Goal: Task Accomplishment & Management: Use online tool/utility

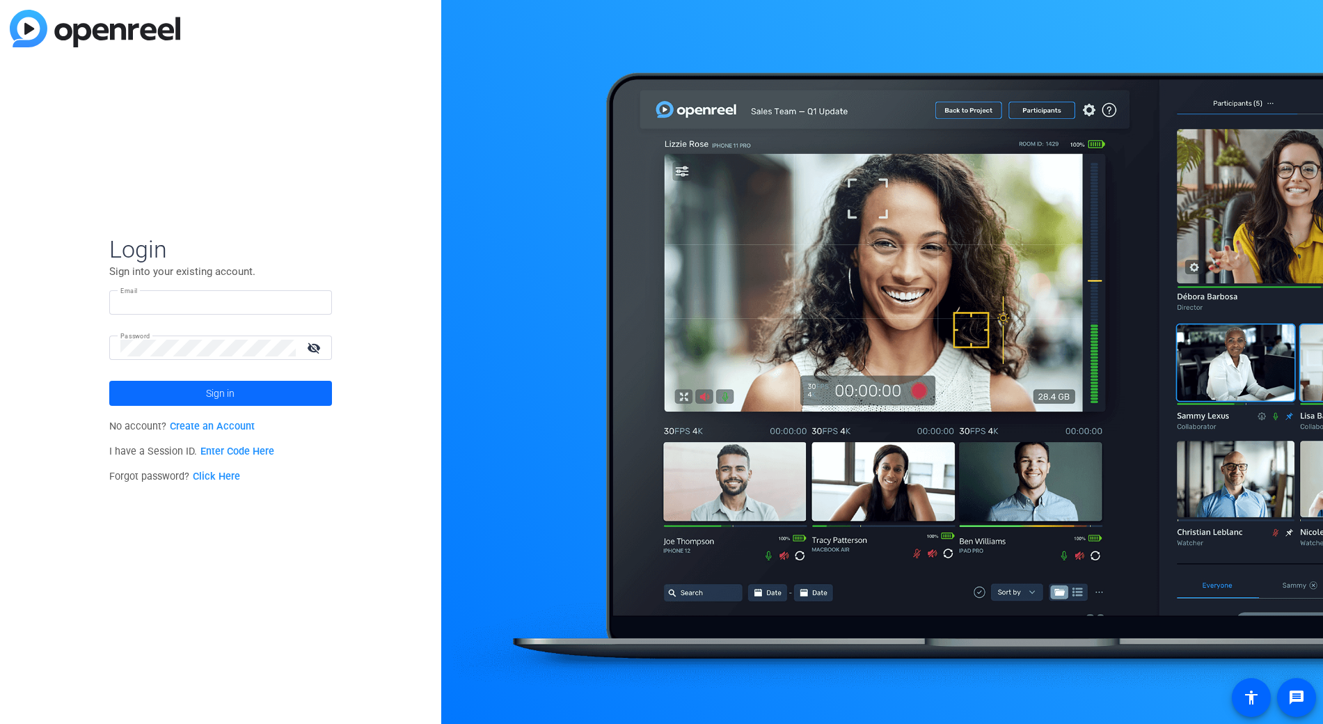
type input "bcurp@broadstreet.com"
click at [260, 378] on span at bounding box center [220, 392] width 223 height 33
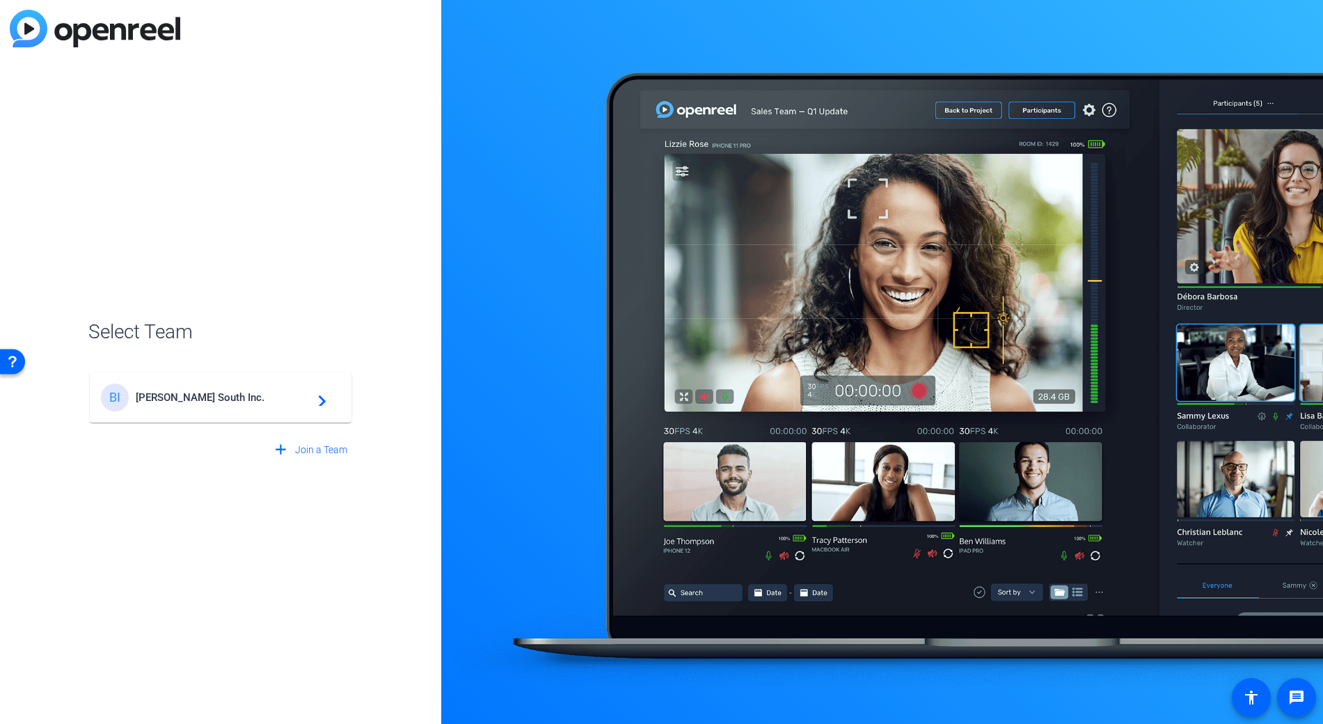
click at [215, 394] on span "Broadstreet South Inc." at bounding box center [223, 397] width 174 height 13
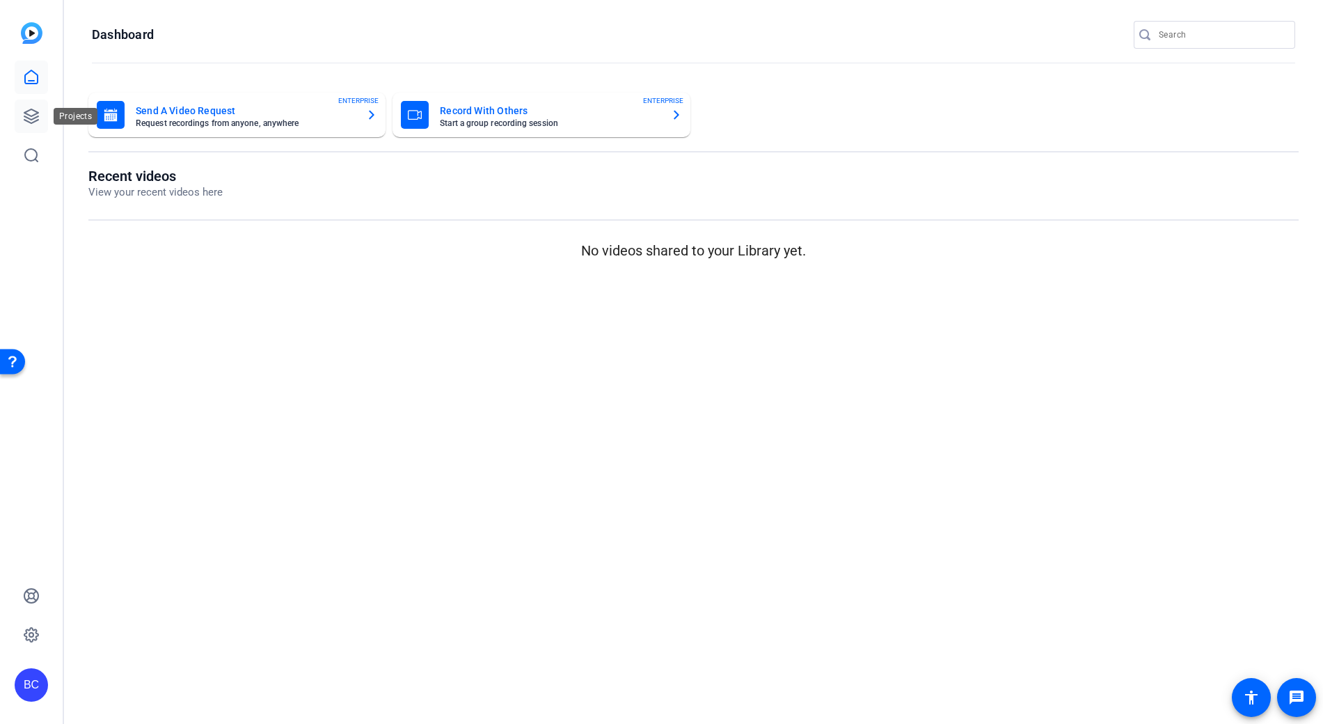
click at [27, 117] on icon at bounding box center [31, 116] width 14 height 14
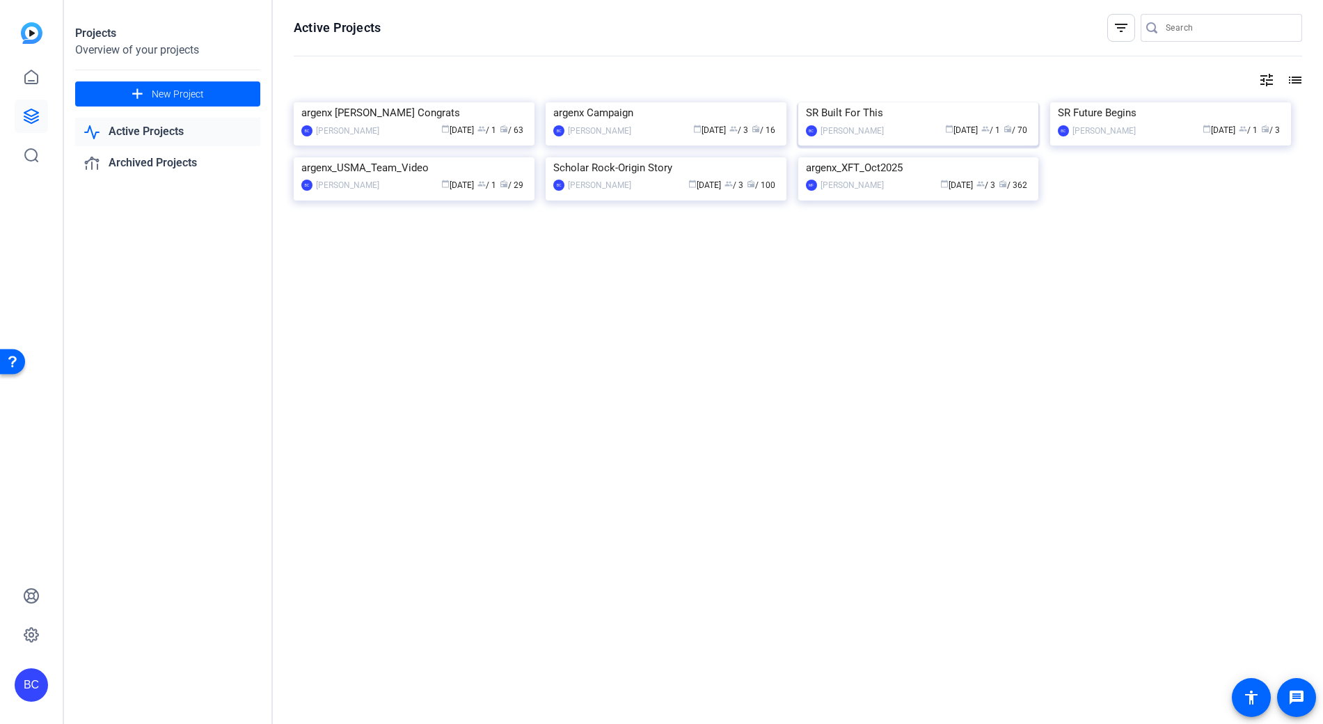
click at [888, 102] on img at bounding box center [918, 102] width 241 height 0
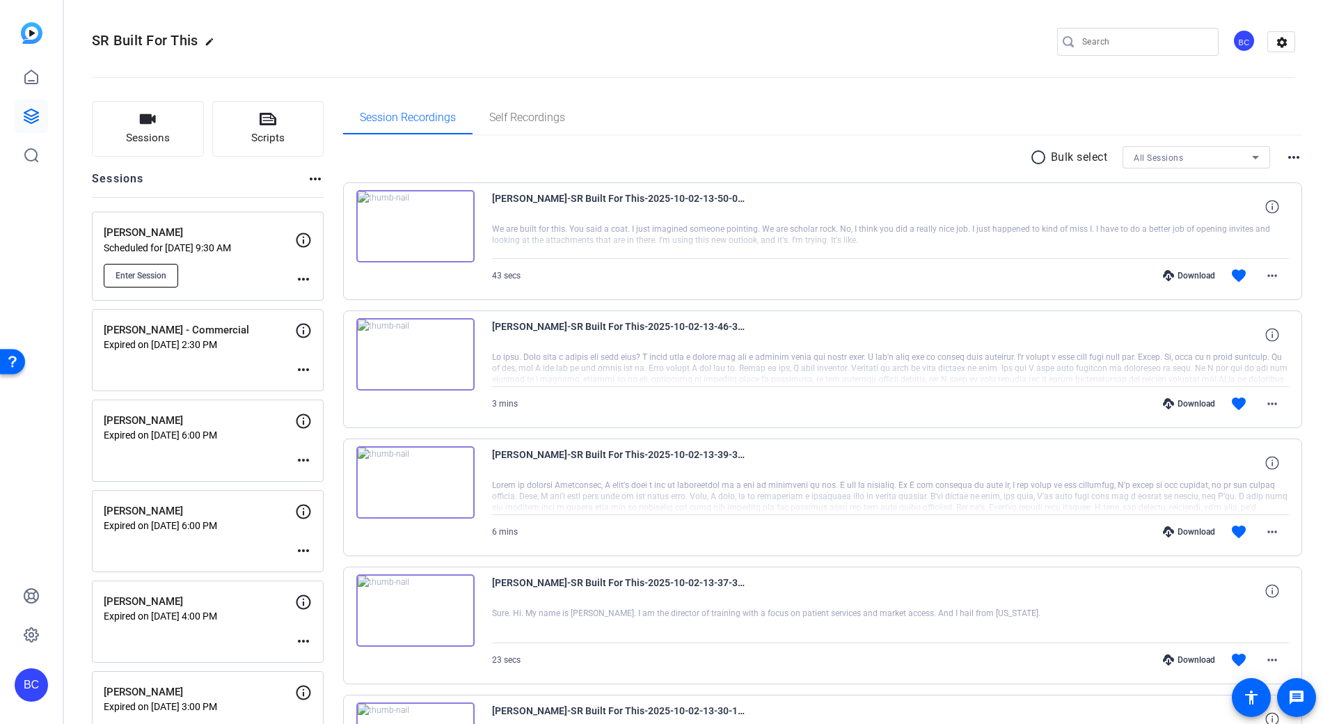
click at [157, 276] on span "Enter Session" at bounding box center [140, 275] width 51 height 11
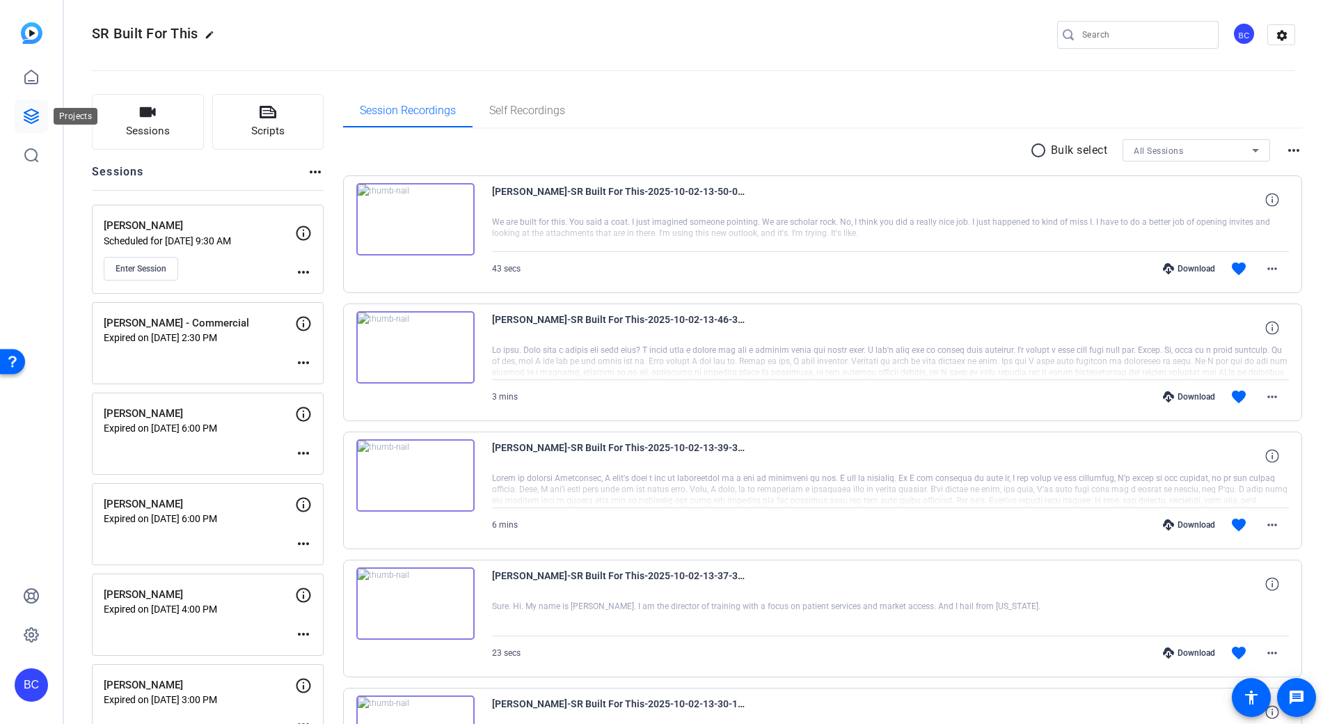
click at [30, 118] on icon at bounding box center [31, 116] width 17 height 17
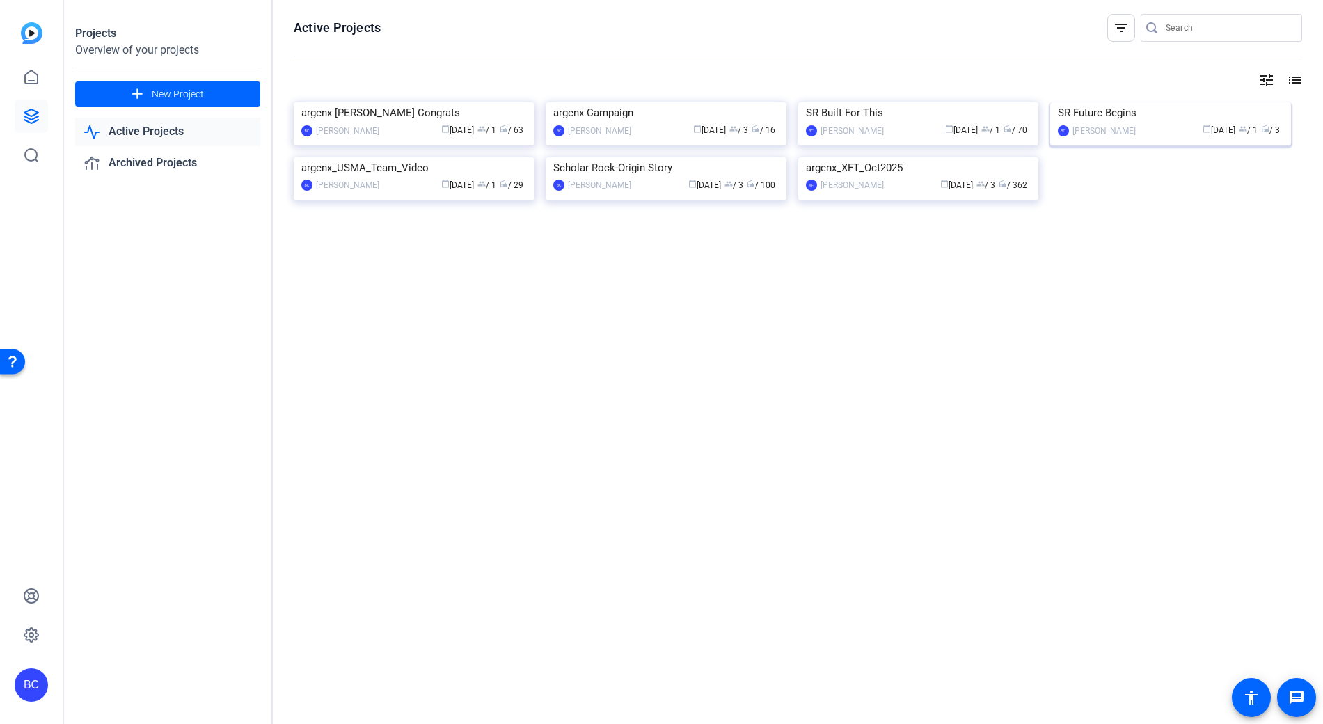
click at [1158, 102] on img at bounding box center [1170, 102] width 241 height 0
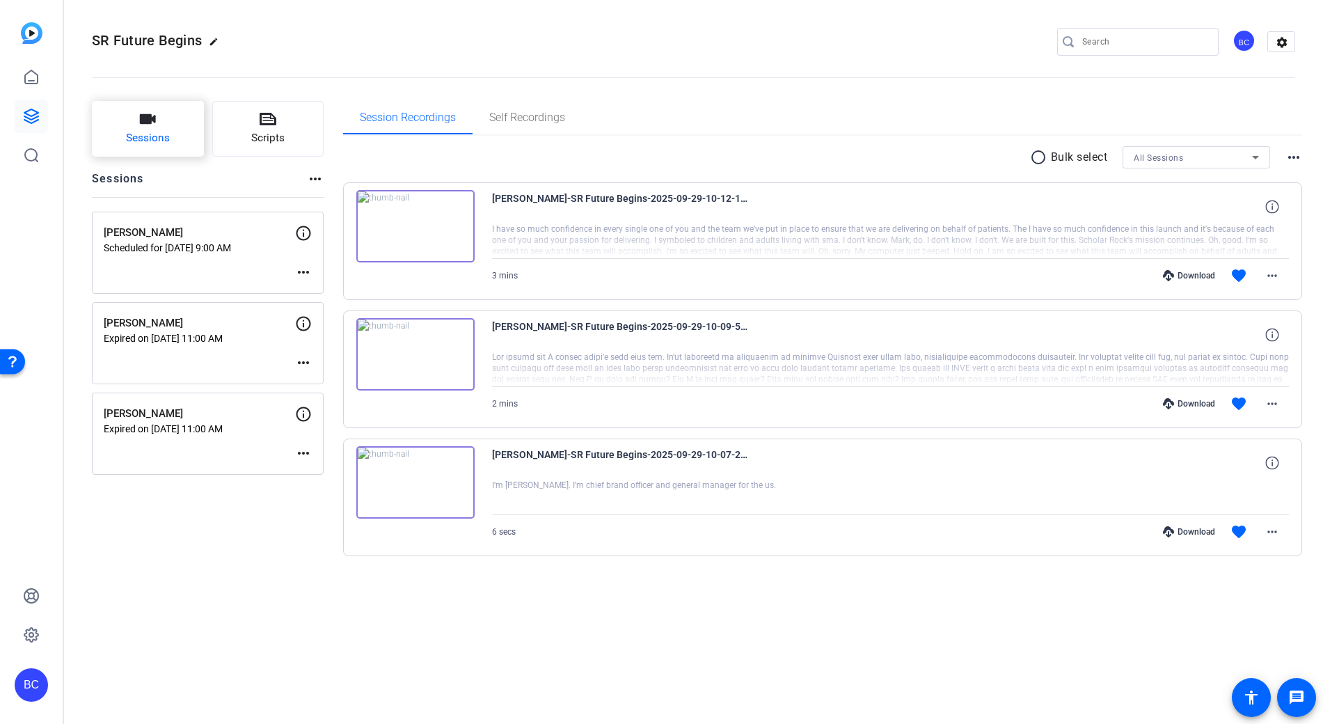
click at [157, 129] on button "Sessions" at bounding box center [148, 129] width 112 height 56
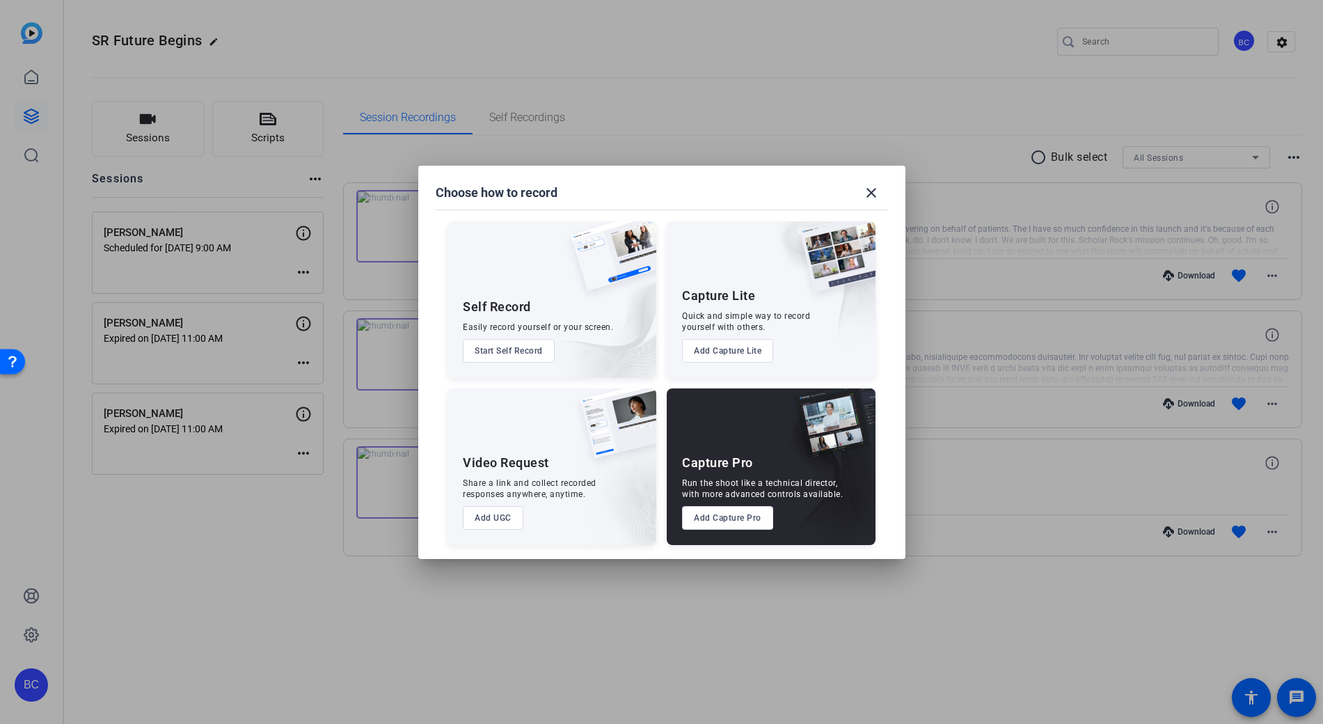
click at [752, 518] on button "Add Capture Pro" at bounding box center [727, 518] width 91 height 24
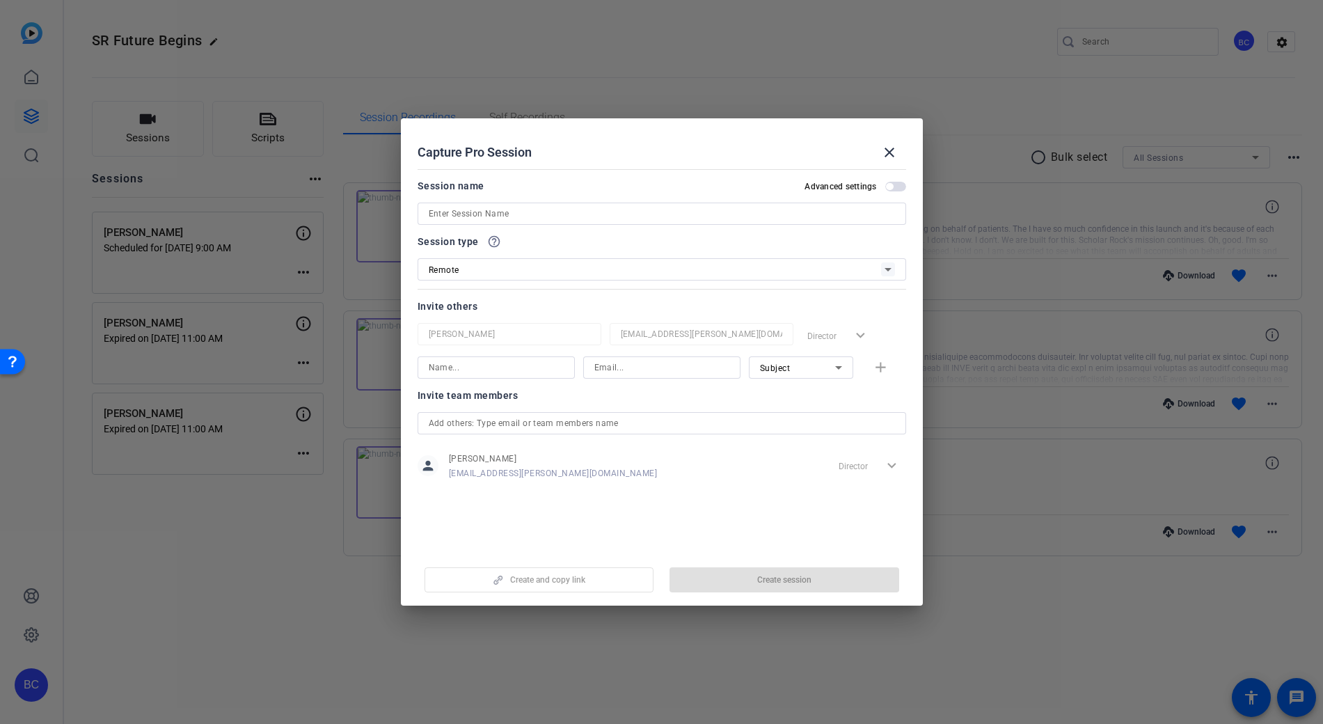
click at [518, 210] on input at bounding box center [662, 213] width 466 height 17
paste input "Keith Woods"
type input "Keith Woods"
click at [902, 185] on span "button" at bounding box center [895, 187] width 21 height 10
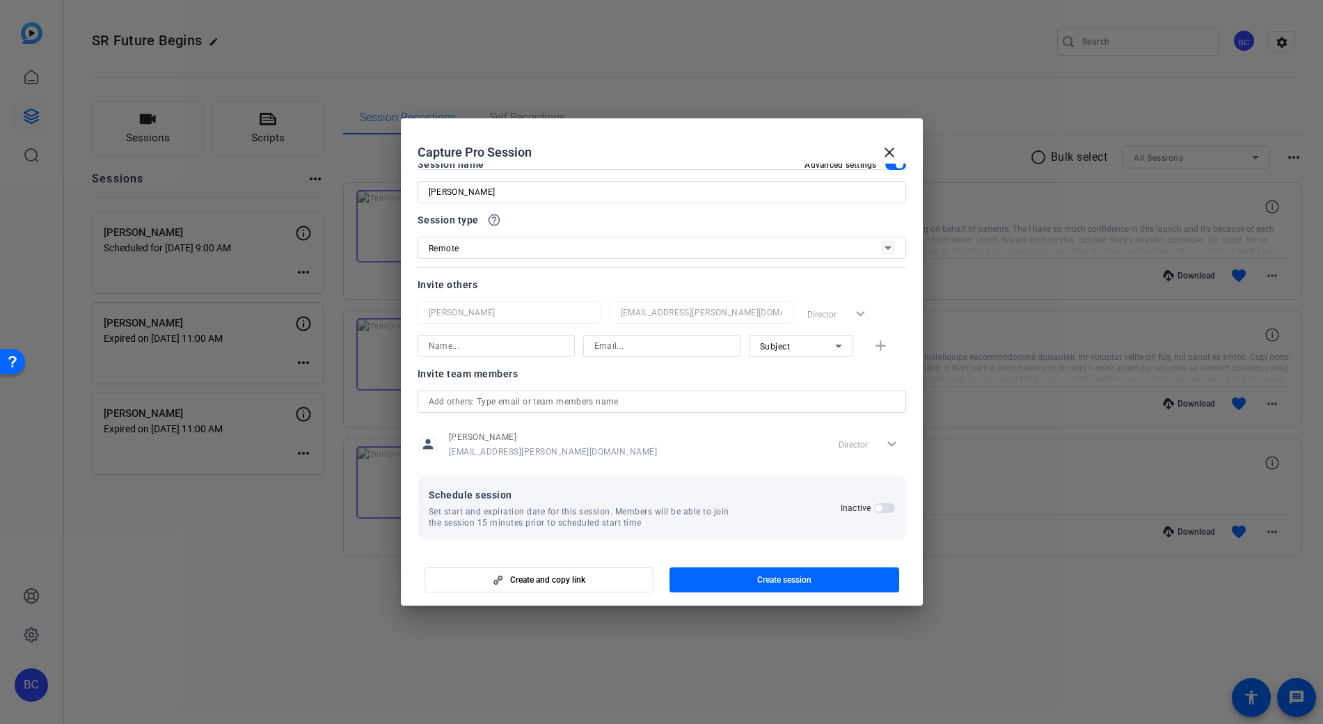
scroll to position [26, 0]
click at [452, 356] on div at bounding box center [495, 359] width 157 height 15
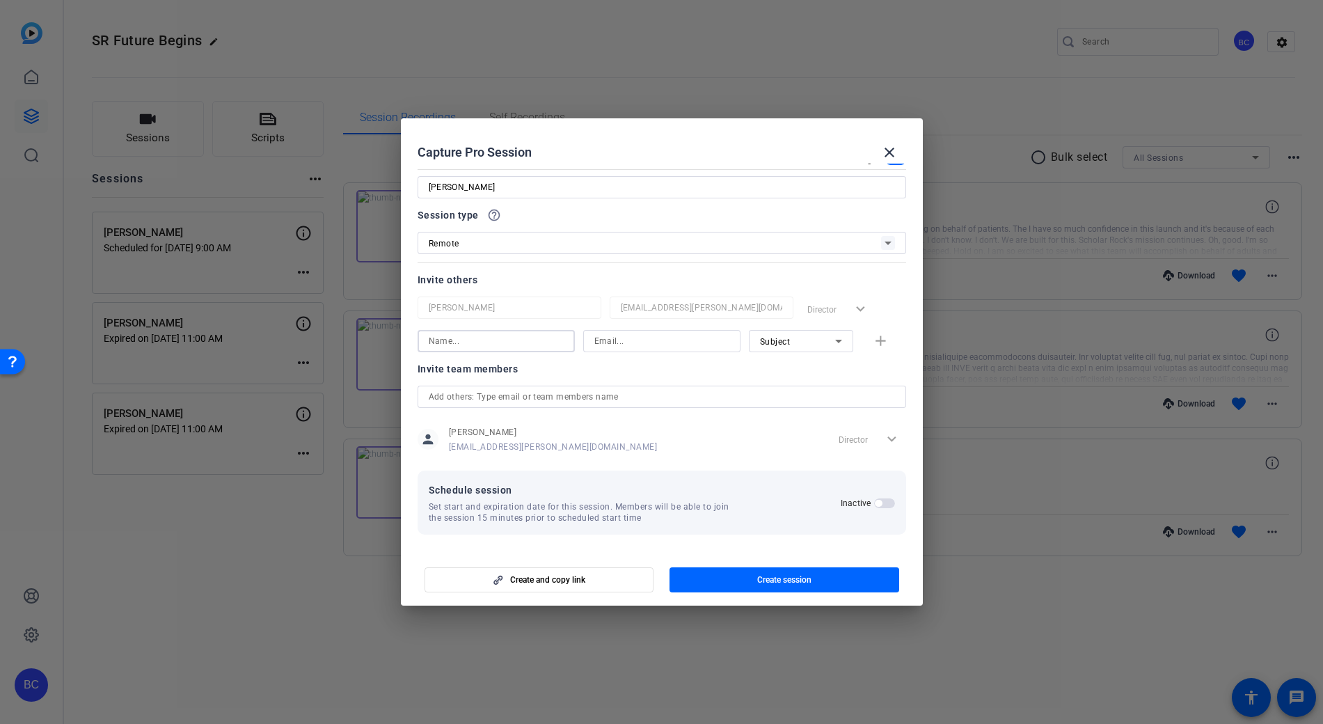
click at [464, 337] on input at bounding box center [496, 341] width 135 height 17
type input "[PERSON_NAME]"
type input "lpizzico@broadstreet.com"
click at [881, 346] on span "button" at bounding box center [883, 340] width 45 height 33
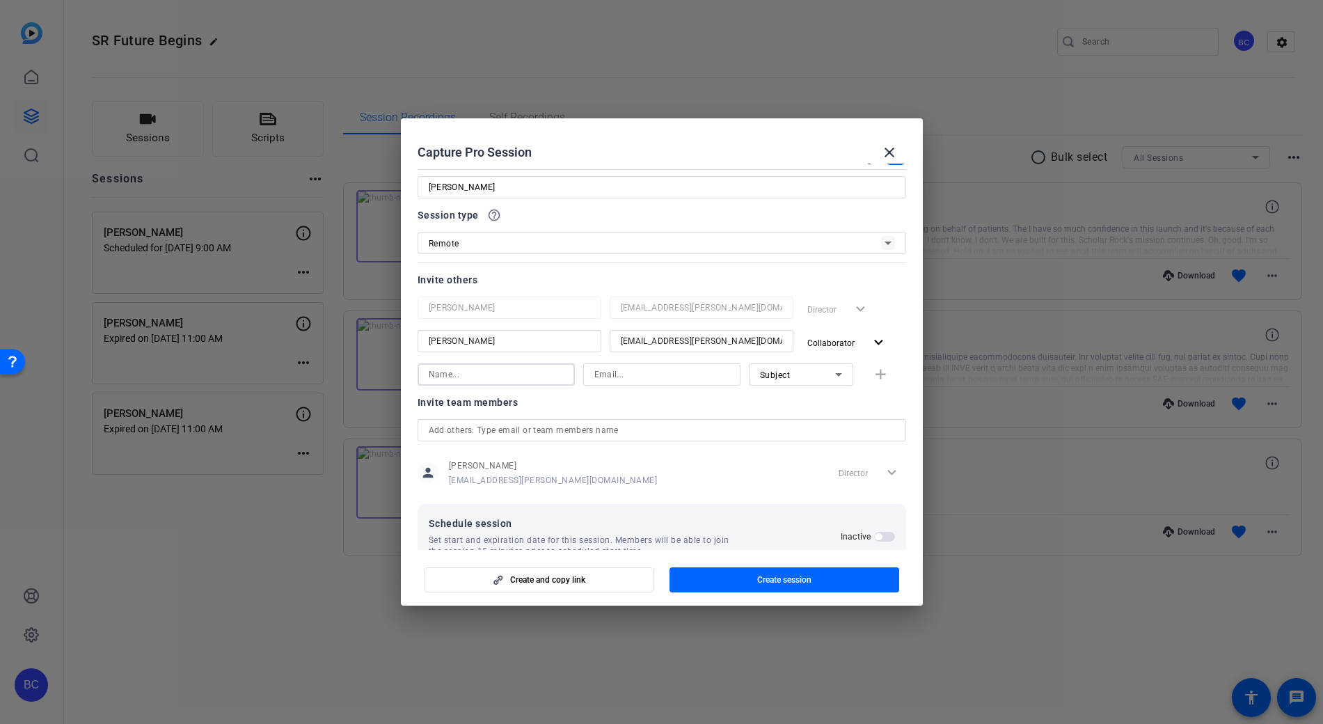
click at [447, 374] on input at bounding box center [496, 374] width 135 height 17
type input "Mark Baltazar"
type input "M"
type input "mbaltazar@broadstreet.com"
click at [879, 372] on mat-icon "add" at bounding box center [880, 374] width 17 height 17
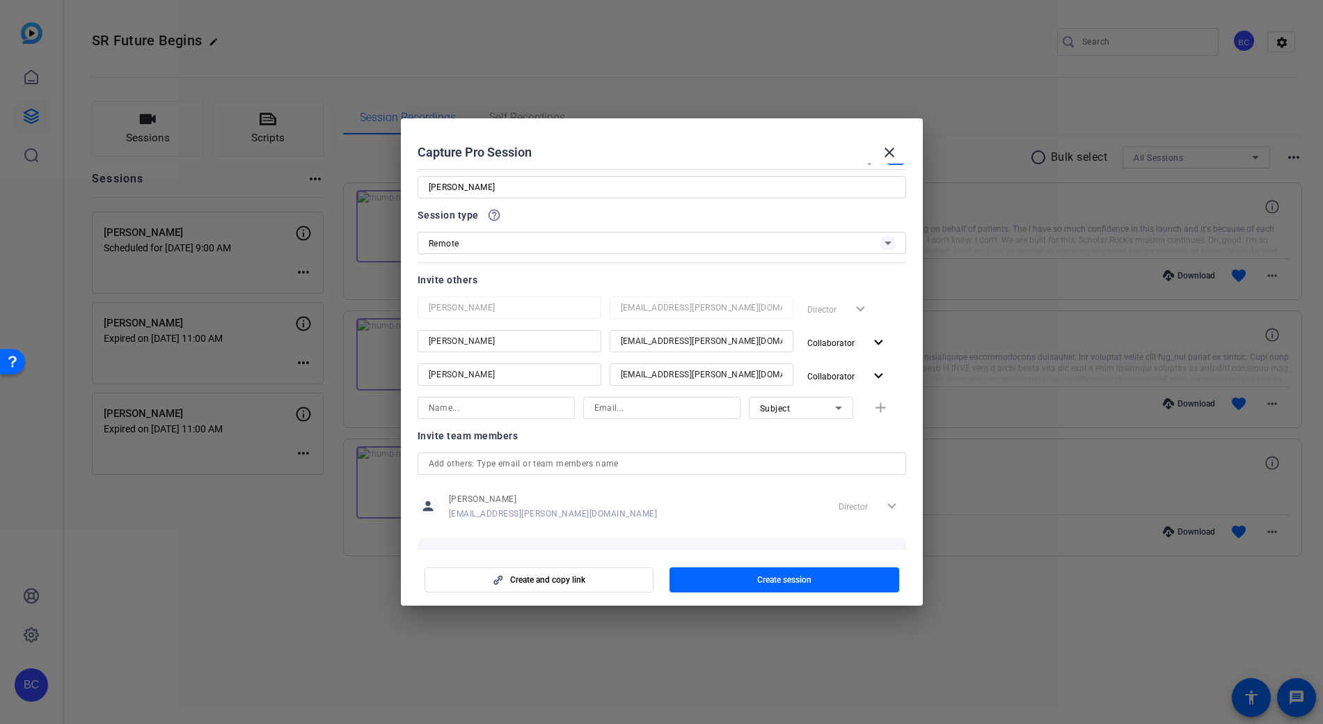
scroll to position [93, 0]
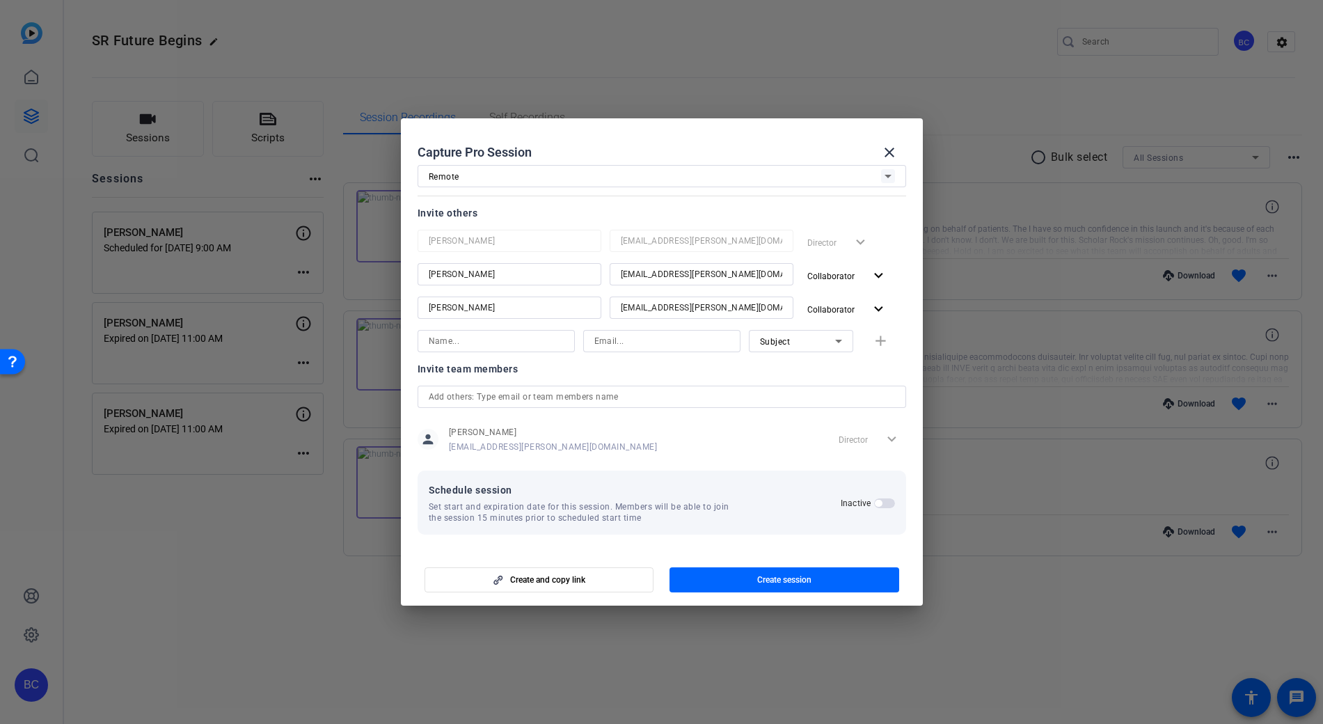
click at [877, 502] on span "button" at bounding box center [884, 503] width 21 height 10
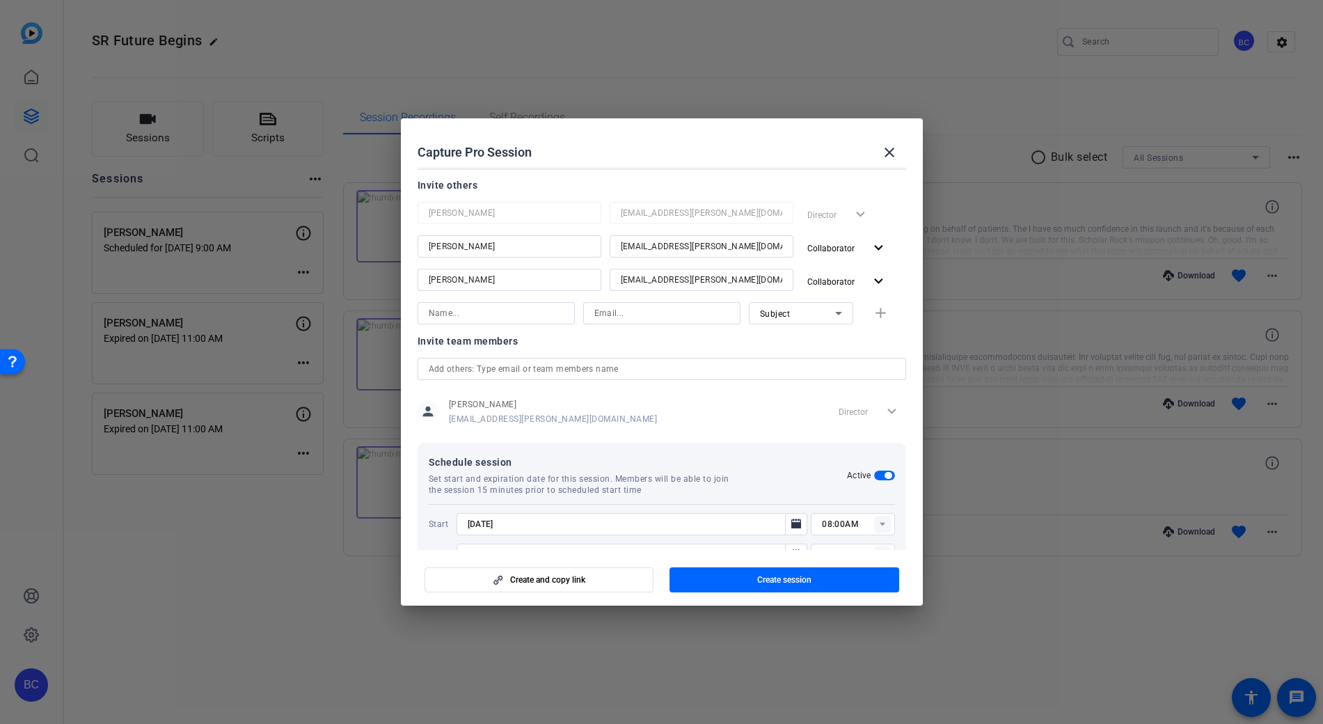
scroll to position [163, 0]
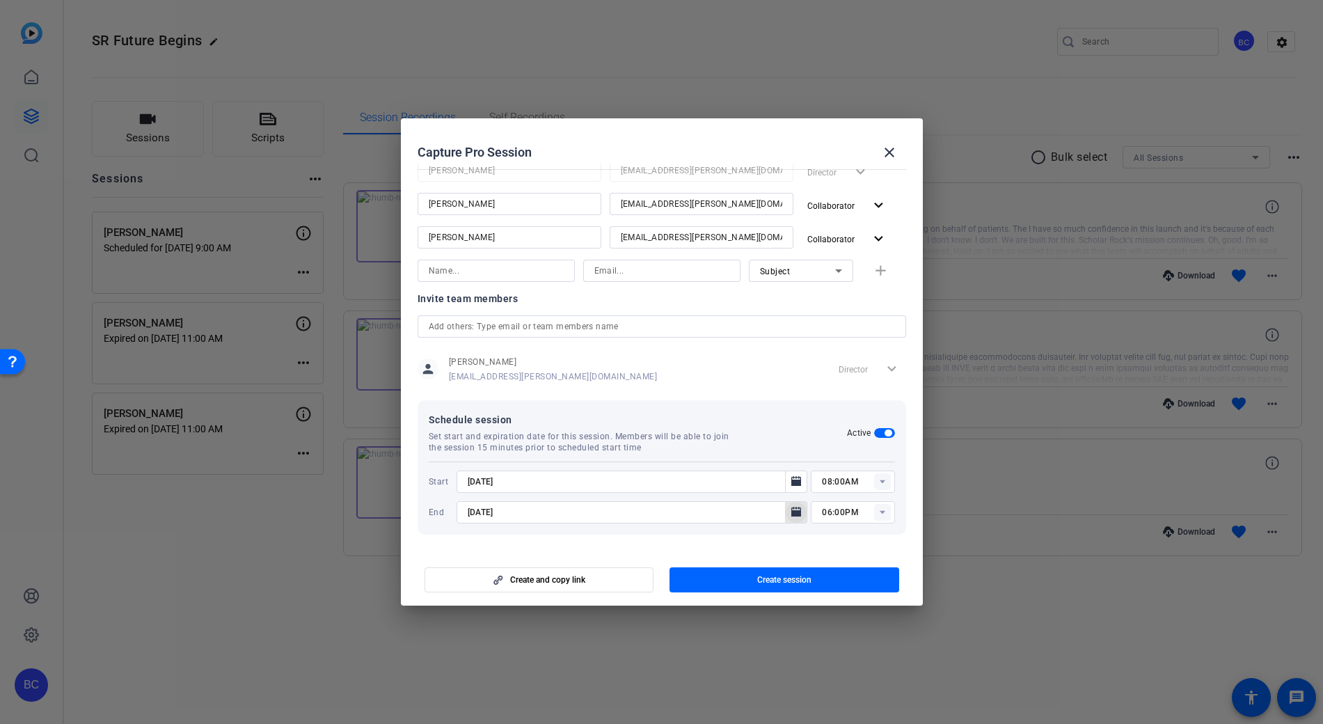
click at [791, 509] on icon "Open calendar" at bounding box center [796, 511] width 10 height 10
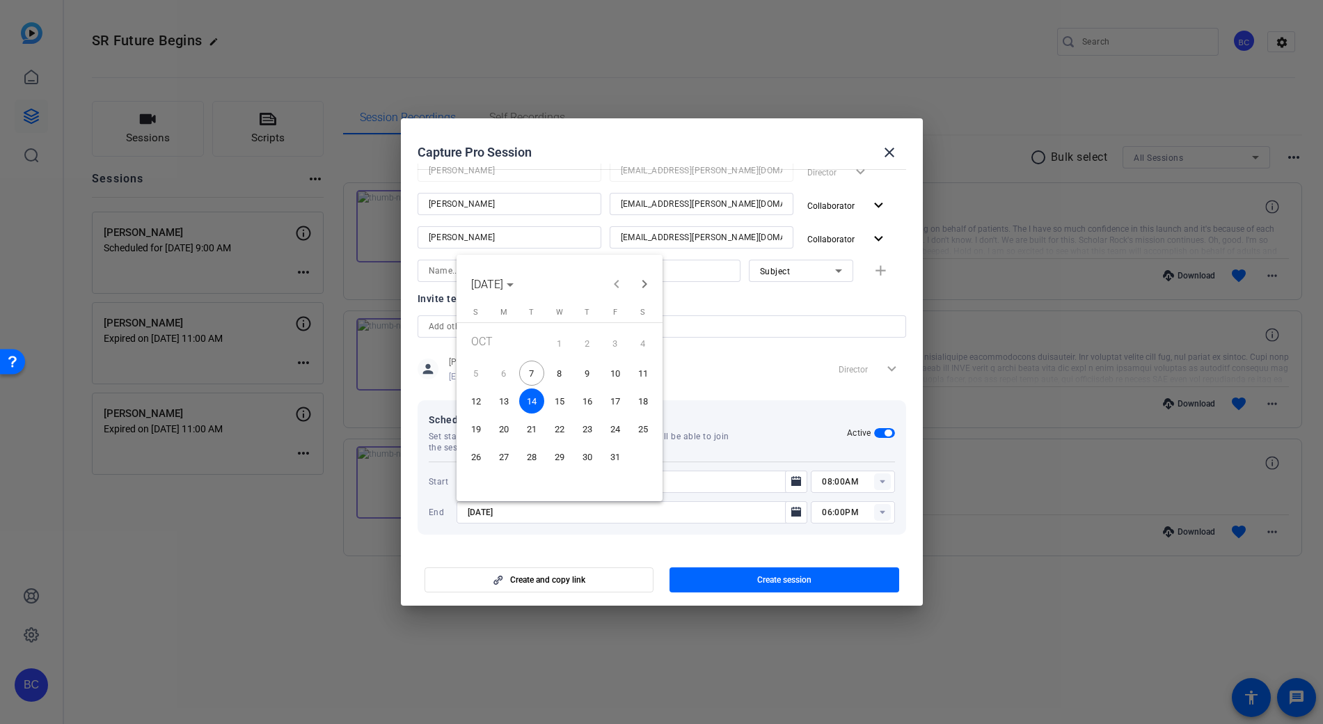
click at [554, 368] on span "8" at bounding box center [559, 372] width 25 height 25
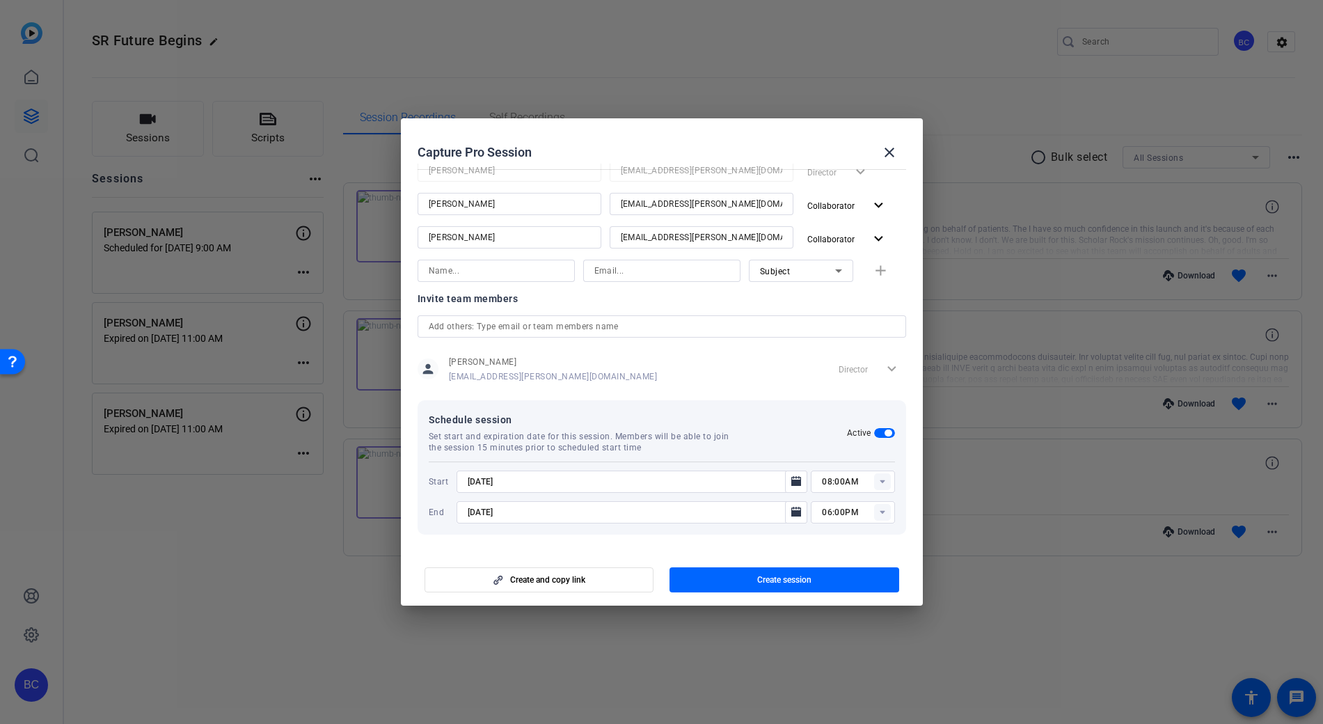
type input "10/8/2025"
click at [790, 478] on icon "Open calendar" at bounding box center [795, 481] width 11 height 17
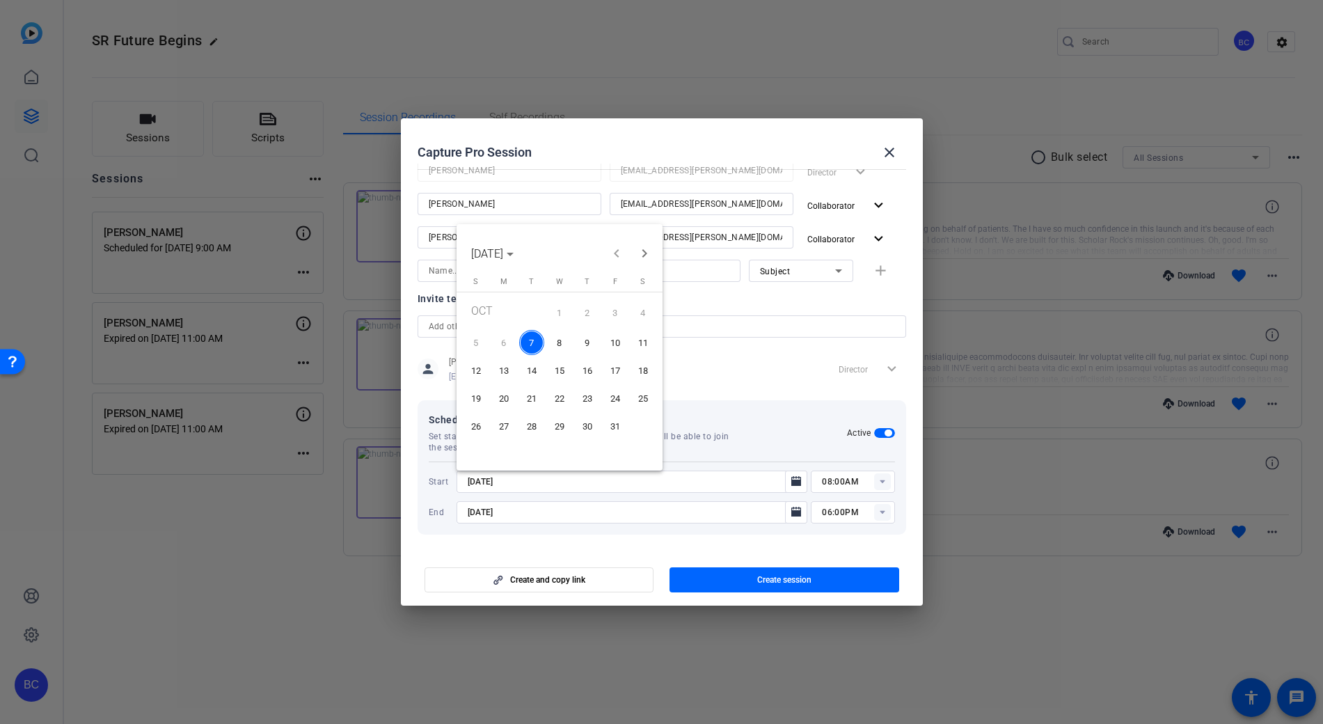
click at [559, 339] on span "8" at bounding box center [559, 342] width 25 height 25
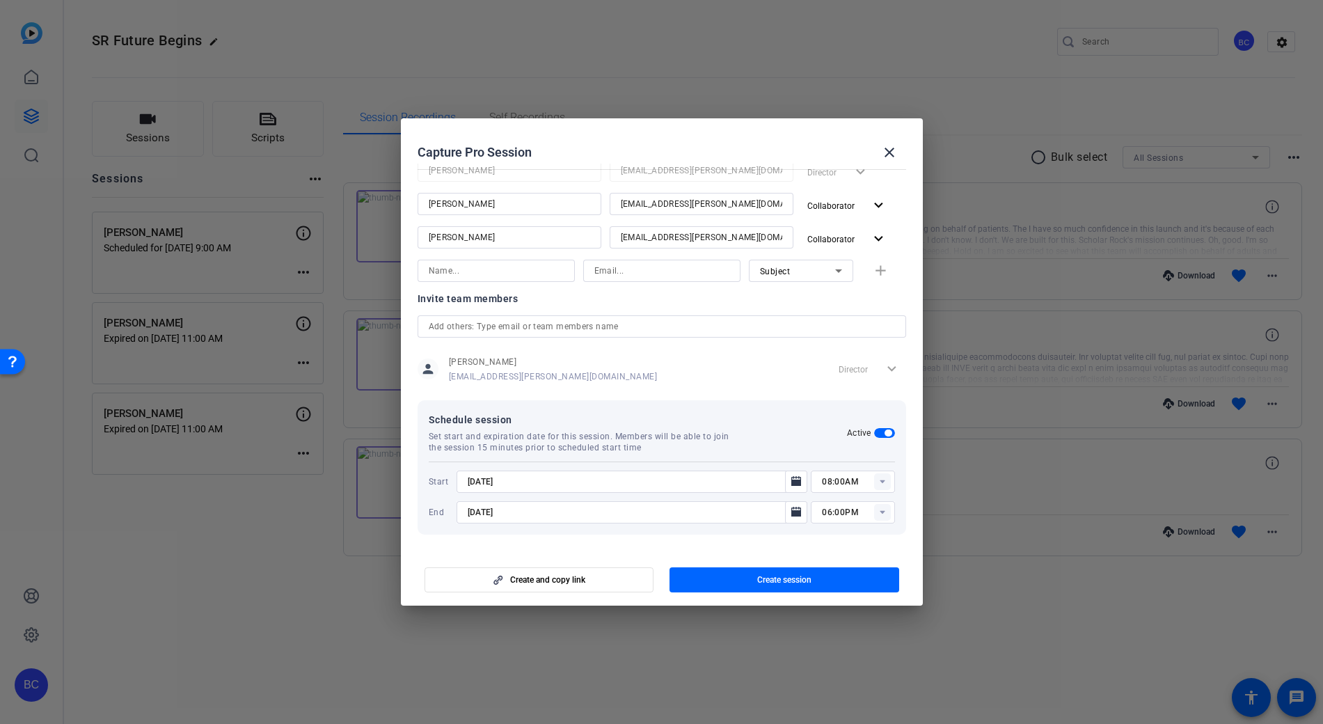
type input "10/8/2025"
click at [875, 485] on rect at bounding box center [882, 481] width 17 height 17
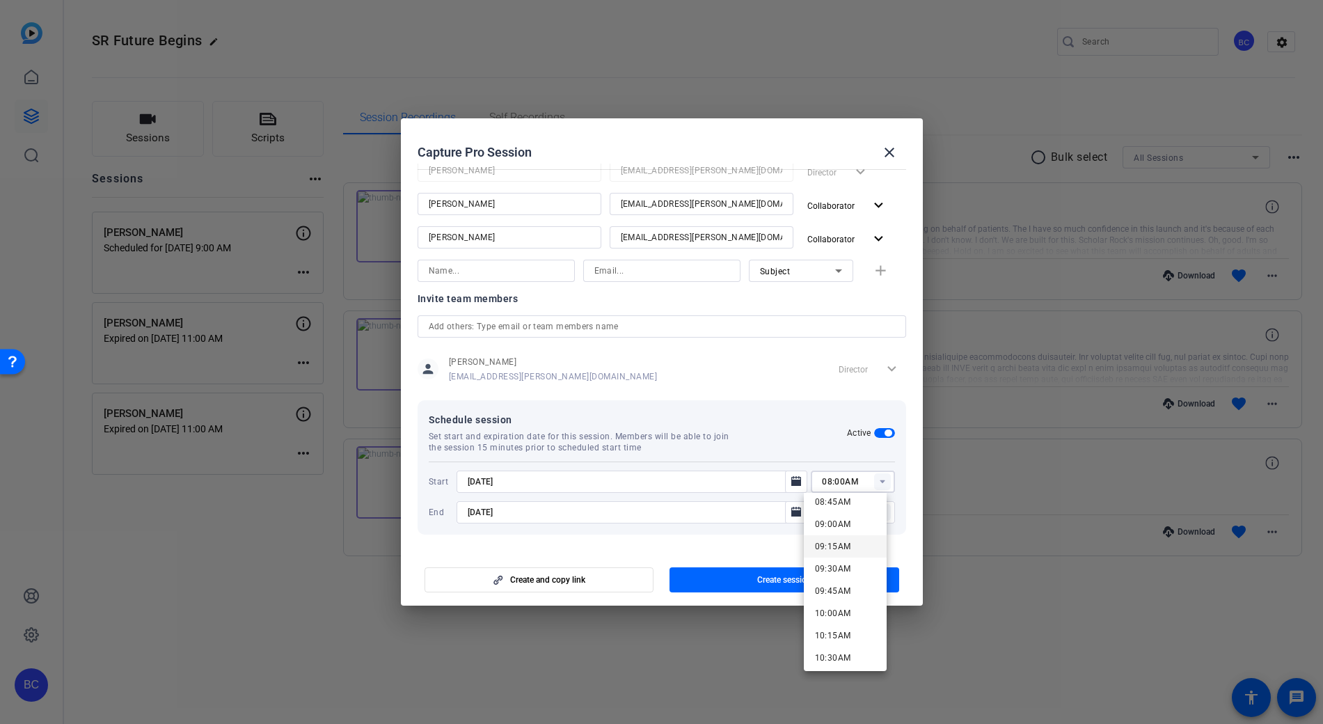
scroll to position [788, 0]
click at [840, 521] on span "09:00AM" at bounding box center [833, 523] width 36 height 10
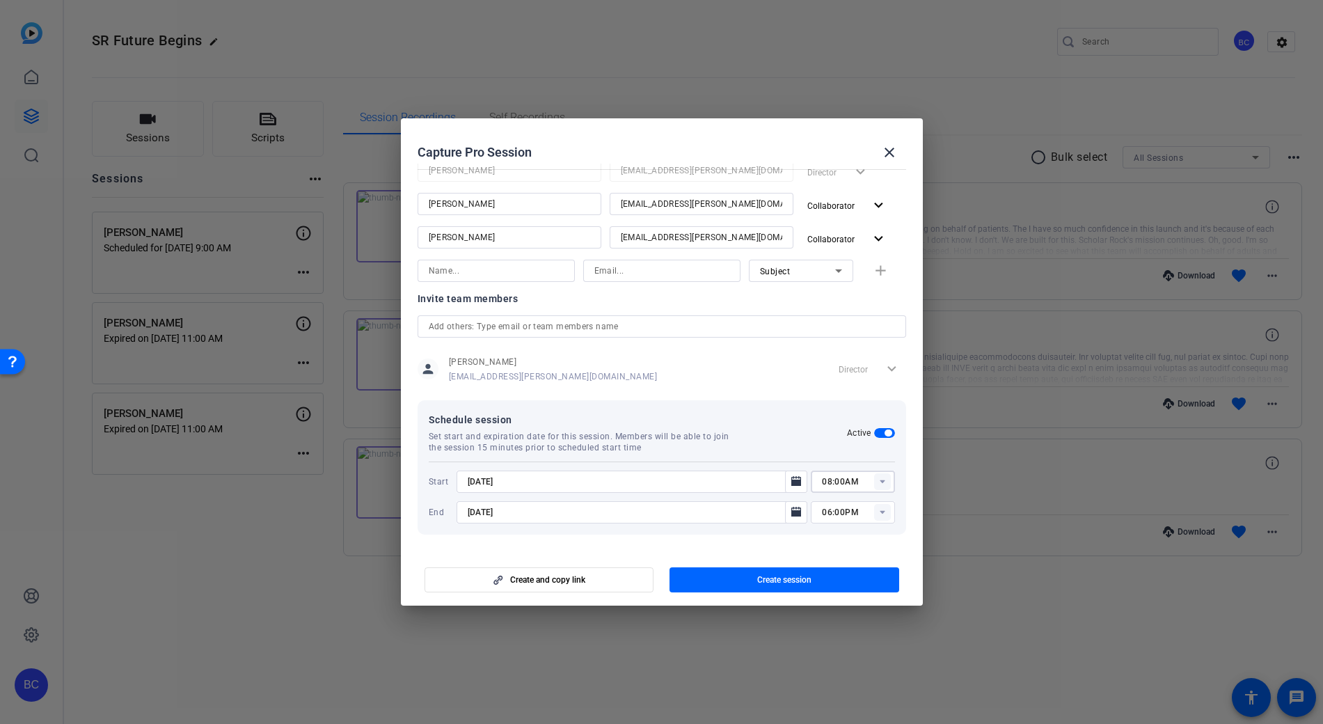
type input "09:00AM"
click at [879, 515] on rect at bounding box center [882, 512] width 17 height 17
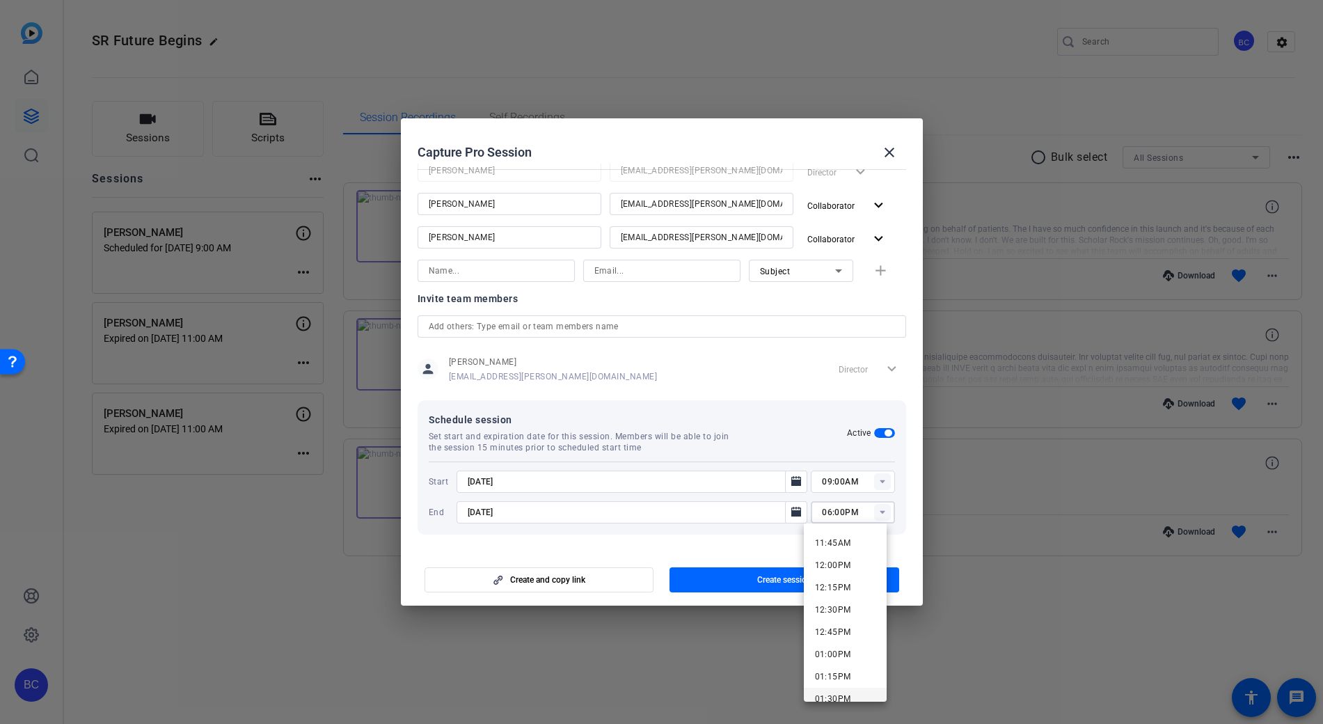
scroll to position [976, 0]
click at [836, 548] on span "11:00AM" at bounding box center [833, 543] width 36 height 17
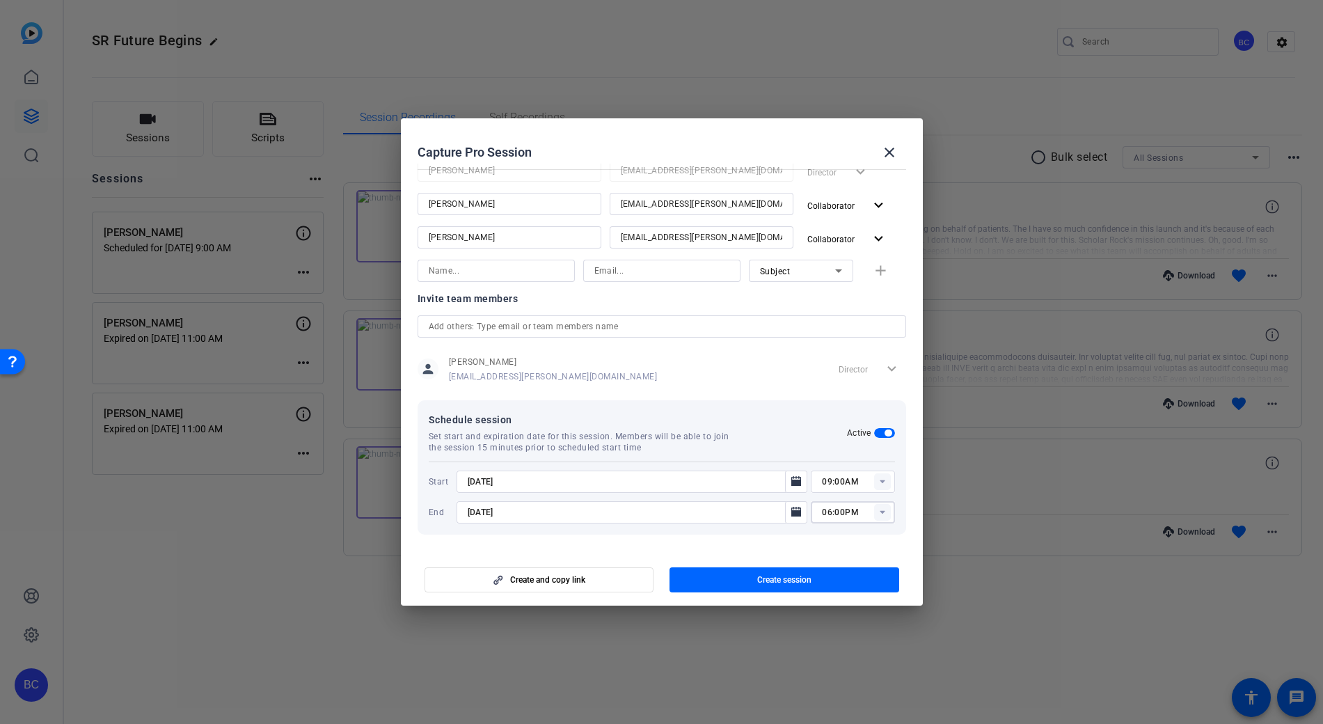
type input "11:00AM"
click at [760, 579] on span "Create session" at bounding box center [784, 579] width 54 height 11
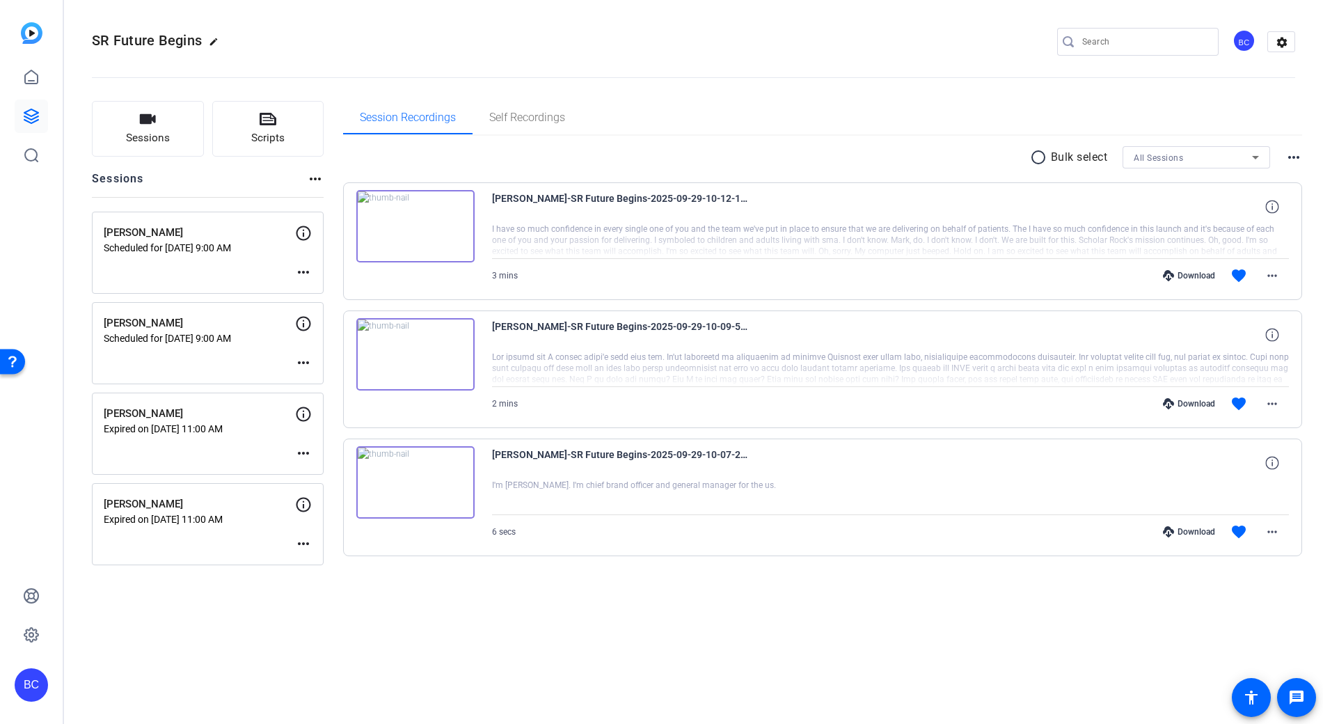
click at [308, 360] on mat-icon "more_horiz" at bounding box center [303, 362] width 17 height 17
click at [336, 380] on span "Edit Session" at bounding box center [337, 383] width 63 height 17
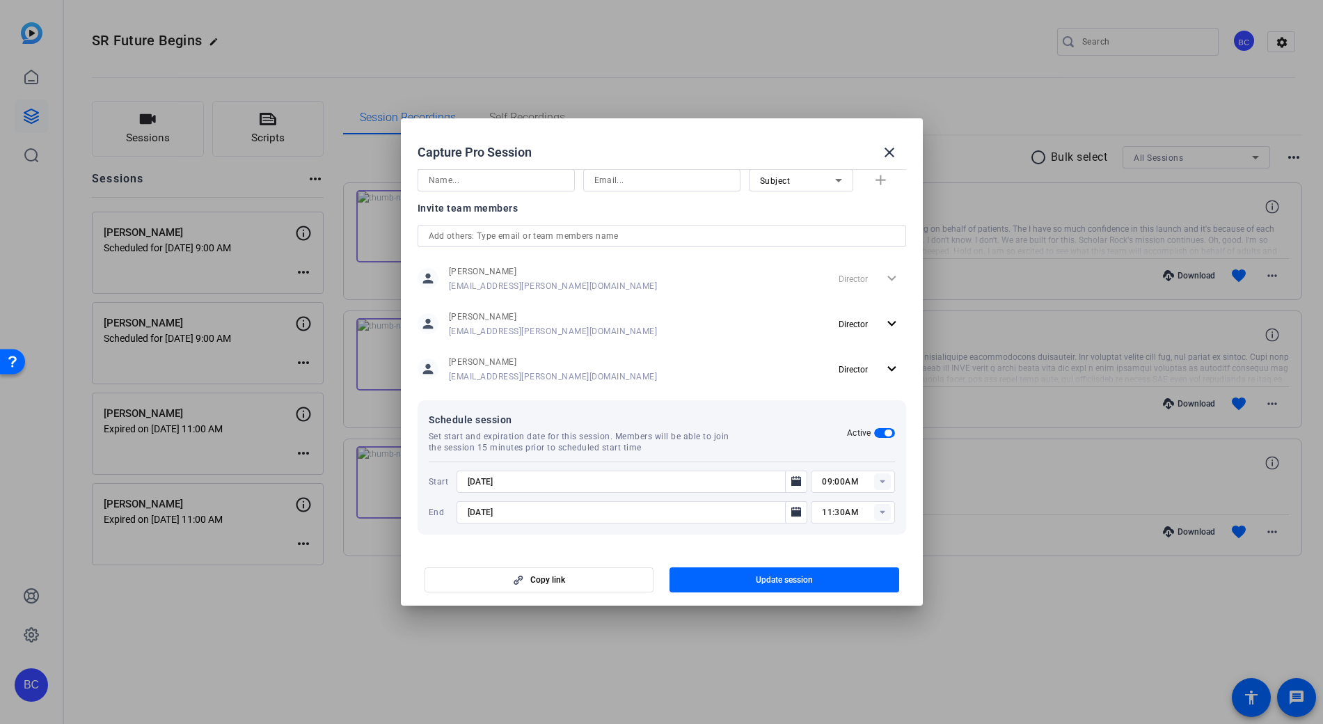
scroll to position [0, 0]
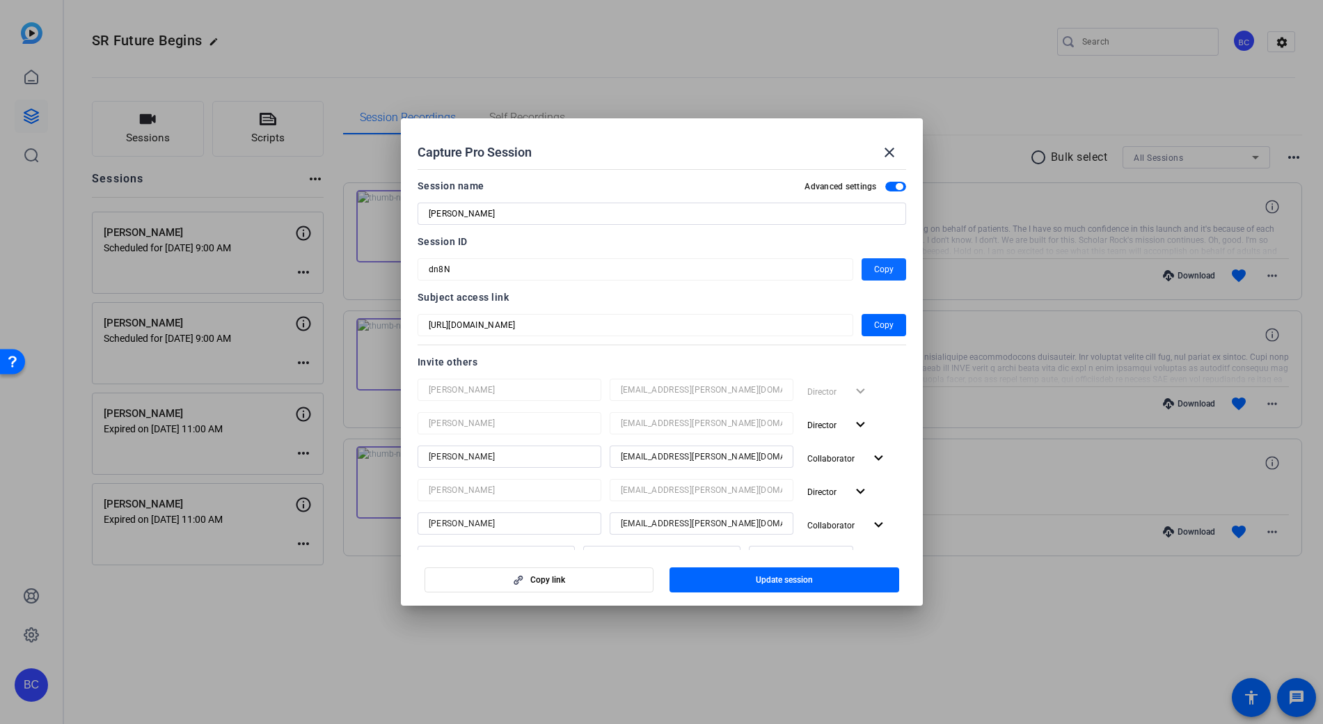
click at [884, 272] on span "Copy" at bounding box center [883, 269] width 19 height 17
drag, startPoint x: 878, startPoint y: 147, endPoint x: 305, endPoint y: 241, distance: 580.2
click at [878, 147] on span at bounding box center [888, 152] width 33 height 33
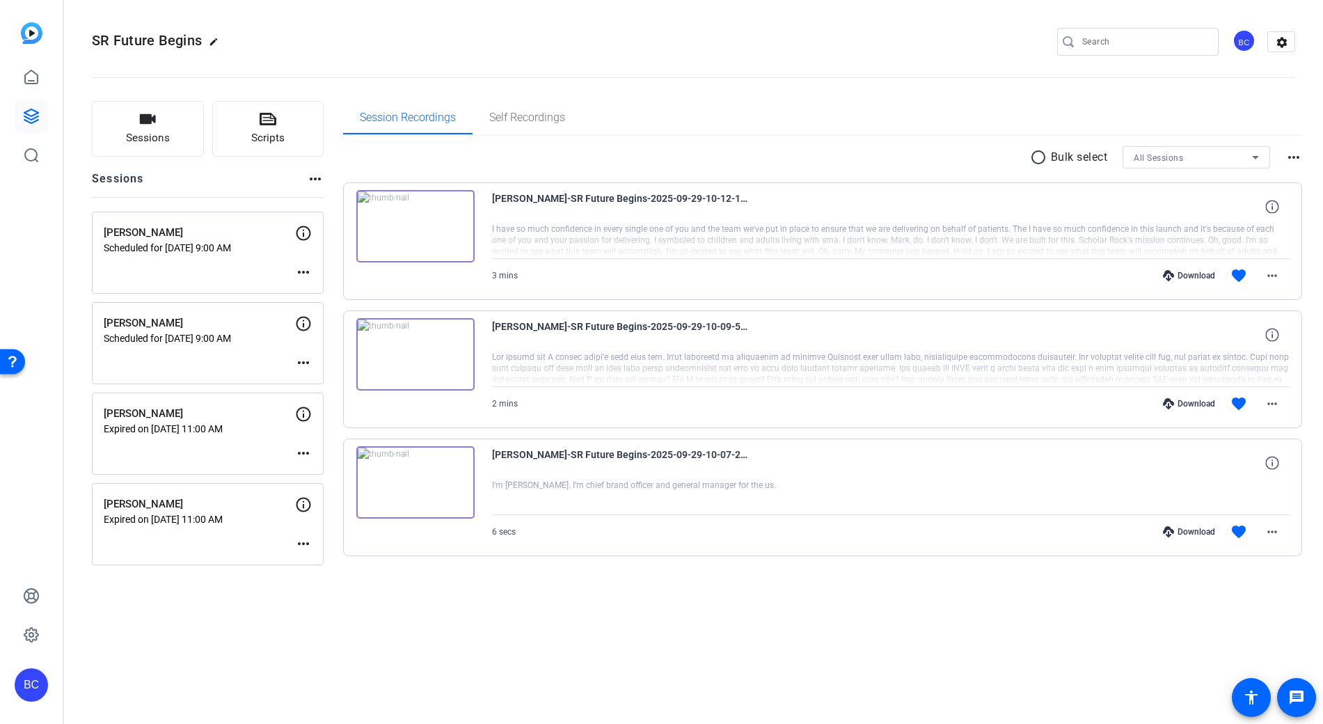
click at [304, 273] on mat-icon "more_horiz" at bounding box center [303, 272] width 17 height 17
click at [319, 285] on span "Edit Session" at bounding box center [337, 293] width 63 height 17
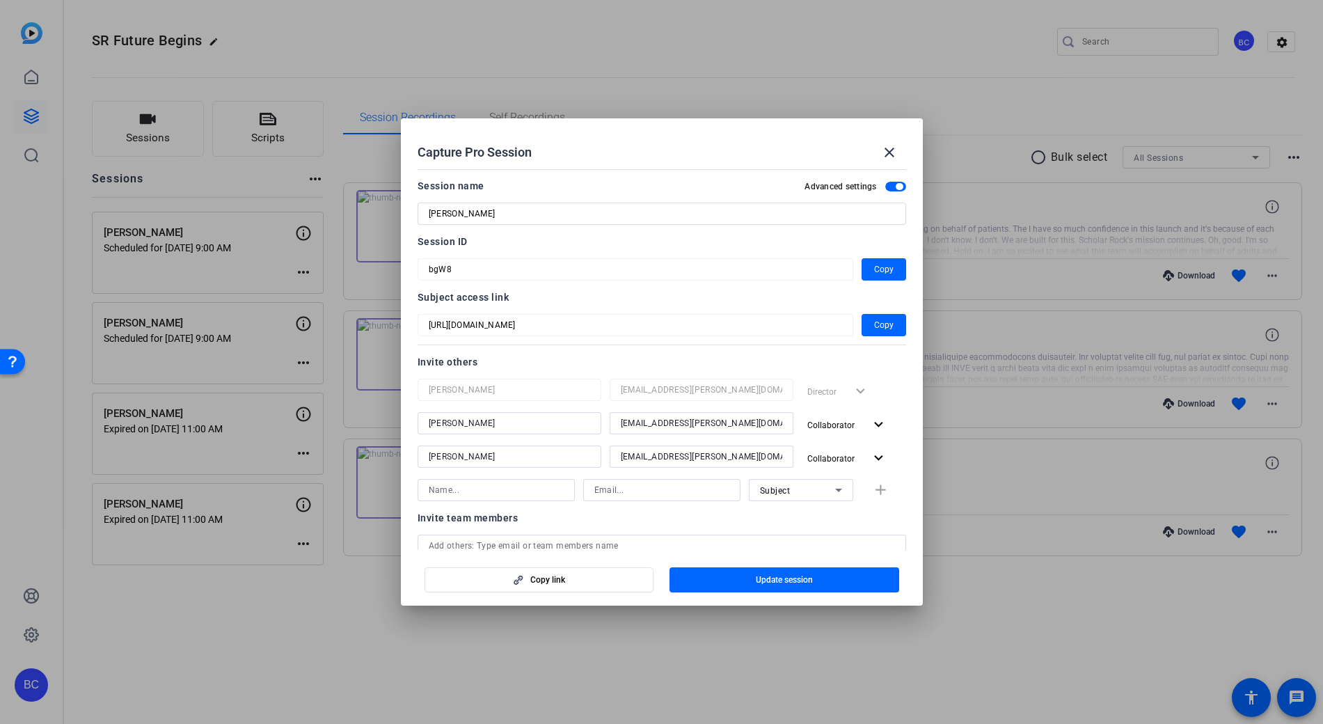
click at [886, 188] on span "button" at bounding box center [895, 187] width 21 height 10
drag, startPoint x: 892, startPoint y: 159, endPoint x: 769, endPoint y: 175, distance: 124.2
click at [892, 159] on mat-icon "close" at bounding box center [889, 152] width 17 height 17
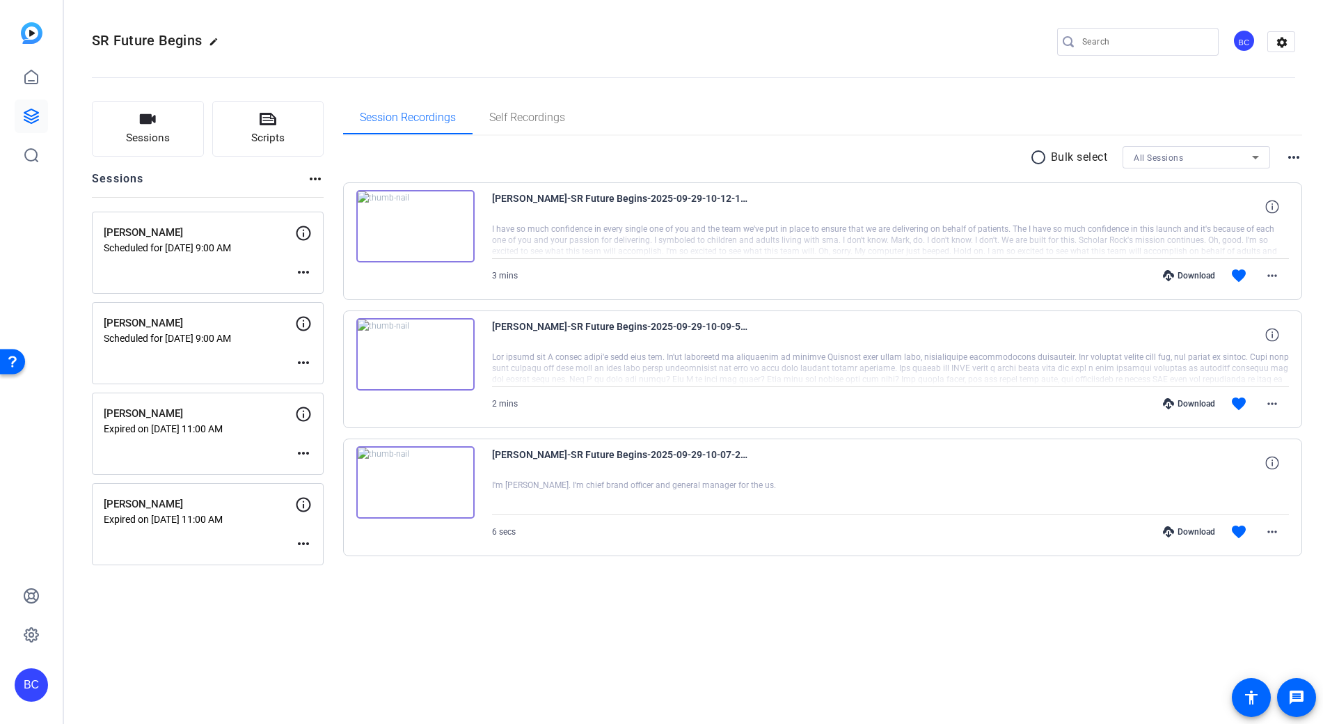
click at [300, 271] on mat-icon "more_horiz" at bounding box center [303, 272] width 17 height 17
click at [319, 308] on span "Archive Session" at bounding box center [337, 310] width 63 height 17
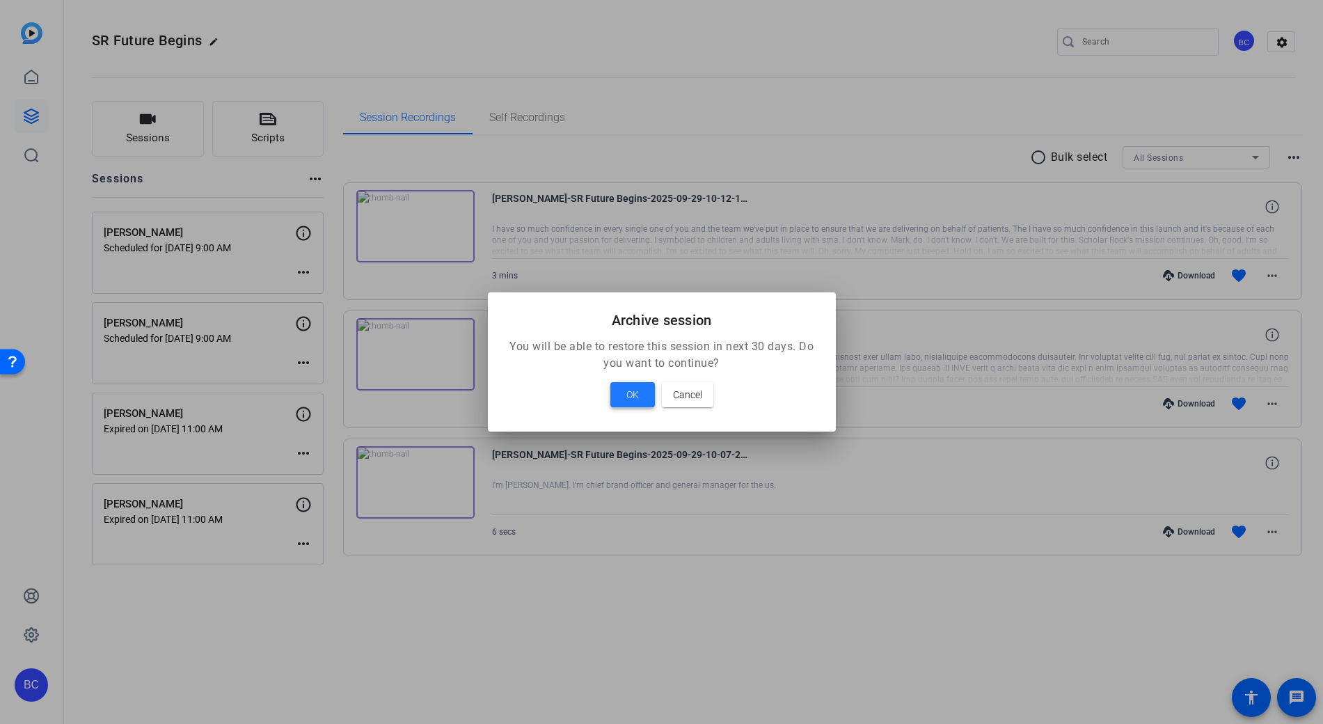
click at [630, 390] on span "OK" at bounding box center [632, 394] width 13 height 17
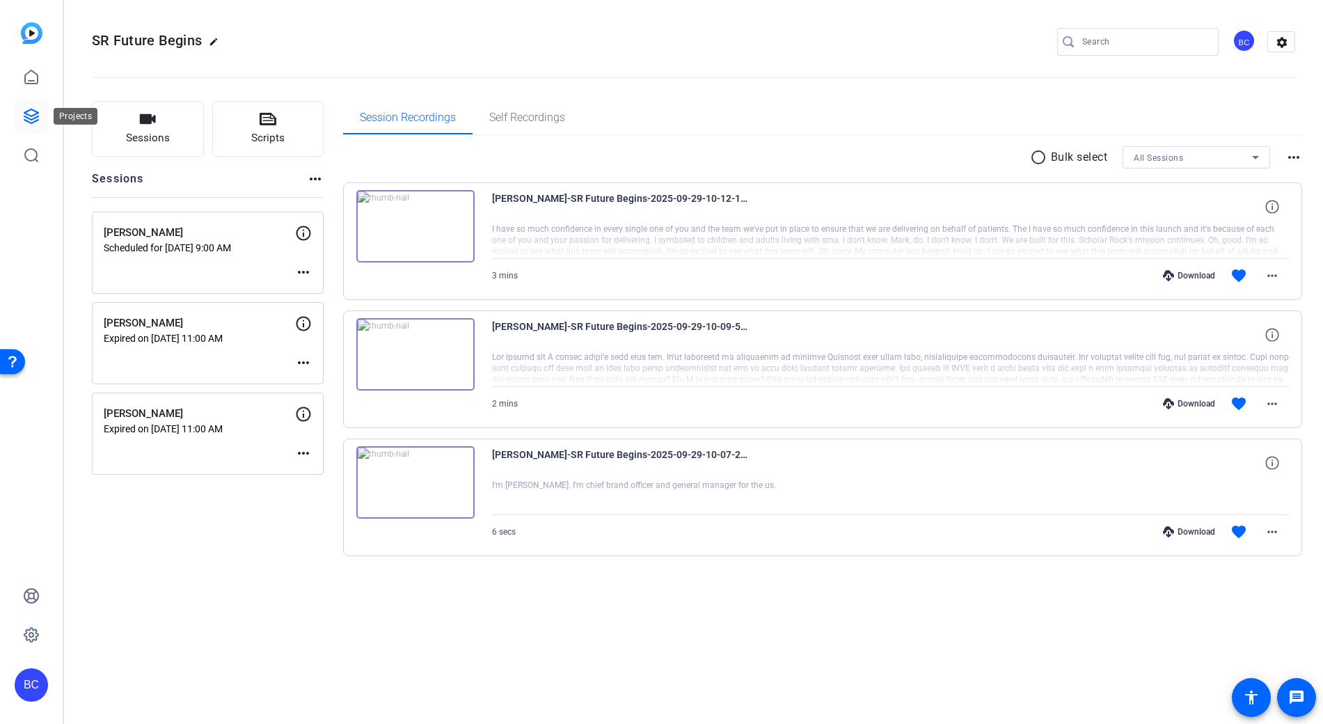
click at [38, 114] on icon at bounding box center [31, 116] width 17 height 17
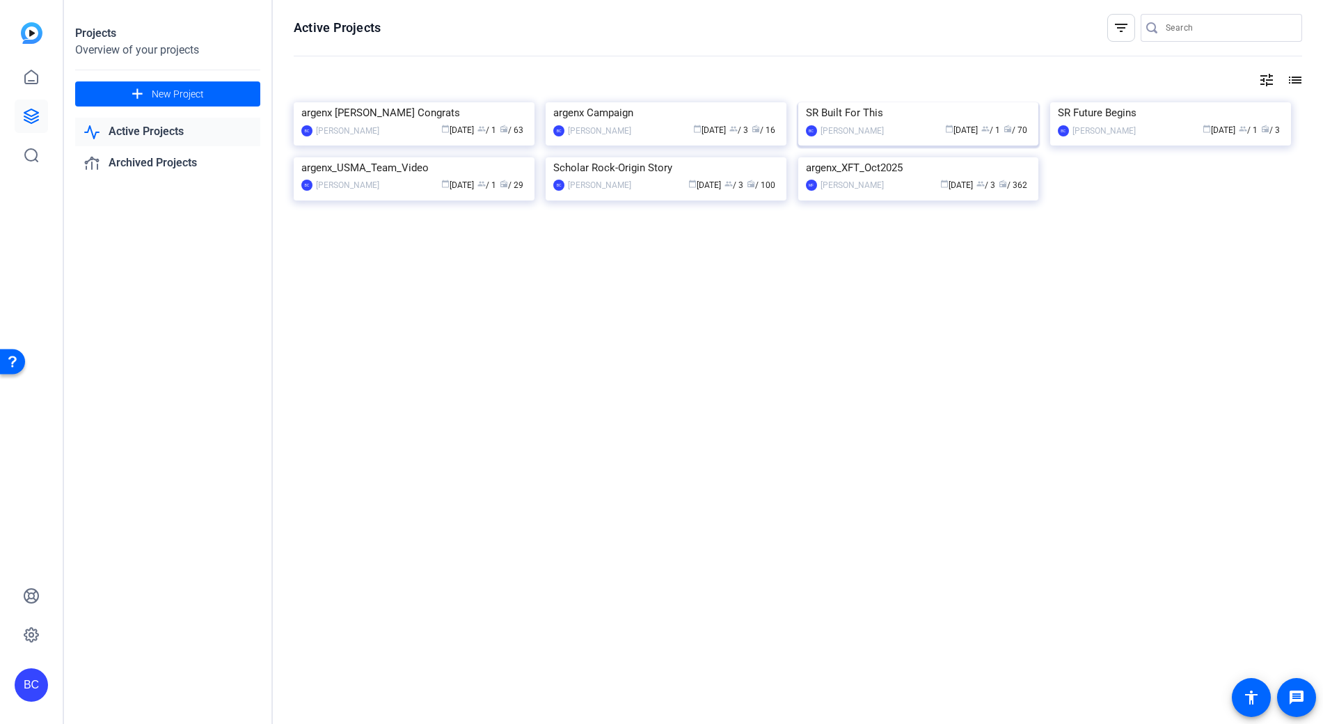
click at [930, 102] on img at bounding box center [918, 102] width 241 height 0
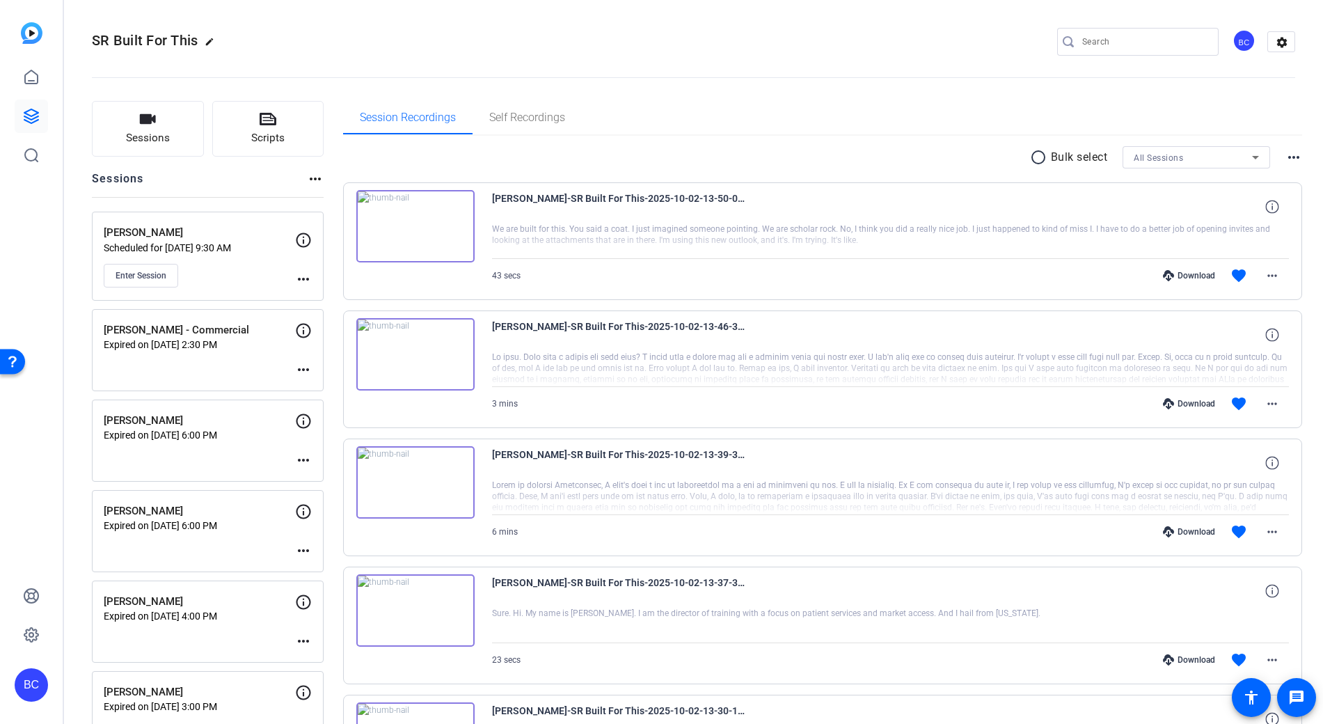
click at [305, 370] on mat-icon "more_horiz" at bounding box center [303, 369] width 17 height 17
click at [339, 390] on span "Edit Session" at bounding box center [337, 389] width 63 height 17
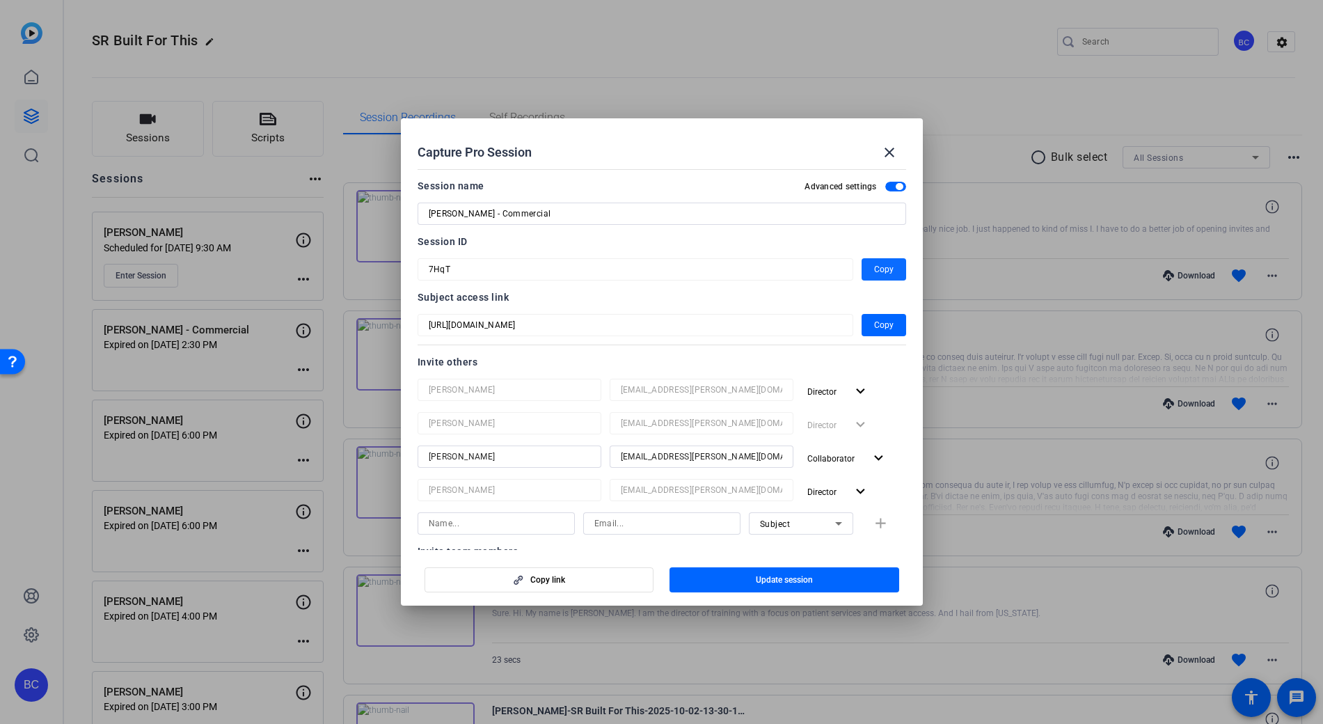
click at [875, 274] on span "Copy" at bounding box center [883, 269] width 19 height 17
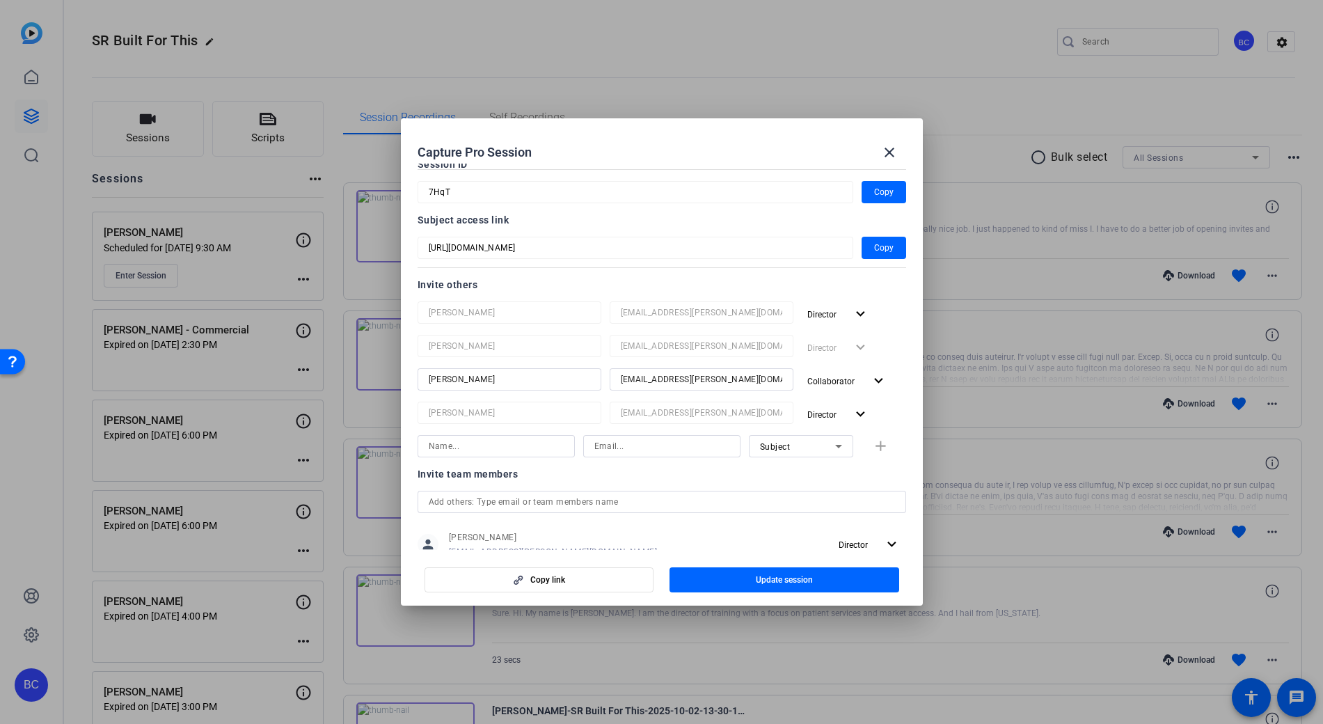
scroll to position [343, 0]
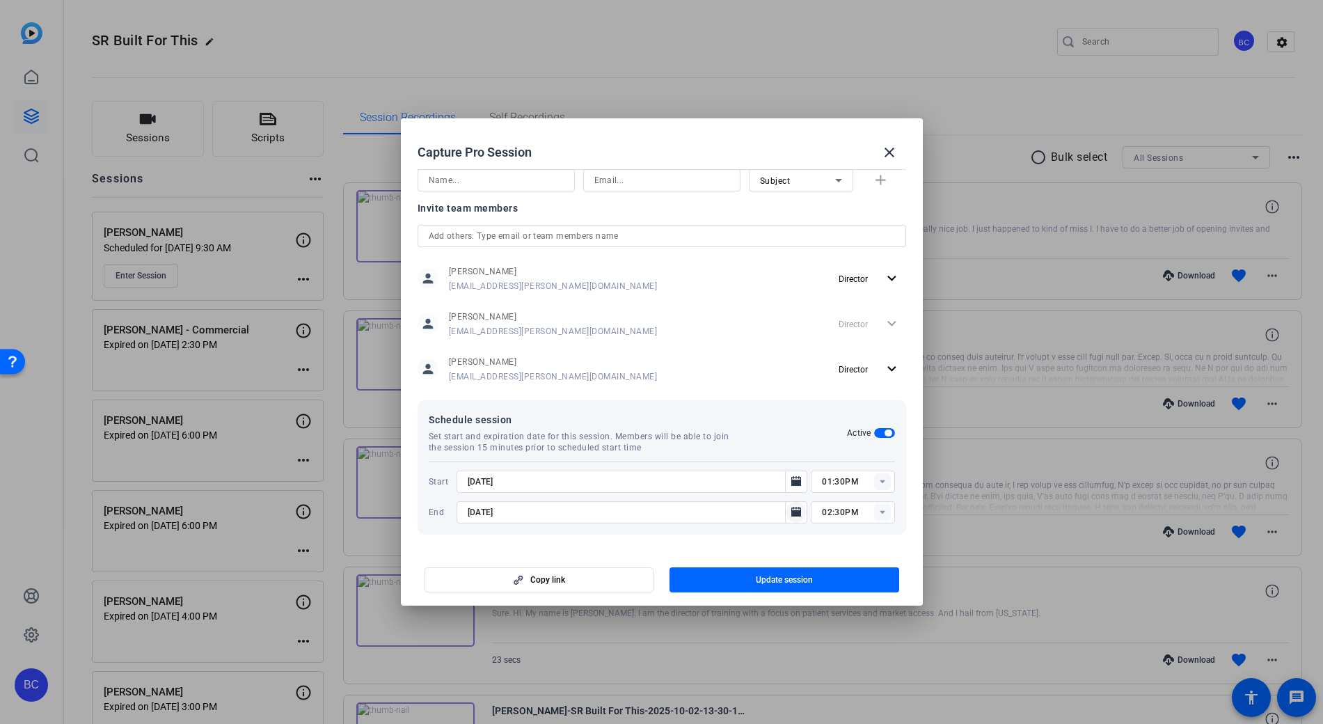
click at [793, 513] on icon "Open calendar" at bounding box center [796, 511] width 10 height 10
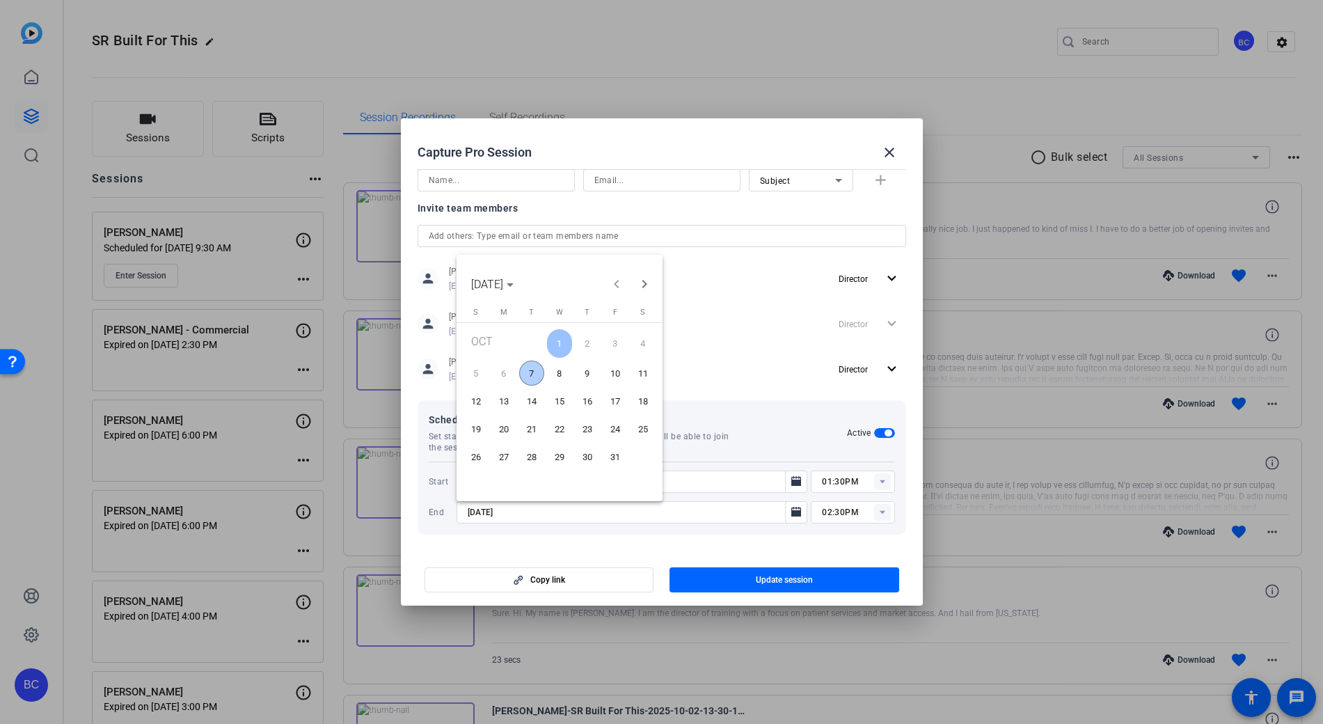
click at [560, 378] on span "8" at bounding box center [559, 372] width 25 height 25
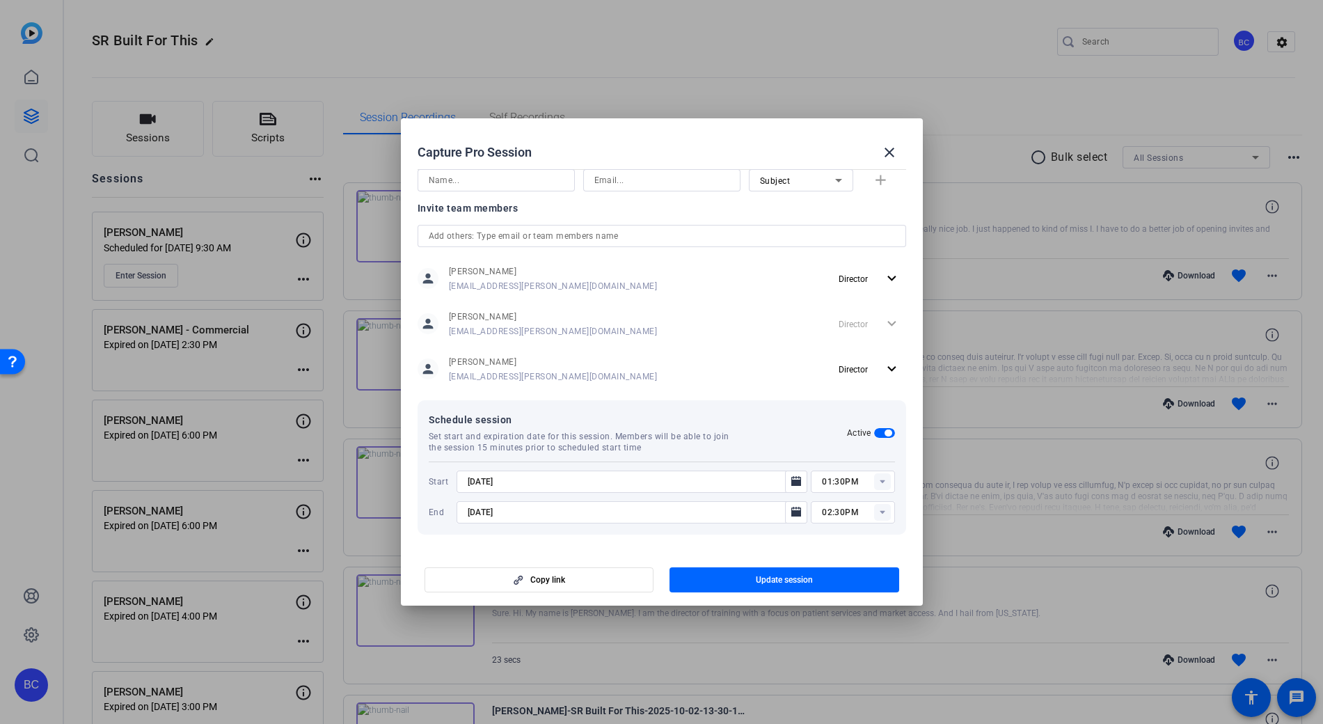
type input "10/8/2025"
click at [792, 488] on icon "Open calendar" at bounding box center [795, 481] width 11 height 17
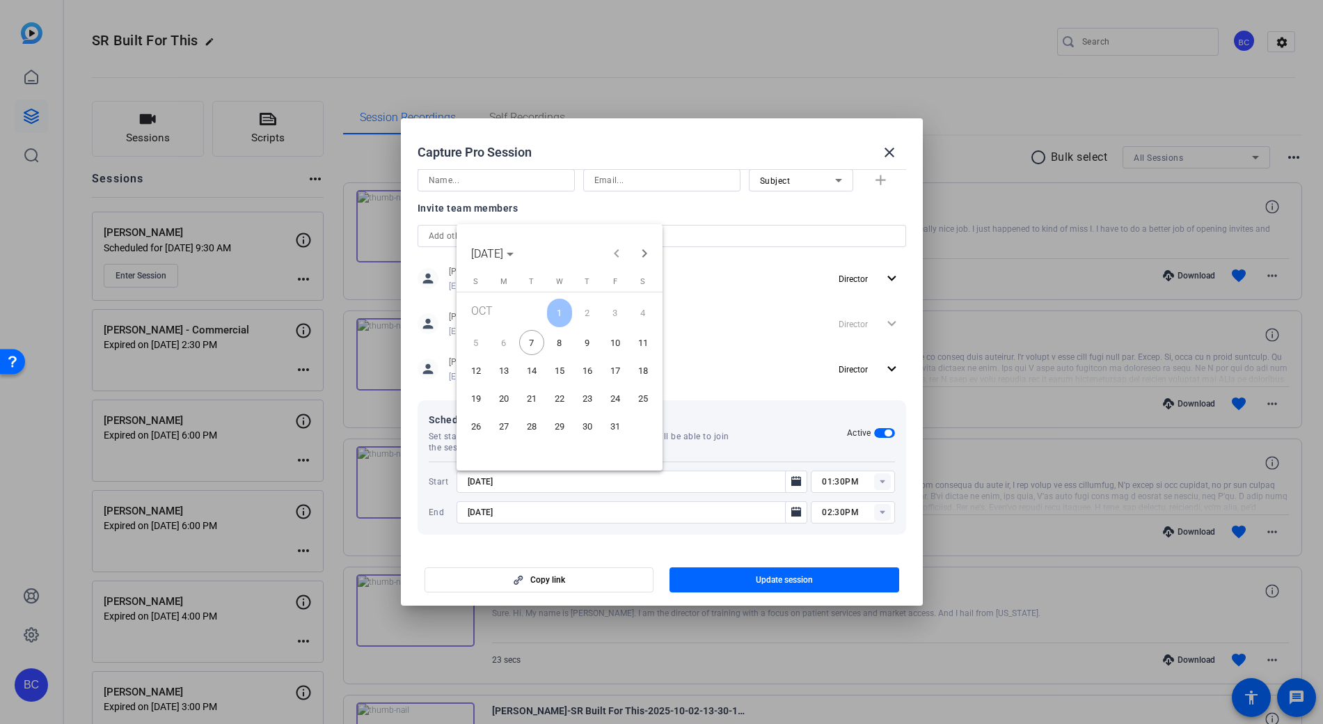
click at [565, 337] on span "8" at bounding box center [559, 342] width 25 height 25
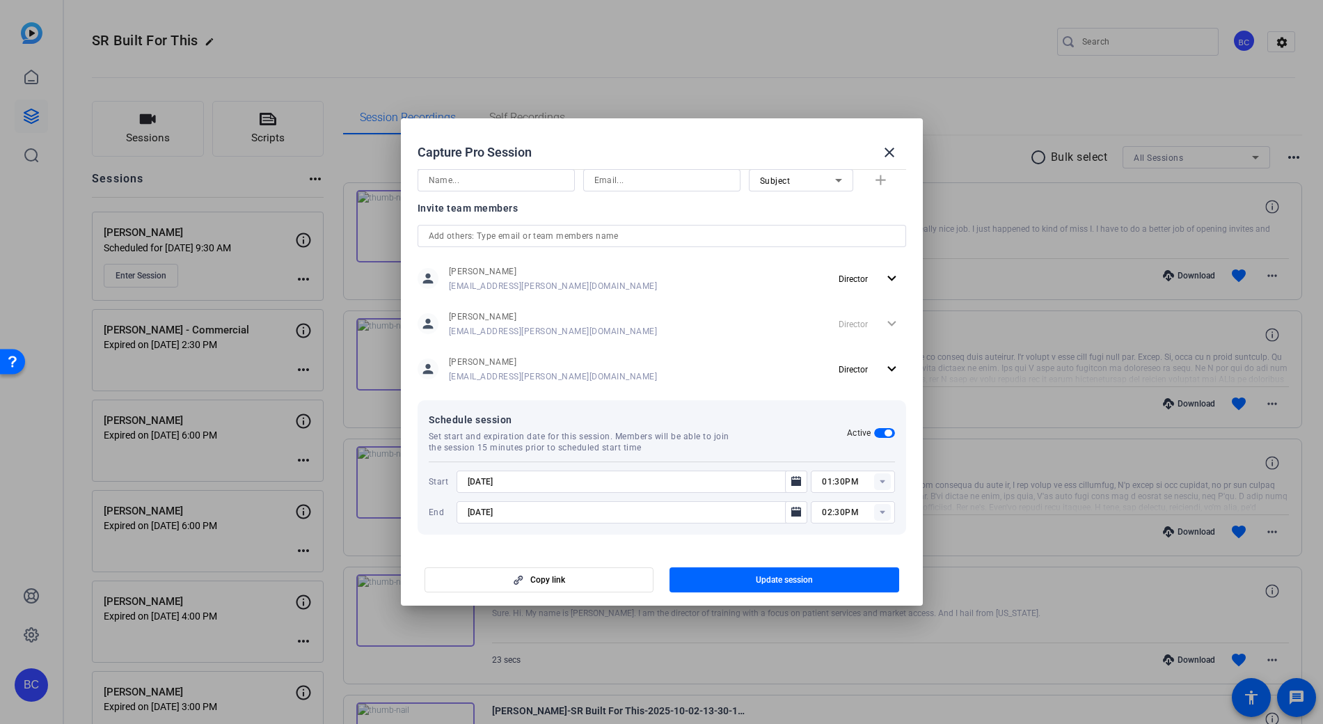
type input "10/8/2025"
click at [879, 481] on icon at bounding box center [881, 481] width 5 height 3
click at [831, 583] on span "03:00PM" at bounding box center [833, 584] width 36 height 10
type input "03:00PM"
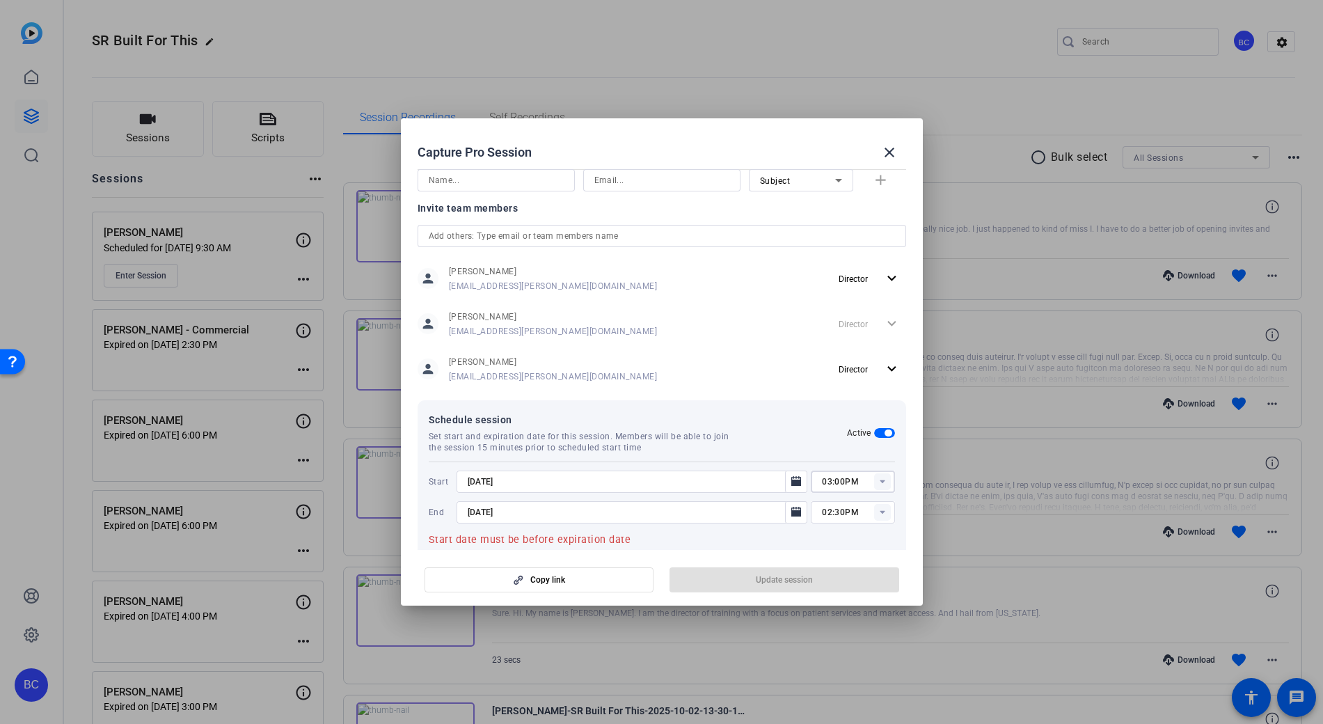
click at [874, 511] on rect at bounding box center [882, 512] width 17 height 17
click at [838, 618] on span "05:15PM" at bounding box center [833, 613] width 36 height 17
type input "05:15PM"
click at [775, 575] on span "Update session" at bounding box center [784, 579] width 57 height 11
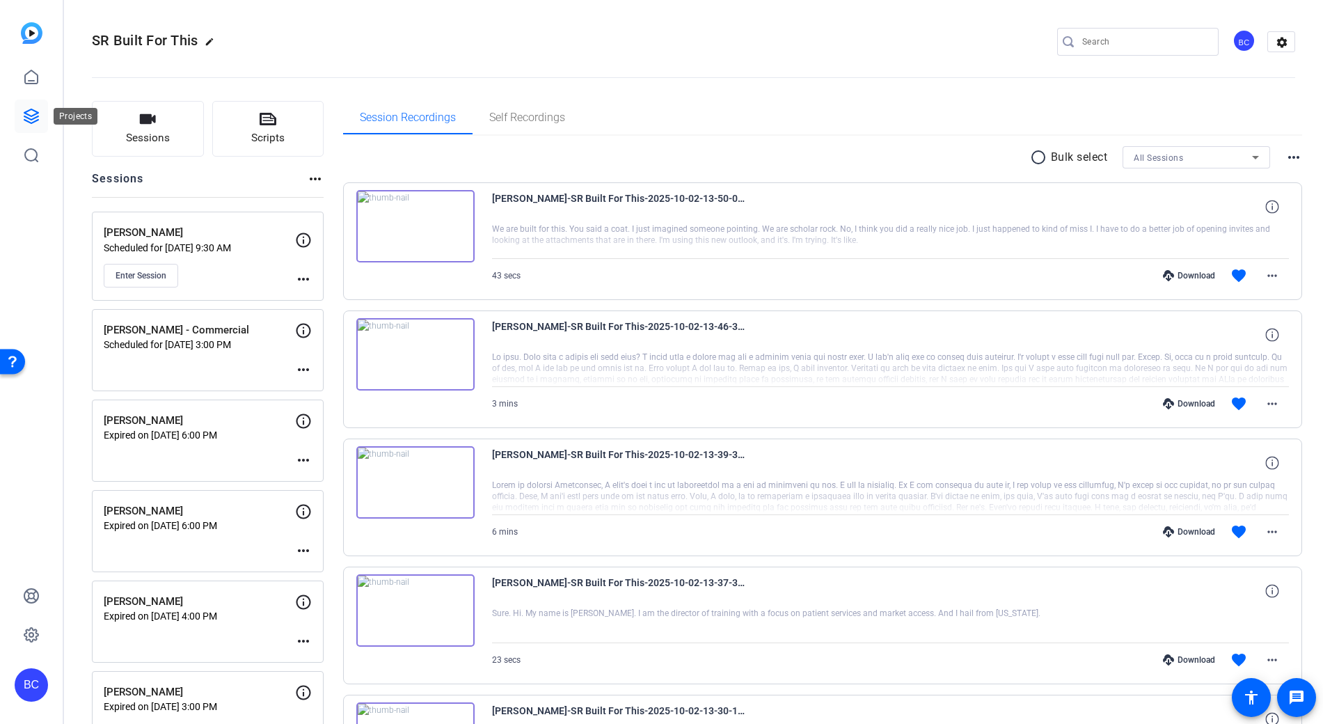
click at [29, 116] on icon at bounding box center [31, 116] width 17 height 17
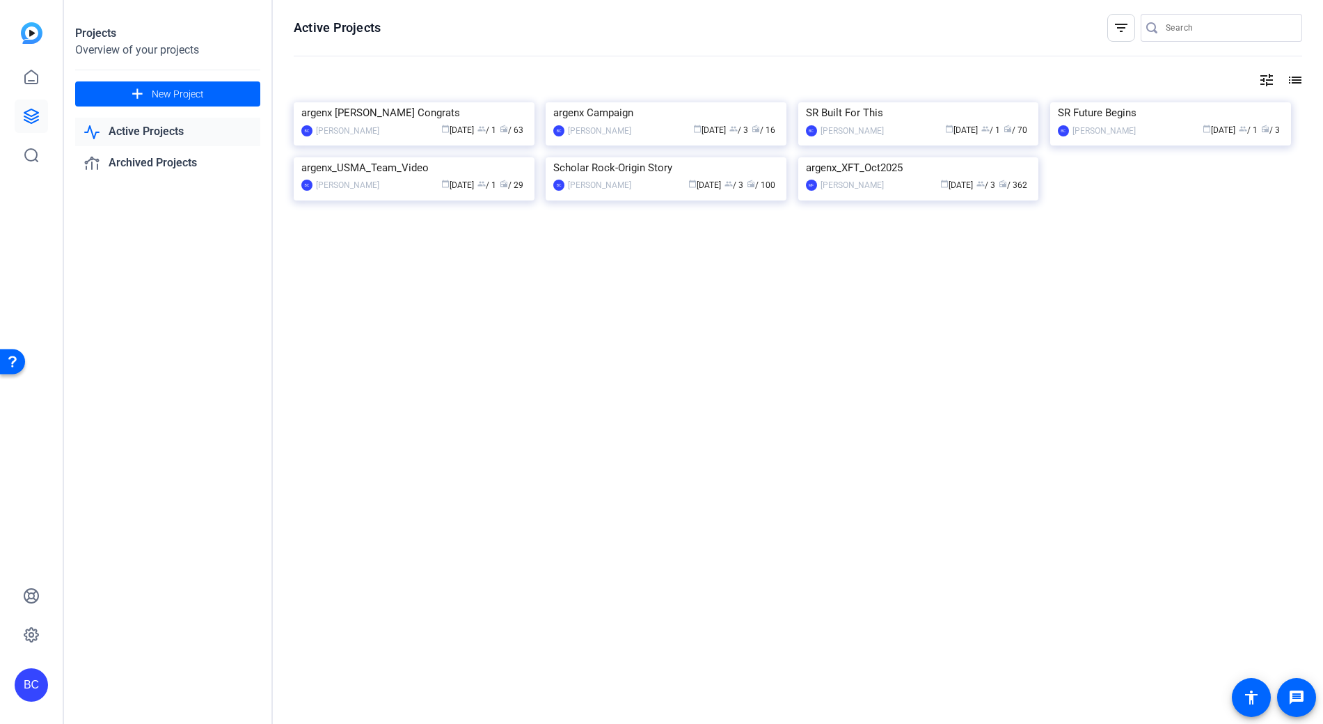
click at [1136, 102] on img at bounding box center [1170, 102] width 241 height 0
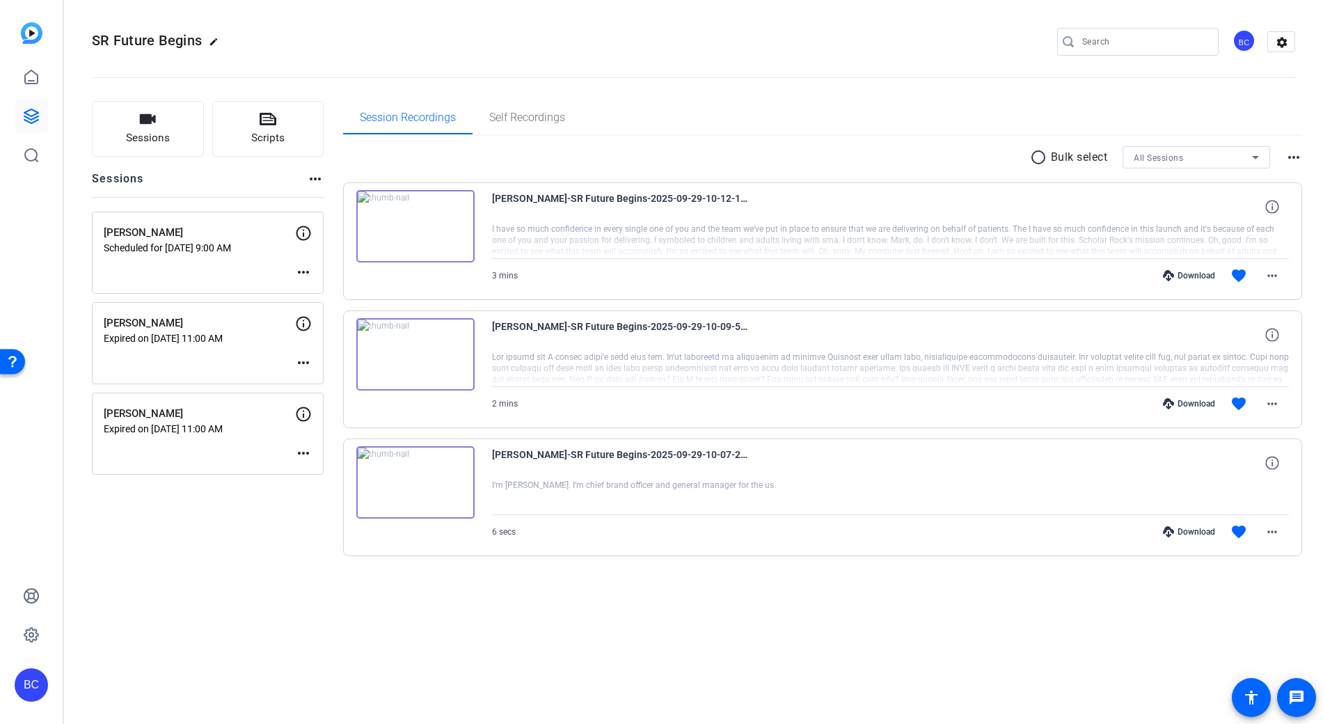
click at [303, 363] on mat-icon "more_horiz" at bounding box center [303, 362] width 17 height 17
click at [317, 378] on span "Edit Session" at bounding box center [337, 383] width 63 height 17
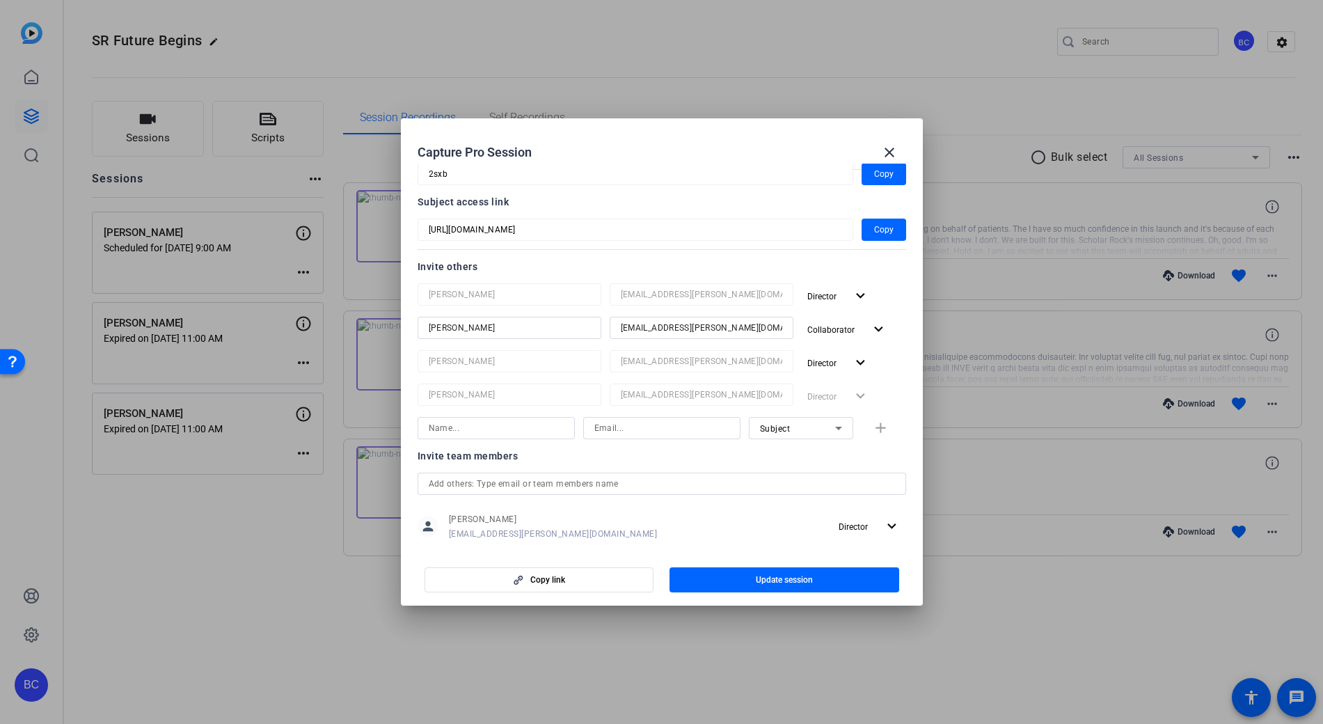
scroll to position [96, 0]
click at [474, 433] on input at bounding box center [496, 427] width 135 height 17
type input "Mark Baltazar"
type input "mbaltazar@broadstreet.com"
click at [881, 433] on mat-icon "add" at bounding box center [880, 427] width 17 height 17
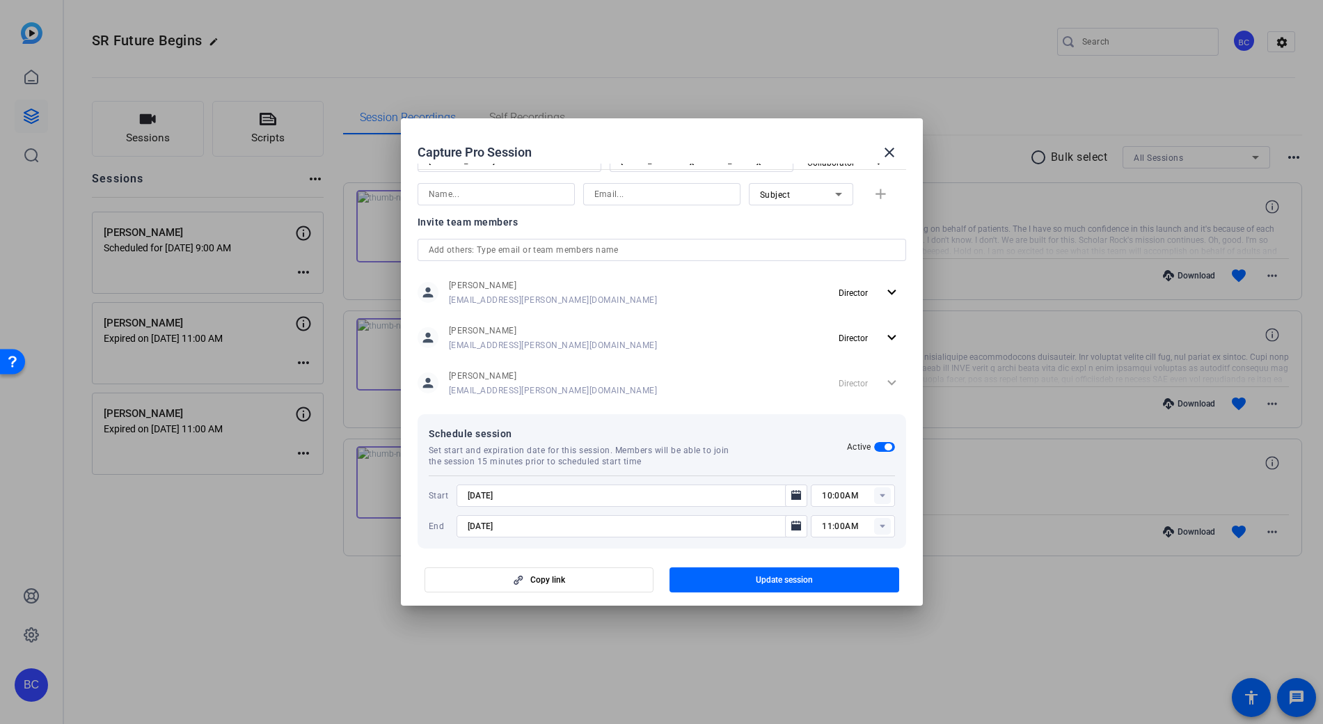
scroll to position [376, 0]
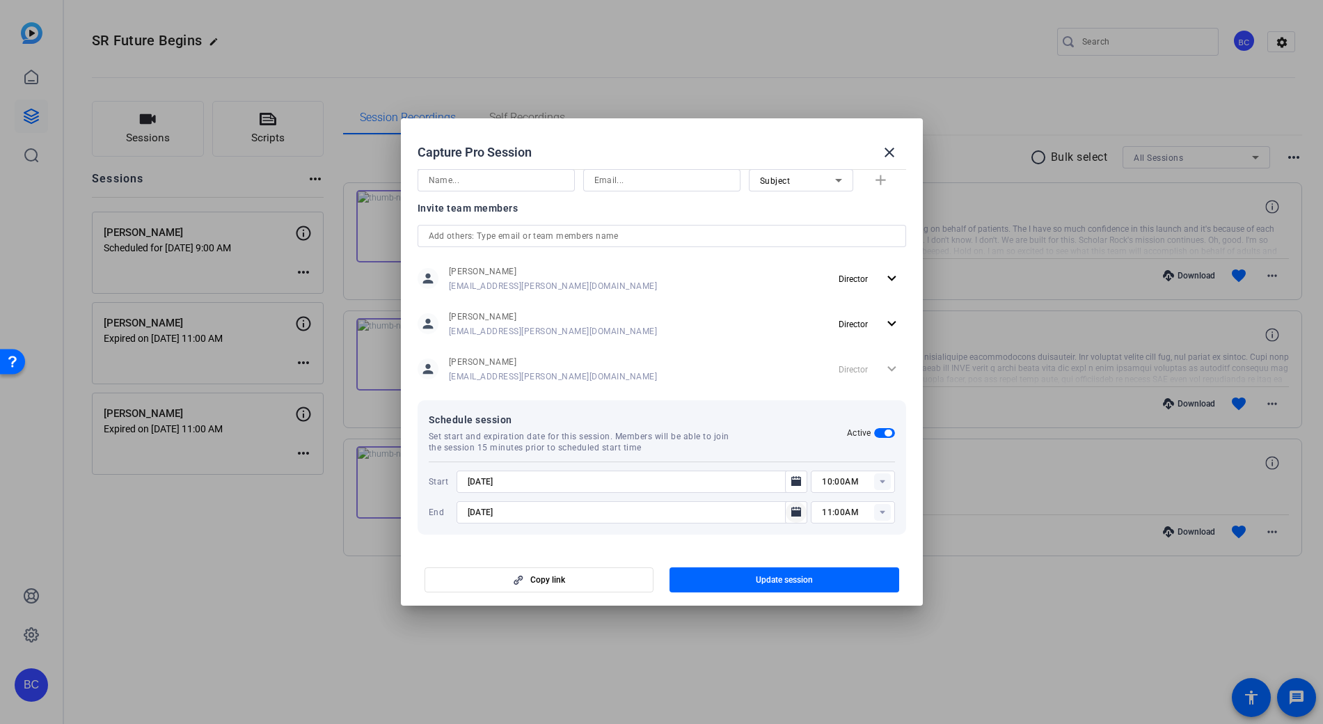
click at [794, 509] on icon "Open calendar" at bounding box center [795, 512] width 11 height 17
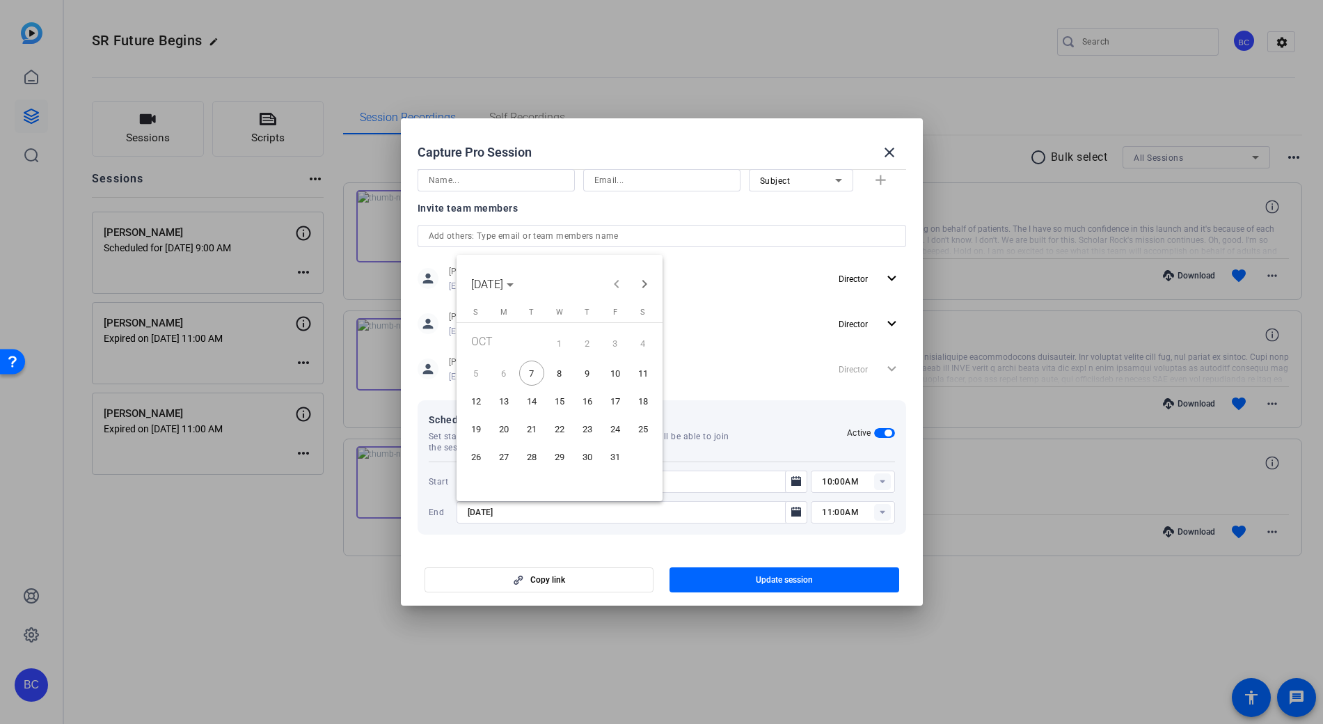
click at [561, 374] on span "8" at bounding box center [559, 372] width 25 height 25
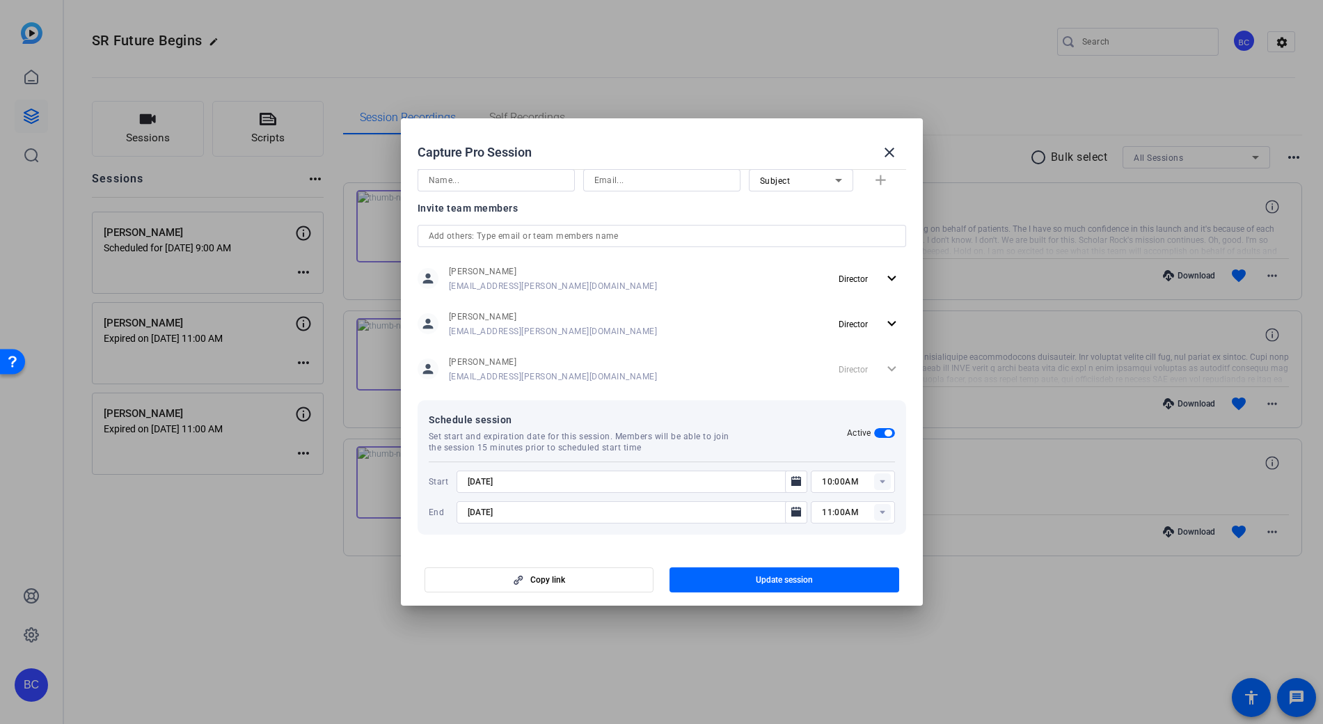
type input "10/8/2025"
click at [791, 480] on icon "Open calendar" at bounding box center [796, 481] width 10 height 10
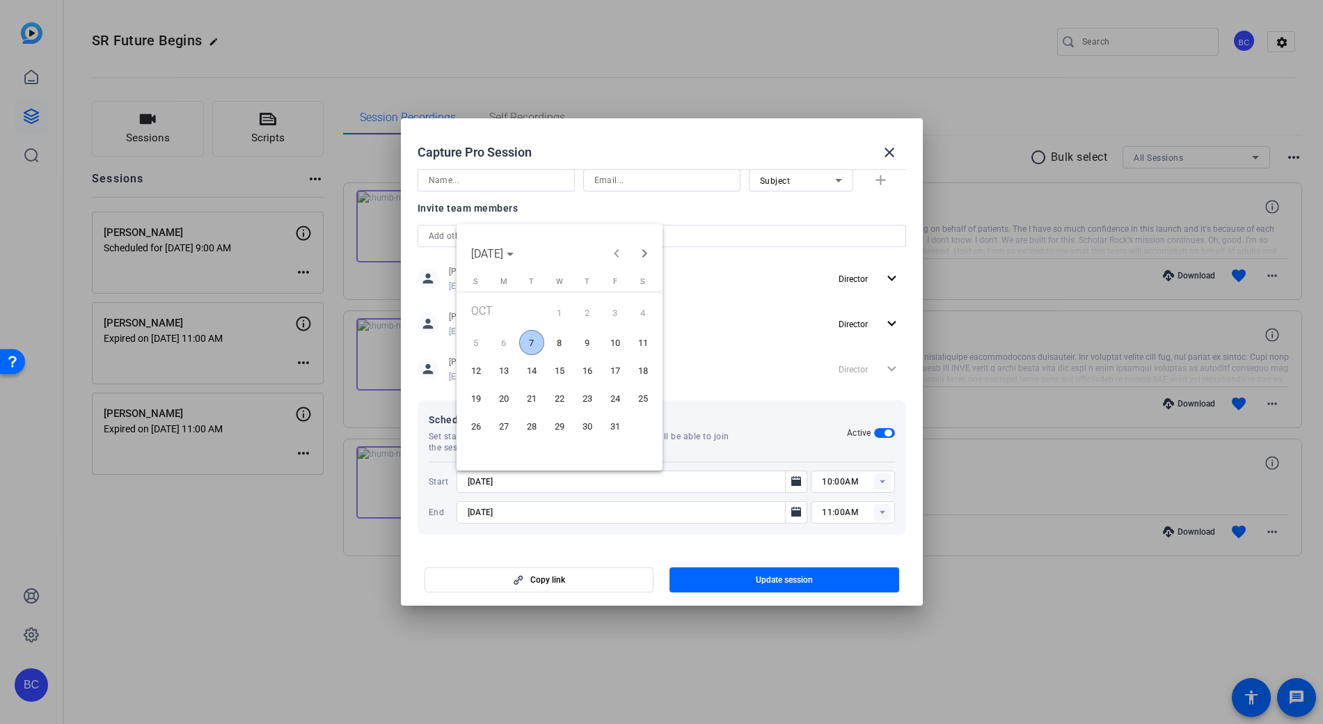
click at [559, 343] on span "8" at bounding box center [559, 342] width 25 height 25
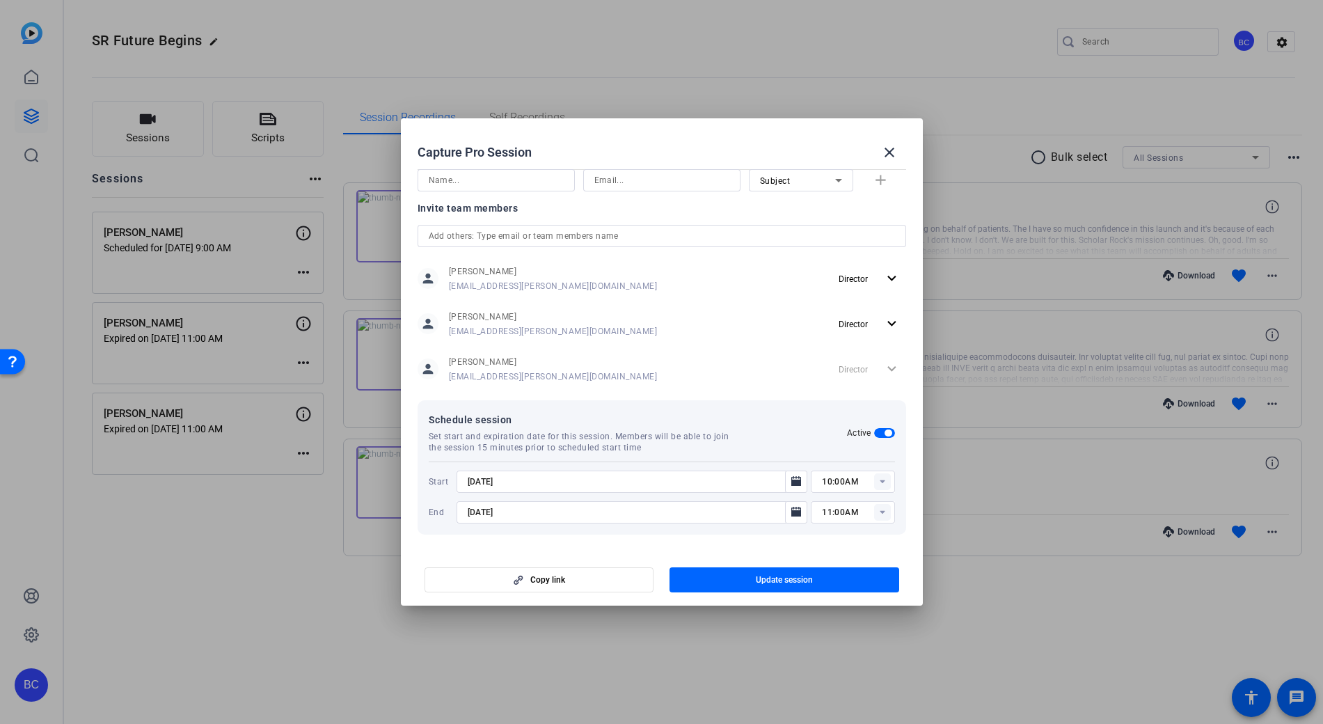
type input "10/8/2025"
click at [875, 483] on rect at bounding box center [882, 481] width 17 height 17
click at [833, 644] on span "04:00PM" at bounding box center [833, 648] width 36 height 10
type input "04:00PM"
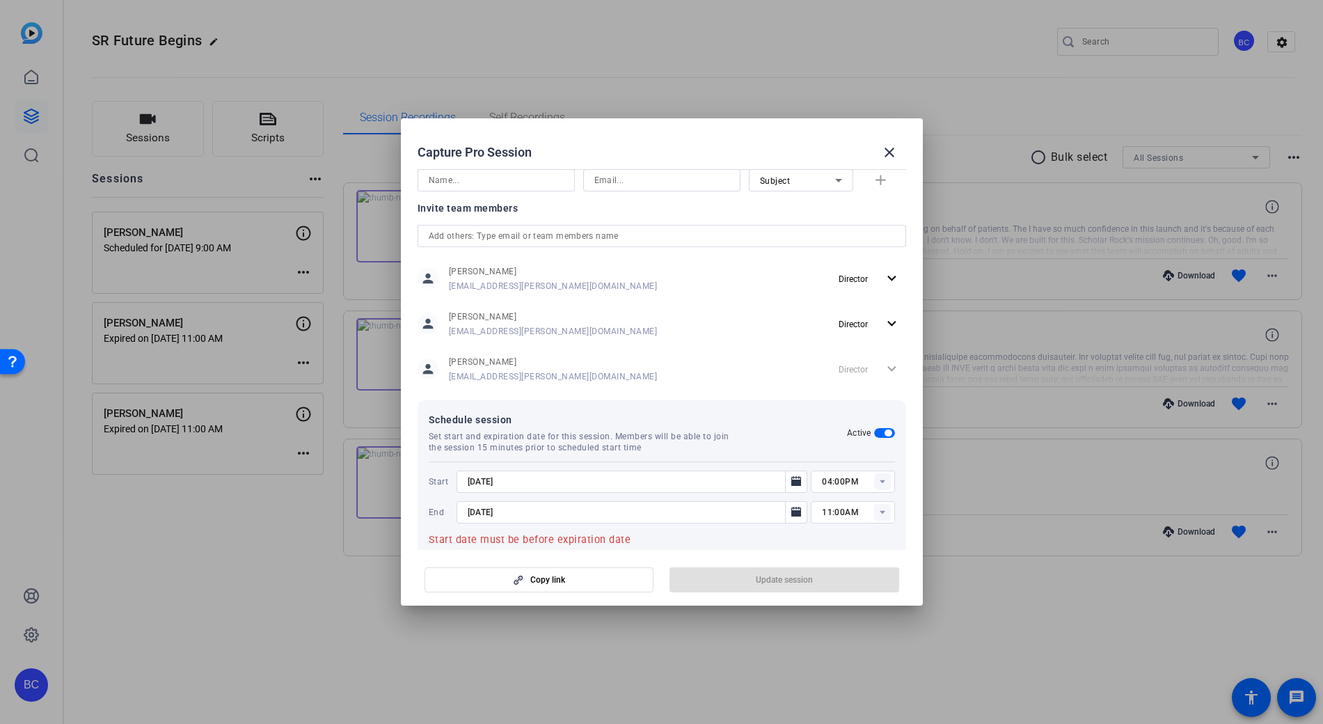
click at [874, 509] on rect at bounding box center [882, 512] width 17 height 17
click at [831, 682] on span "06:00PM" at bounding box center [833, 689] width 36 height 17
type input "06:00PM"
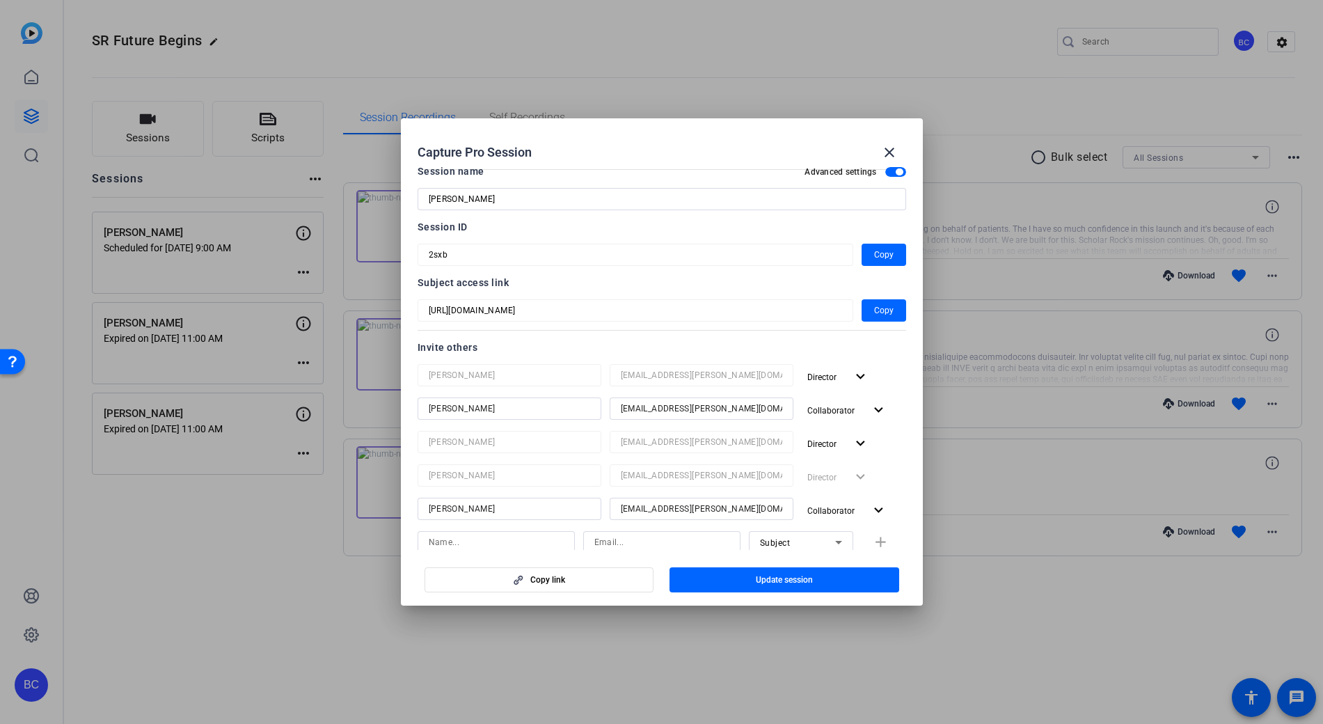
scroll to position [6, 0]
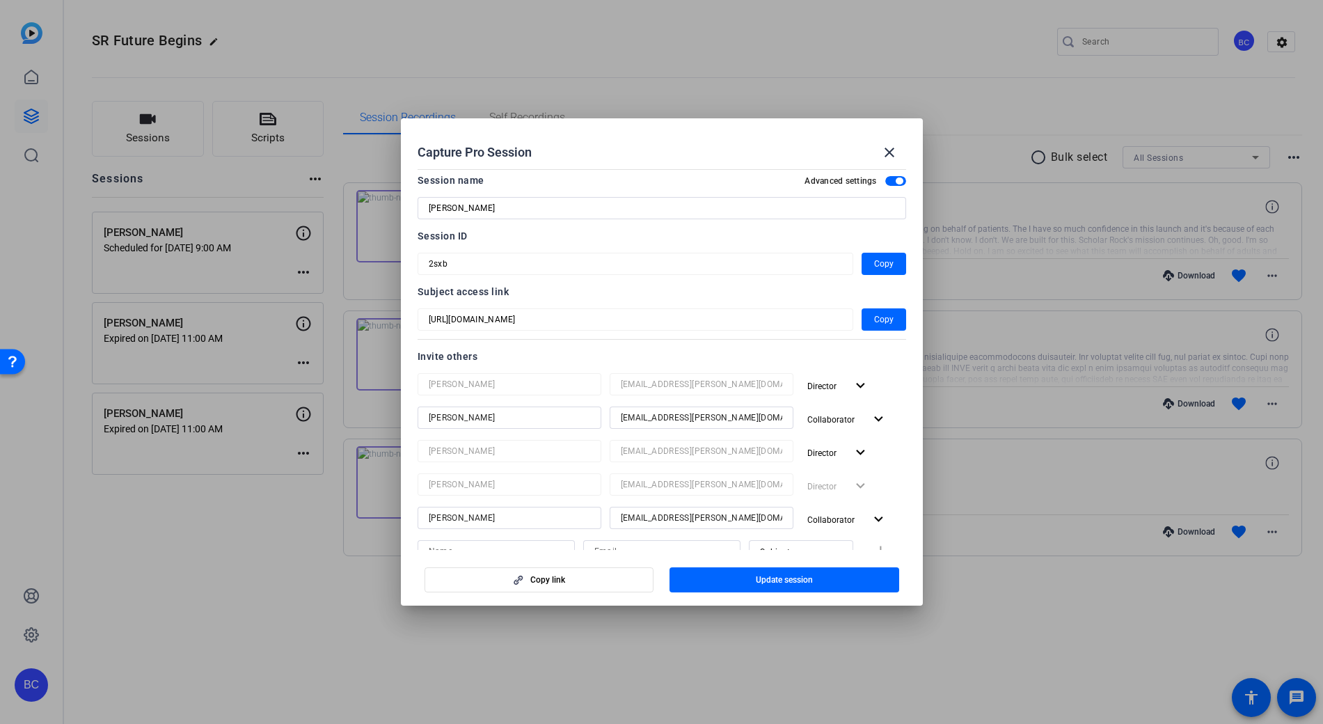
click at [821, 580] on span "button" at bounding box center [784, 579] width 230 height 33
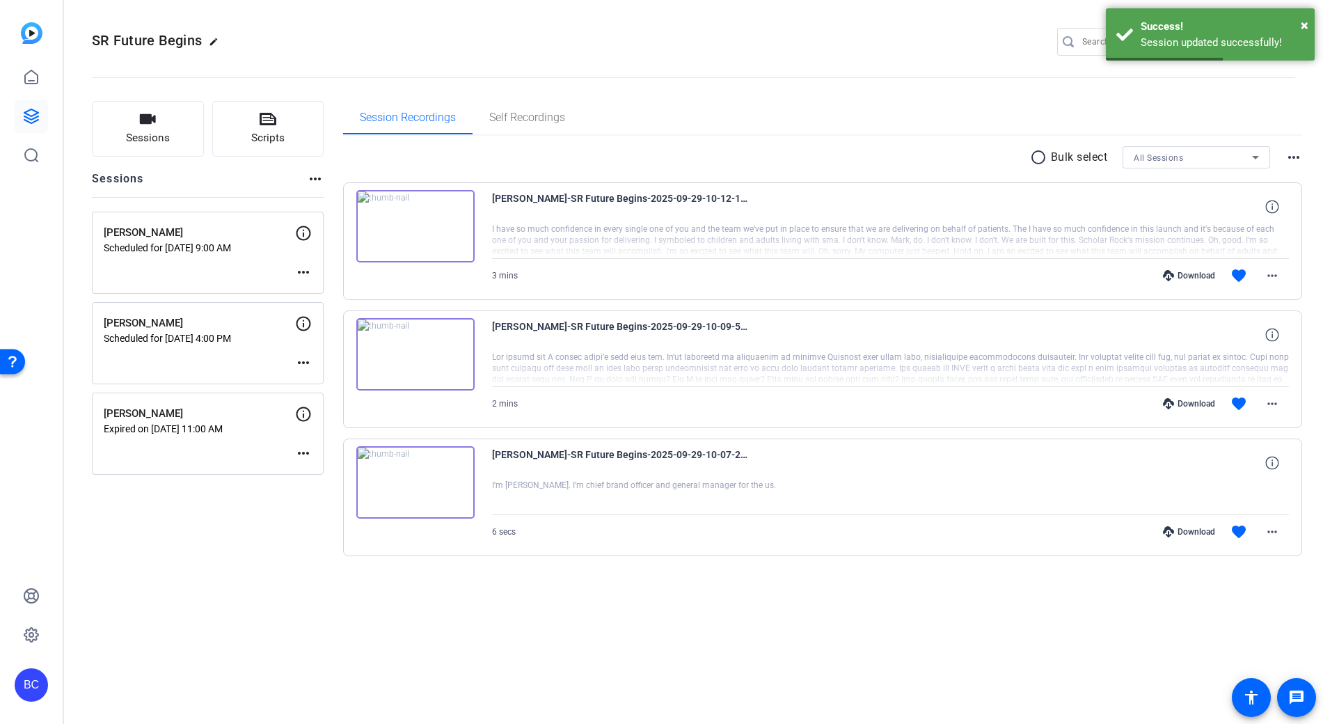
click at [307, 362] on mat-icon "more_horiz" at bounding box center [303, 362] width 17 height 17
click at [334, 382] on span "Edit Session" at bounding box center [337, 383] width 63 height 17
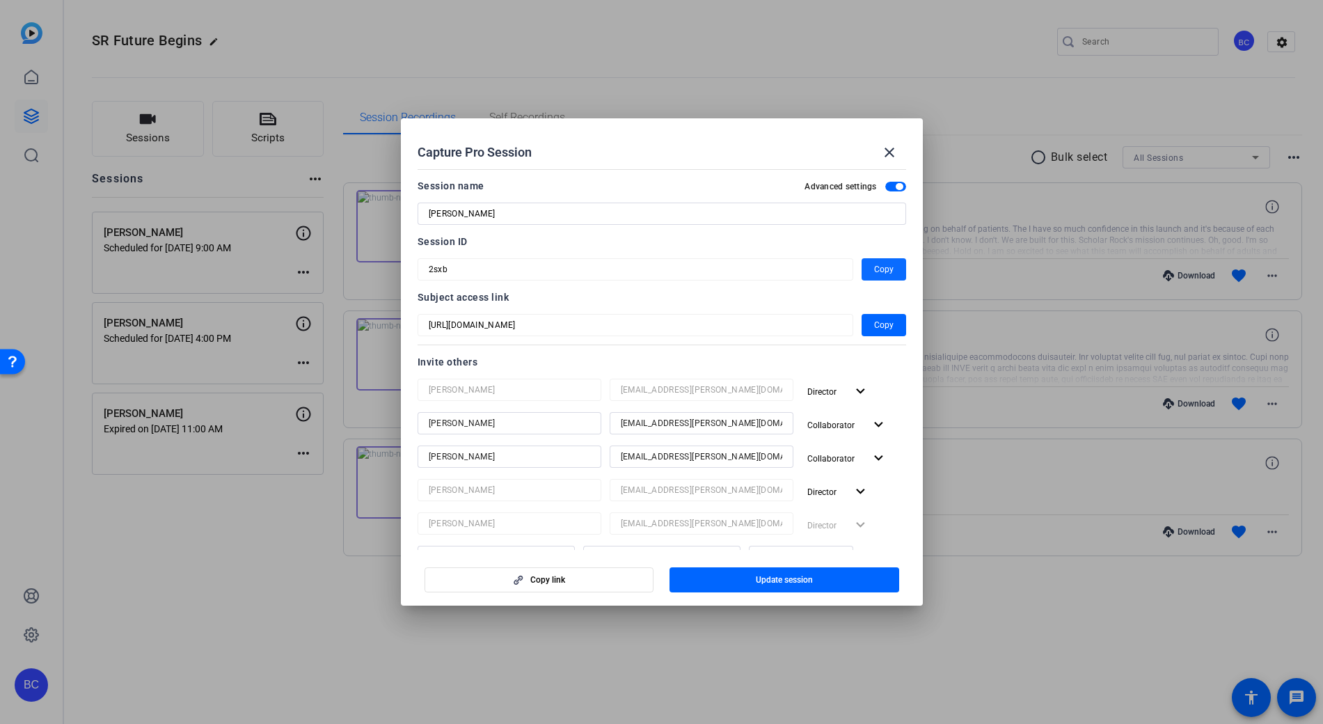
click at [874, 264] on span "Copy" at bounding box center [883, 269] width 19 height 17
click at [890, 149] on mat-icon "close" at bounding box center [889, 152] width 17 height 17
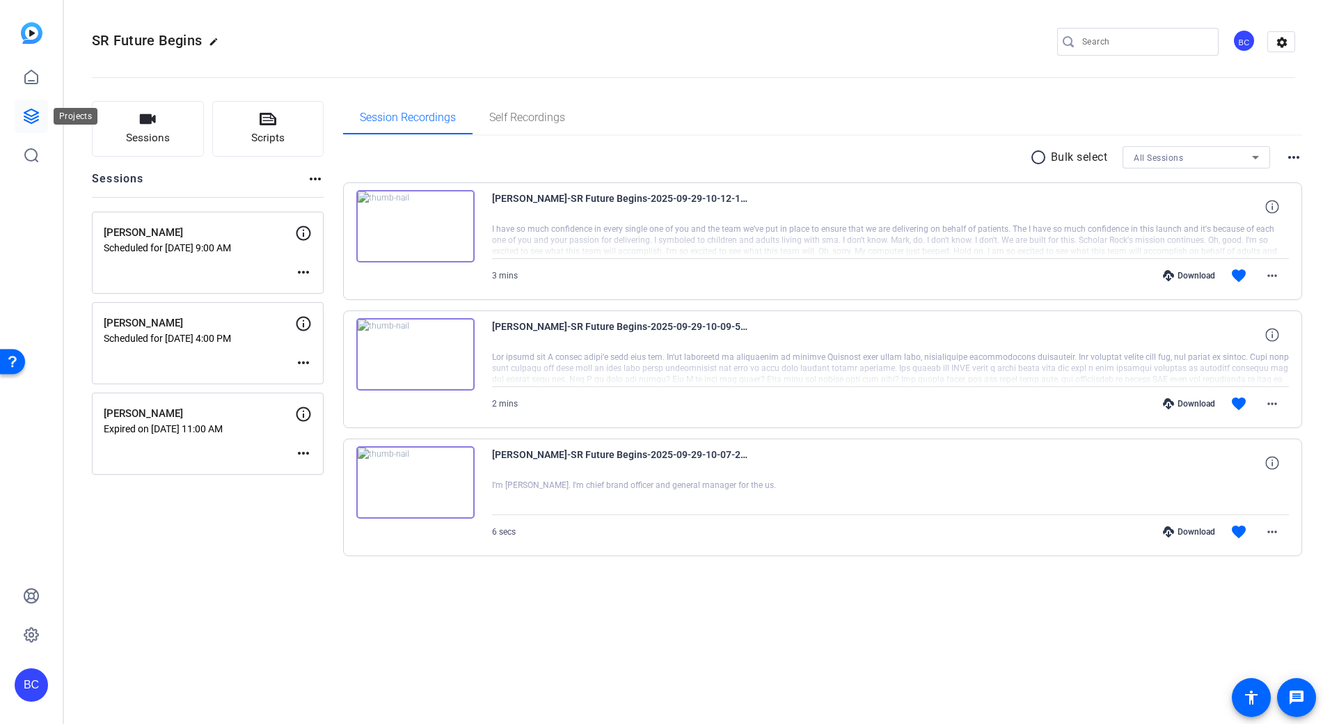
click at [40, 118] on link at bounding box center [31, 115] width 33 height 33
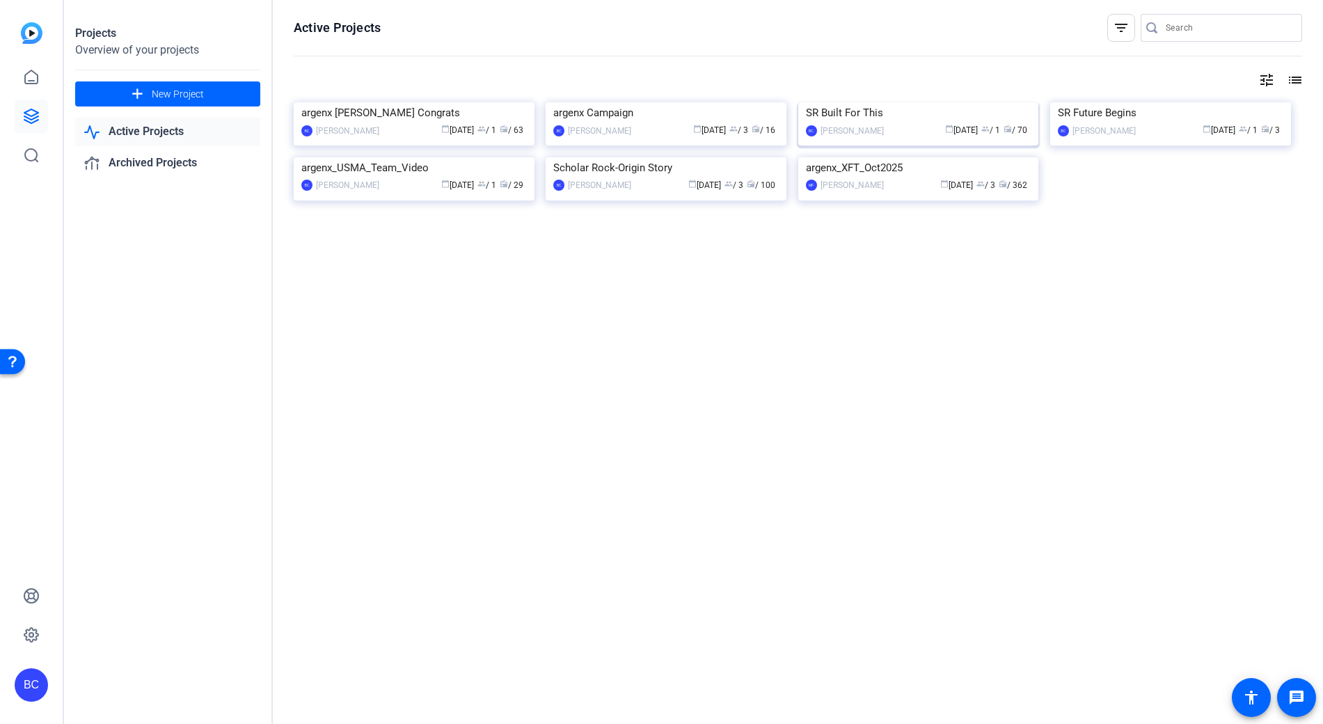
click at [893, 102] on img at bounding box center [918, 102] width 241 height 0
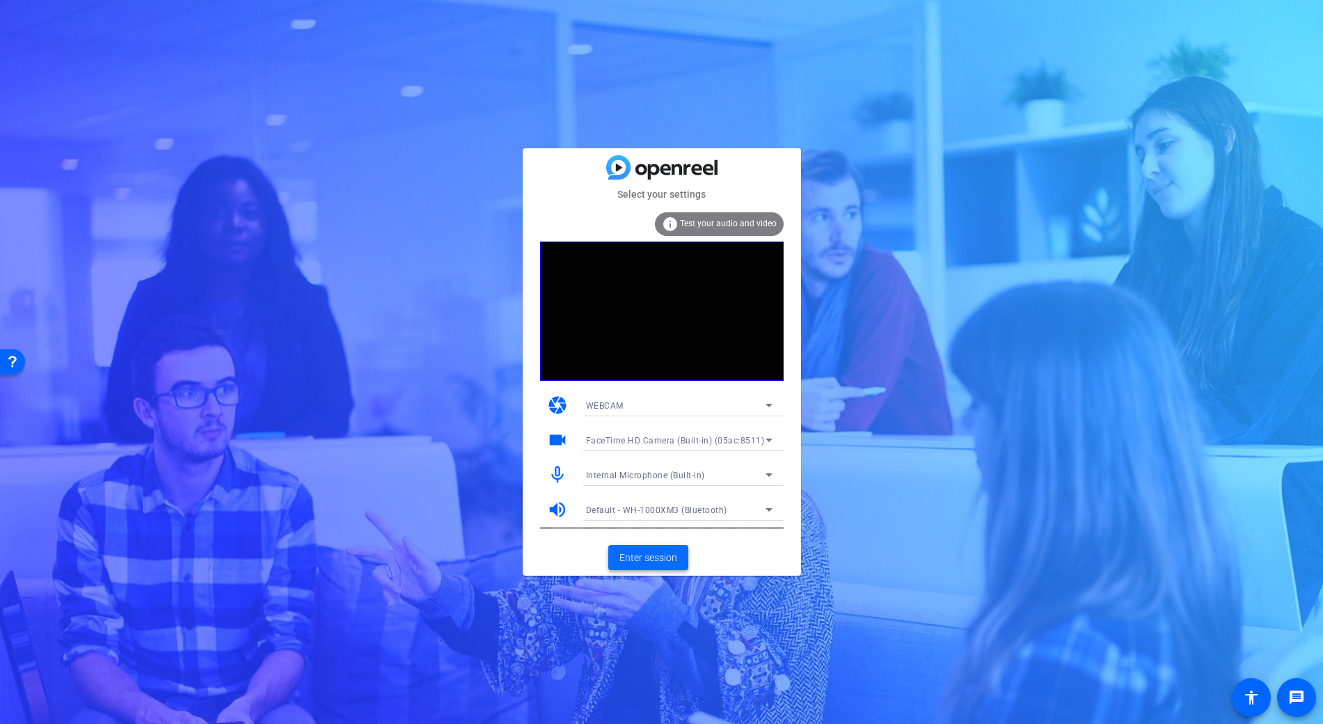
click at [668, 556] on span "Enter session" at bounding box center [648, 557] width 58 height 15
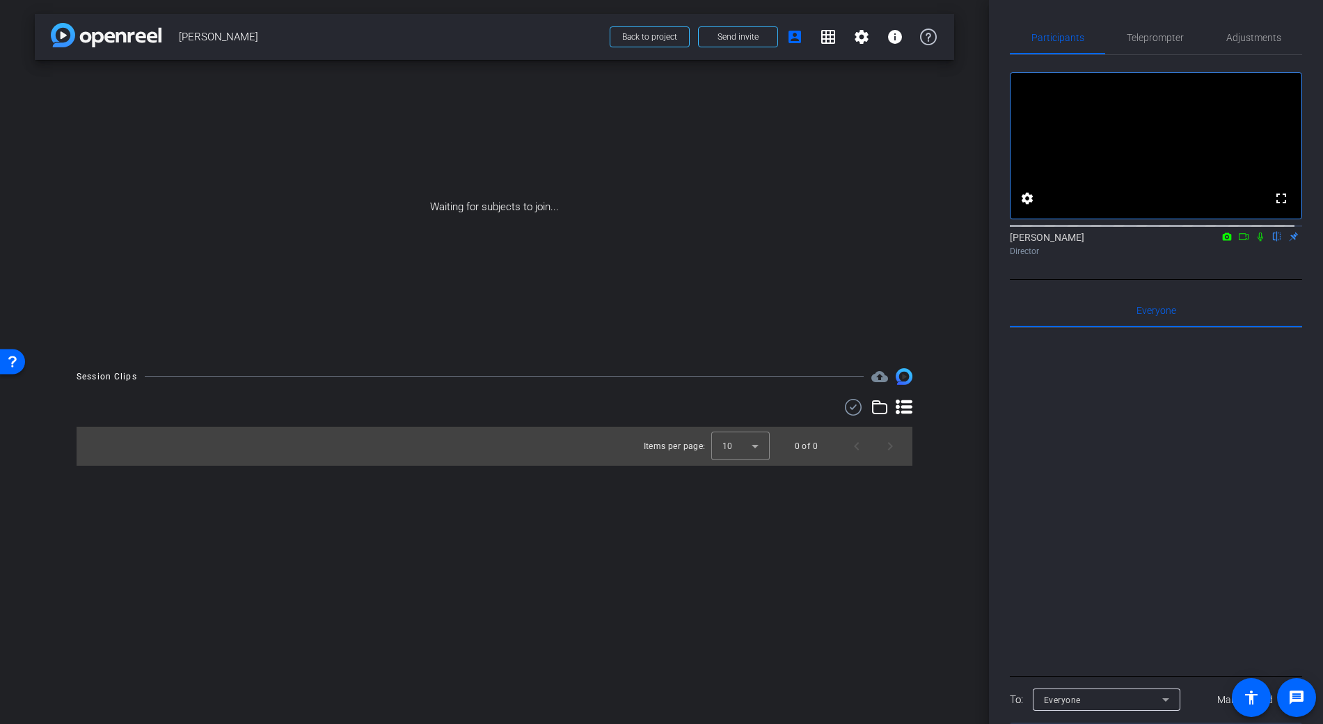
click at [1254, 241] on icon at bounding box center [1259, 237] width 11 height 10
click at [1238, 241] on icon at bounding box center [1243, 237] width 11 height 10
click at [1142, 708] on div "Everyone" at bounding box center [1103, 699] width 118 height 17
click at [1109, 680] on mat-option "[PERSON_NAME]" at bounding box center [1106, 685] width 147 height 22
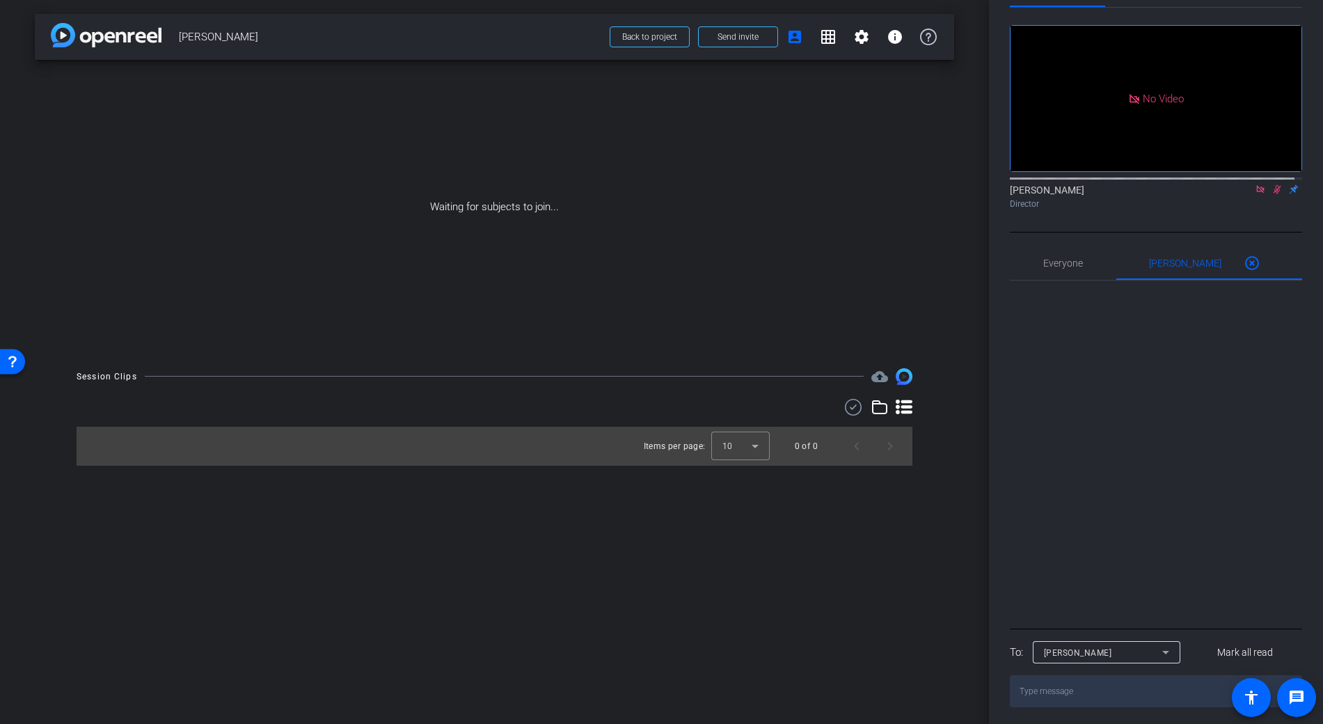
click at [1130, 694] on textarea at bounding box center [1155, 691] width 292 height 32
type textarea "Be right back... forgot something inside."
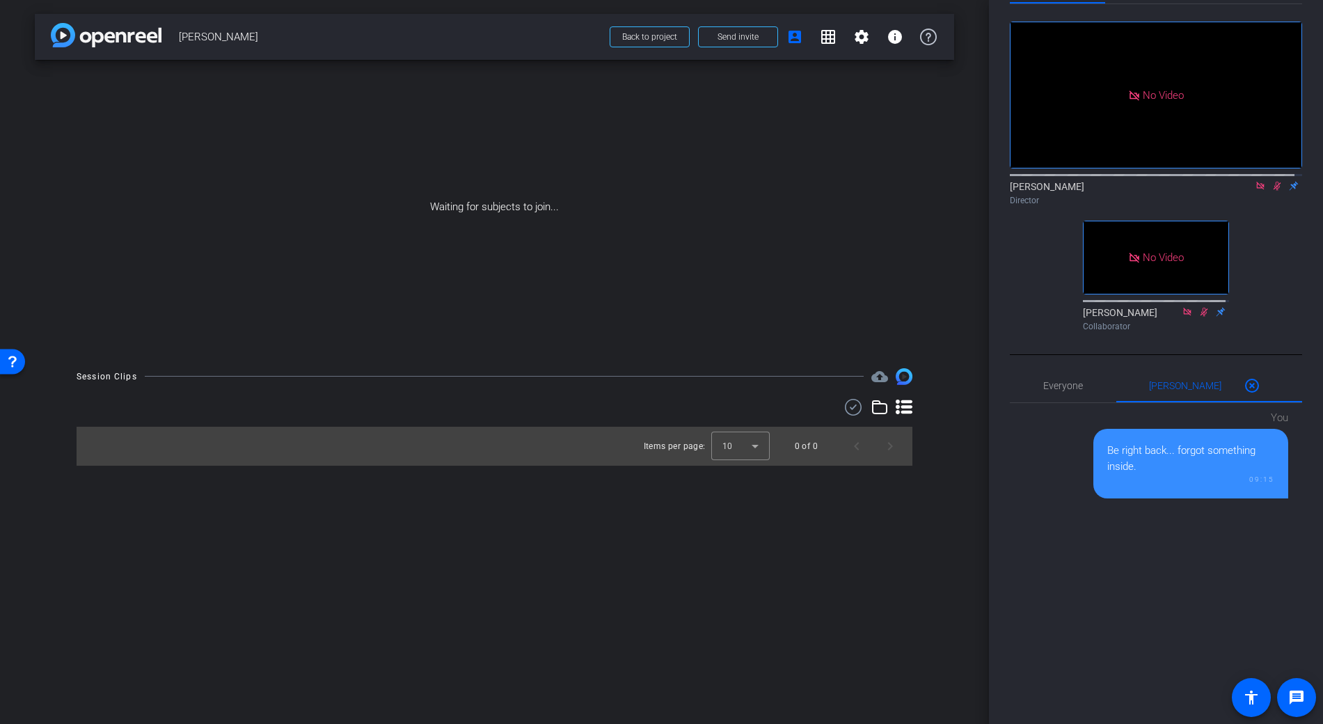
drag, startPoint x: 1073, startPoint y: 411, endPoint x: 1231, endPoint y: 239, distance: 233.4
click at [1073, 390] on span "Everyone 0" at bounding box center [1063, 386] width 40 height 10
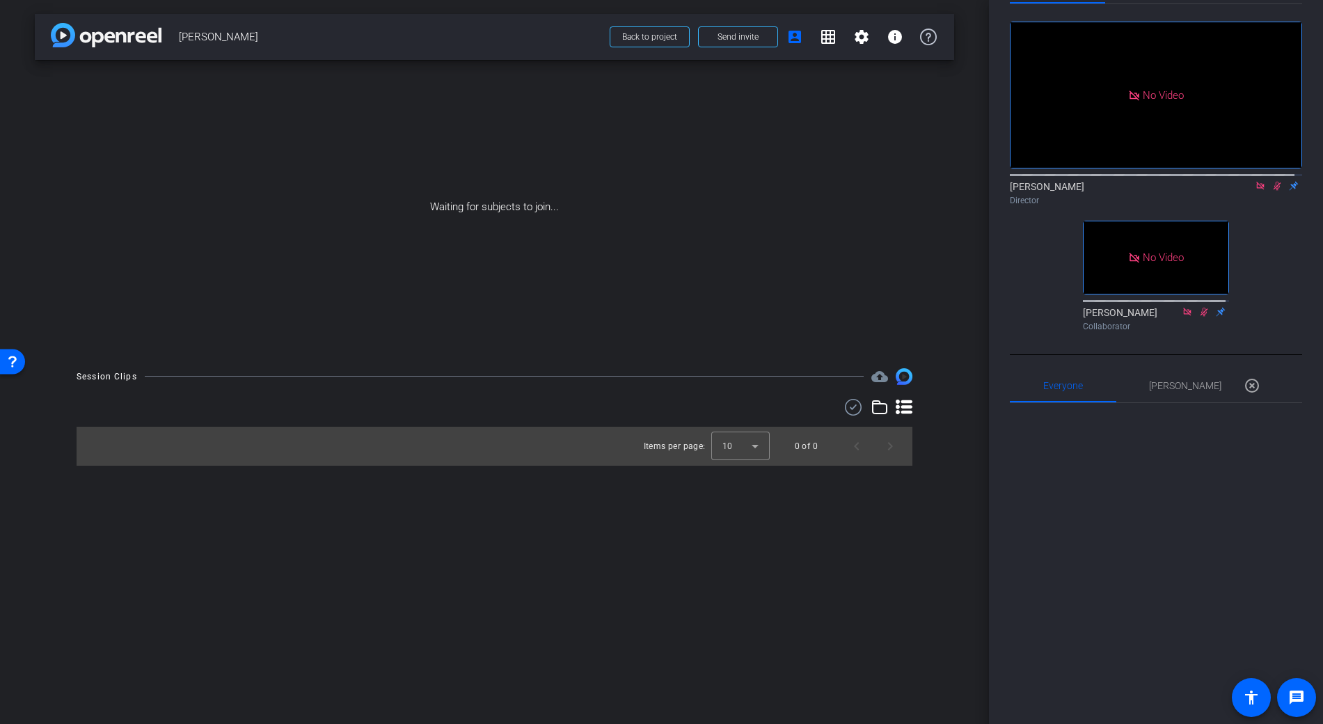
click at [1271, 191] on icon at bounding box center [1276, 186] width 11 height 10
click at [1284, 246] on div "No Video [PERSON_NAME] Director No Video [PERSON_NAME] Collaborator" at bounding box center [1155, 170] width 292 height 333
click at [1252, 192] on mat-icon at bounding box center [1260, 185] width 17 height 13
click at [1254, 191] on icon at bounding box center [1259, 186] width 11 height 10
click at [1238, 191] on icon at bounding box center [1243, 186] width 11 height 10
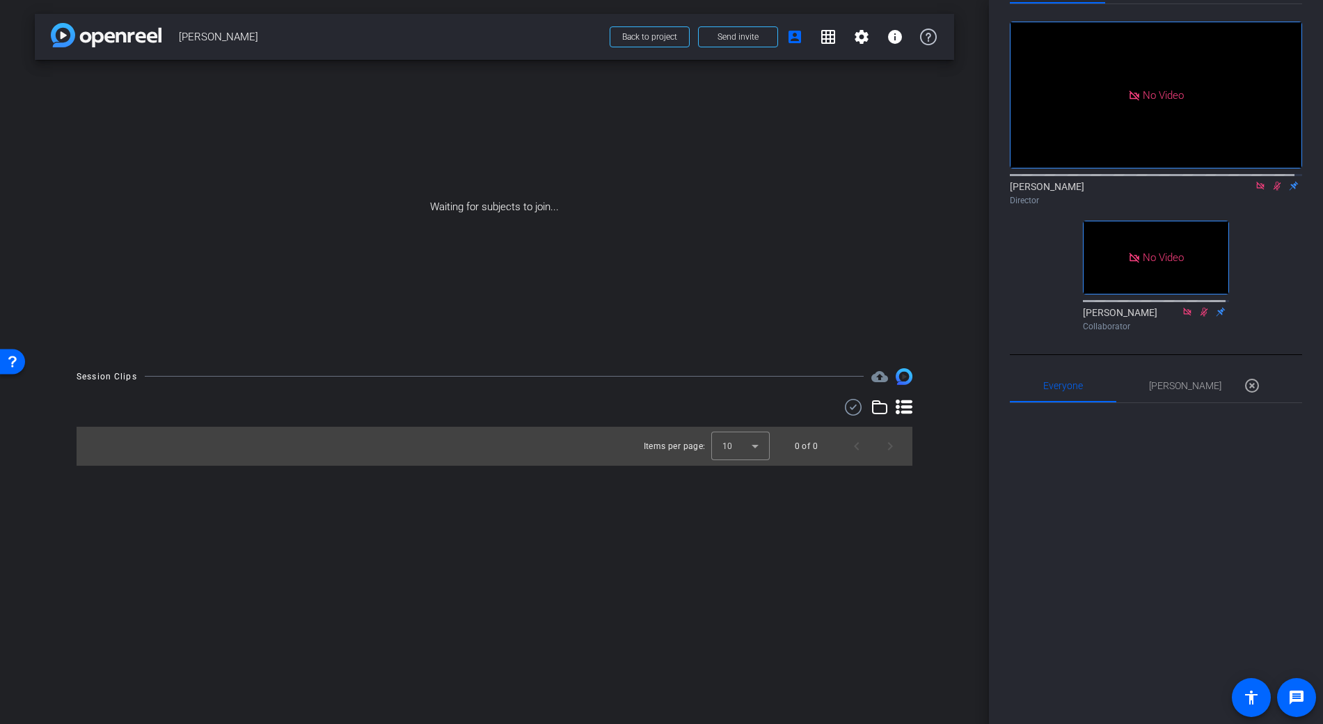
click at [1279, 223] on div "No Video [PERSON_NAME] Director No Video [PERSON_NAME] Collaborator" at bounding box center [1155, 170] width 292 height 333
click at [1275, 192] on mat-icon at bounding box center [1276, 185] width 17 height 13
click at [1274, 191] on icon at bounding box center [1277, 186] width 6 height 9
click at [1272, 191] on icon at bounding box center [1276, 186] width 11 height 10
click at [1256, 189] on icon at bounding box center [1260, 186] width 8 height 8
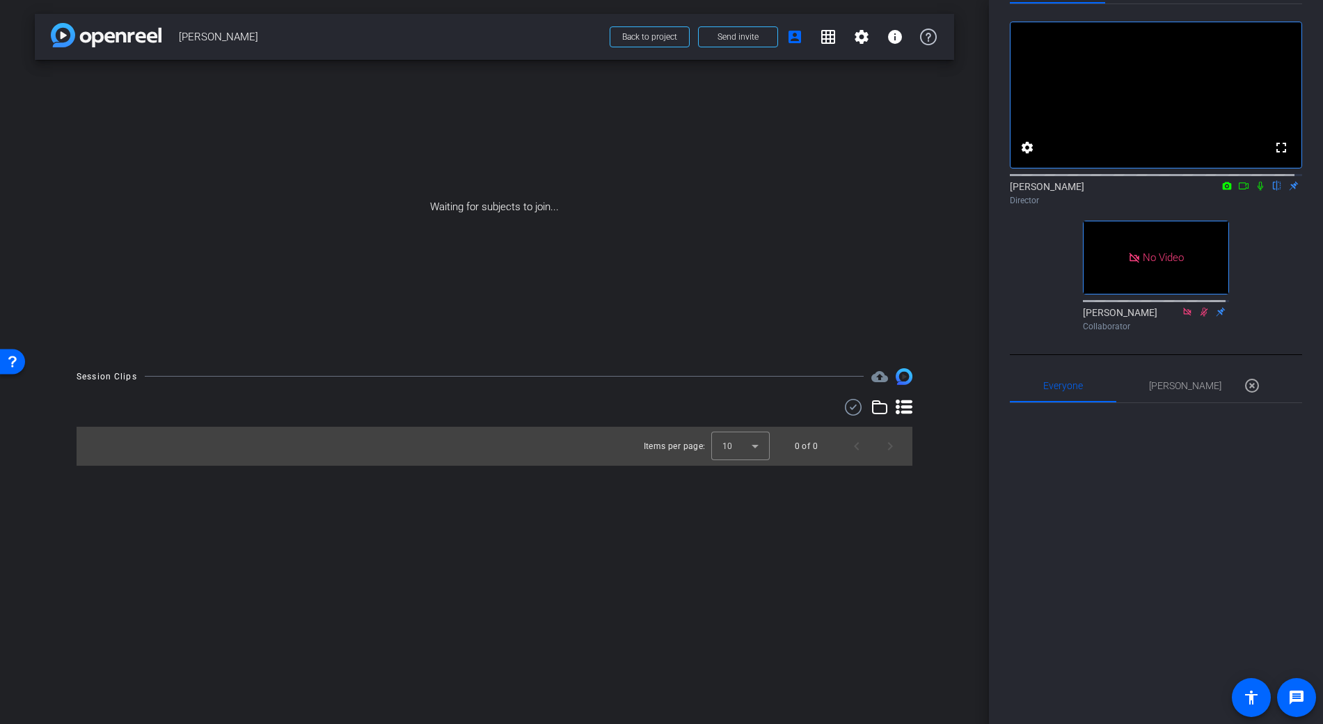
click at [1254, 191] on icon at bounding box center [1259, 186] width 11 height 10
click at [1254, 192] on mat-icon at bounding box center [1260, 185] width 17 height 13
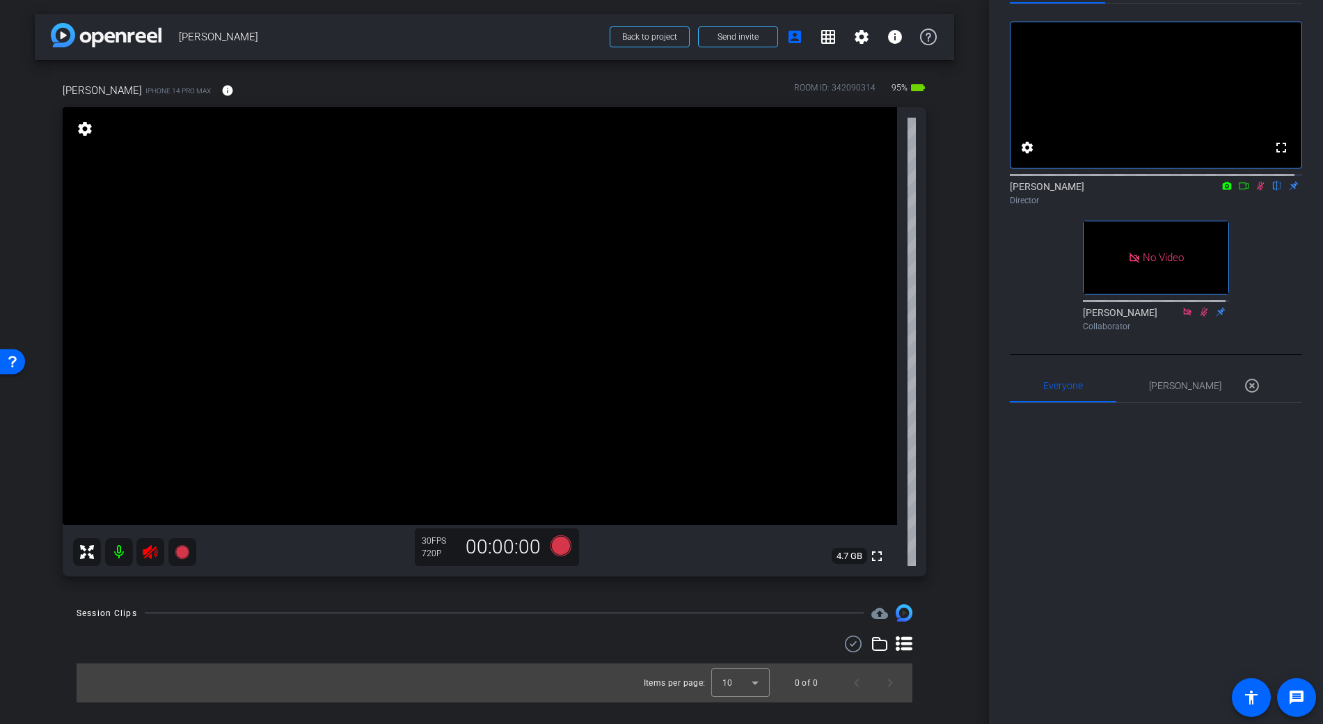
click at [1252, 206] on div "[PERSON_NAME] flip Director" at bounding box center [1155, 192] width 292 height 27
click at [1254, 191] on icon at bounding box center [1259, 186] width 11 height 10
click at [142, 550] on icon at bounding box center [150, 551] width 17 height 17
click at [221, 87] on mat-icon "info" at bounding box center [227, 90] width 13 height 13
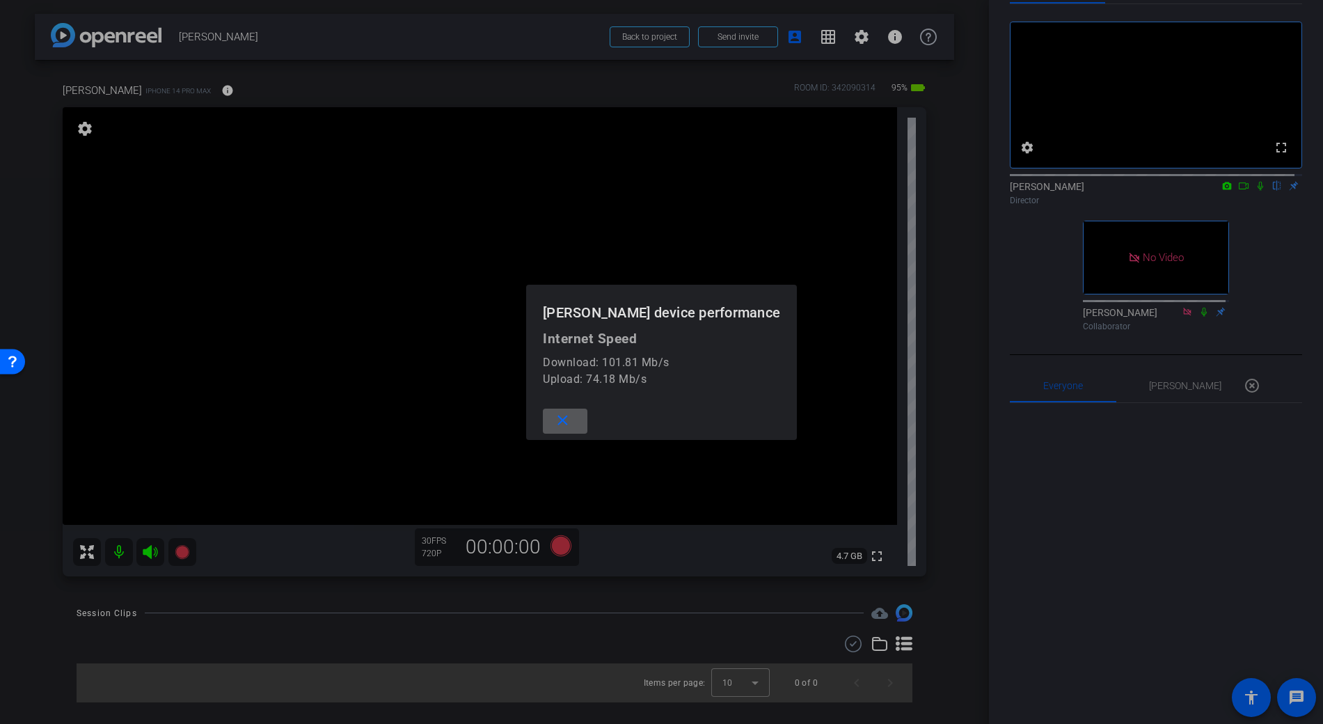
click at [275, 83] on div at bounding box center [661, 362] width 1323 height 724
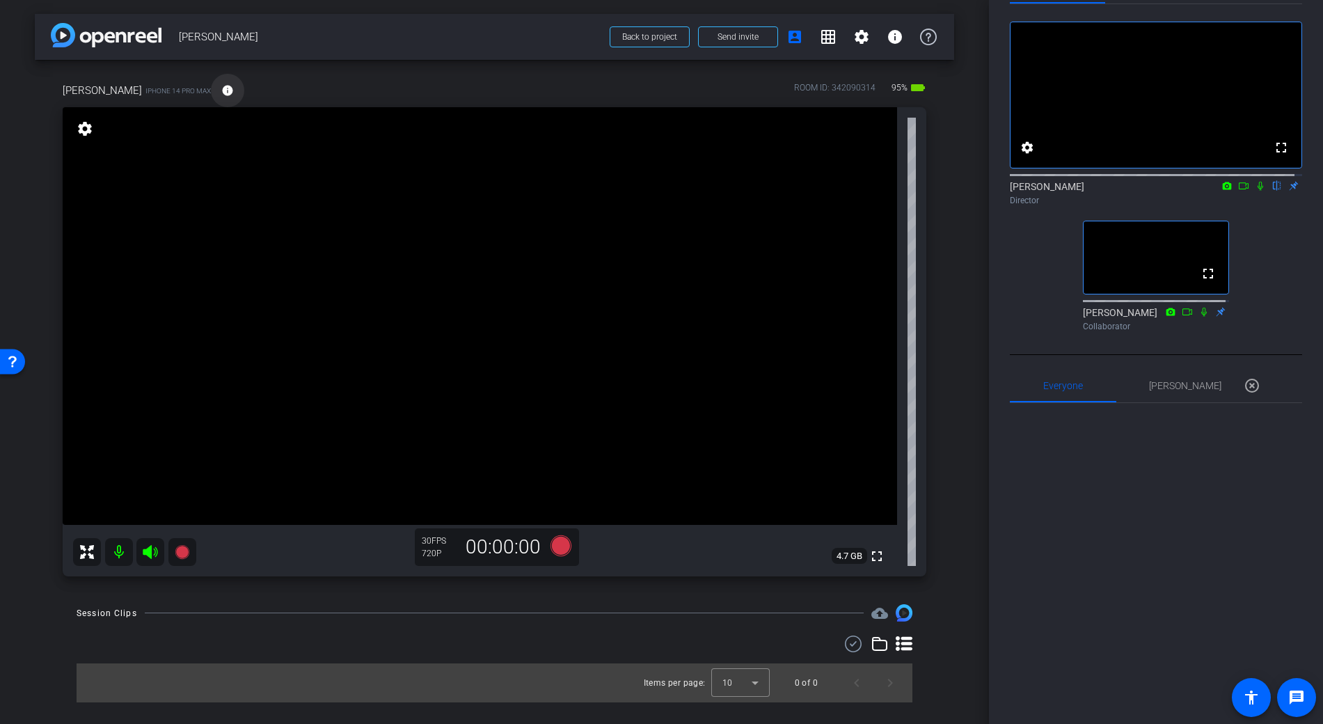
click at [221, 90] on mat-icon "info" at bounding box center [227, 90] width 13 height 13
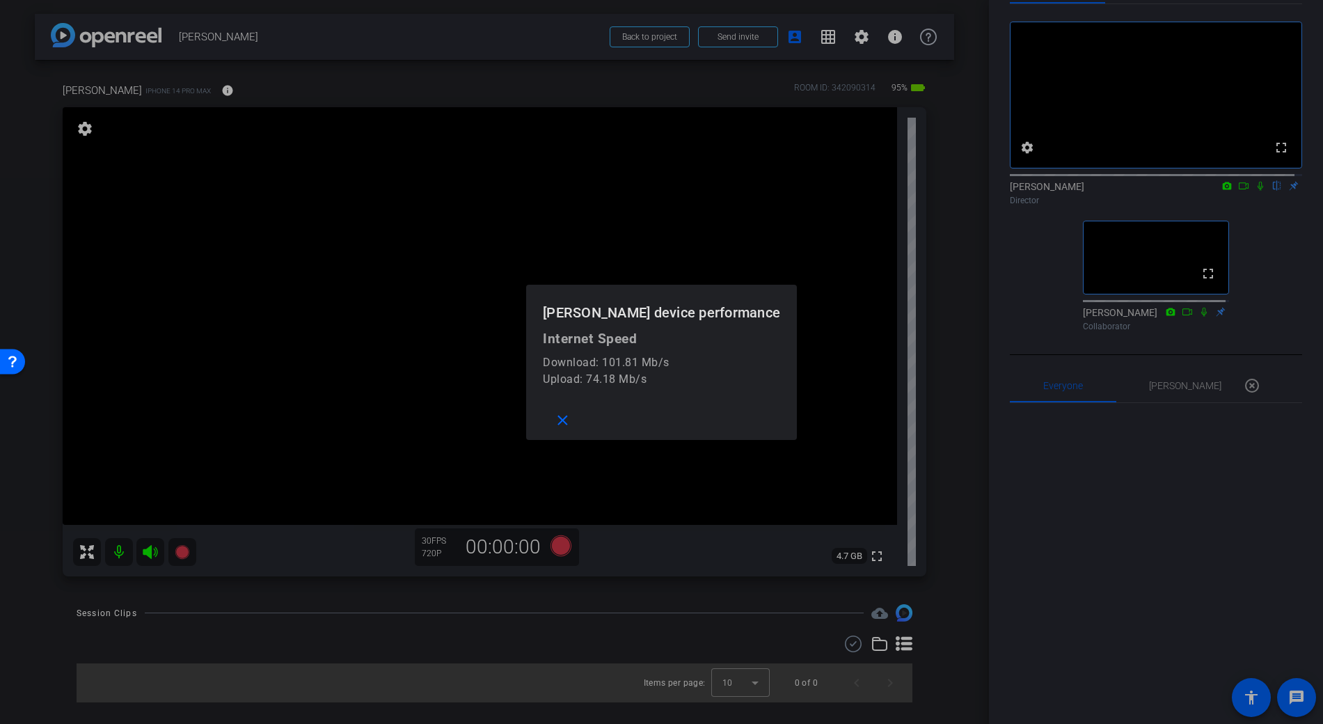
click at [218, 90] on div at bounding box center [661, 362] width 1323 height 724
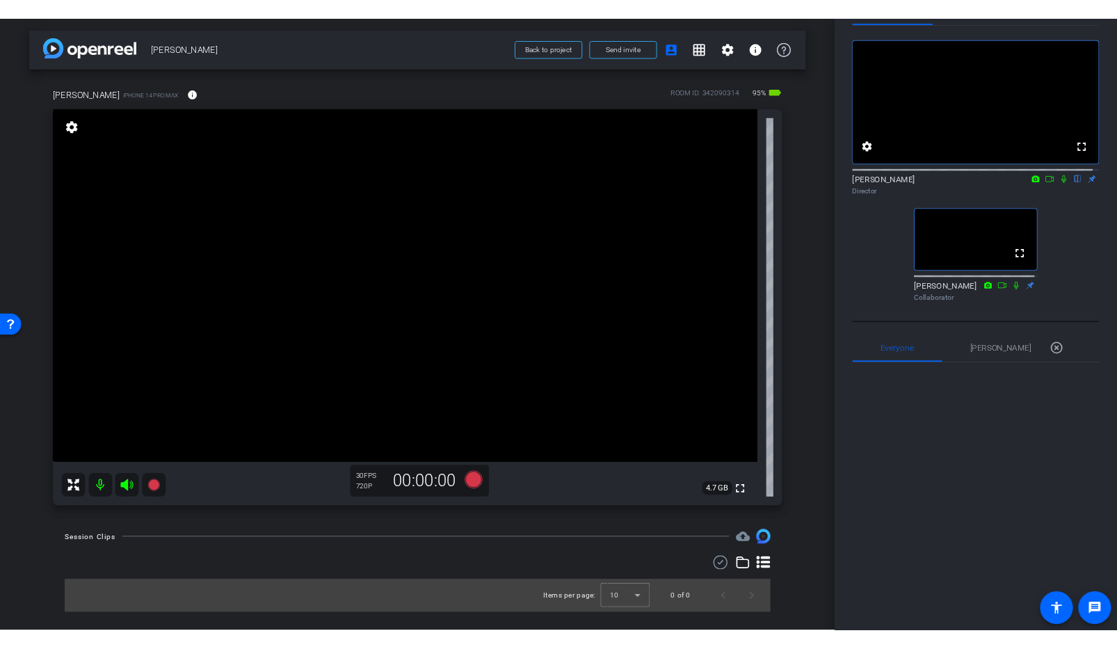
scroll to position [0, 0]
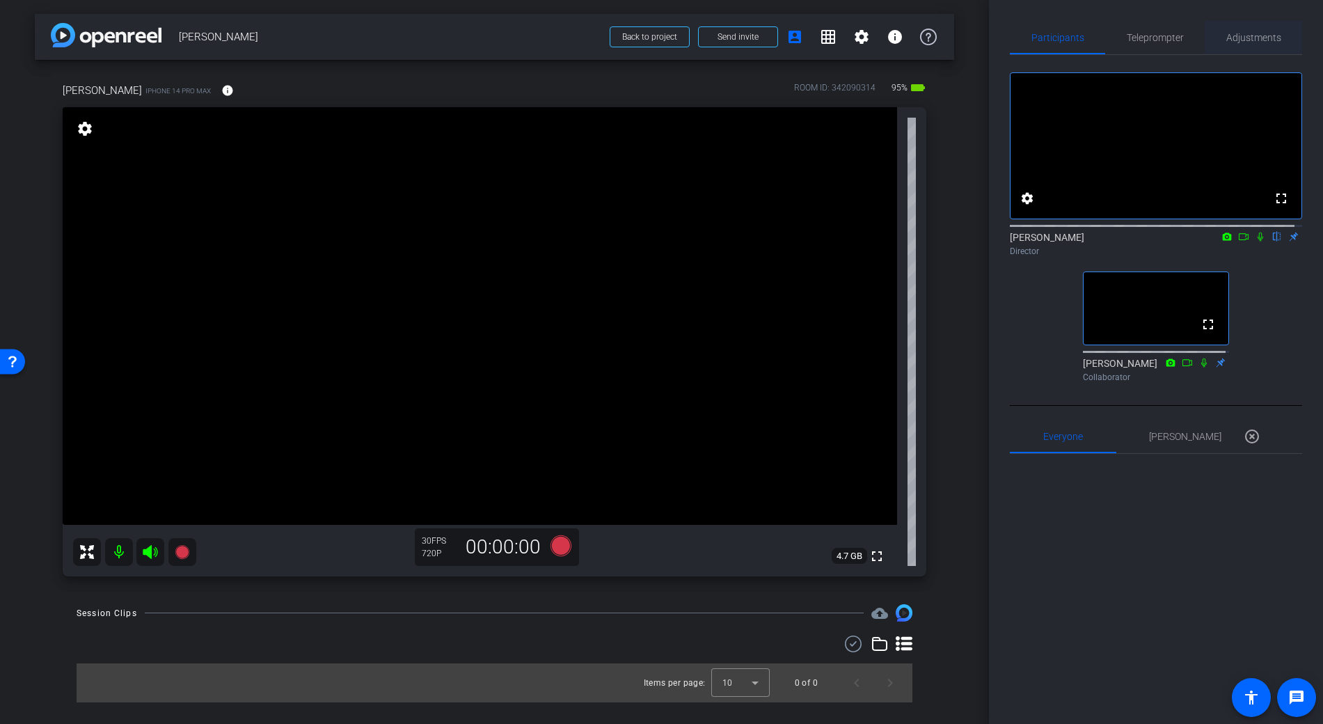
click at [1252, 38] on span "Adjustments" at bounding box center [1253, 38] width 55 height 10
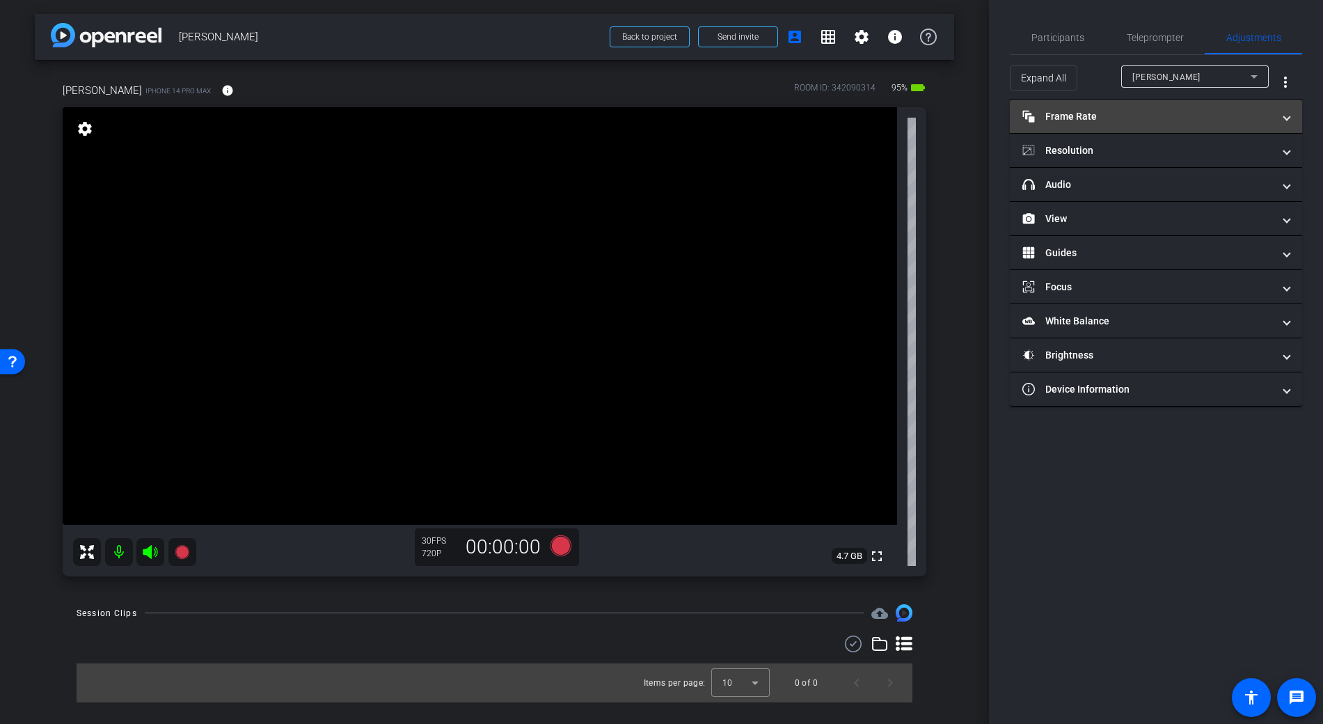
click at [1089, 116] on mat-panel-title "Frame Rate Frame Rate" at bounding box center [1147, 116] width 250 height 15
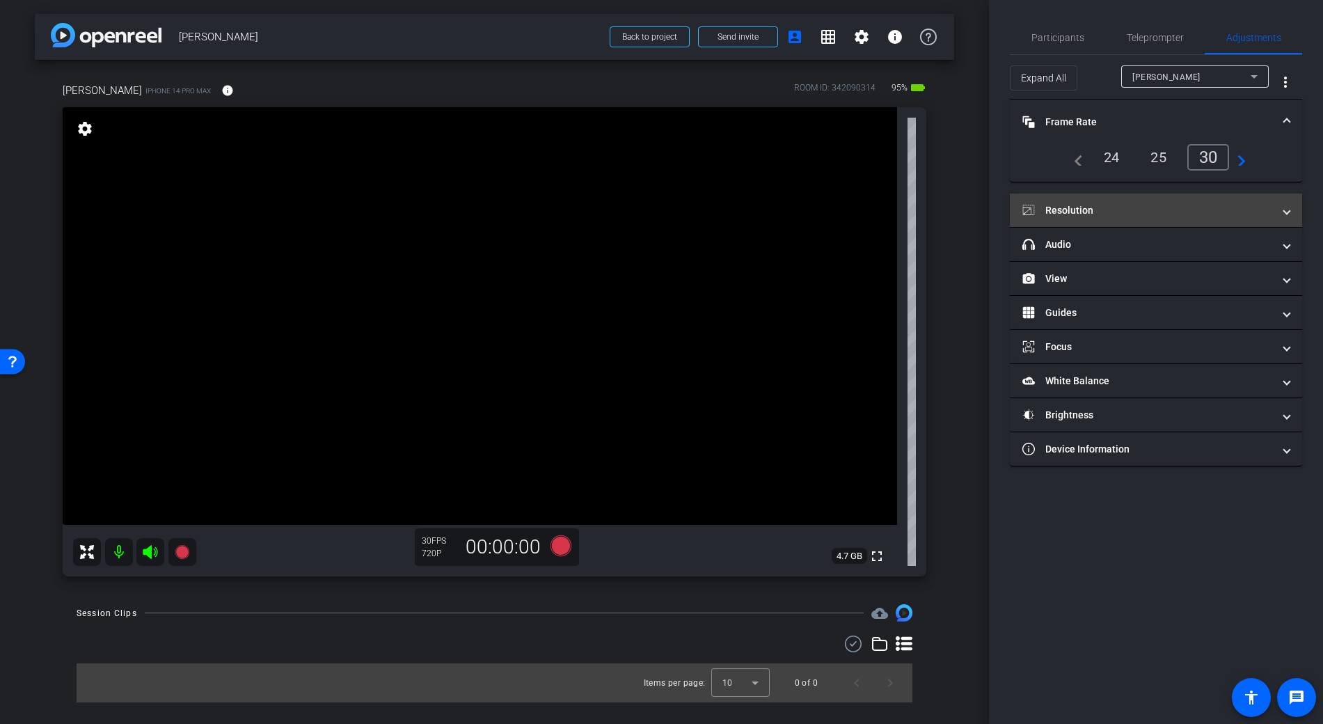
drag, startPoint x: 1169, startPoint y: 202, endPoint x: 1172, endPoint y: 214, distance: 11.7
click at [1169, 203] on mat-panel-title "Resolution" at bounding box center [1147, 210] width 250 height 15
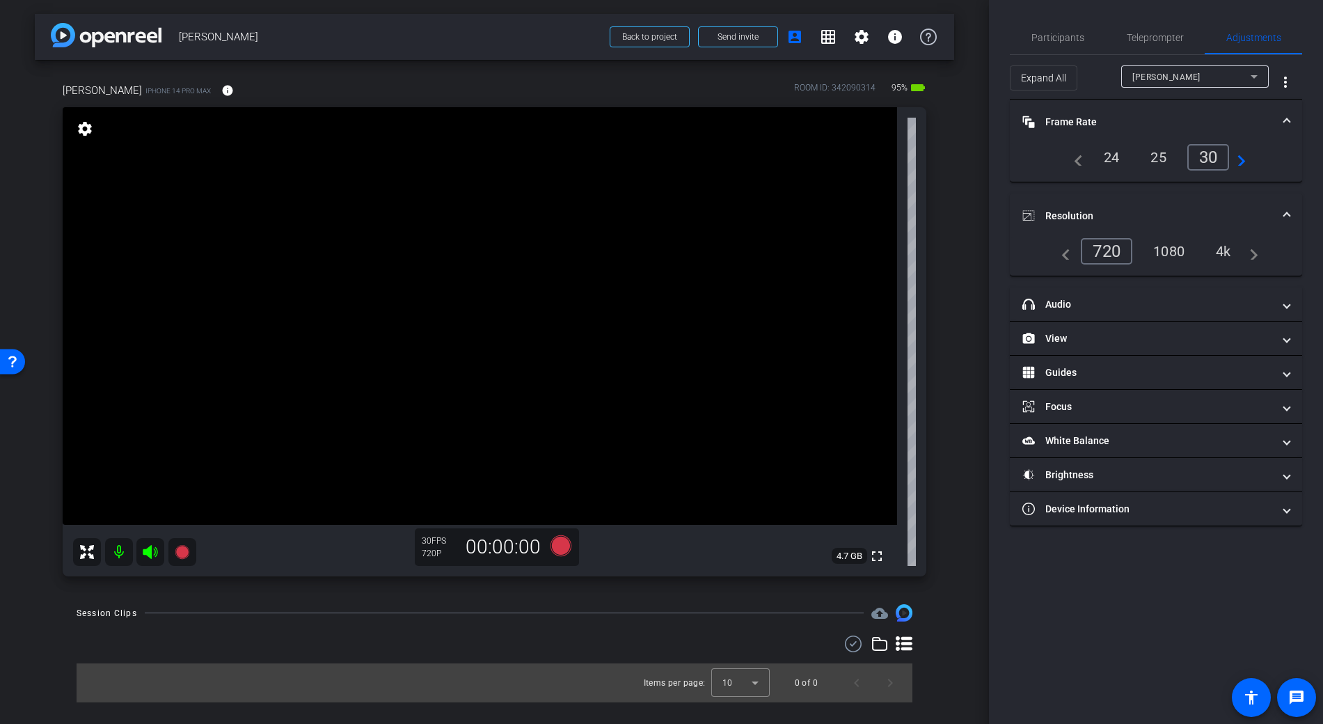
click at [1223, 253] on div "4k" at bounding box center [1223, 251] width 36 height 24
click at [1055, 38] on span "Participants" at bounding box center [1057, 38] width 53 height 10
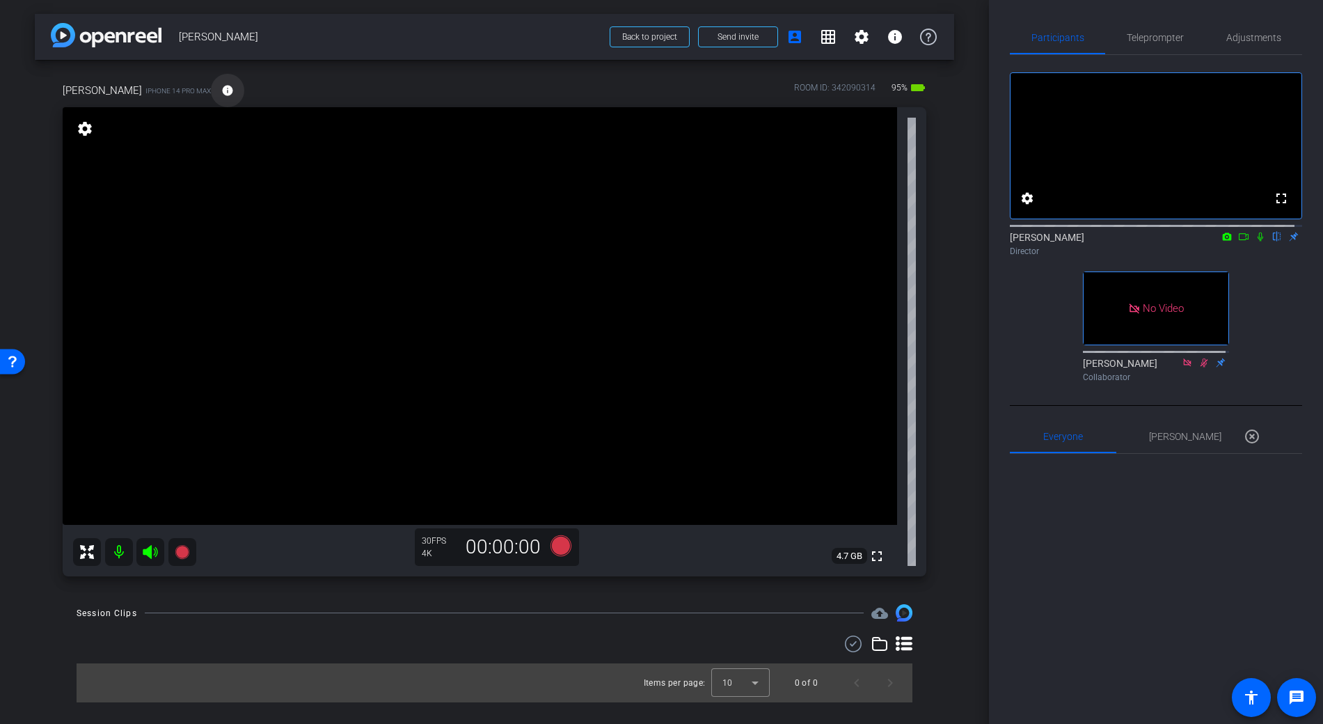
click at [221, 88] on mat-icon "info" at bounding box center [227, 90] width 13 height 13
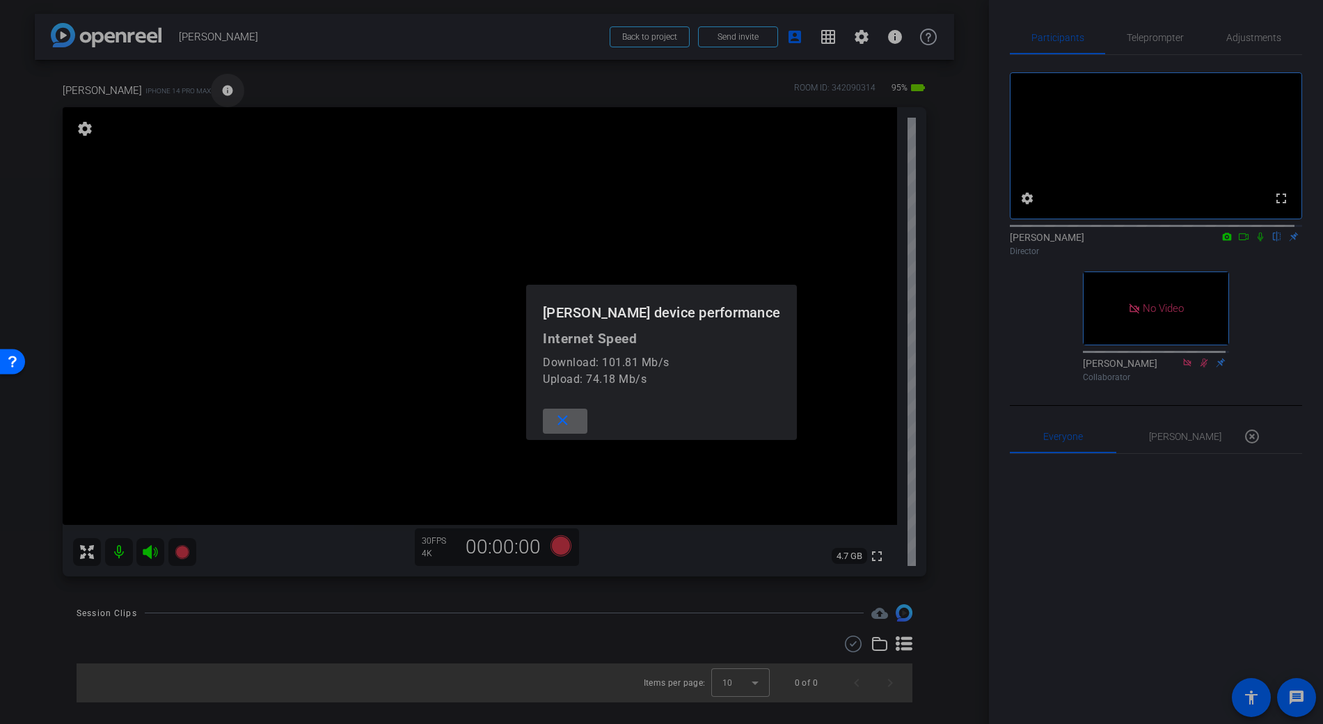
click at [215, 88] on div at bounding box center [661, 362] width 1323 height 724
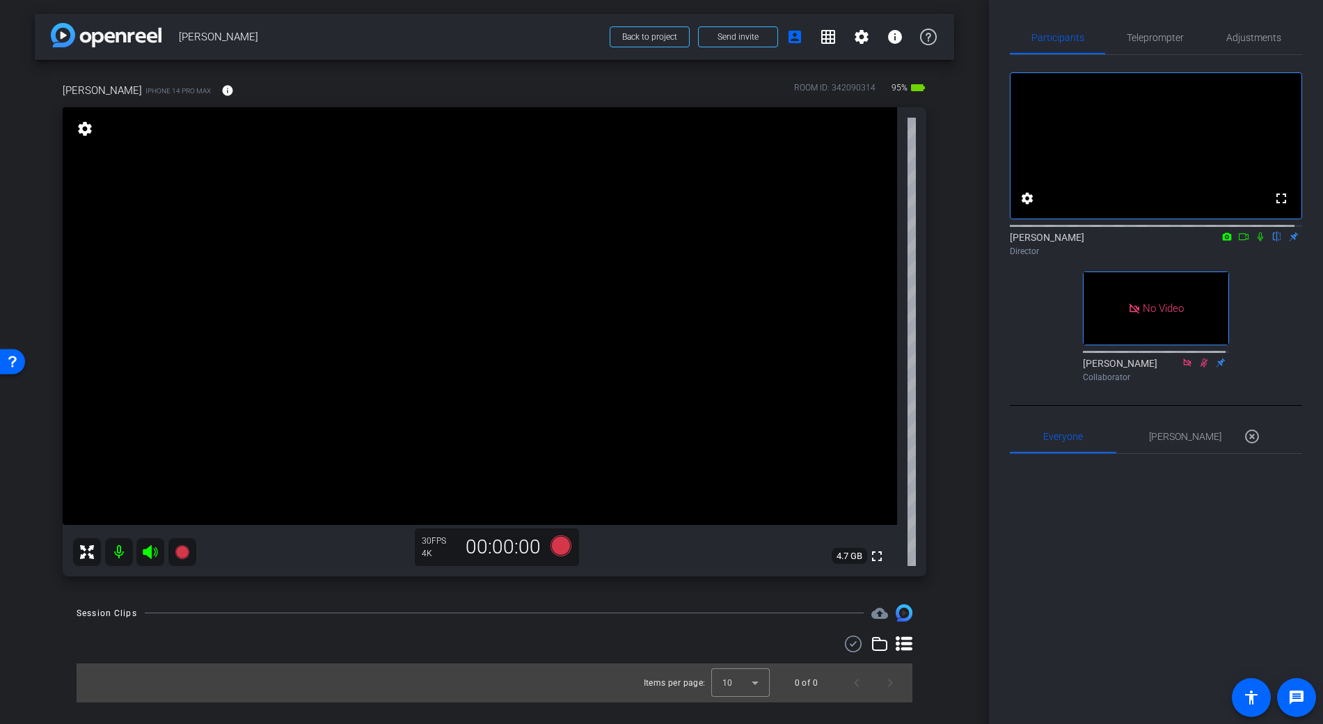
click at [415, 331] on video at bounding box center [480, 315] width 834 height 417
click at [221, 95] on mat-icon "info" at bounding box center [227, 90] width 13 height 13
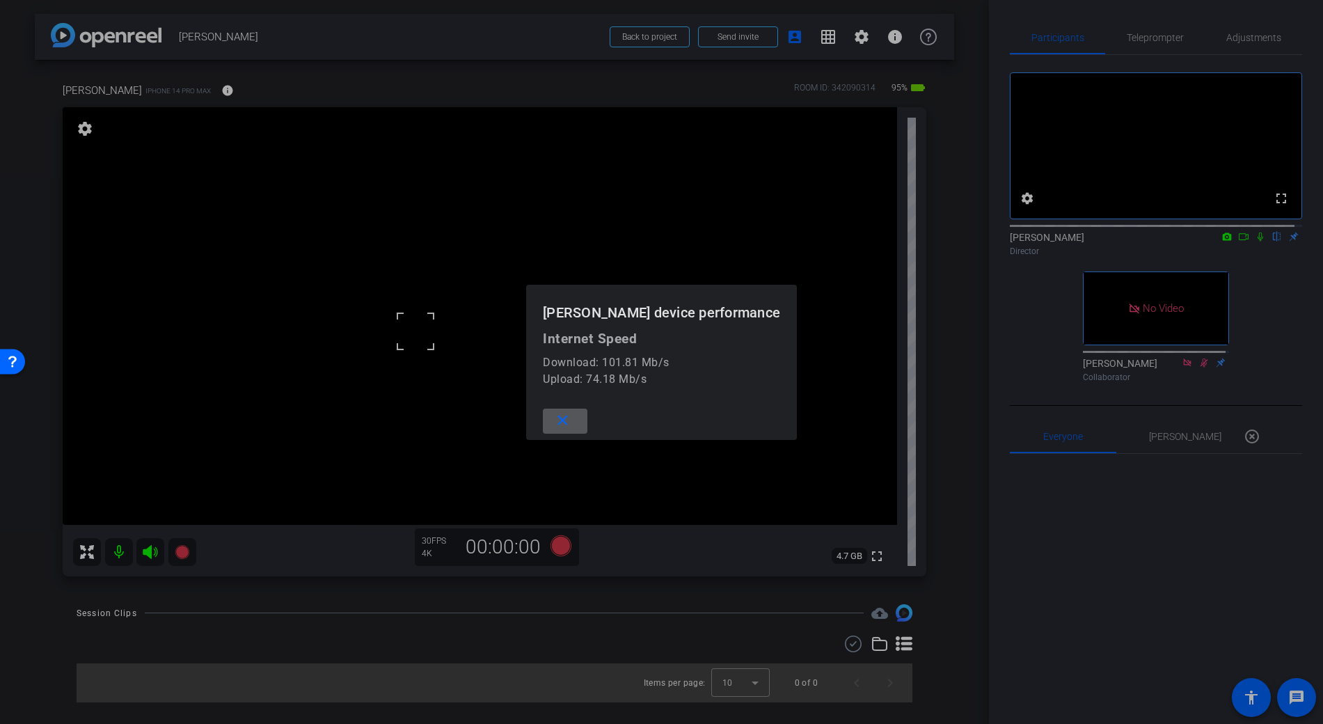
click at [556, 420] on span at bounding box center [565, 420] width 45 height 33
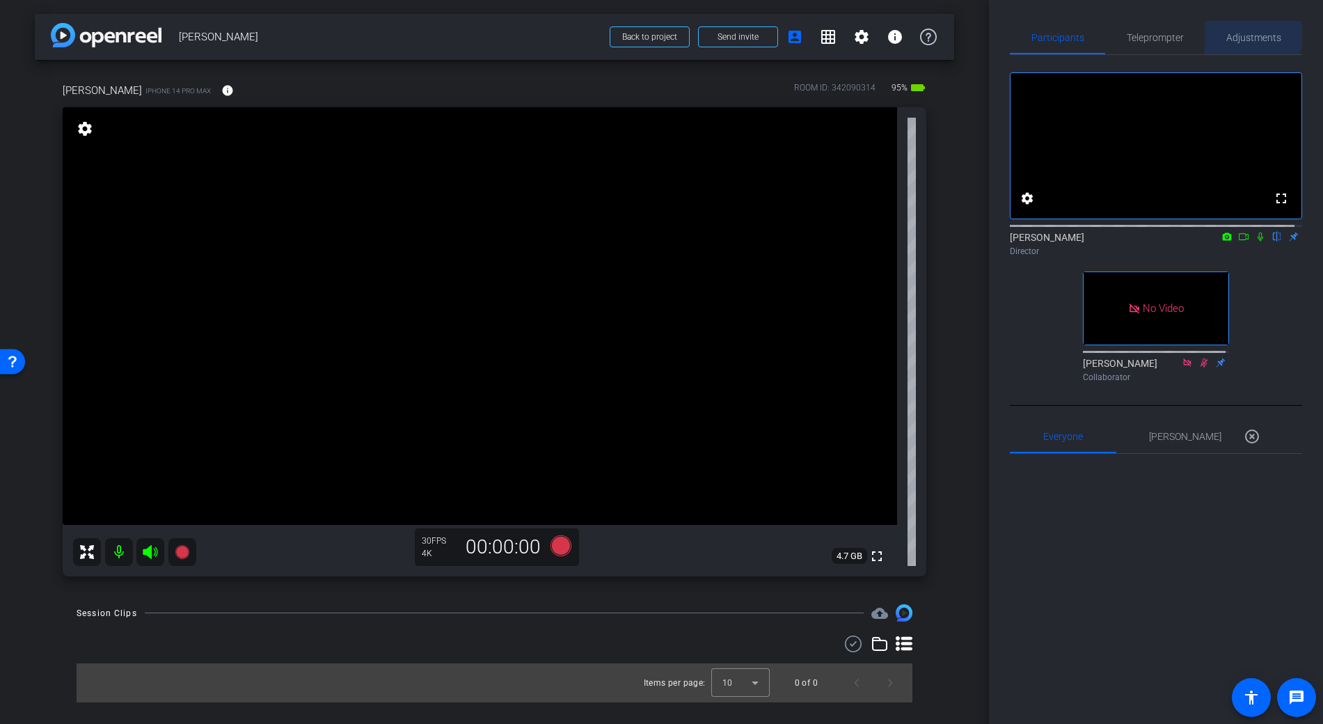
click at [1245, 35] on span "Adjustments" at bounding box center [1253, 38] width 55 height 10
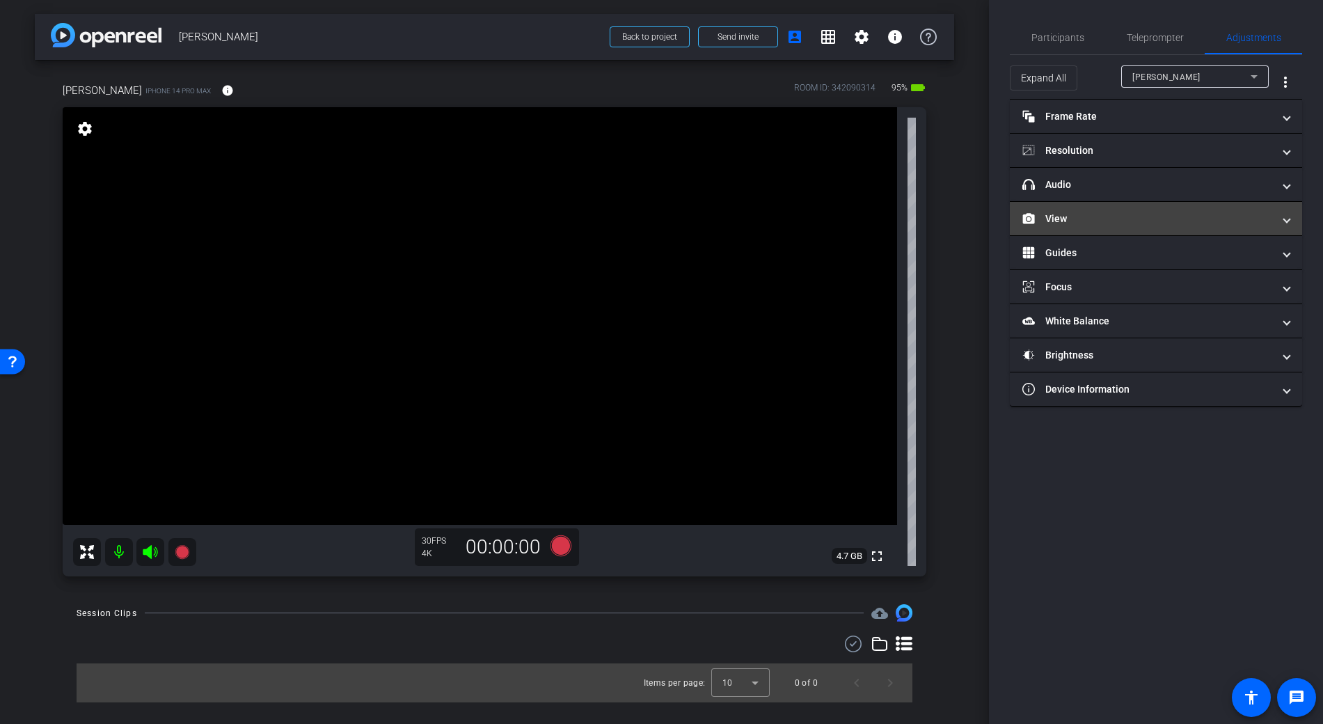
click at [1053, 218] on mat-panel-title "View" at bounding box center [1147, 218] width 250 height 15
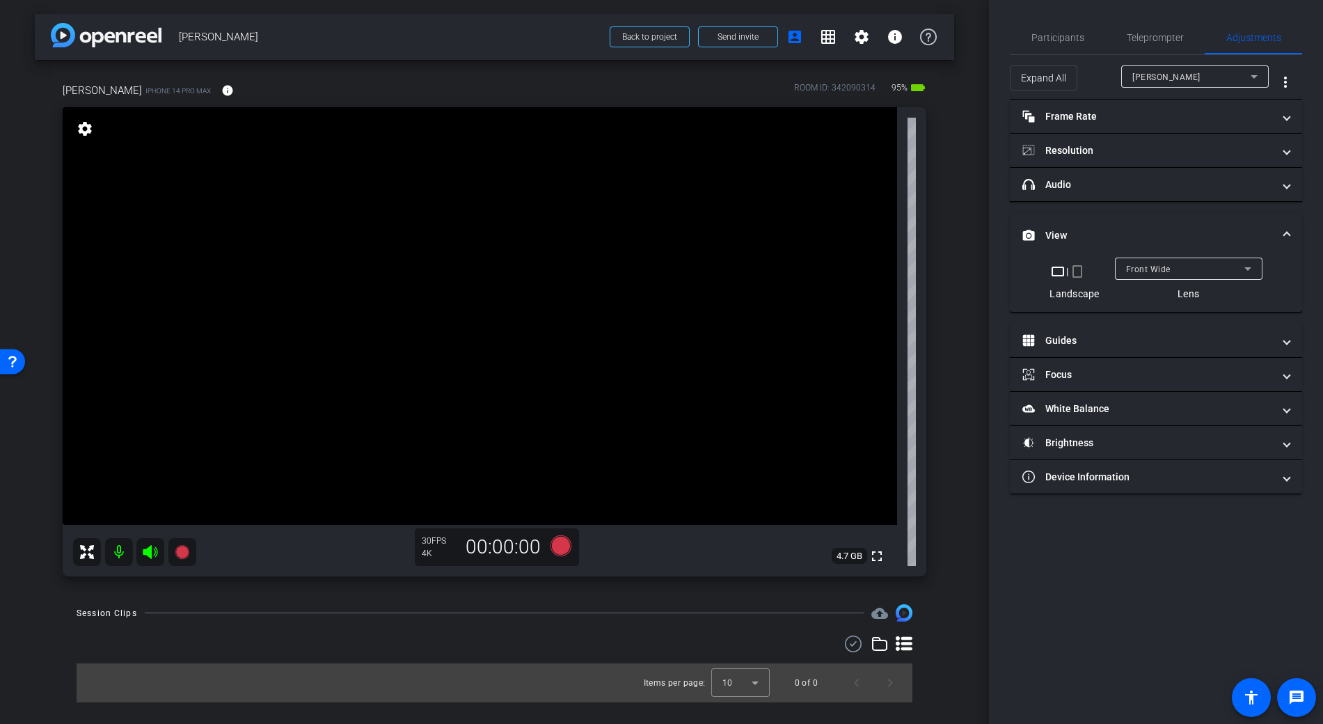
click at [1139, 273] on span "Front Wide" at bounding box center [1148, 269] width 45 height 10
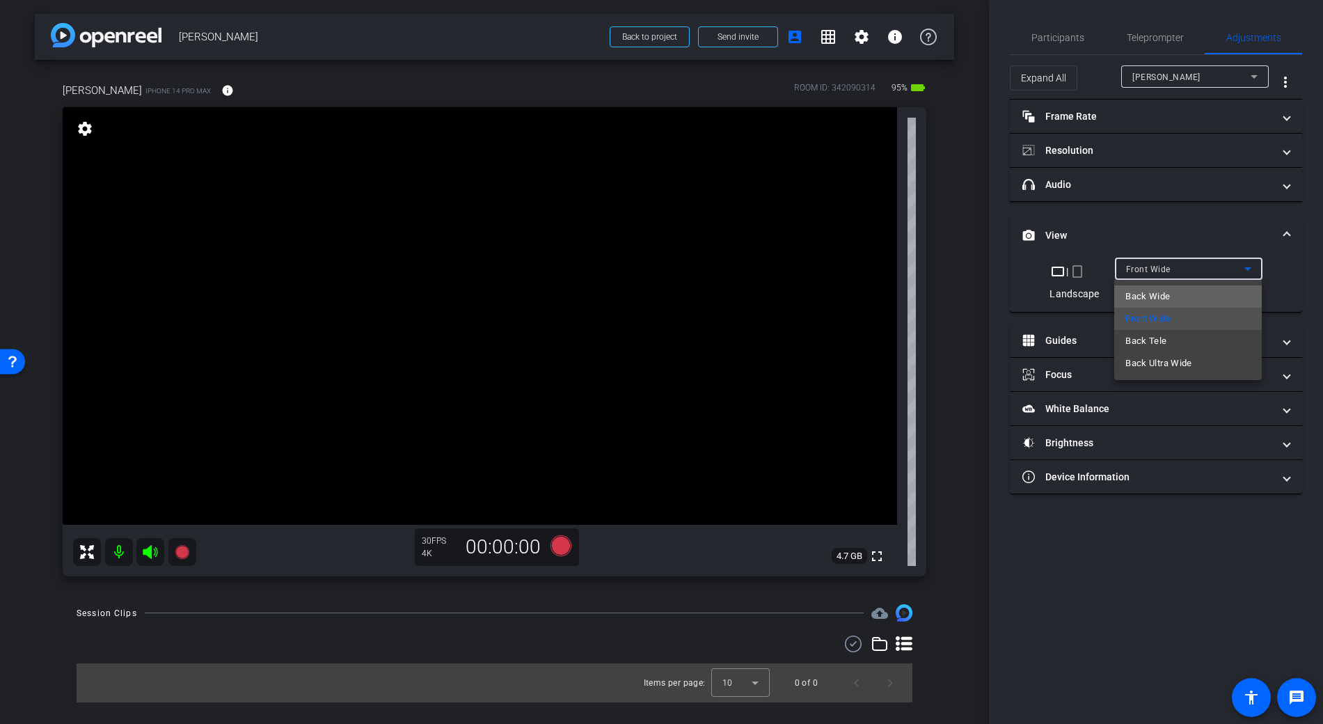
click at [1156, 292] on span "Back Wide" at bounding box center [1147, 296] width 45 height 17
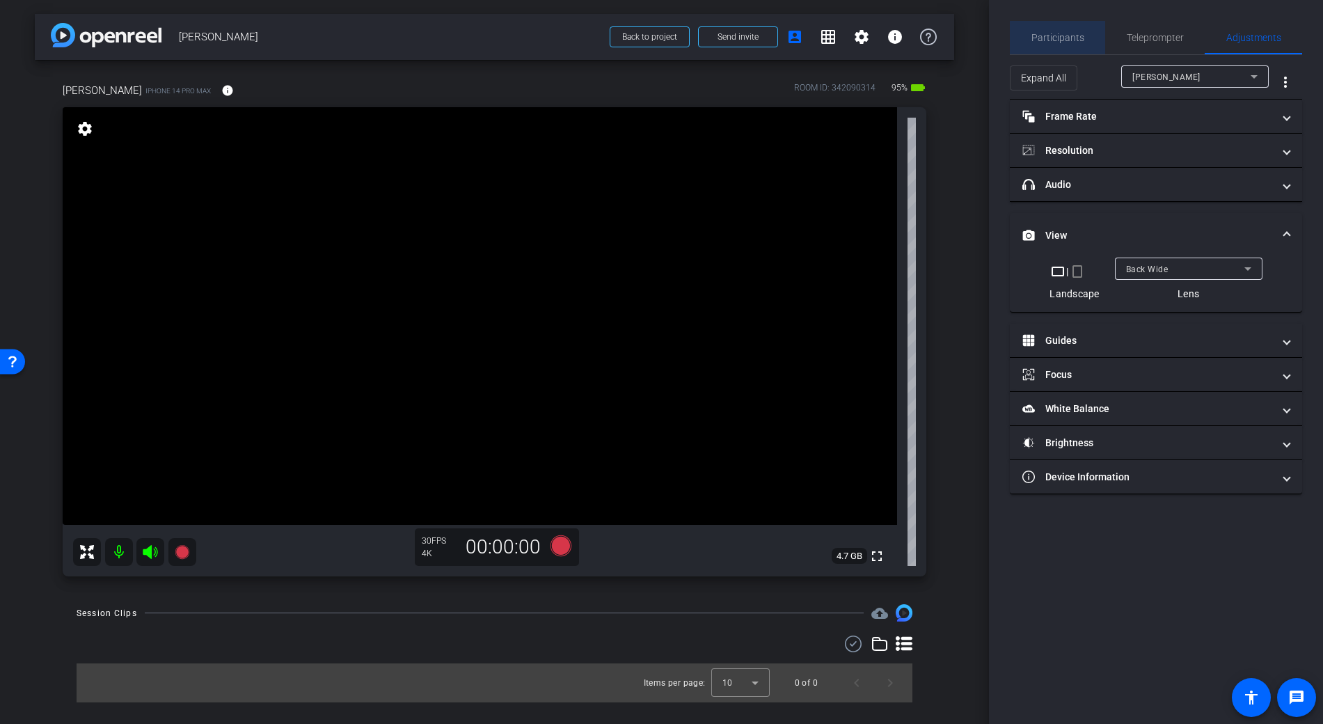
click at [1072, 40] on span "Participants" at bounding box center [1057, 38] width 53 height 10
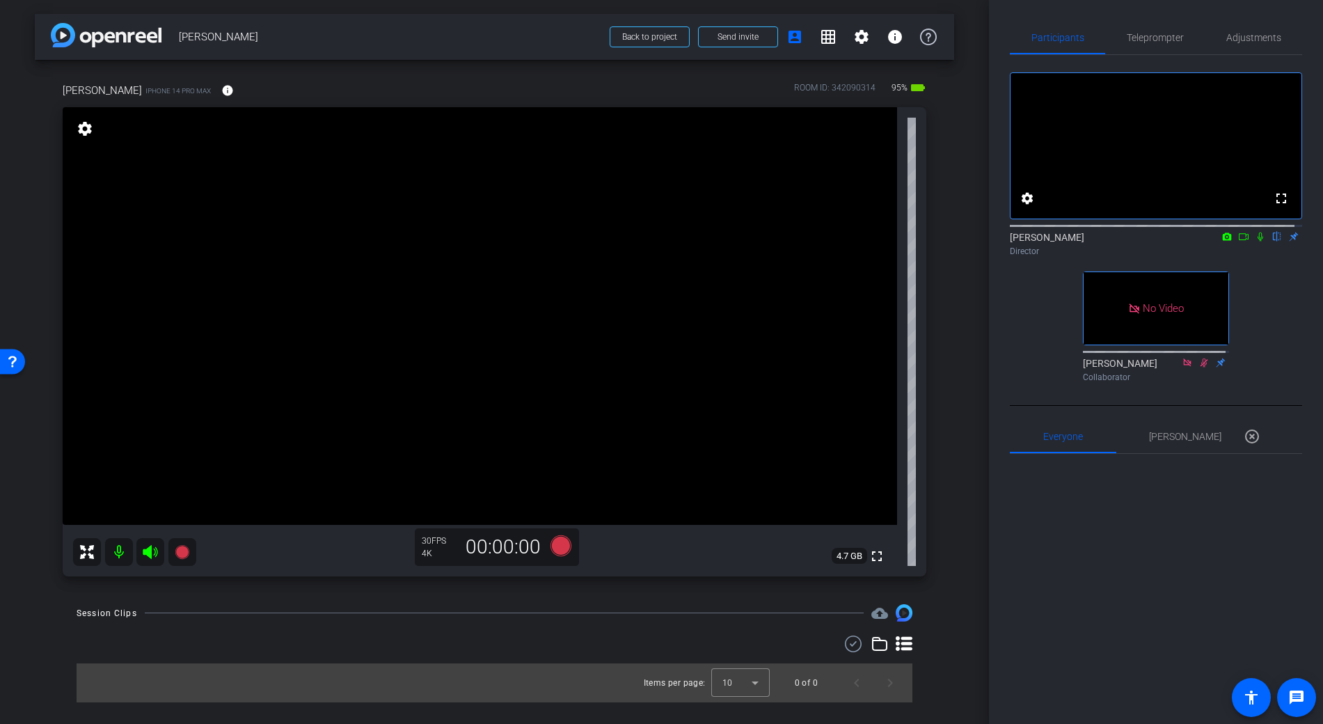
click at [1238, 241] on icon at bounding box center [1243, 237] width 11 height 10
click at [561, 271] on video at bounding box center [480, 315] width 834 height 417
click at [444, 256] on video at bounding box center [480, 315] width 834 height 417
click at [465, 296] on video at bounding box center [480, 315] width 834 height 417
click at [489, 276] on video at bounding box center [480, 315] width 834 height 417
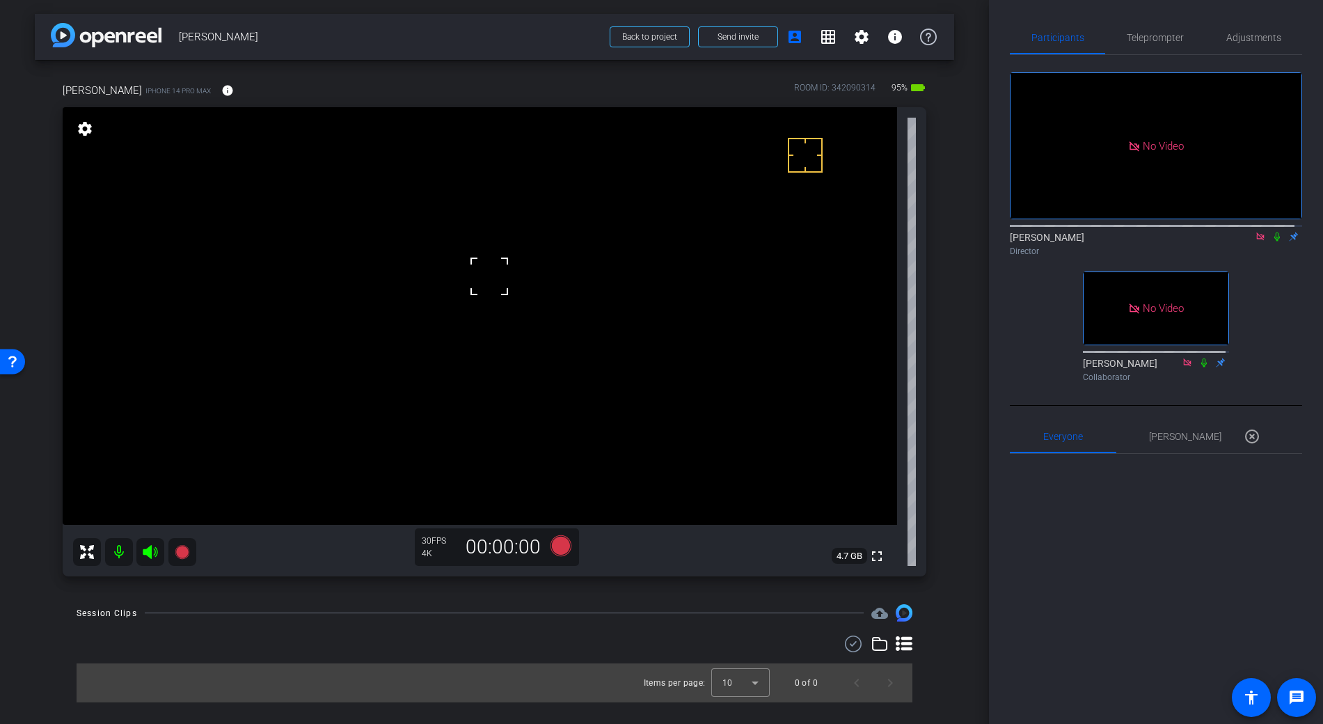
click at [480, 300] on video at bounding box center [480, 315] width 834 height 417
click at [1274, 241] on icon at bounding box center [1277, 236] width 6 height 9
click at [1273, 241] on icon at bounding box center [1277, 236] width 8 height 9
click at [1274, 241] on icon at bounding box center [1277, 236] width 6 height 9
click at [451, 295] on video at bounding box center [480, 315] width 834 height 417
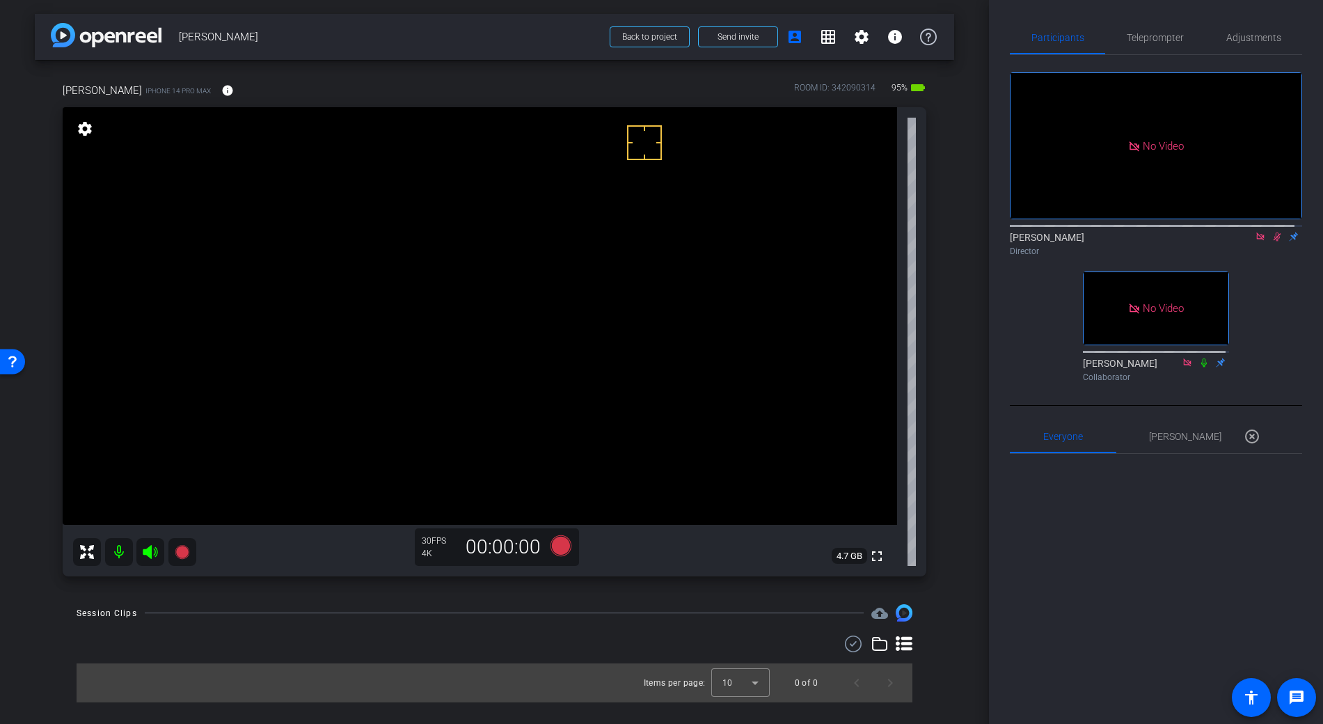
click at [1272, 241] on icon at bounding box center [1276, 237] width 11 height 10
click at [1271, 241] on icon at bounding box center [1276, 237] width 11 height 10
click at [566, 550] on icon at bounding box center [560, 545] width 21 height 21
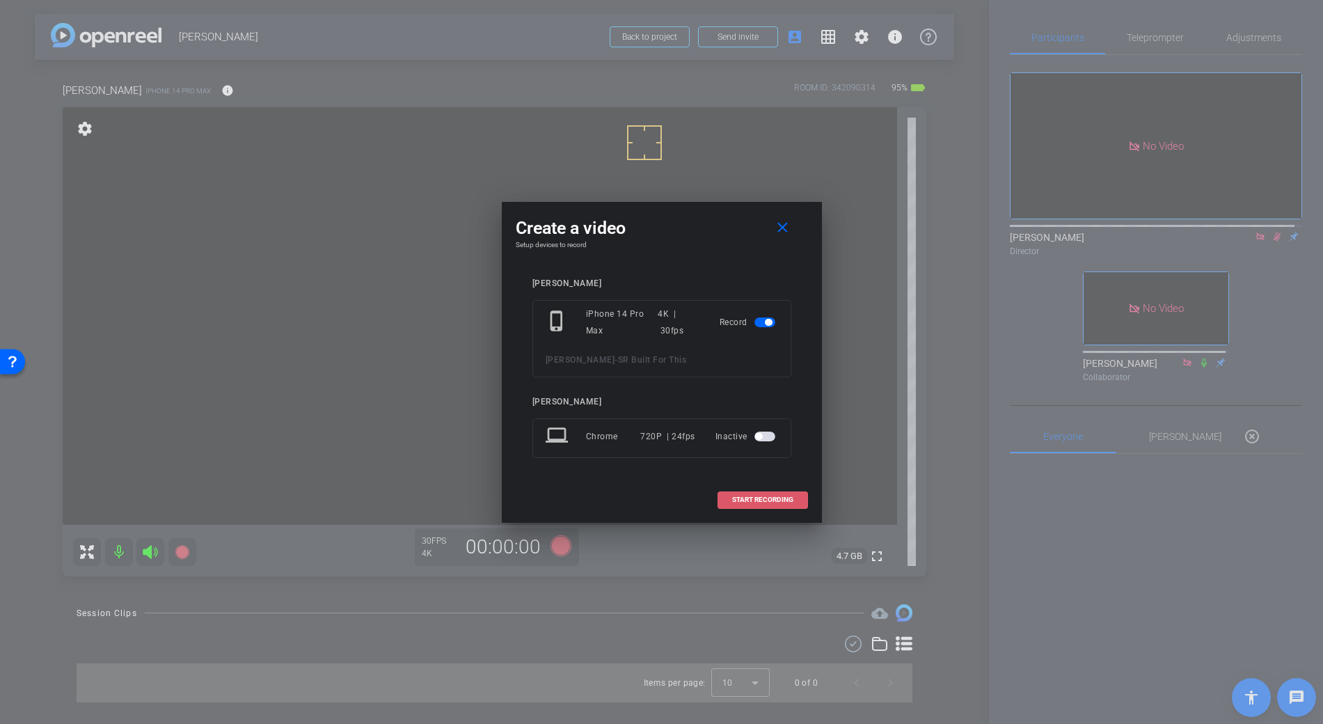
click at [753, 497] on span "START RECORDING" at bounding box center [762, 499] width 61 height 7
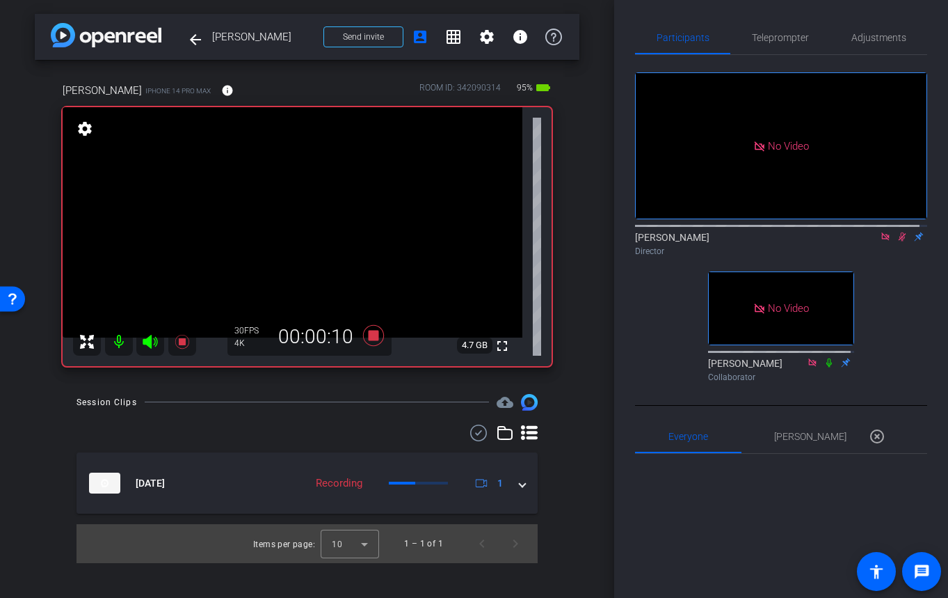
click at [483, 433] on icon at bounding box center [478, 432] width 21 height 17
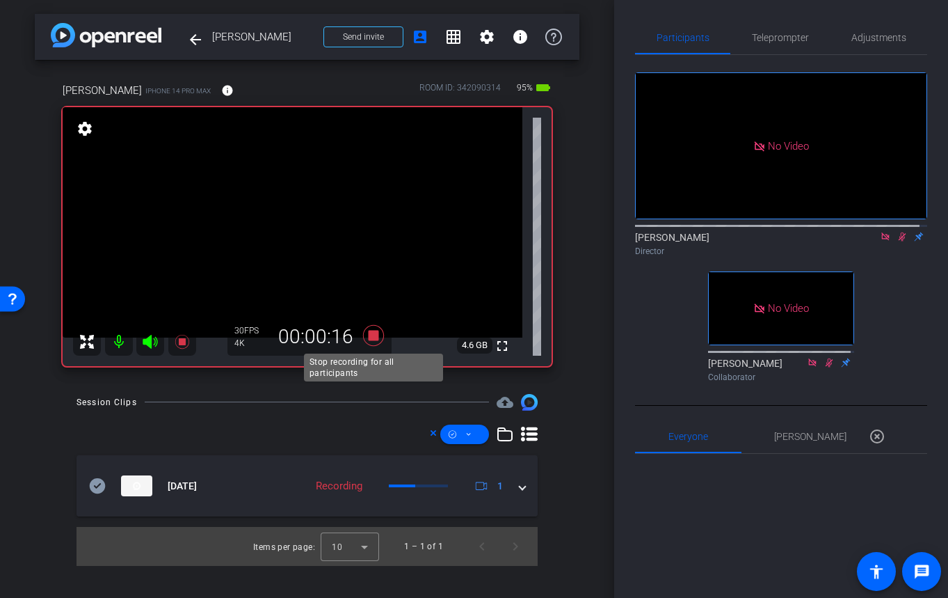
click at [366, 328] on icon at bounding box center [372, 335] width 21 height 21
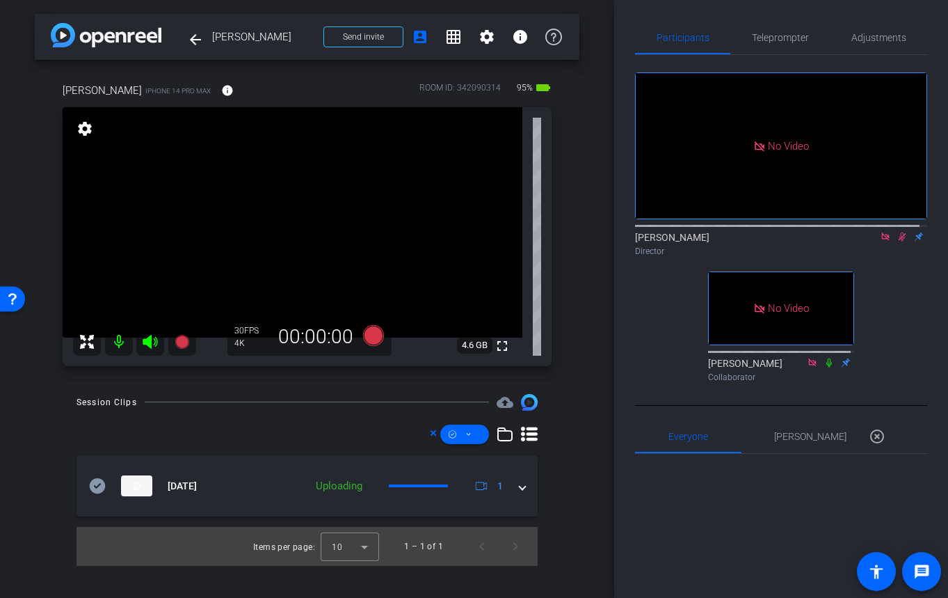
click at [897, 241] on icon at bounding box center [902, 237] width 11 height 10
click at [900, 241] on icon at bounding box center [903, 236] width 6 height 9
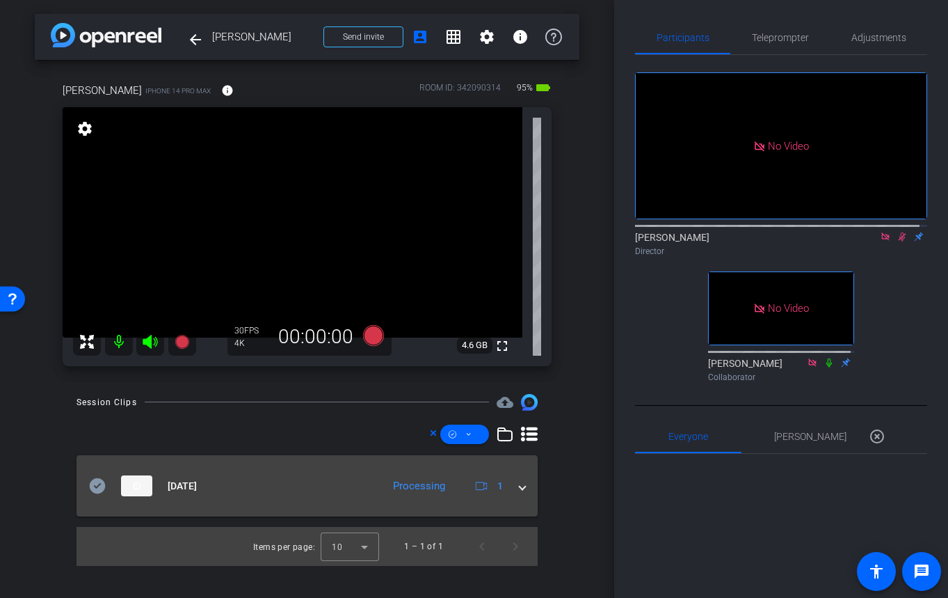
click at [522, 488] on span at bounding box center [523, 486] width 6 height 15
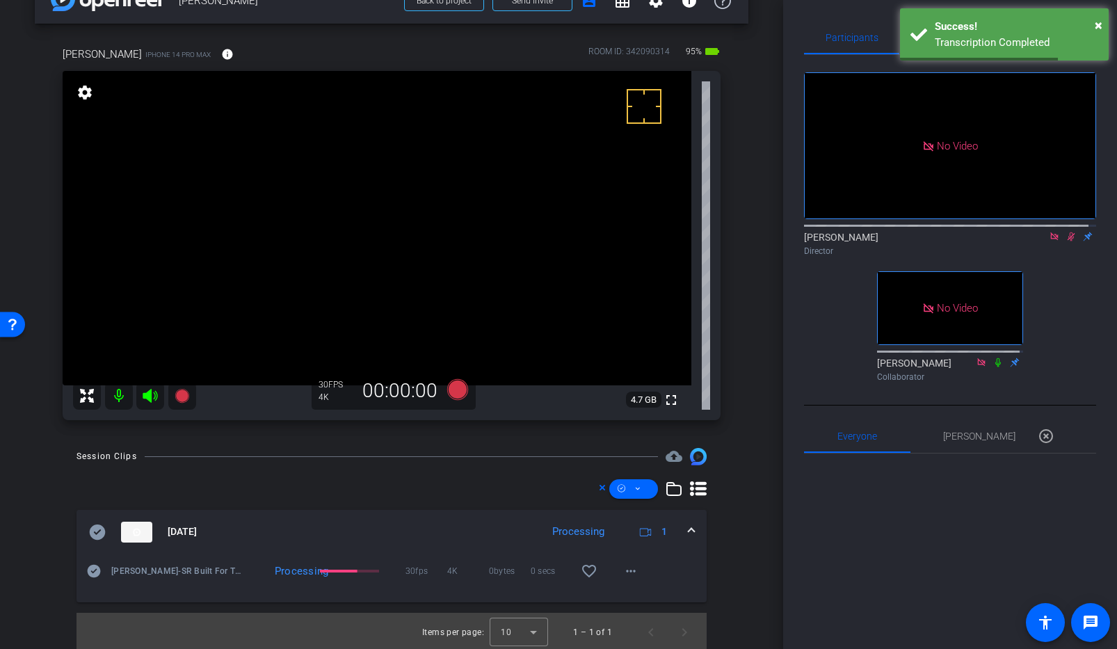
scroll to position [39, 0]
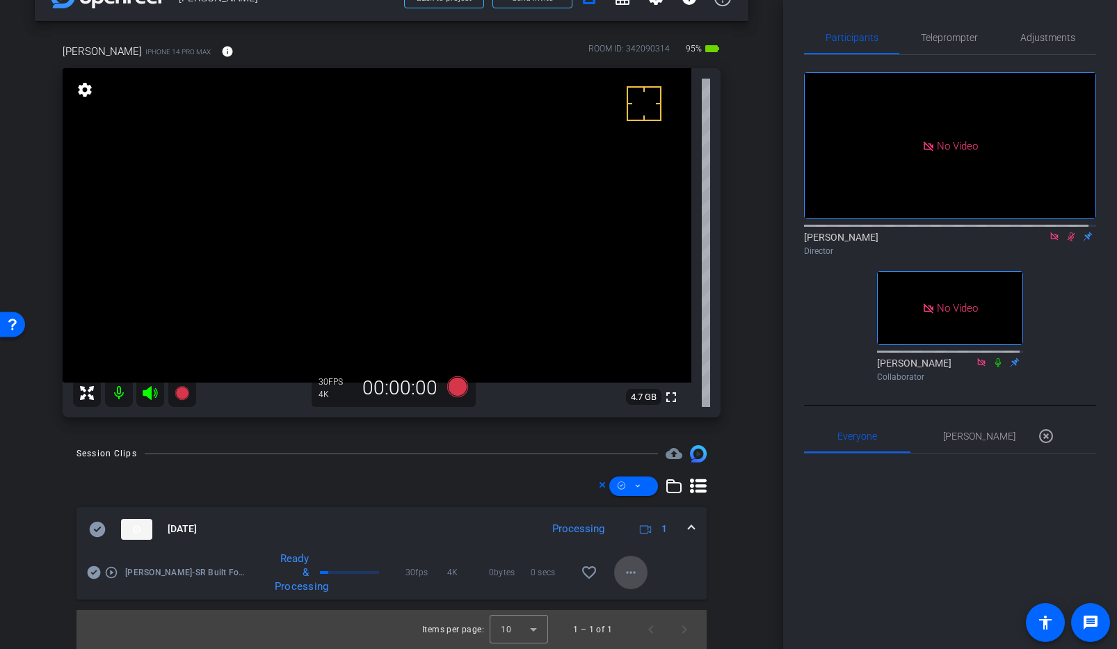
click at [629, 570] on mat-icon "more_horiz" at bounding box center [631, 572] width 17 height 17
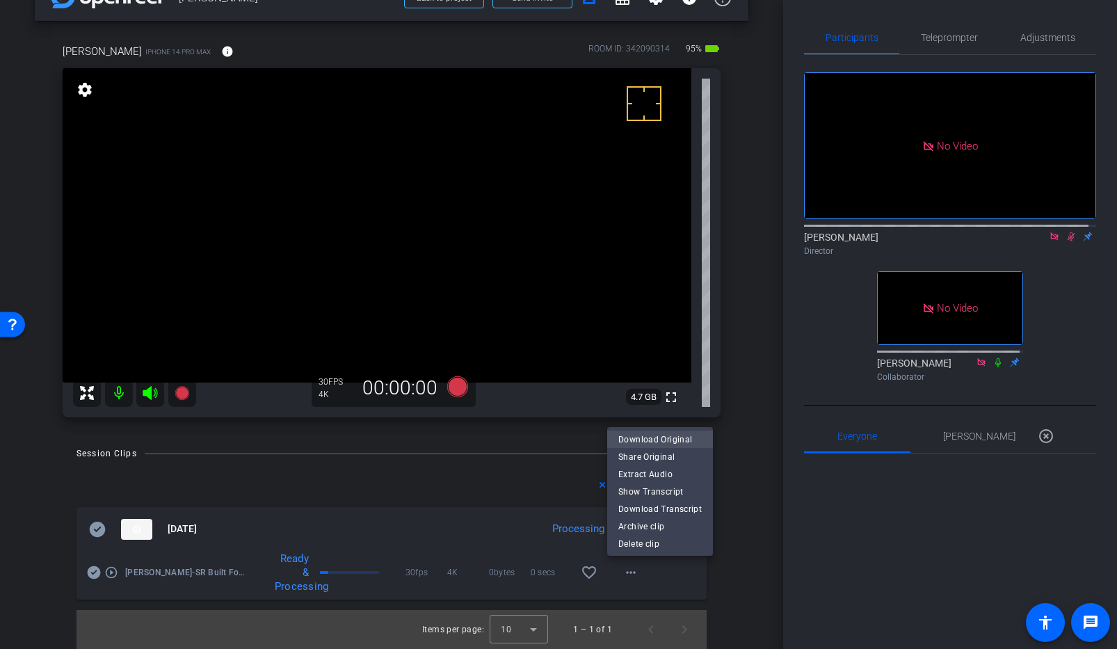
click at [640, 442] on span "Download Original" at bounding box center [659, 439] width 83 height 17
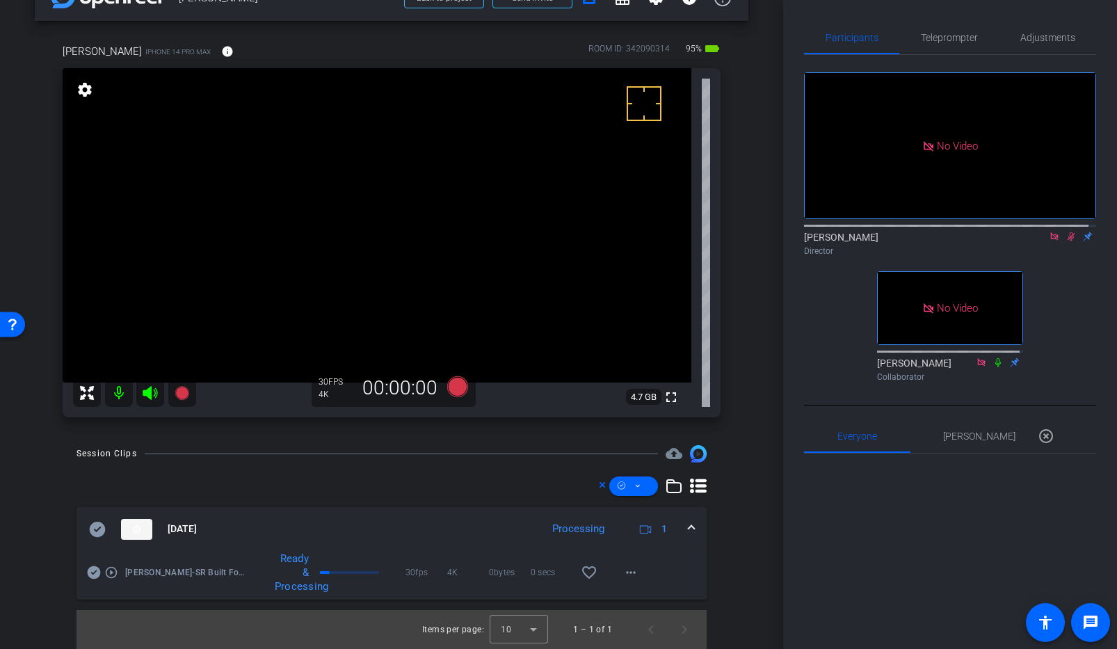
click at [88, 578] on icon at bounding box center [94, 572] width 14 height 17
click at [378, 218] on video at bounding box center [377, 225] width 629 height 314
click at [1069, 257] on div "Director" at bounding box center [950, 251] width 292 height 13
click at [692, 527] on mat-expansion-panel-header "[DATE] Processing 1" at bounding box center [392, 529] width 630 height 45
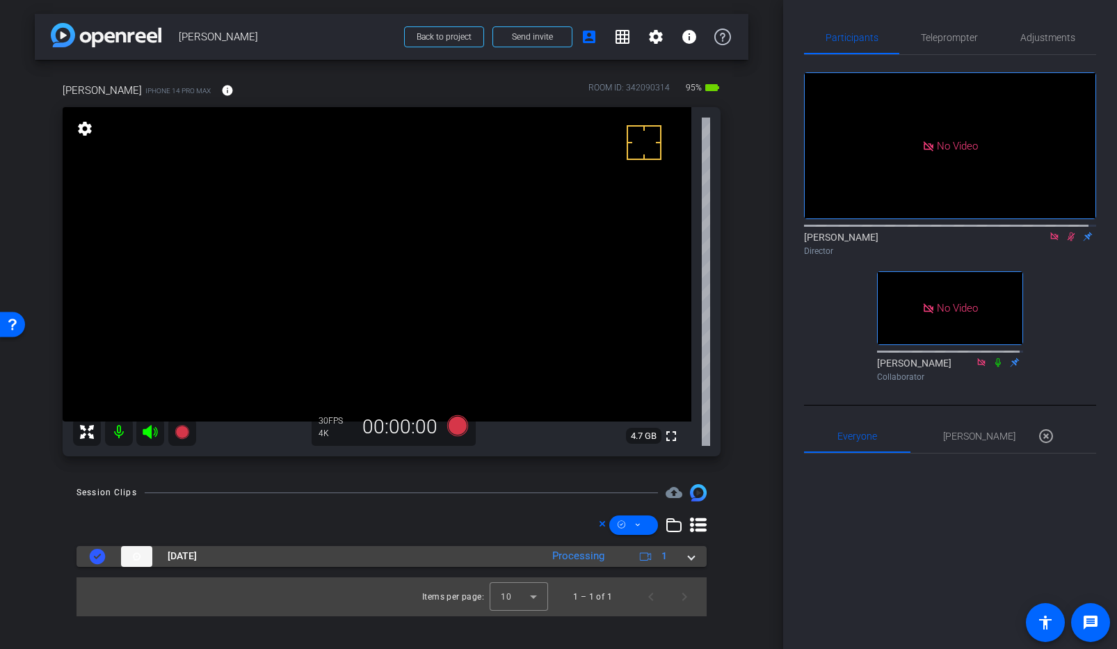
scroll to position [0, 0]
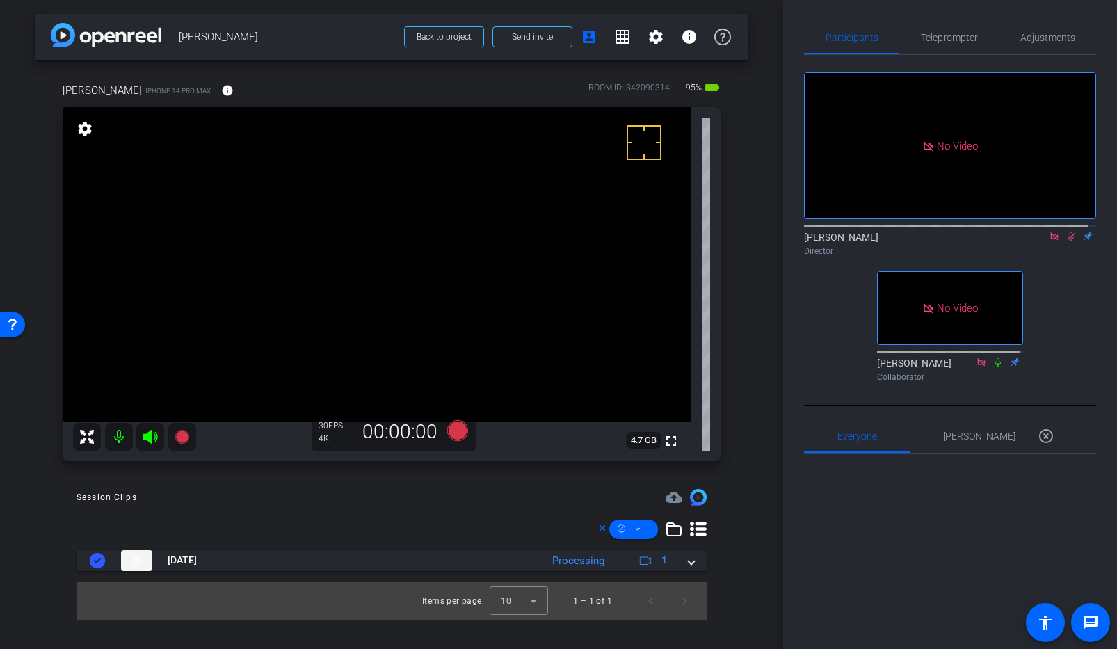
click at [1070, 257] on div "Director" at bounding box center [950, 251] width 292 height 13
click at [1068, 241] on icon at bounding box center [1072, 236] width 8 height 9
click at [353, 249] on video at bounding box center [377, 264] width 629 height 314
click at [379, 267] on video at bounding box center [377, 264] width 629 height 314
click at [1074, 276] on div "No Video [PERSON_NAME] Director No Video [PERSON_NAME] Collaborator" at bounding box center [950, 221] width 292 height 333
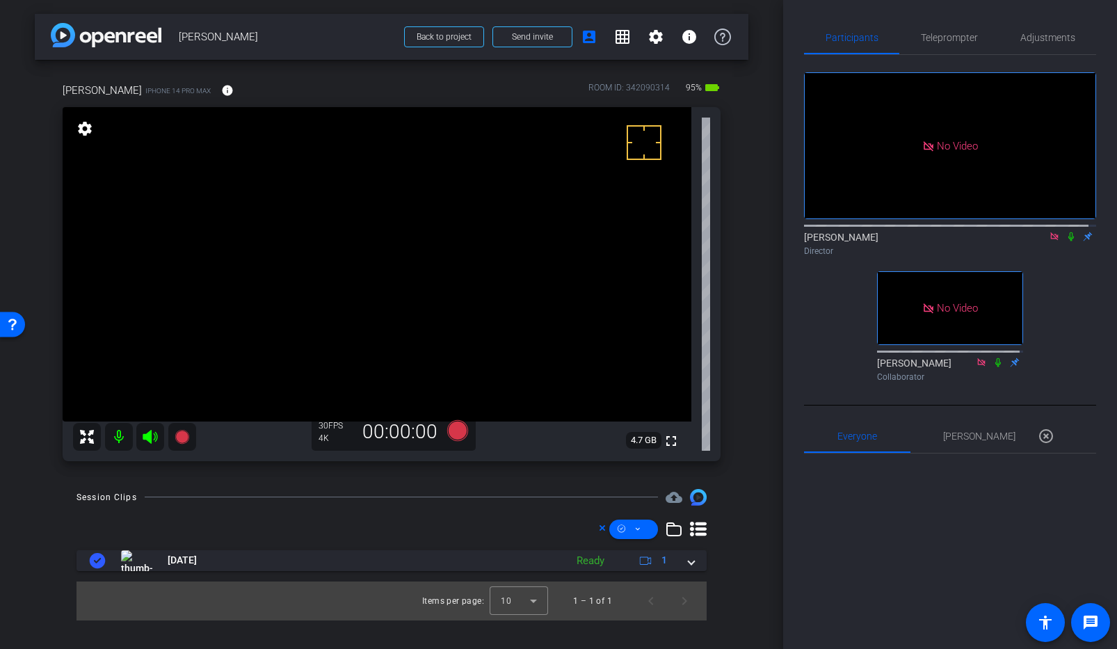
click at [1069, 241] on icon at bounding box center [1072, 236] width 6 height 9
click at [452, 432] on icon at bounding box center [457, 430] width 21 height 21
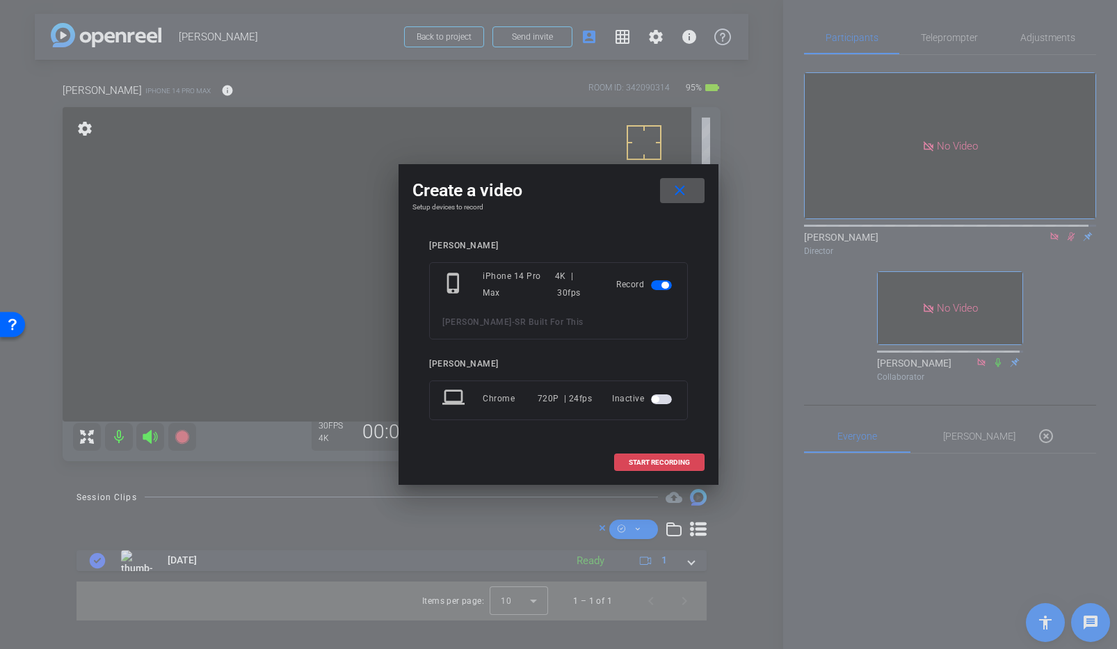
click at [686, 463] on span "START RECORDING" at bounding box center [659, 462] width 61 height 7
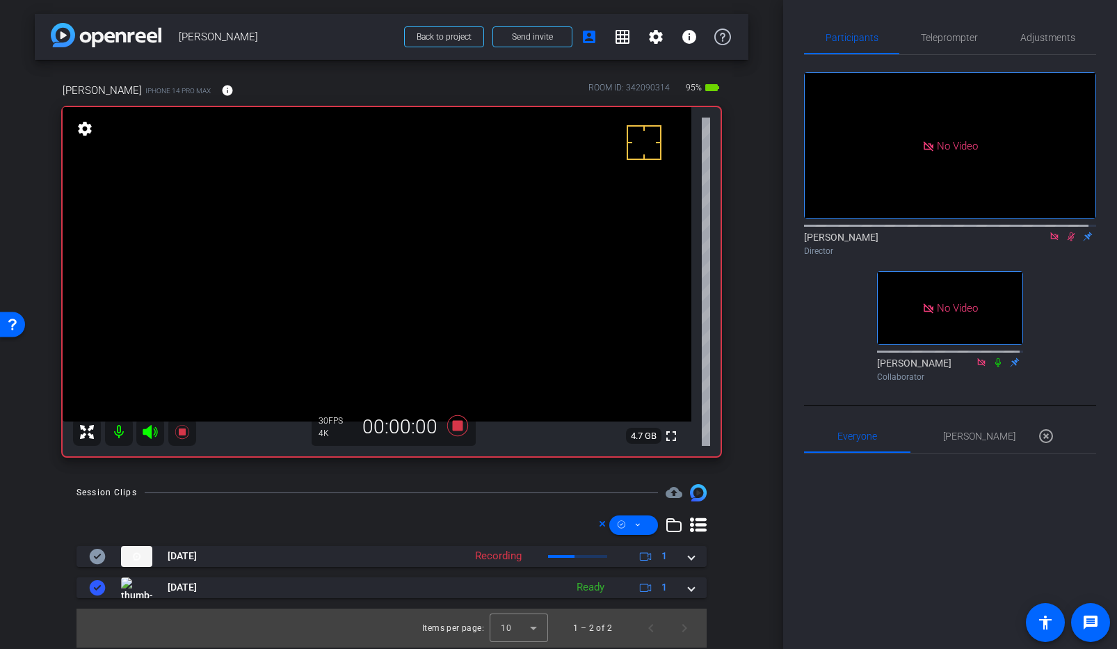
click at [1067, 241] on icon at bounding box center [1071, 237] width 11 height 10
click at [357, 258] on video at bounding box center [377, 264] width 629 height 314
click at [356, 253] on video at bounding box center [377, 264] width 629 height 314
click at [365, 256] on video at bounding box center [377, 264] width 629 height 314
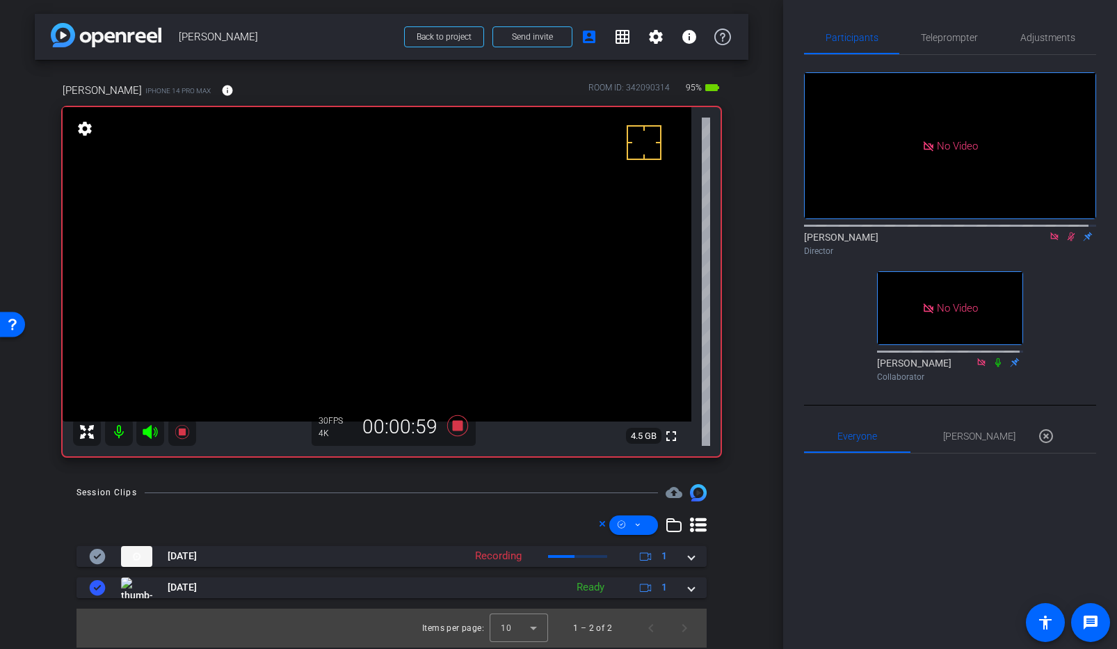
click at [366, 256] on video at bounding box center [377, 264] width 629 height 314
click at [346, 255] on video at bounding box center [377, 264] width 629 height 314
click at [356, 271] on div at bounding box center [345, 255] width 35 height 35
click at [367, 261] on video at bounding box center [377, 264] width 629 height 314
click at [343, 257] on video at bounding box center [377, 264] width 629 height 314
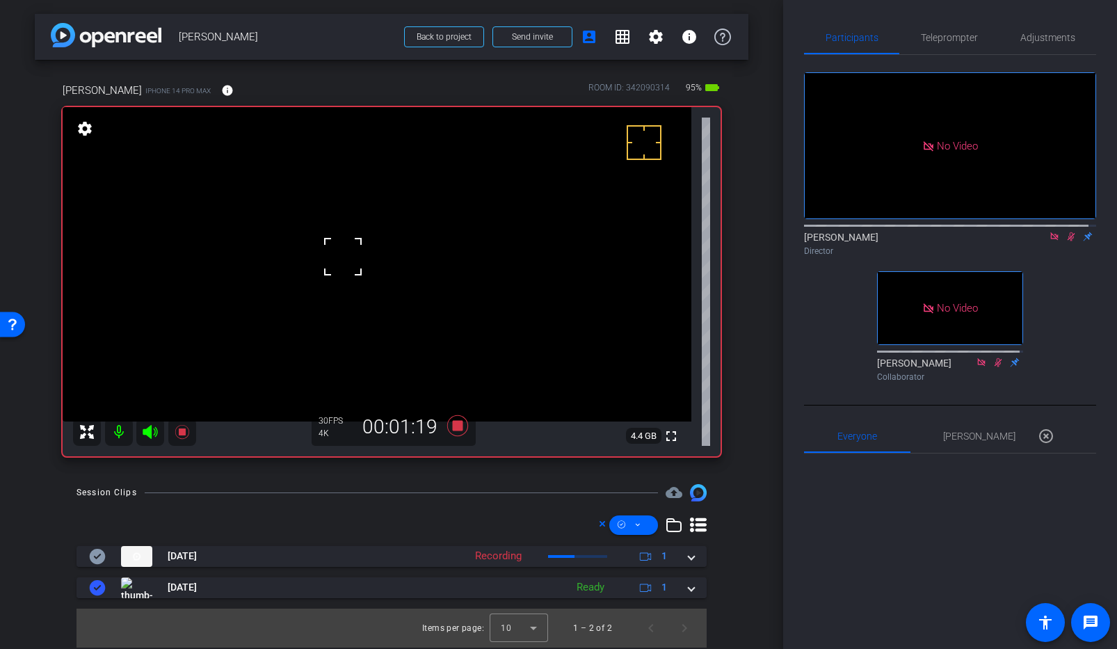
click at [360, 248] on div at bounding box center [343, 256] width 35 height 35
click at [352, 254] on video at bounding box center [377, 264] width 629 height 314
click at [355, 248] on video at bounding box center [377, 264] width 629 height 314
click at [33, 470] on div "arrow_back [PERSON_NAME] Back to project Send invite account_box grid_on settin…" at bounding box center [391, 324] width 783 height 649
click at [454, 429] on icon at bounding box center [457, 425] width 21 height 21
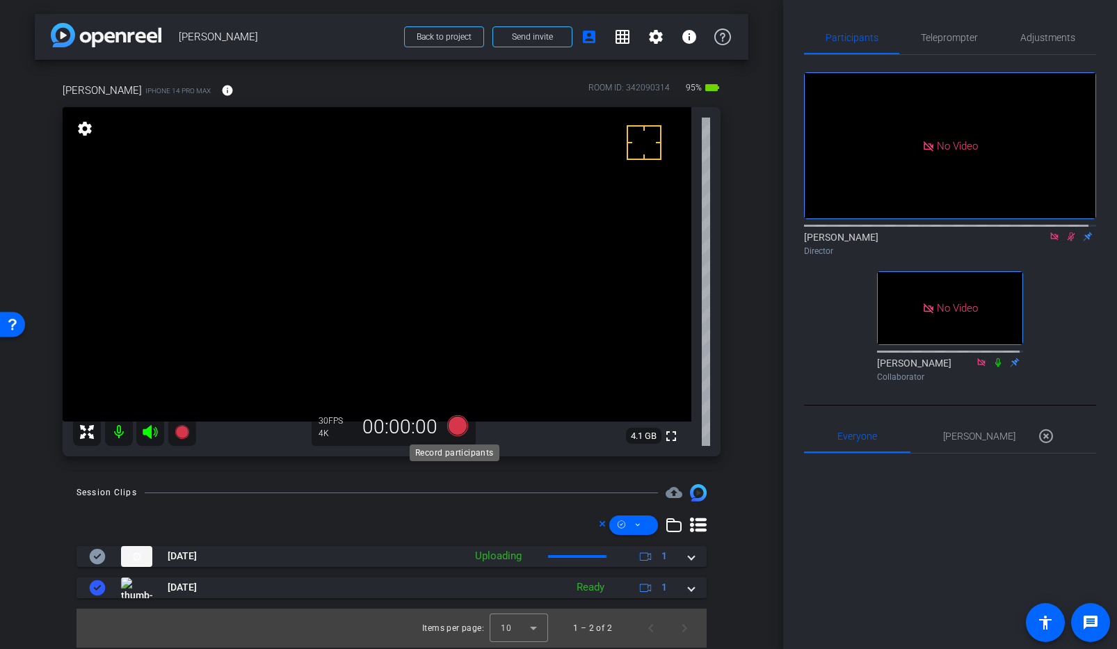
click at [454, 429] on icon at bounding box center [457, 425] width 21 height 21
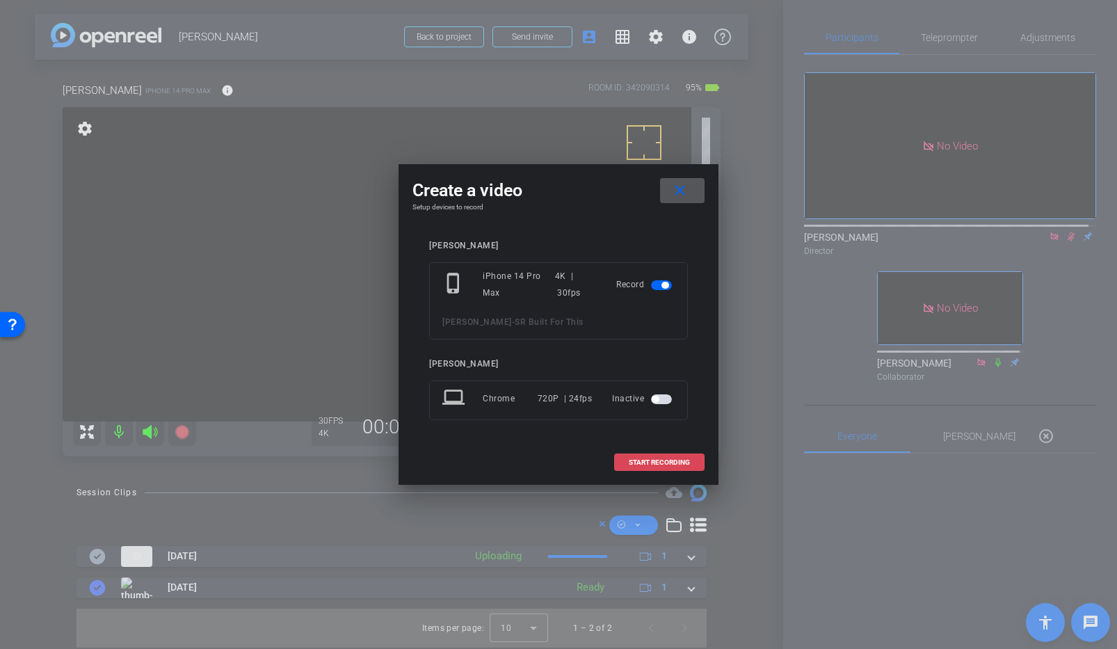
click at [676, 459] on span "START RECORDING" at bounding box center [659, 462] width 61 height 7
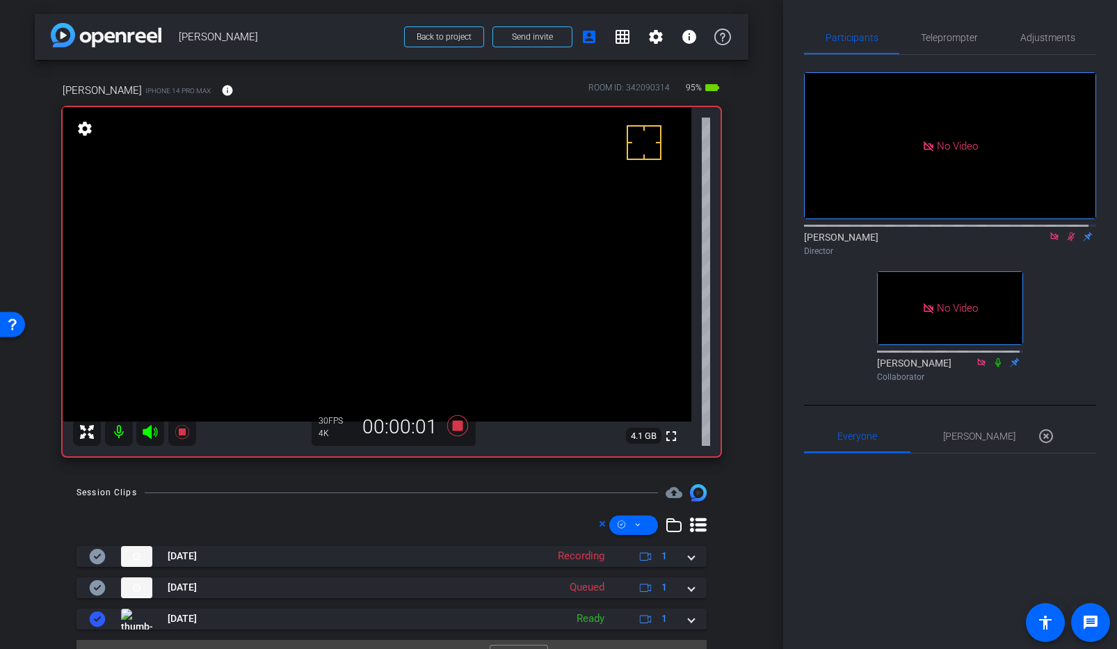
click at [358, 250] on video at bounding box center [377, 264] width 629 height 314
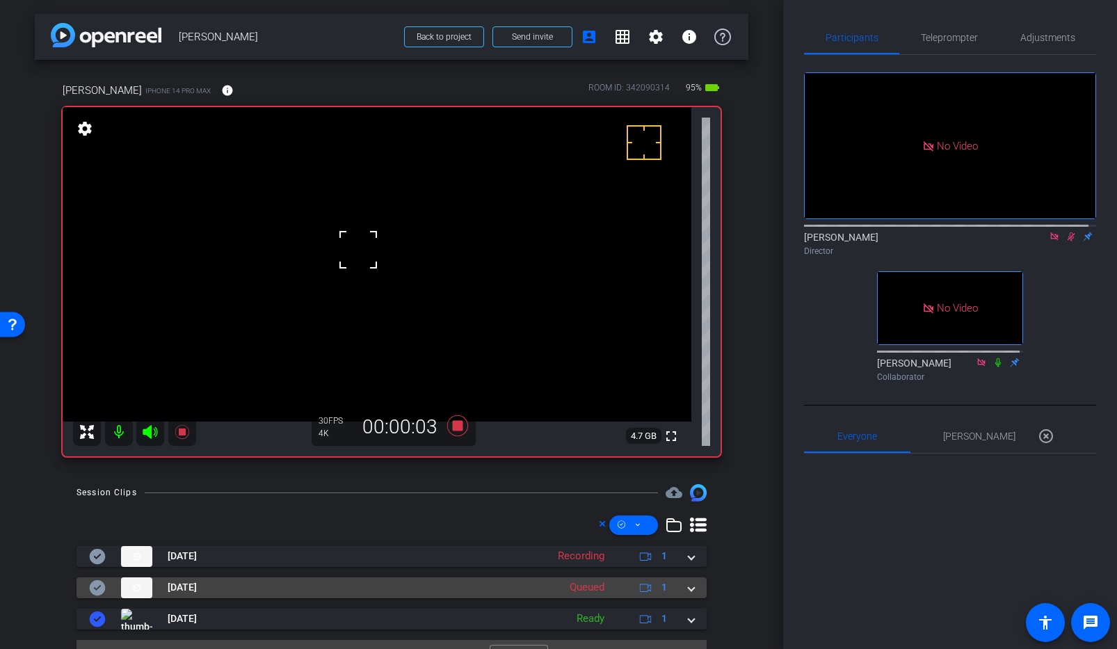
click at [689, 588] on span at bounding box center [692, 587] width 6 height 15
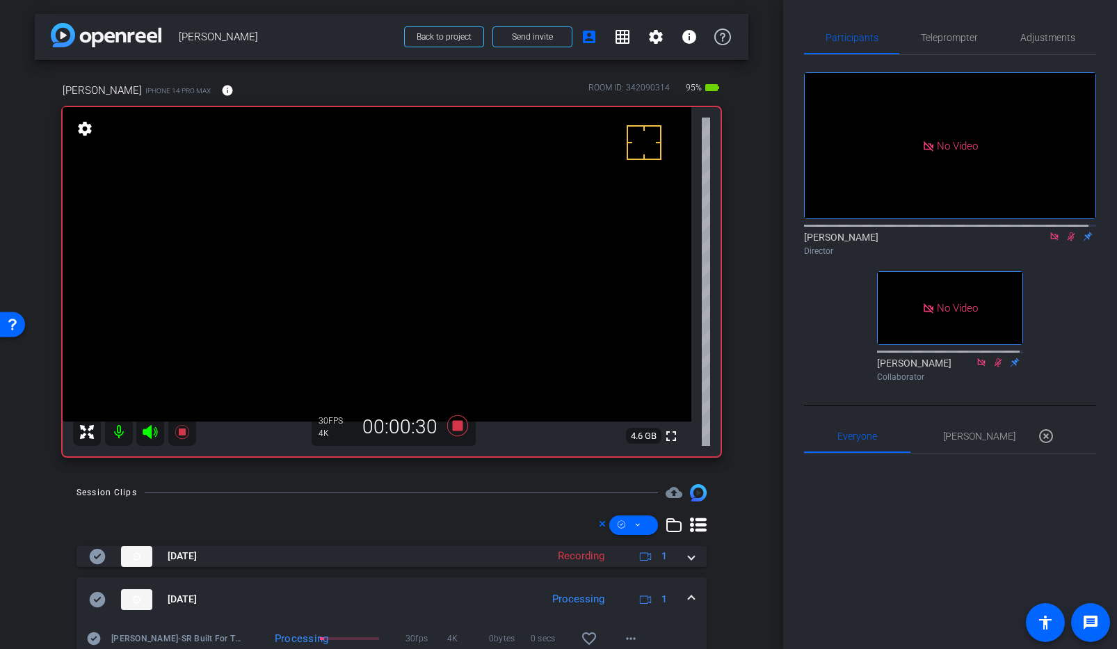
click at [357, 254] on video at bounding box center [377, 264] width 629 height 314
click at [338, 250] on video at bounding box center [377, 264] width 629 height 314
click at [353, 280] on video at bounding box center [377, 264] width 629 height 314
click at [356, 247] on video at bounding box center [377, 264] width 629 height 314
click at [354, 264] on video at bounding box center [377, 264] width 629 height 314
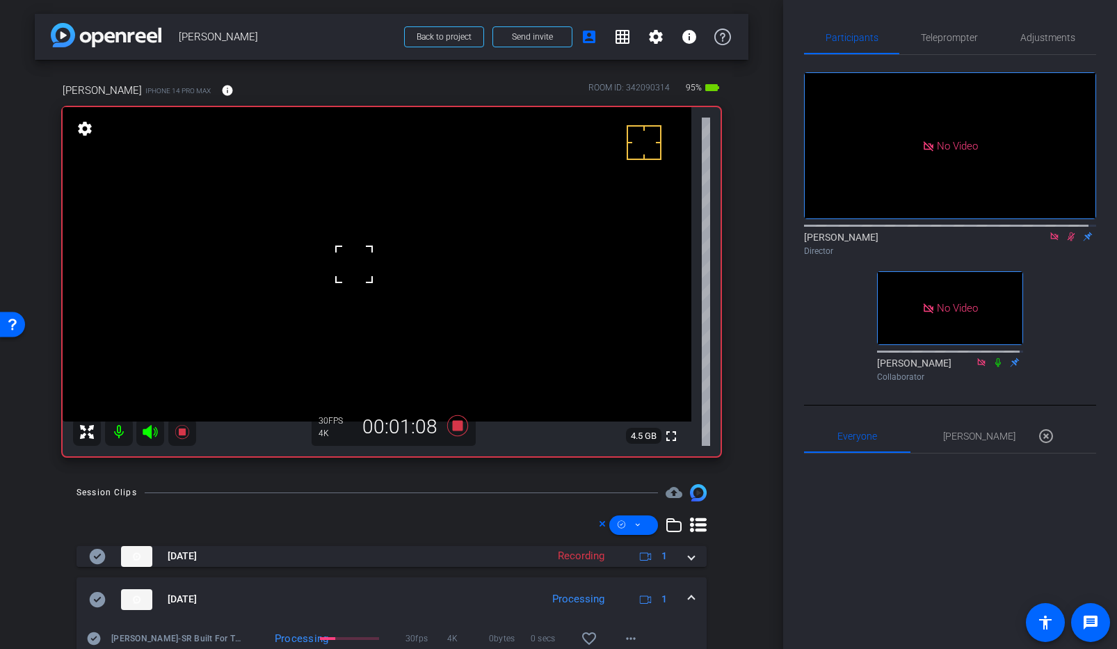
click at [345, 258] on div at bounding box center [354, 264] width 35 height 35
click at [349, 248] on div at bounding box center [354, 264] width 35 height 35
click at [364, 264] on video at bounding box center [377, 264] width 629 height 314
click at [351, 259] on video at bounding box center [377, 264] width 629 height 314
click at [452, 429] on icon at bounding box center [457, 425] width 21 height 21
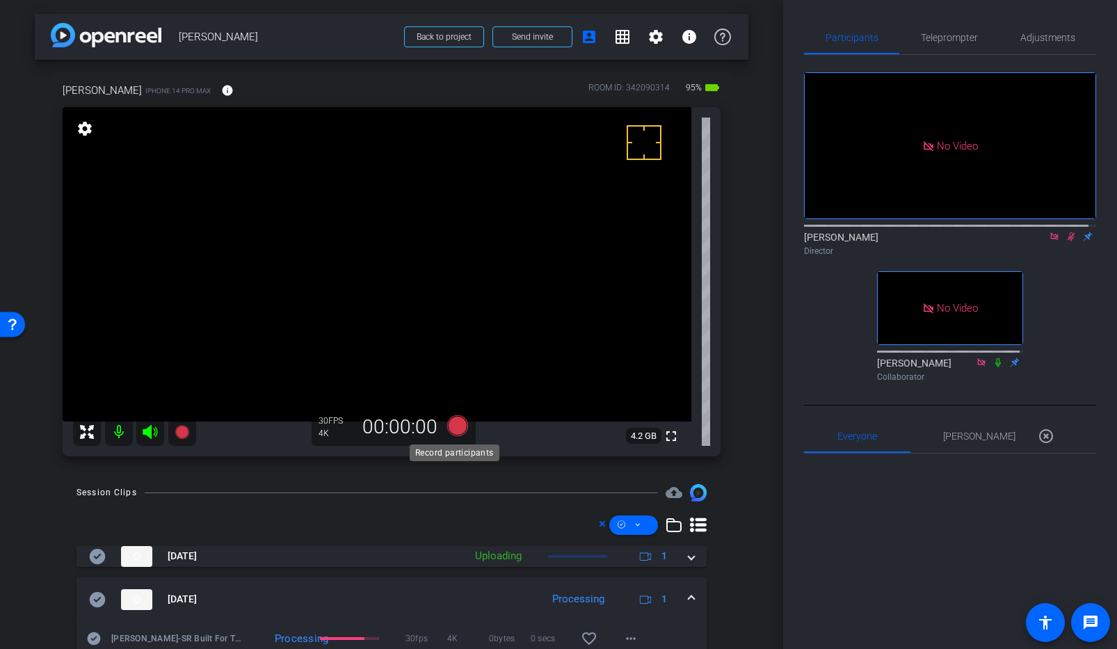
click at [454, 424] on icon at bounding box center [457, 425] width 21 height 21
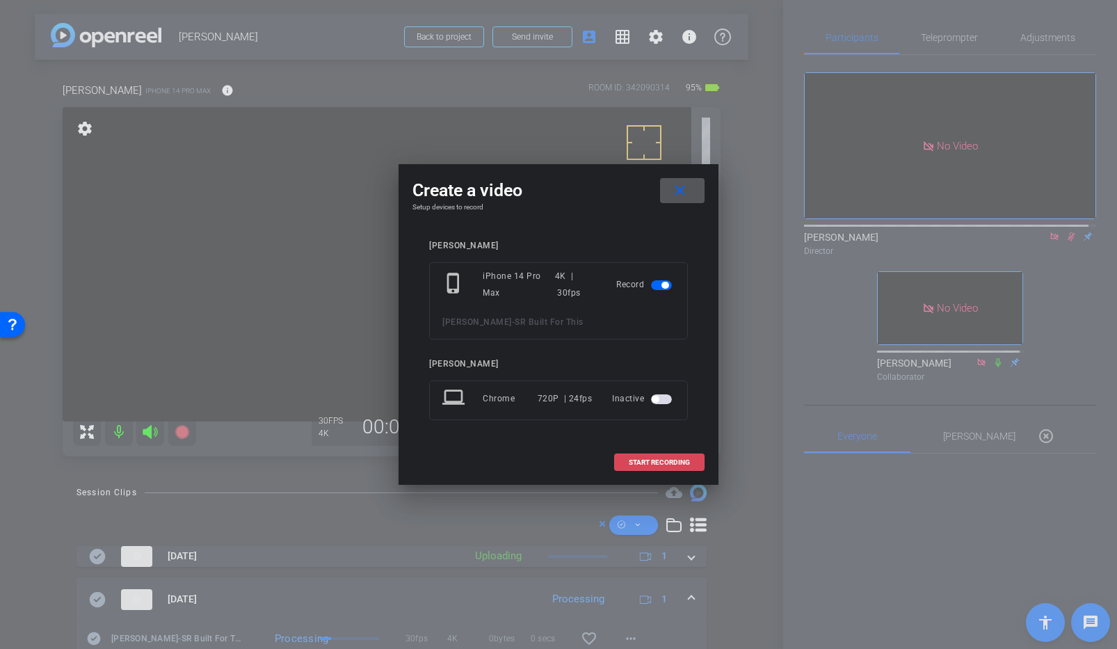
click at [674, 461] on span "START RECORDING" at bounding box center [659, 462] width 61 height 7
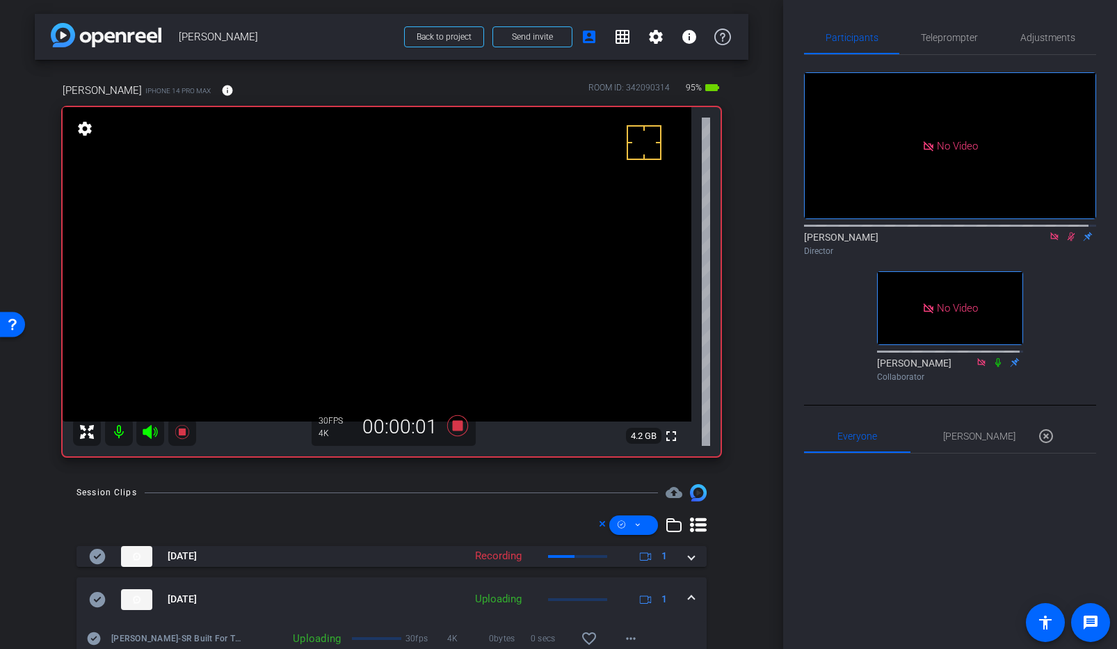
click at [689, 598] on span at bounding box center [692, 599] width 6 height 15
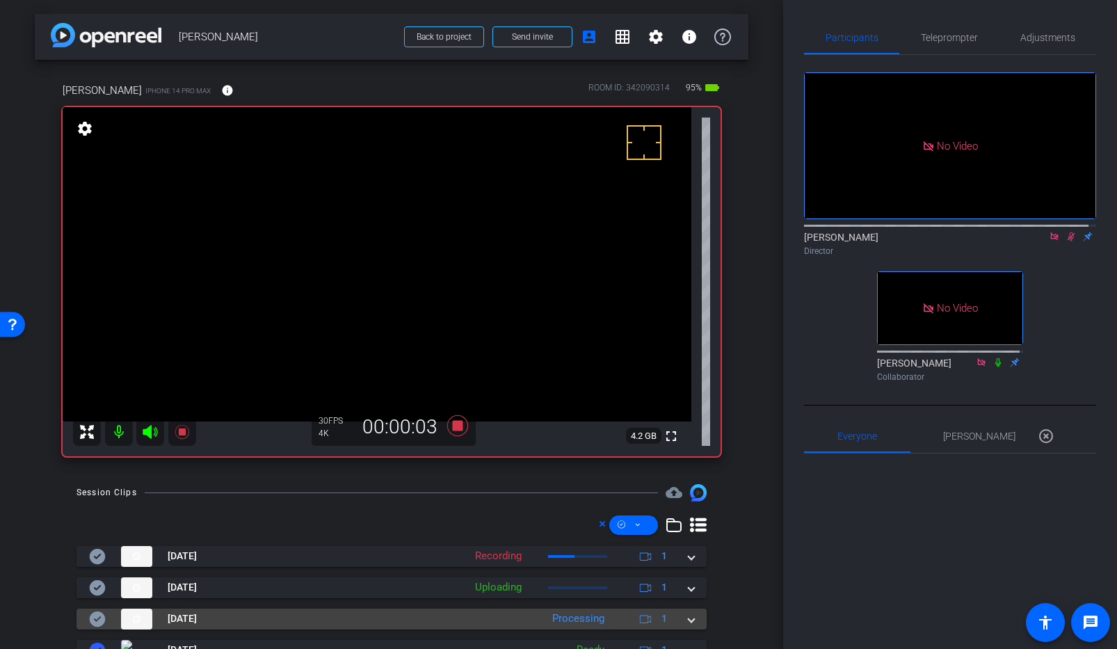
click at [689, 623] on span at bounding box center [692, 619] width 6 height 15
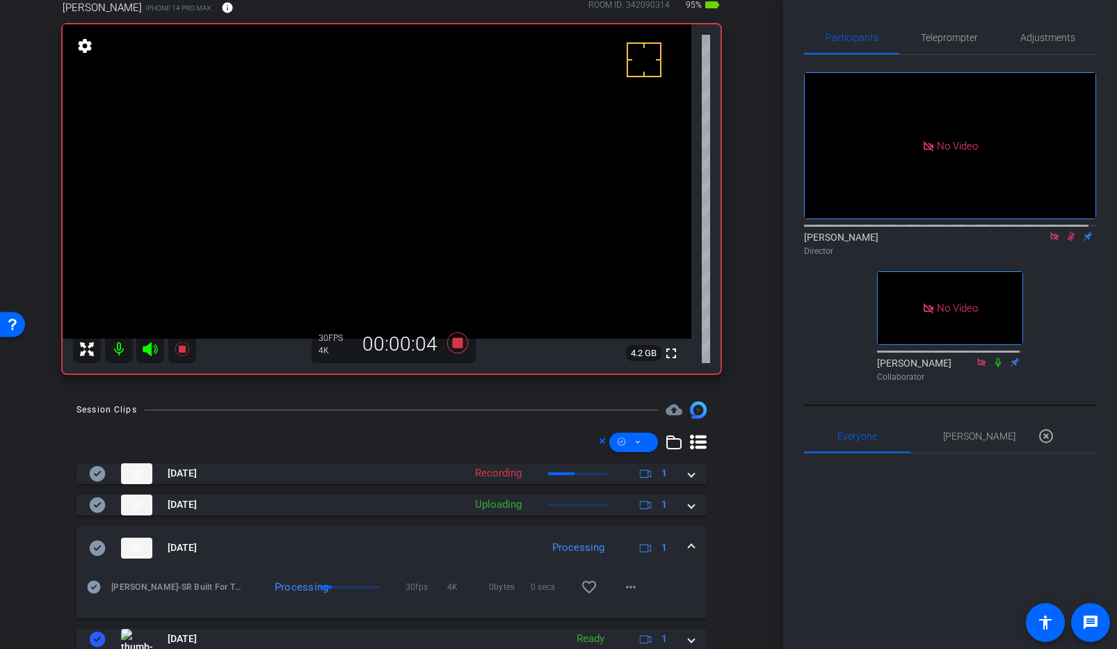
scroll to position [84, 0]
click at [356, 182] on video at bounding box center [377, 180] width 629 height 314
click at [358, 179] on video at bounding box center [377, 180] width 629 height 314
click at [362, 179] on video at bounding box center [377, 180] width 629 height 314
click at [353, 168] on video at bounding box center [377, 180] width 629 height 314
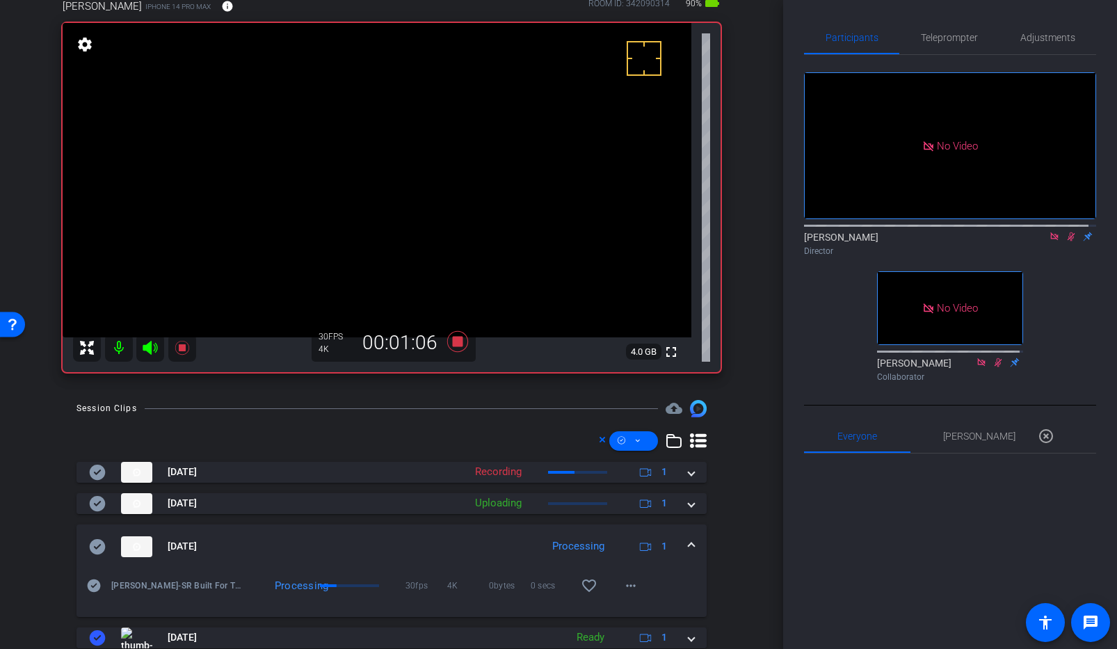
click at [362, 177] on video at bounding box center [377, 180] width 629 height 314
click at [629, 590] on mat-icon "more_horiz" at bounding box center [631, 590] width 17 height 17
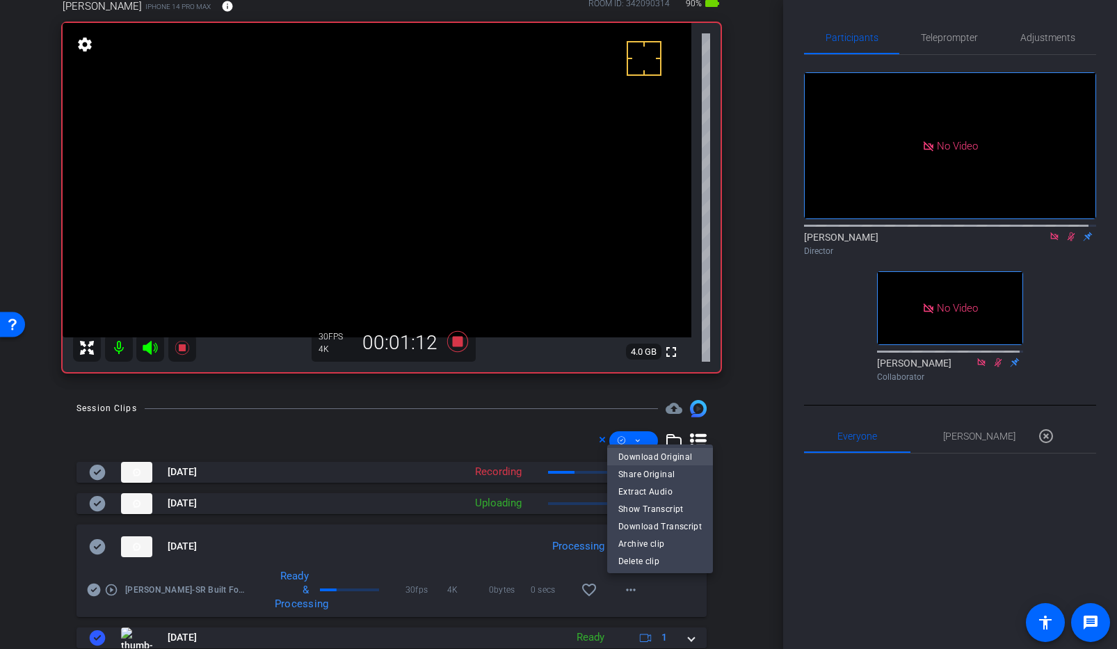
click at [655, 458] on span "Download Original" at bounding box center [659, 456] width 83 height 17
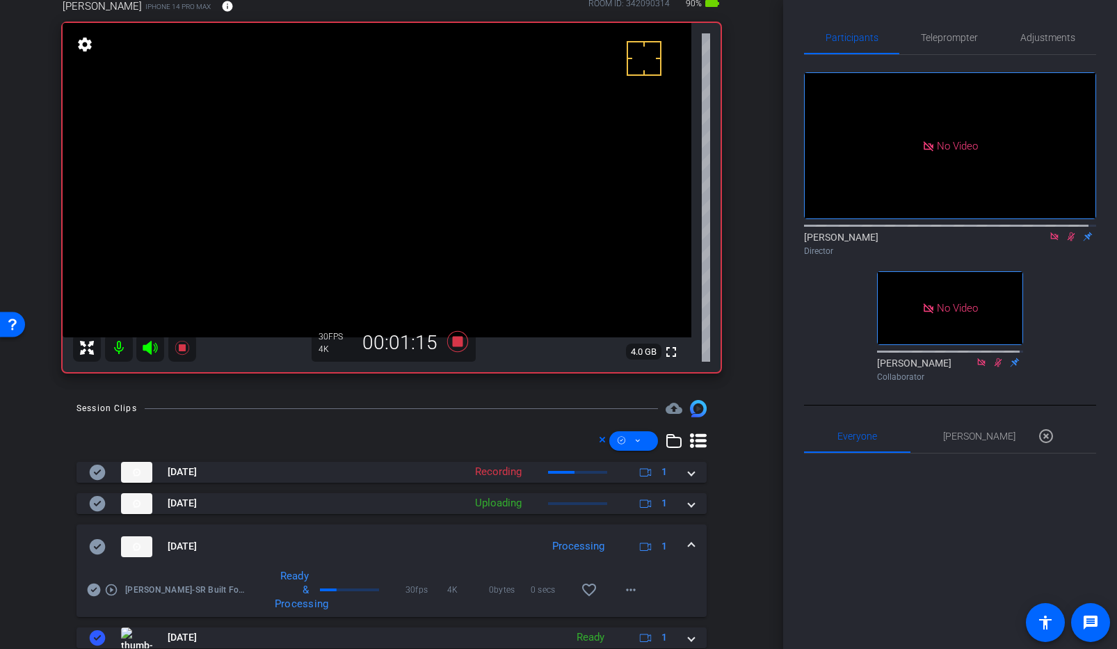
click at [99, 545] on icon at bounding box center [97, 546] width 17 height 17
click at [687, 541] on mat-expansion-panel-header "[DATE] Processing 1" at bounding box center [392, 547] width 630 height 45
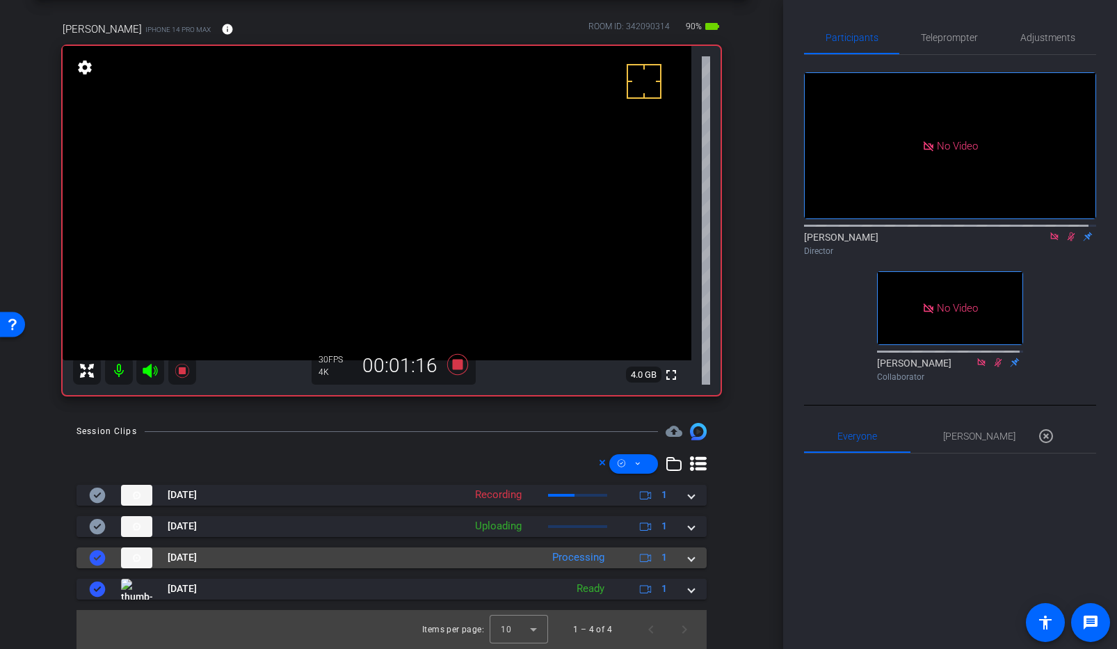
scroll to position [61, 0]
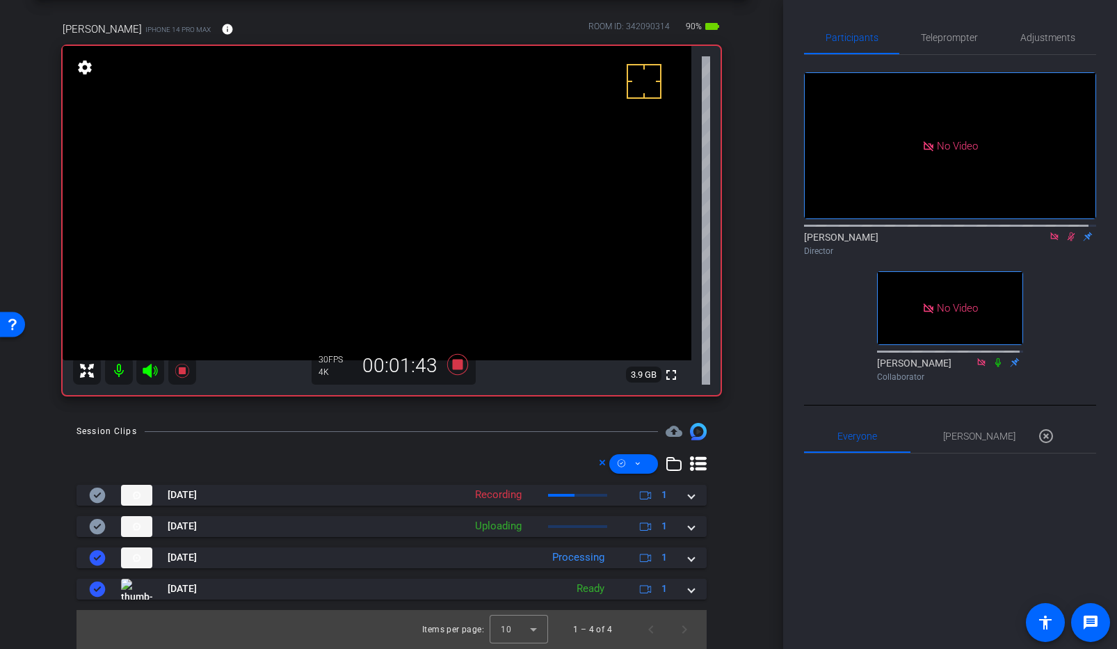
click at [360, 192] on video at bounding box center [377, 203] width 629 height 314
click at [362, 216] on video at bounding box center [377, 203] width 629 height 314
click at [364, 186] on video at bounding box center [377, 203] width 629 height 314
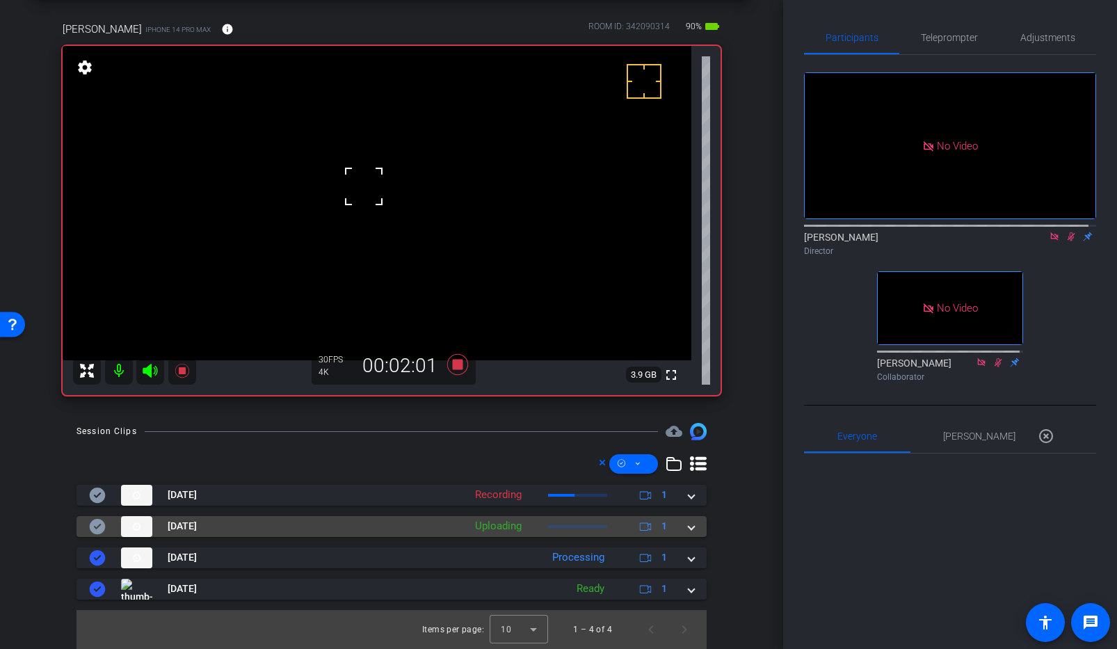
click at [689, 527] on span at bounding box center [692, 526] width 6 height 15
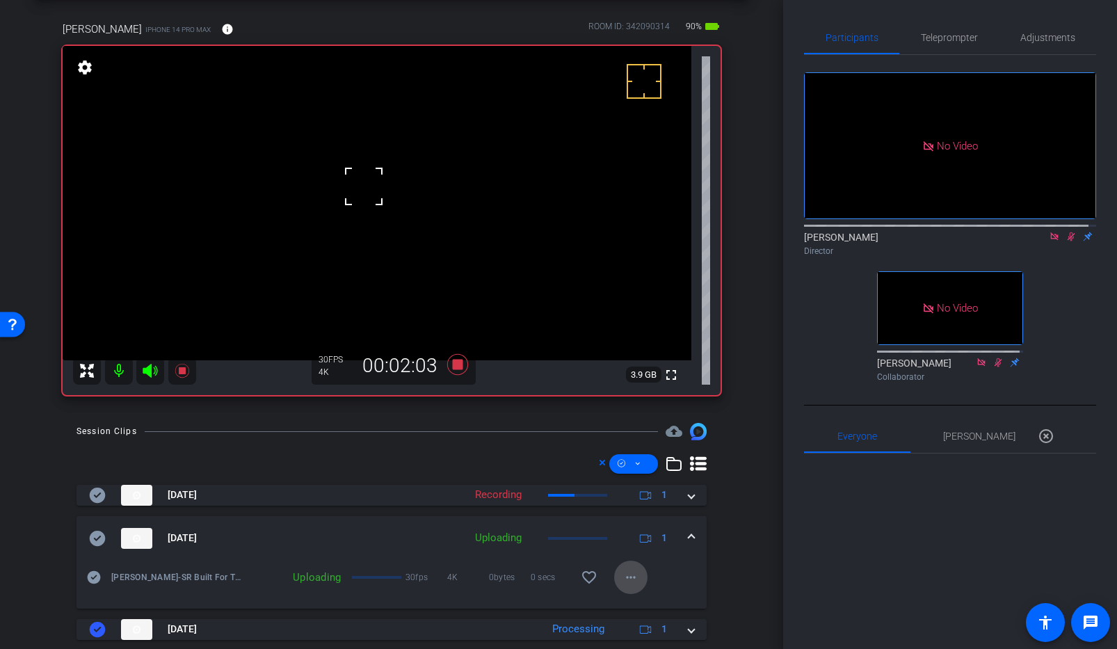
click at [627, 575] on mat-icon "more_horiz" at bounding box center [631, 577] width 17 height 17
click at [685, 566] on div at bounding box center [558, 324] width 1117 height 649
click at [689, 535] on span at bounding box center [692, 538] width 6 height 15
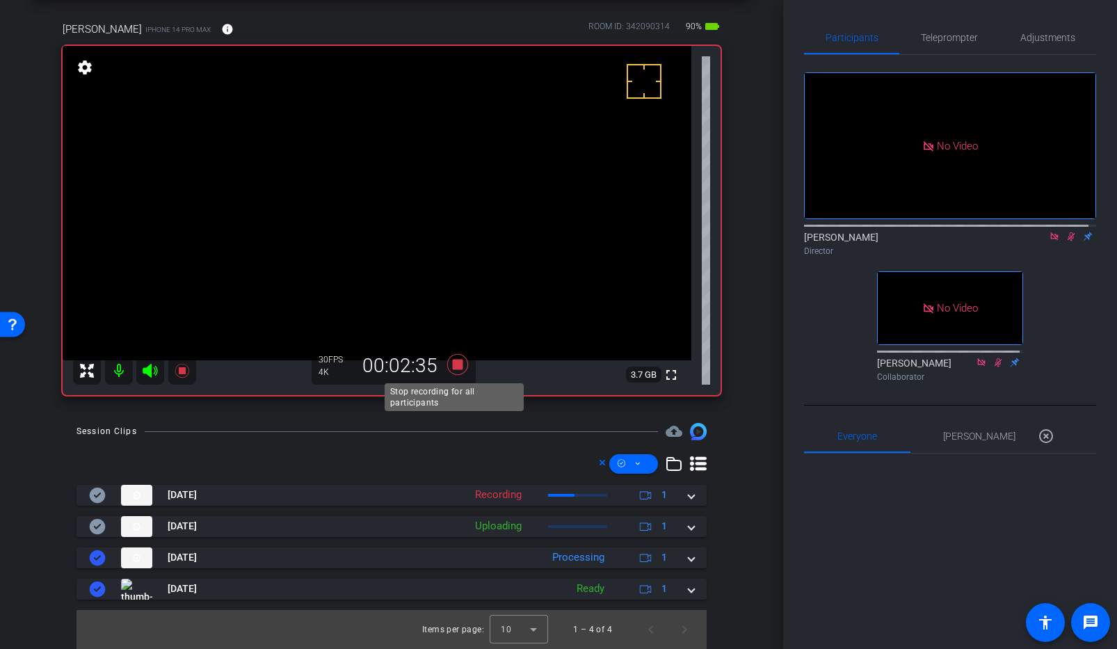
click at [454, 366] on icon at bounding box center [457, 364] width 21 height 21
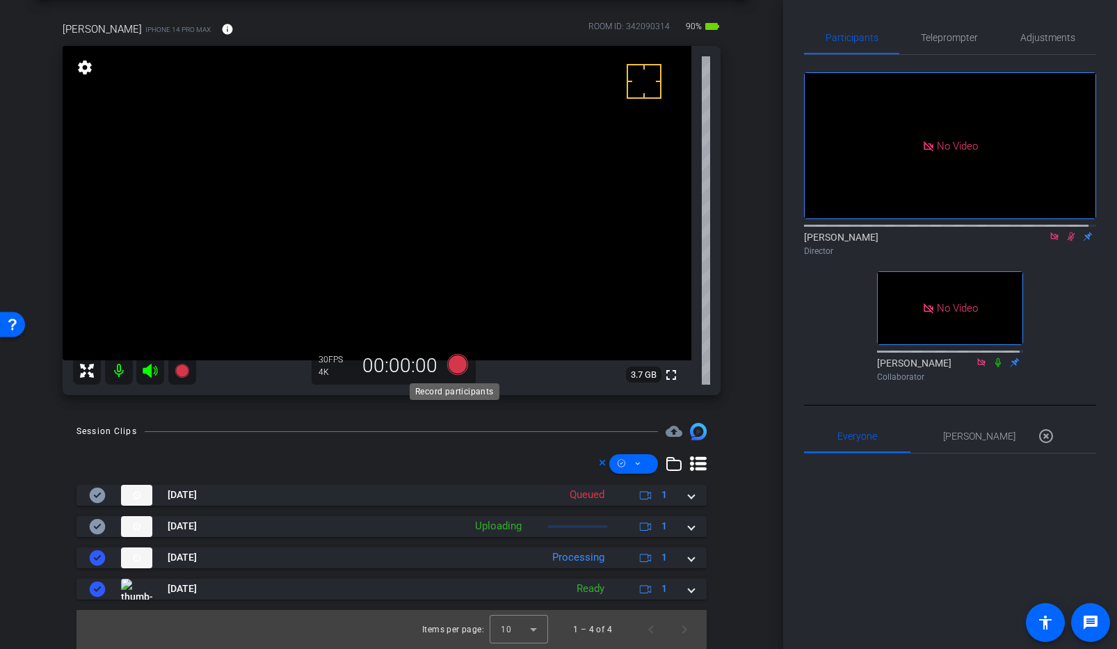
click at [454, 366] on icon at bounding box center [457, 364] width 21 height 21
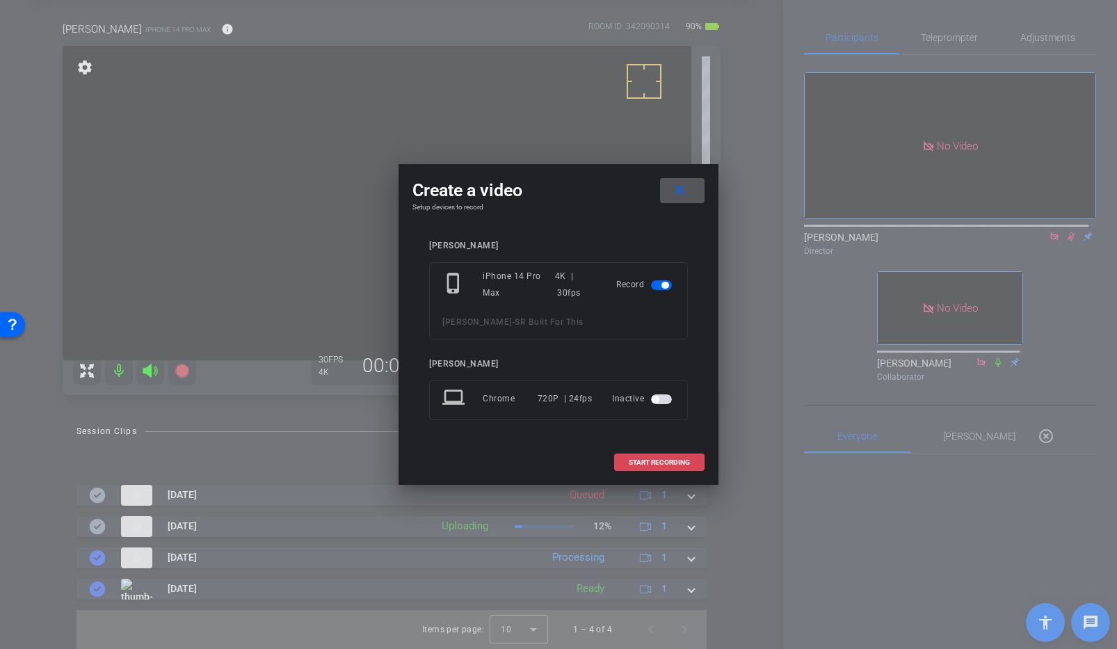
click at [673, 464] on span "START RECORDING" at bounding box center [659, 462] width 61 height 7
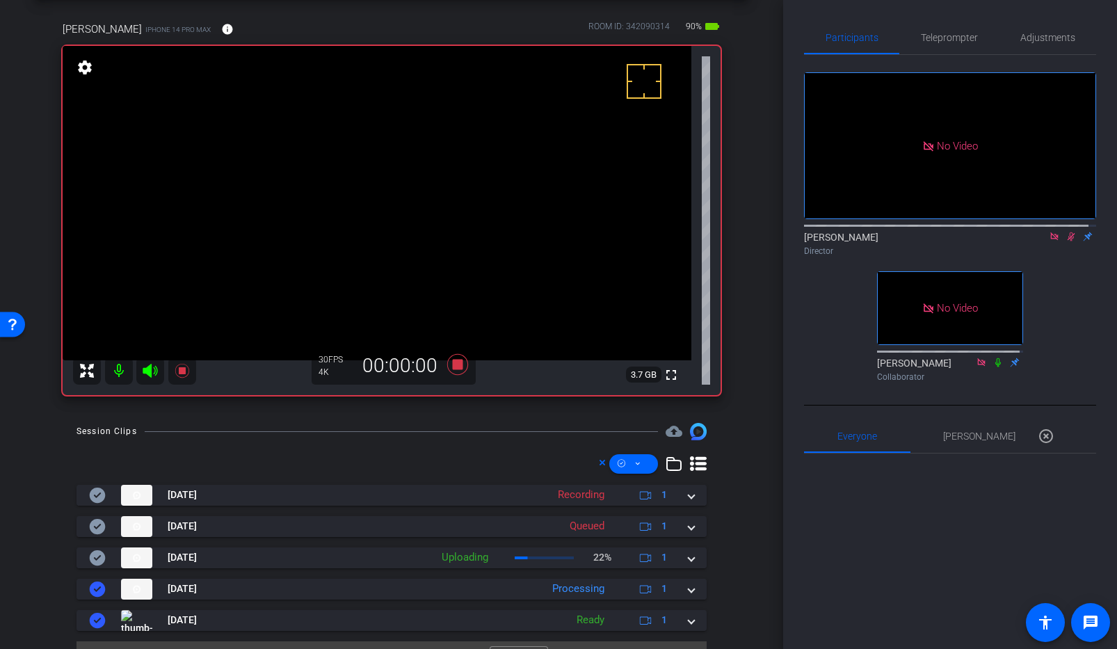
click at [360, 193] on video at bounding box center [377, 203] width 629 height 314
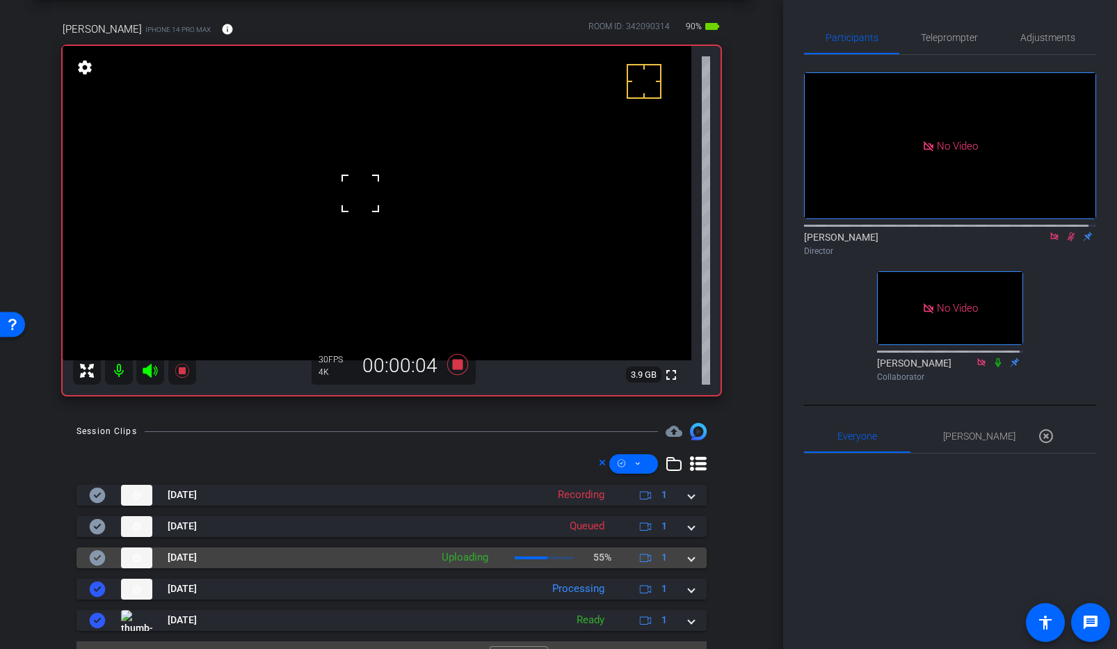
click at [689, 559] on span at bounding box center [692, 557] width 6 height 15
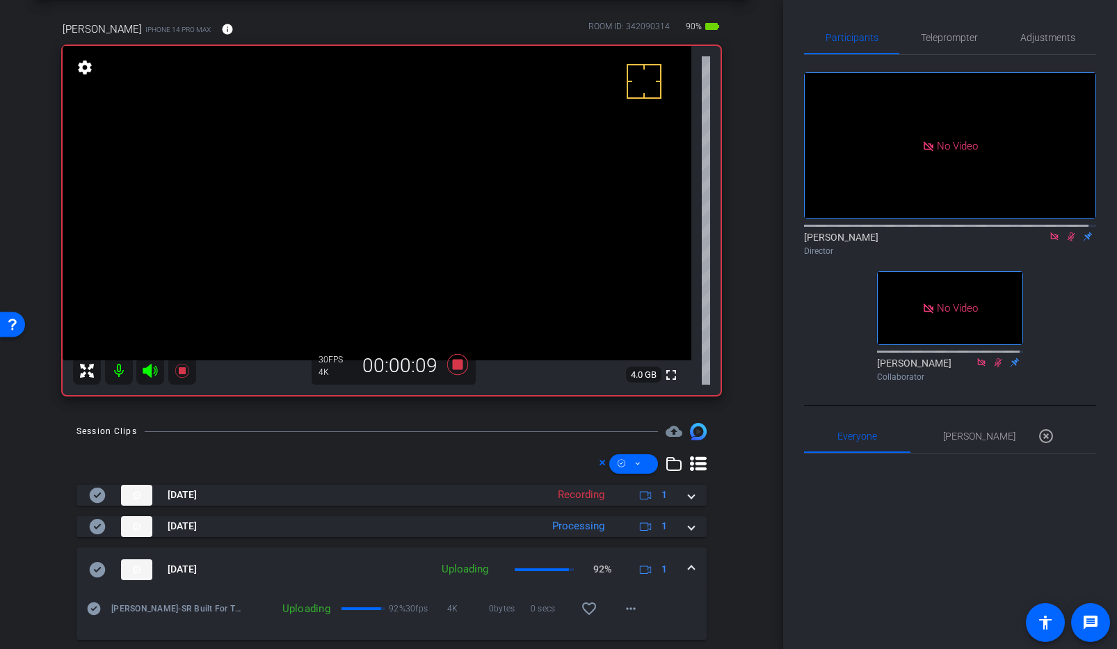
click at [364, 195] on video at bounding box center [377, 203] width 629 height 314
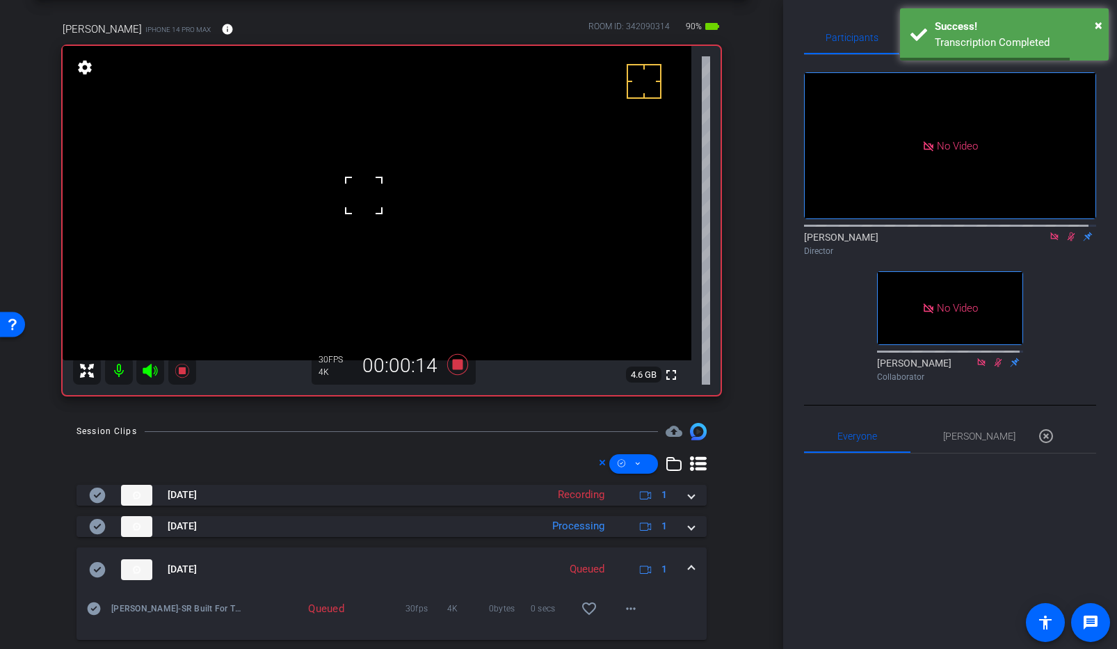
click at [687, 565] on mat-expansion-panel-header "[DATE] Queued 1" at bounding box center [392, 570] width 630 height 45
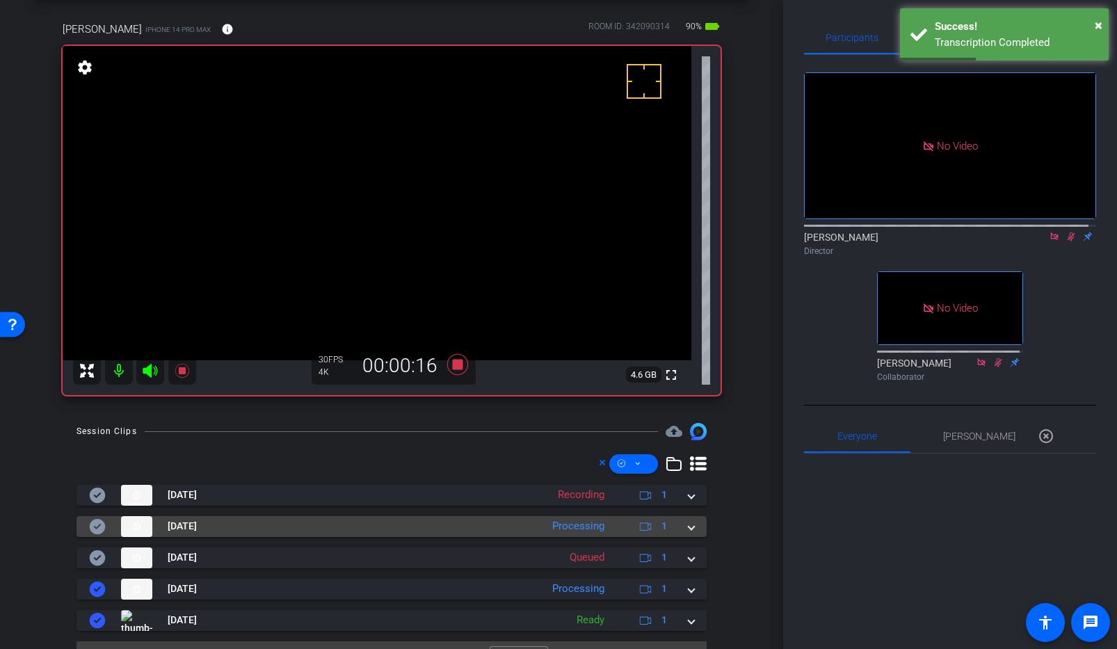
click at [689, 526] on span at bounding box center [692, 526] width 6 height 15
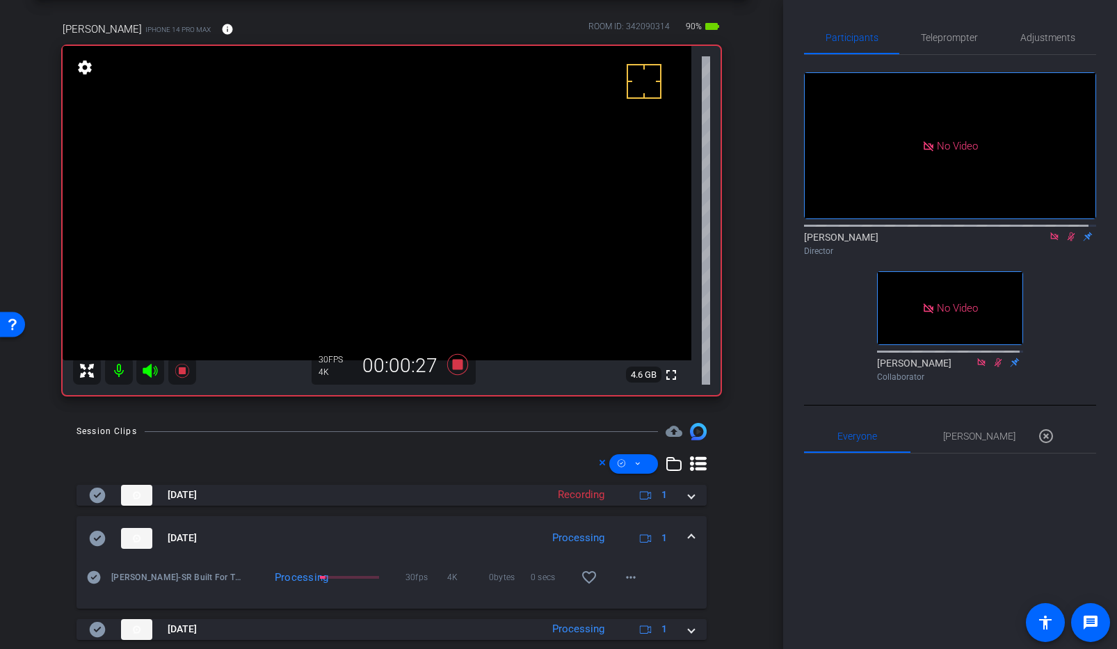
click at [349, 205] on video at bounding box center [377, 203] width 629 height 314
click at [332, 187] on span at bounding box center [332, 187] width 0 height 0
click at [367, 225] on video at bounding box center [377, 203] width 629 height 314
click at [363, 216] on div at bounding box center [366, 225] width 35 height 35
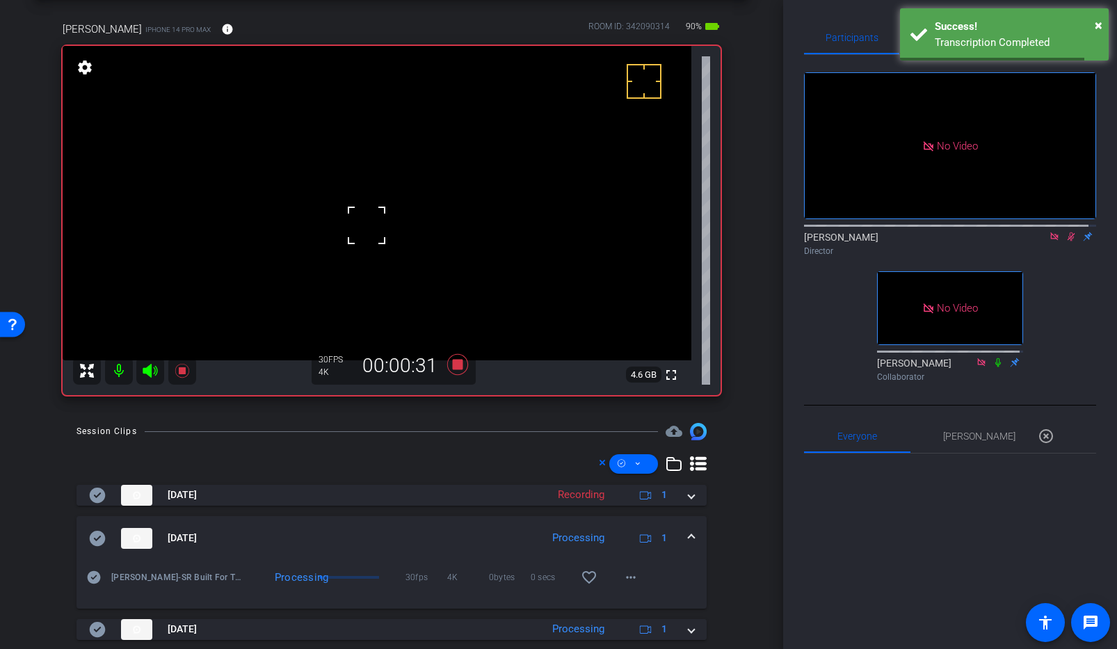
click at [362, 205] on video at bounding box center [377, 203] width 629 height 314
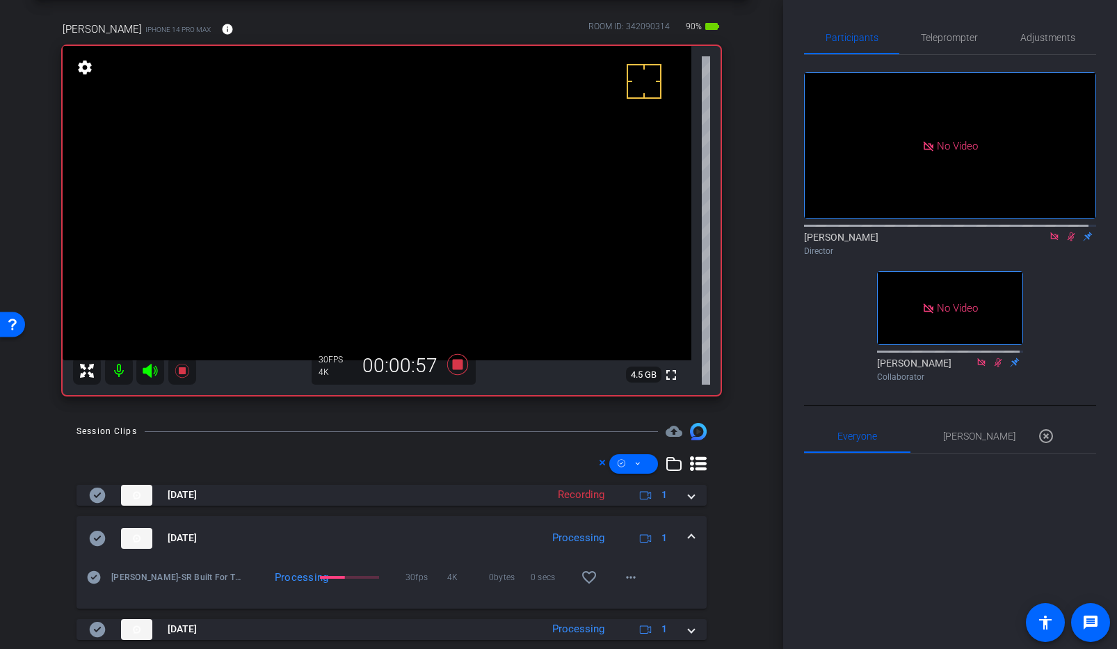
click at [359, 194] on video at bounding box center [377, 203] width 629 height 314
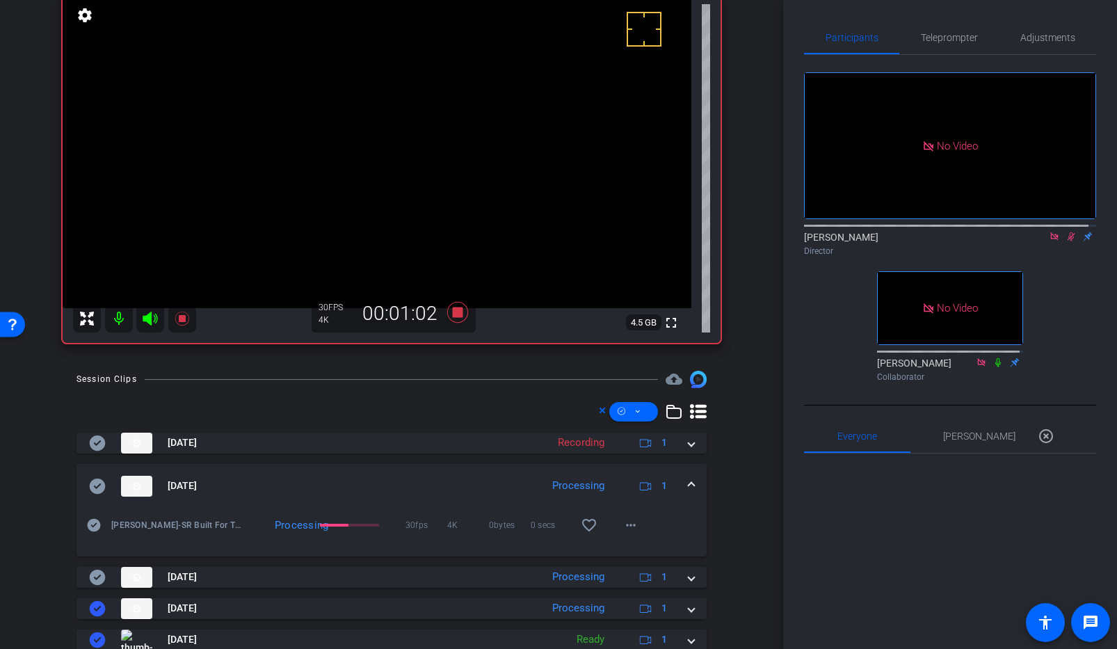
scroll to position [115, 0]
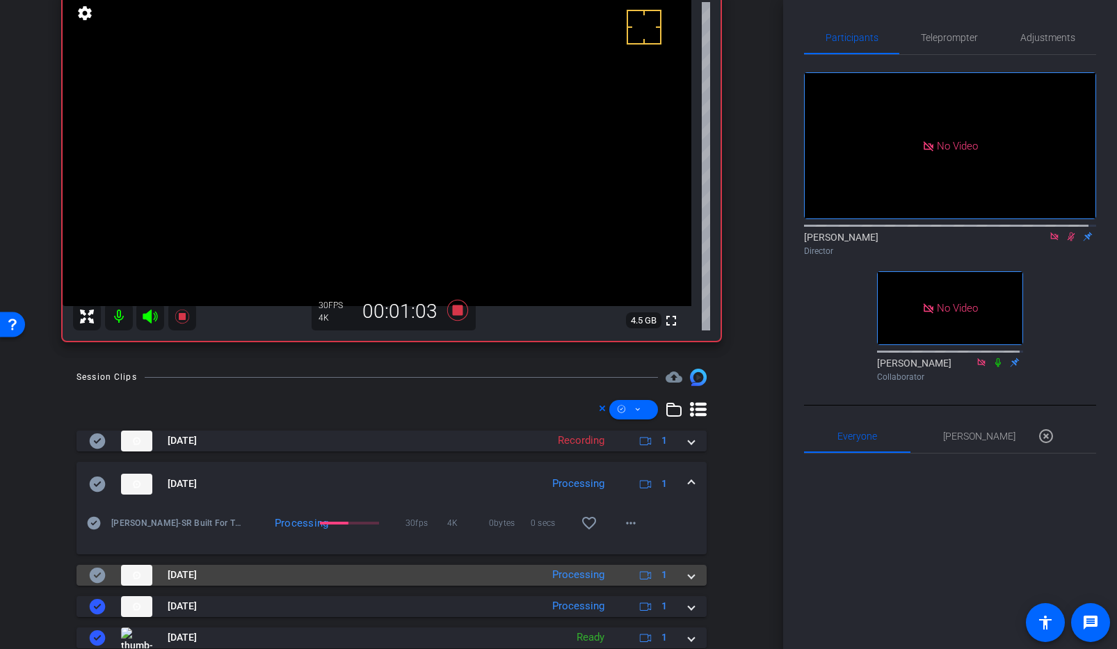
click at [680, 577] on div "[DATE] Processing 1" at bounding box center [389, 575] width 600 height 21
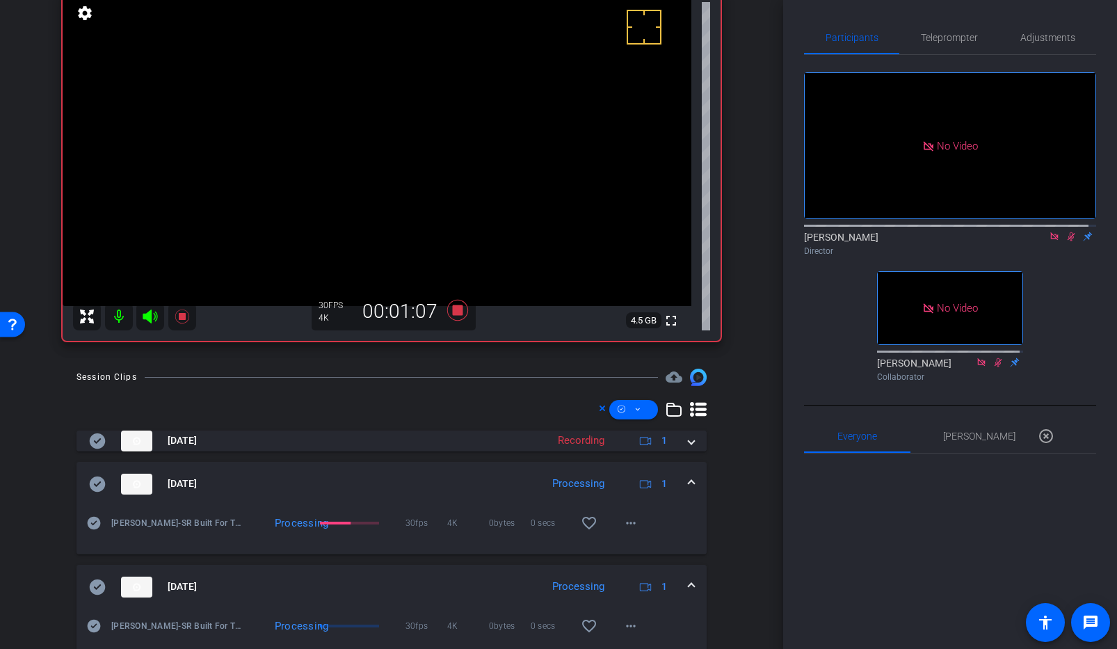
click at [689, 586] on span at bounding box center [692, 587] width 6 height 15
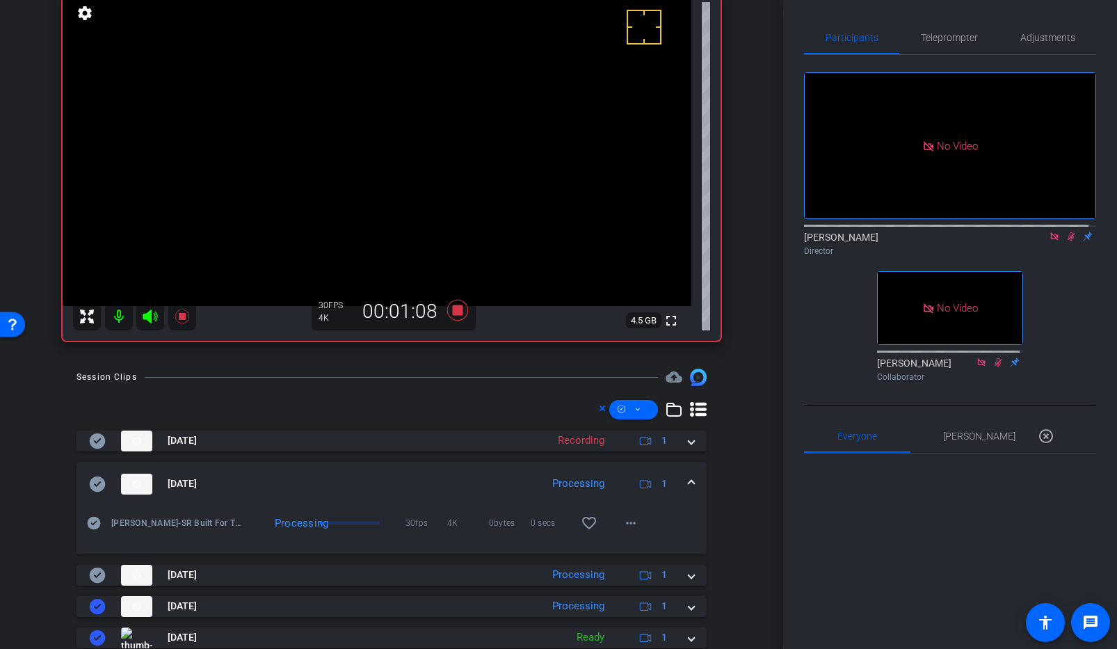
scroll to position [53, 0]
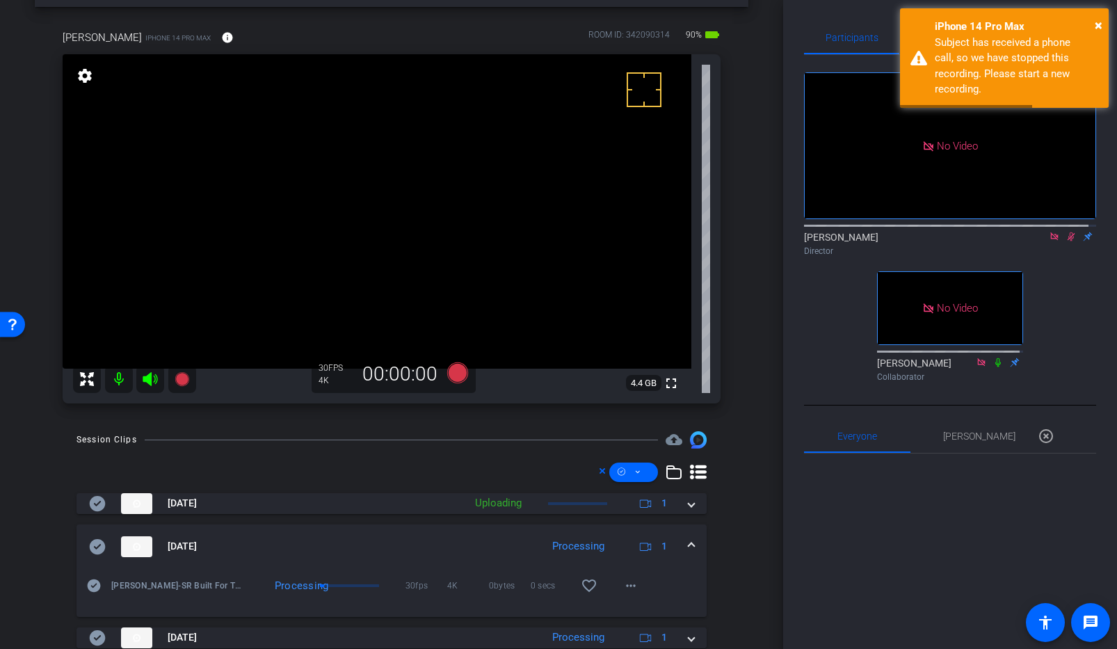
drag, startPoint x: 1075, startPoint y: 285, endPoint x: 1070, endPoint y: 275, distance: 10.9
click at [1073, 281] on div "No Video [PERSON_NAME] Director No Video [PERSON_NAME] Collaborator" at bounding box center [950, 221] width 292 height 333
click at [1066, 241] on icon at bounding box center [1071, 237] width 11 height 10
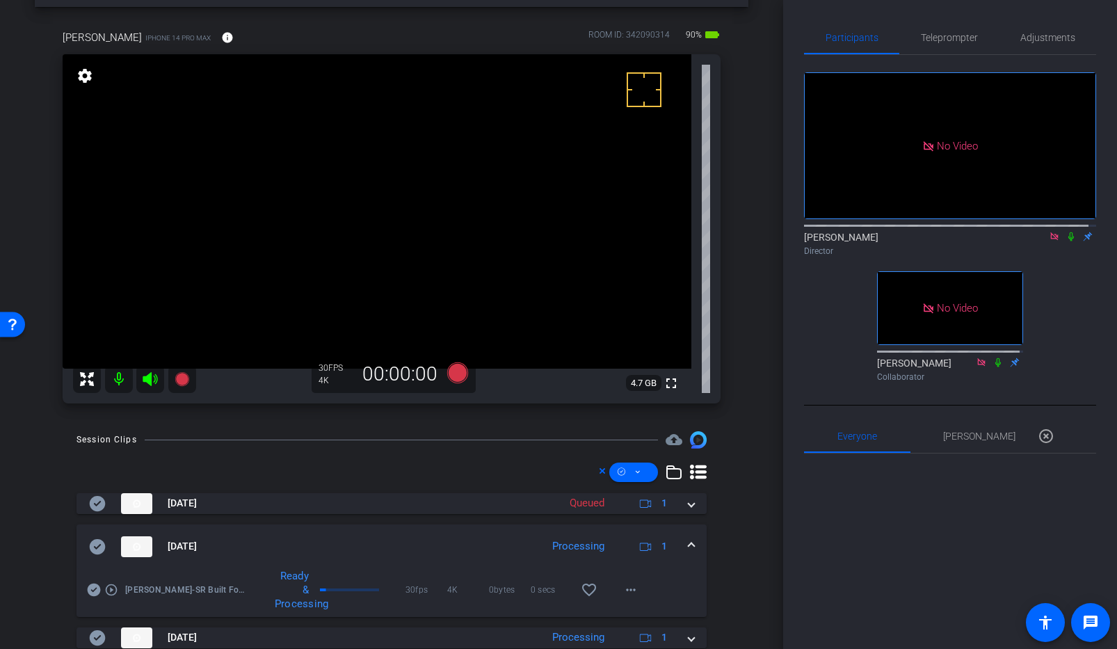
click at [1066, 241] on icon at bounding box center [1071, 237] width 11 height 10
click at [449, 373] on icon at bounding box center [457, 372] width 21 height 21
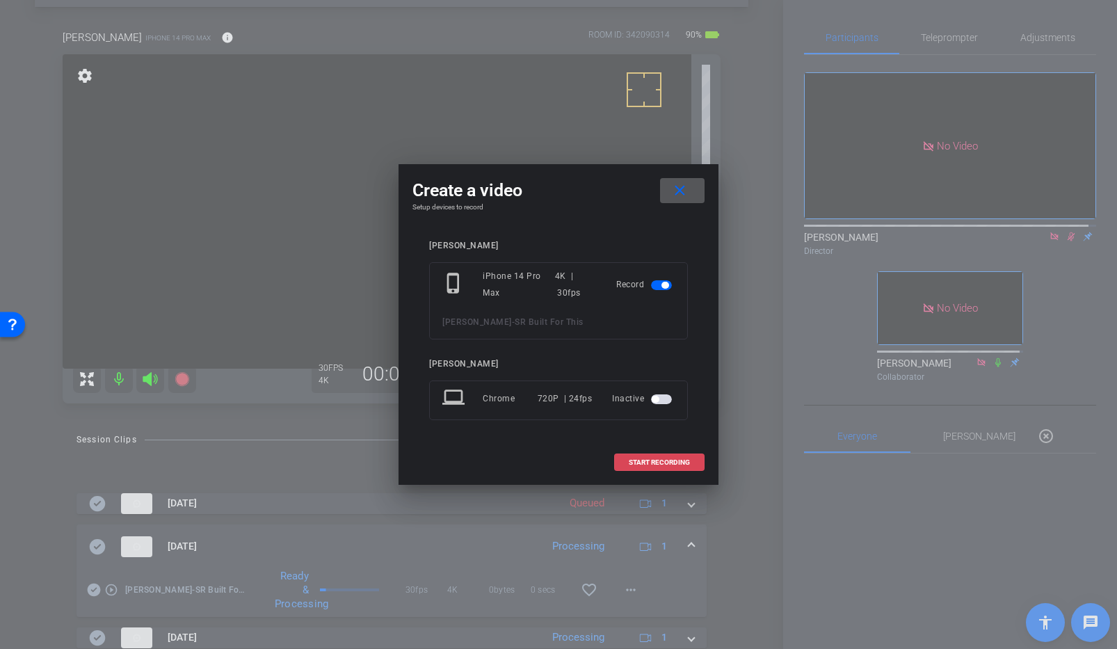
click at [643, 461] on span "START RECORDING" at bounding box center [659, 462] width 61 height 7
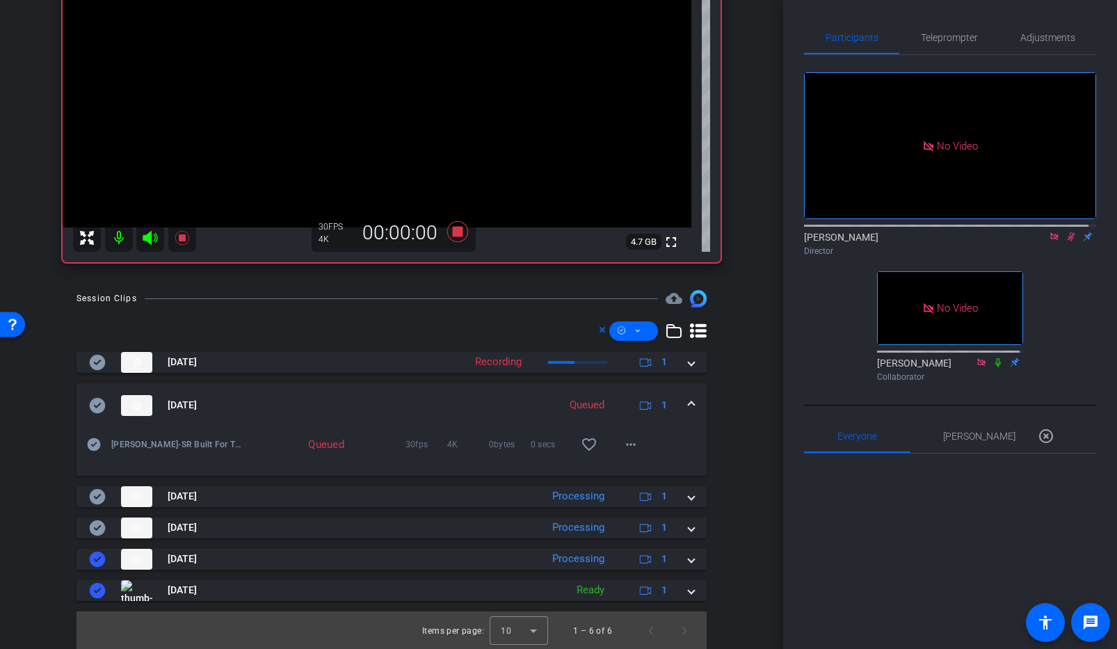
scroll to position [195, 0]
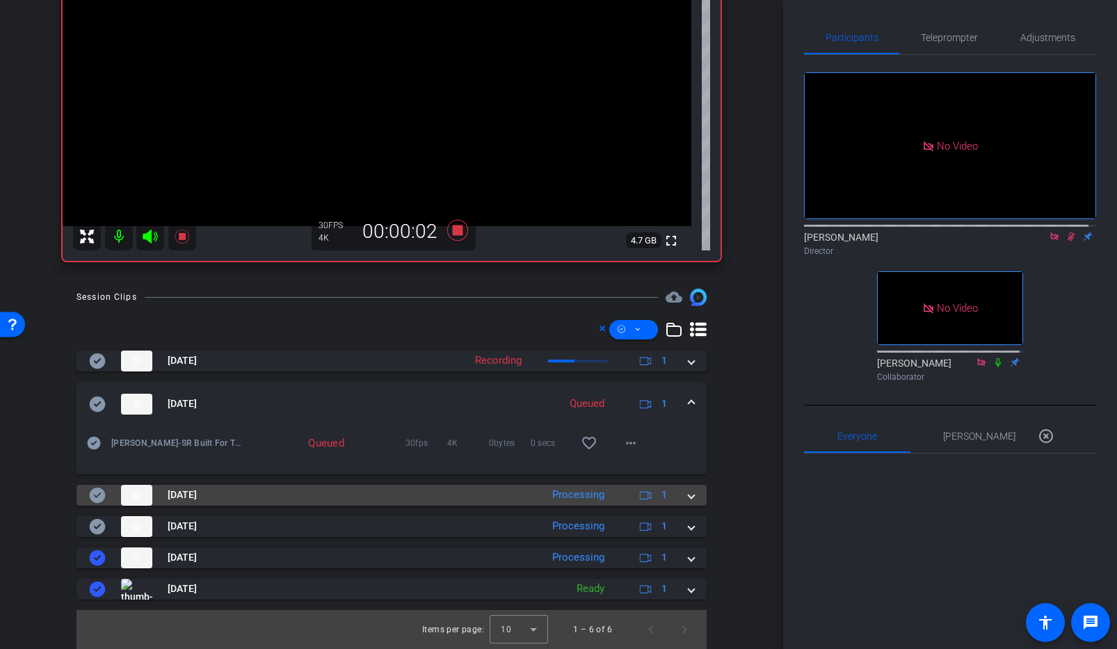
click at [688, 500] on mat-expansion-panel-header "[DATE] Processing 1" at bounding box center [392, 495] width 630 height 21
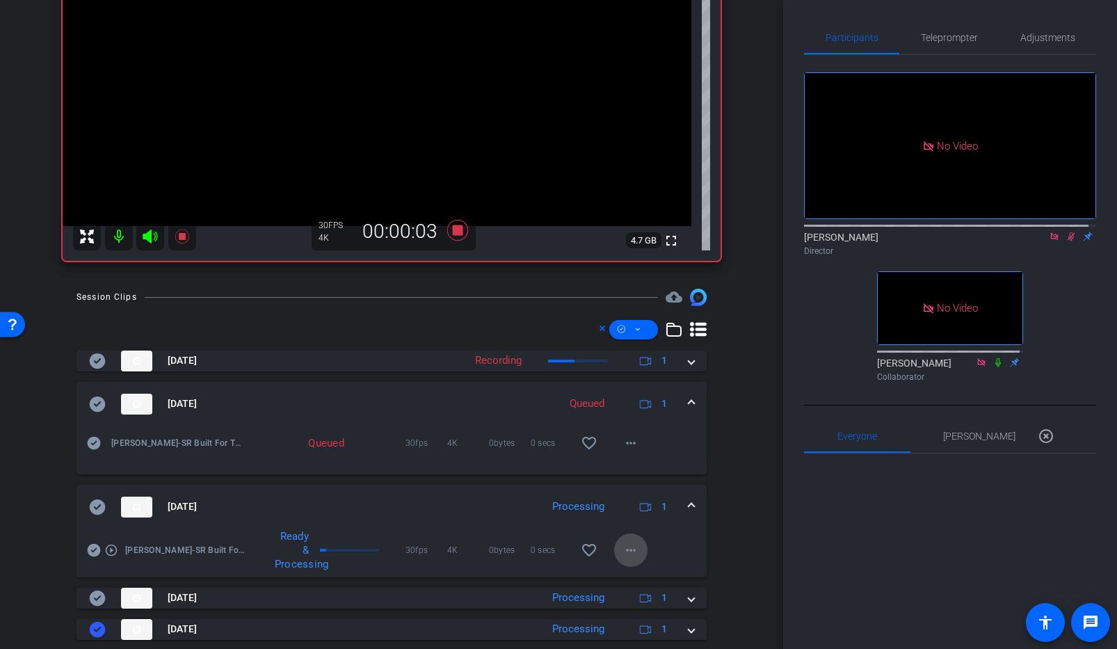
click at [628, 553] on mat-icon "more_horiz" at bounding box center [631, 550] width 17 height 17
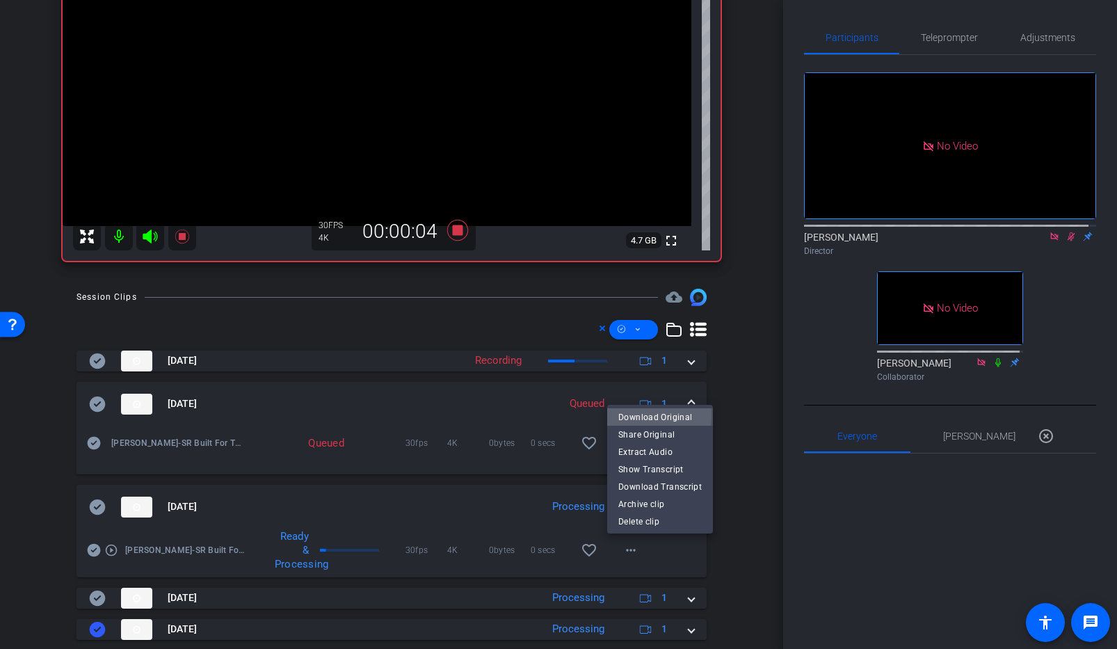
click at [653, 415] on span "Download Original" at bounding box center [659, 416] width 83 height 17
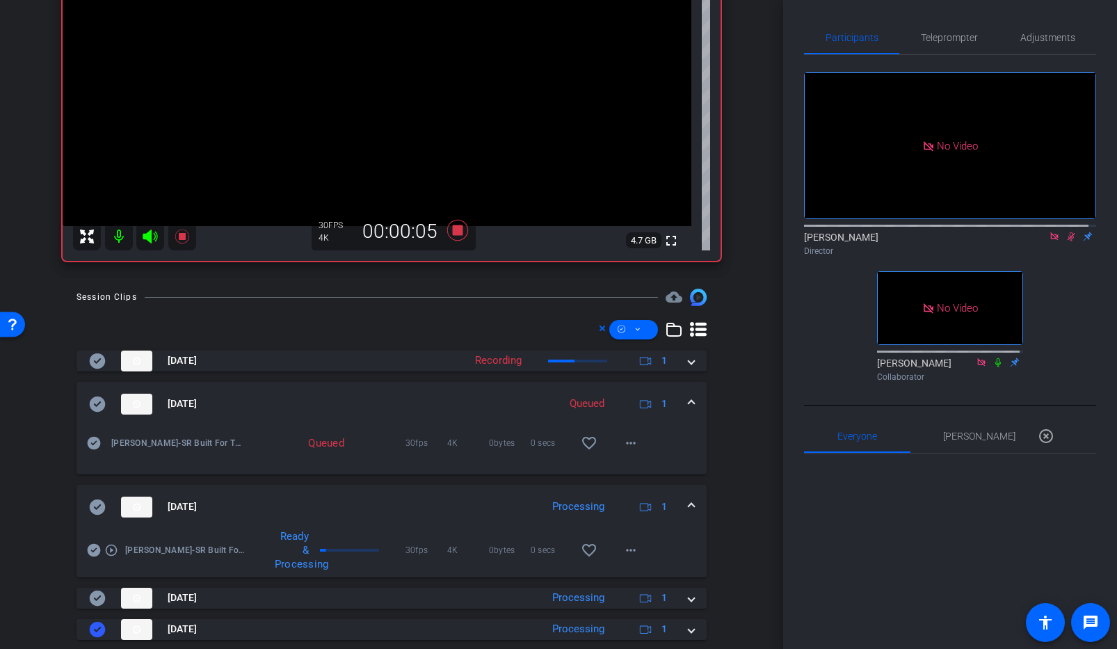
click at [102, 506] on icon at bounding box center [98, 506] width 16 height 15
click at [689, 502] on span at bounding box center [692, 507] width 6 height 15
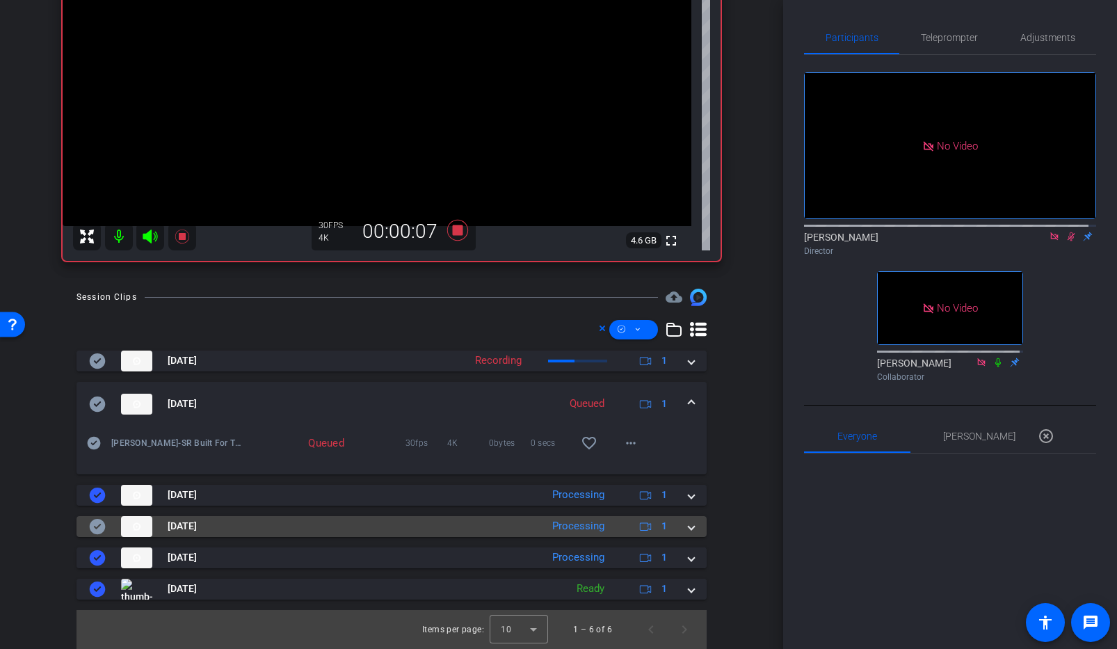
click at [689, 529] on span at bounding box center [692, 526] width 6 height 15
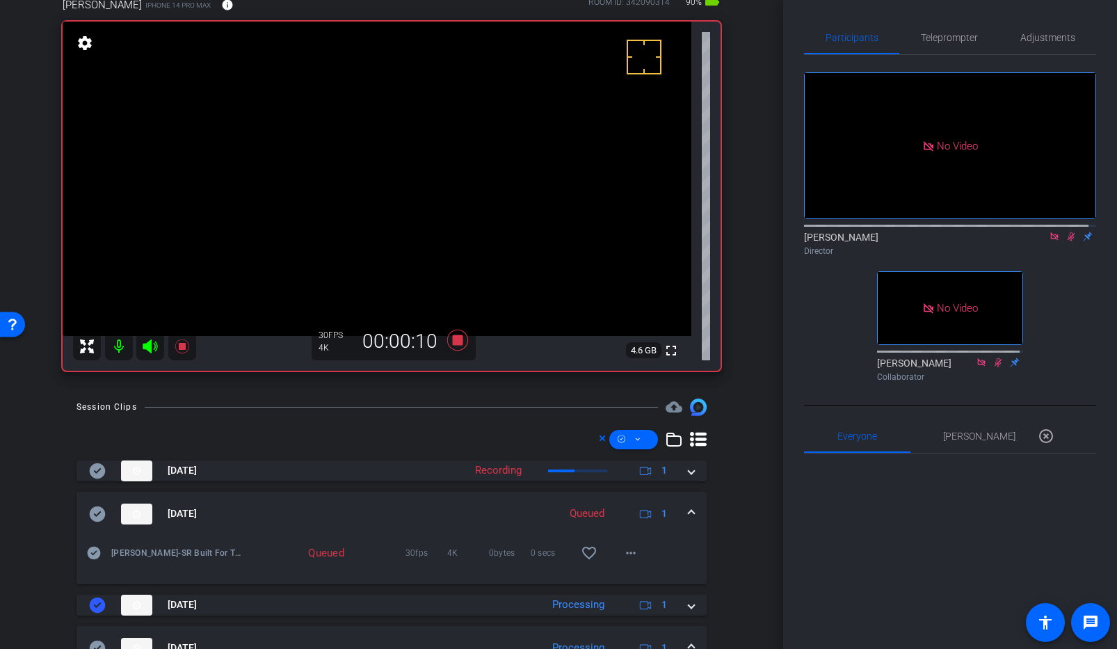
scroll to position [82, 0]
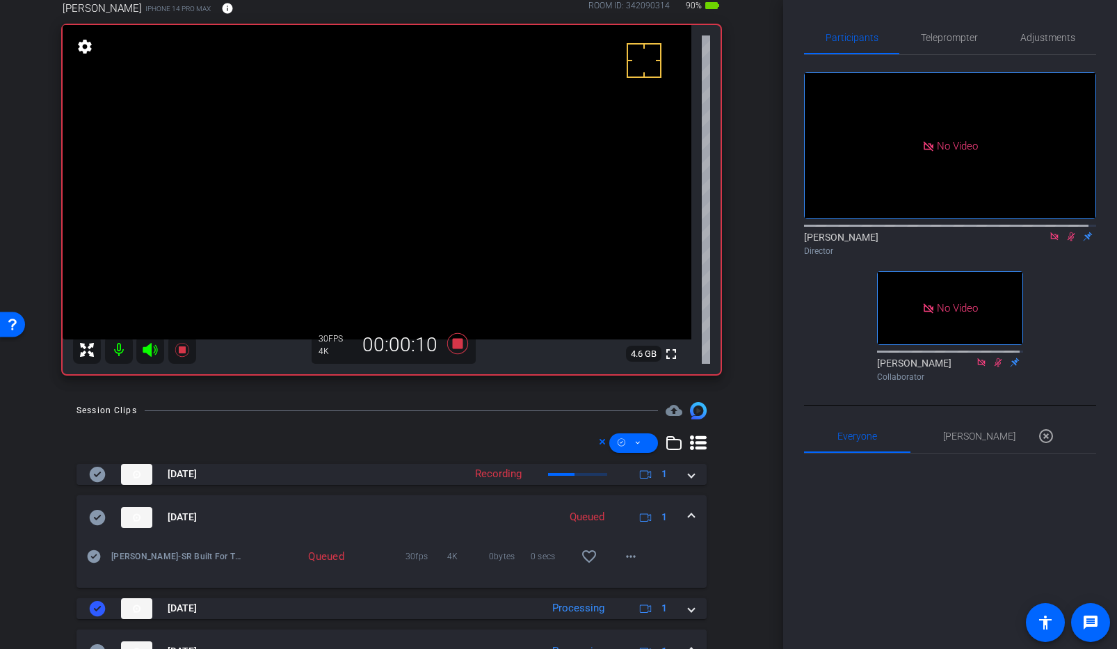
click at [362, 179] on video at bounding box center [377, 182] width 629 height 314
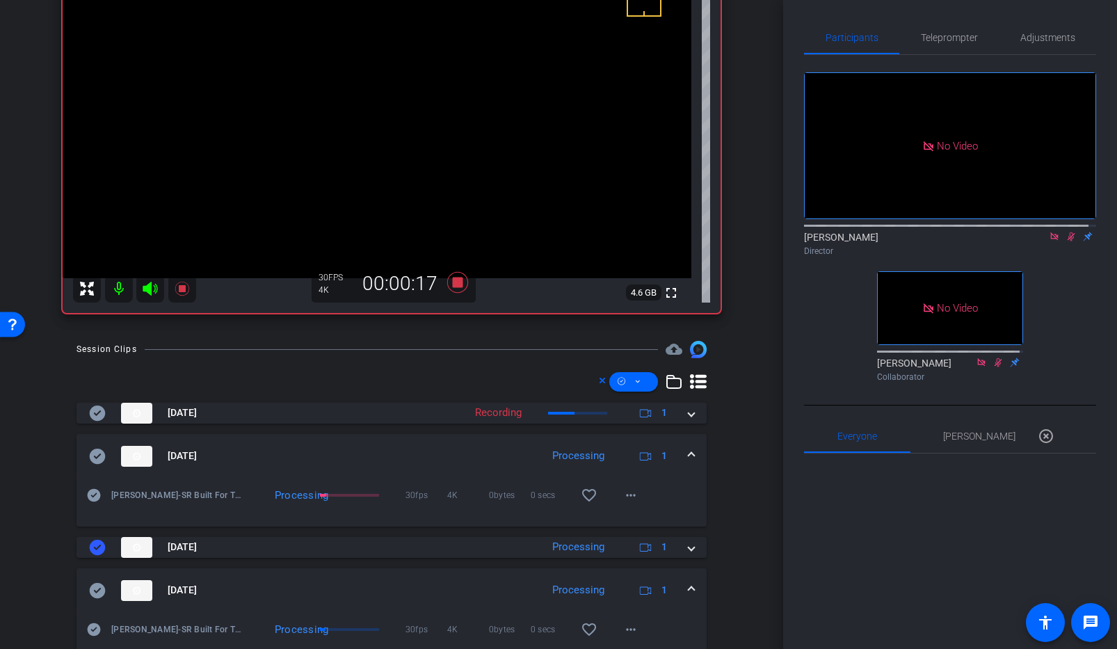
scroll to position [145, 0]
click at [689, 452] on span at bounding box center [692, 454] width 6 height 15
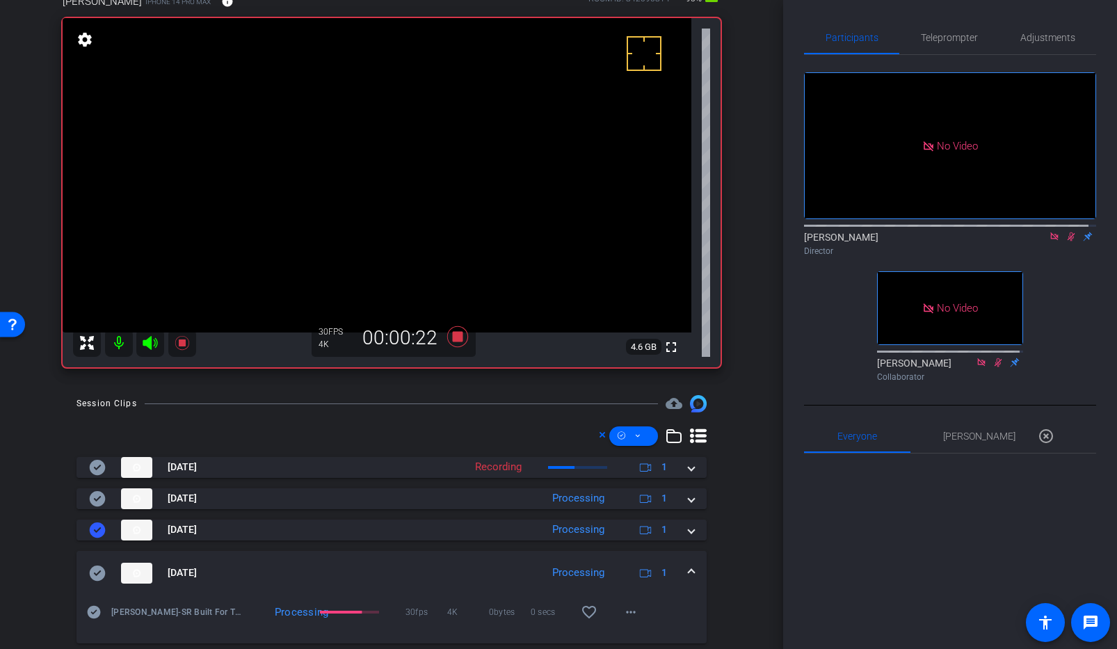
scroll to position [85, 0]
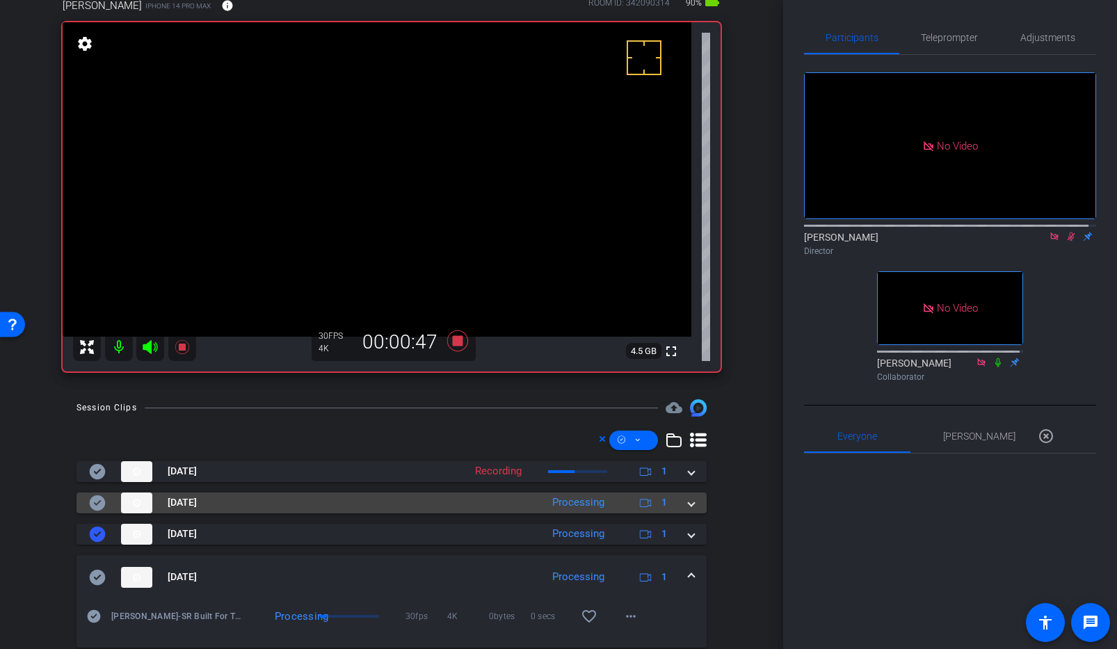
click at [689, 500] on span at bounding box center [692, 502] width 6 height 15
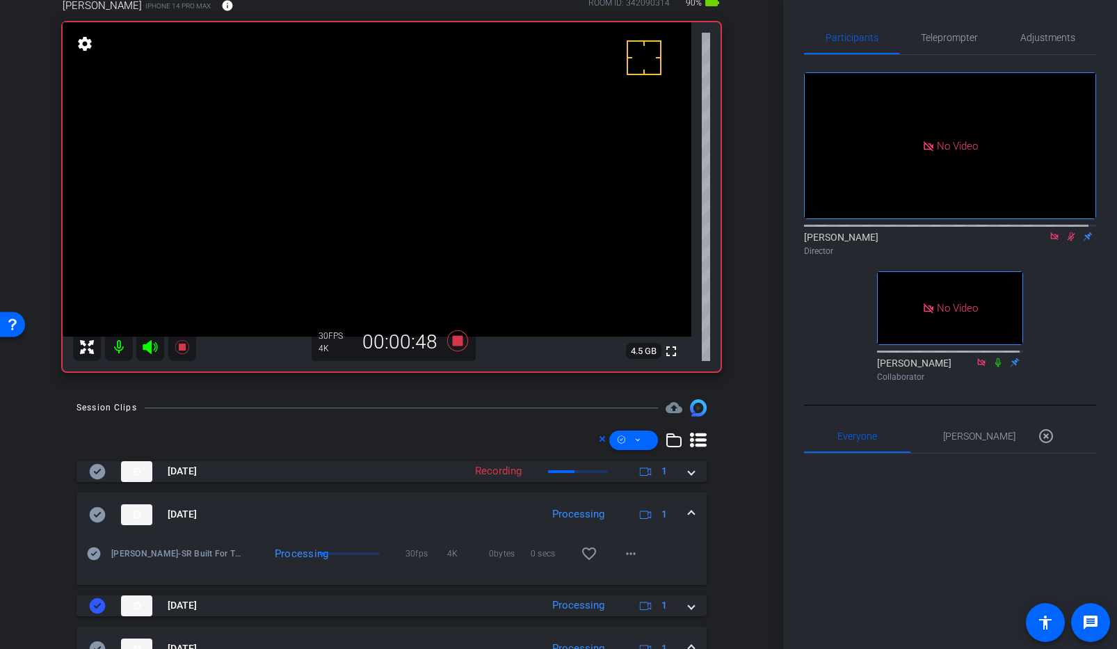
click at [684, 500] on mat-expansion-panel-header "[DATE] Processing 1" at bounding box center [392, 515] width 630 height 45
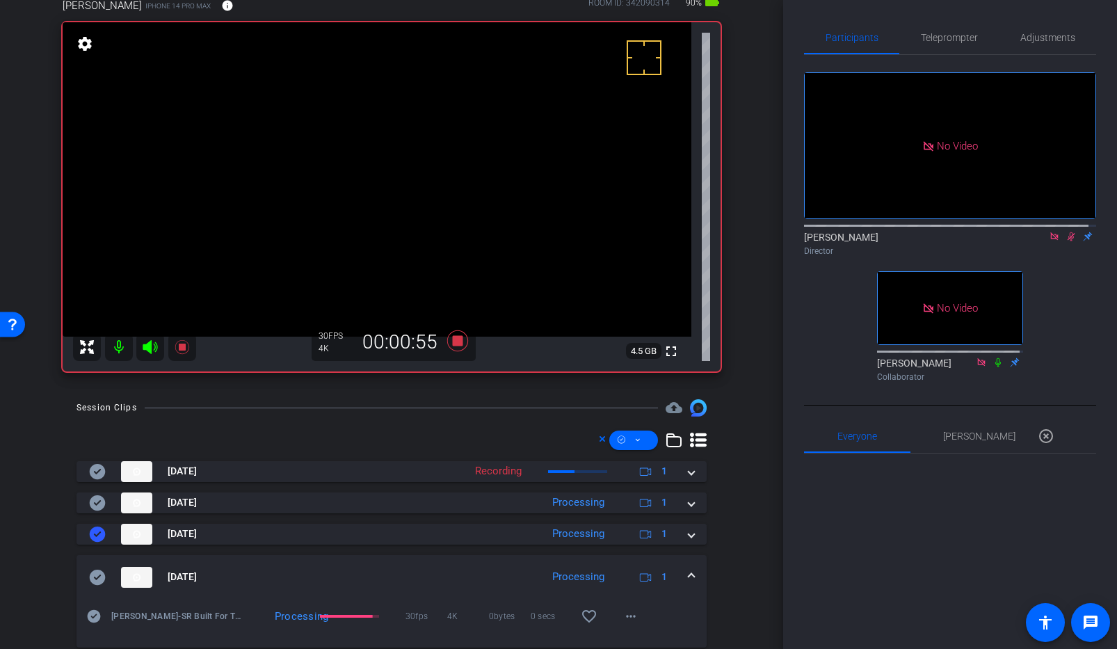
click at [356, 176] on video at bounding box center [377, 179] width 629 height 314
click at [629, 619] on mat-icon "more_horiz" at bounding box center [631, 620] width 17 height 17
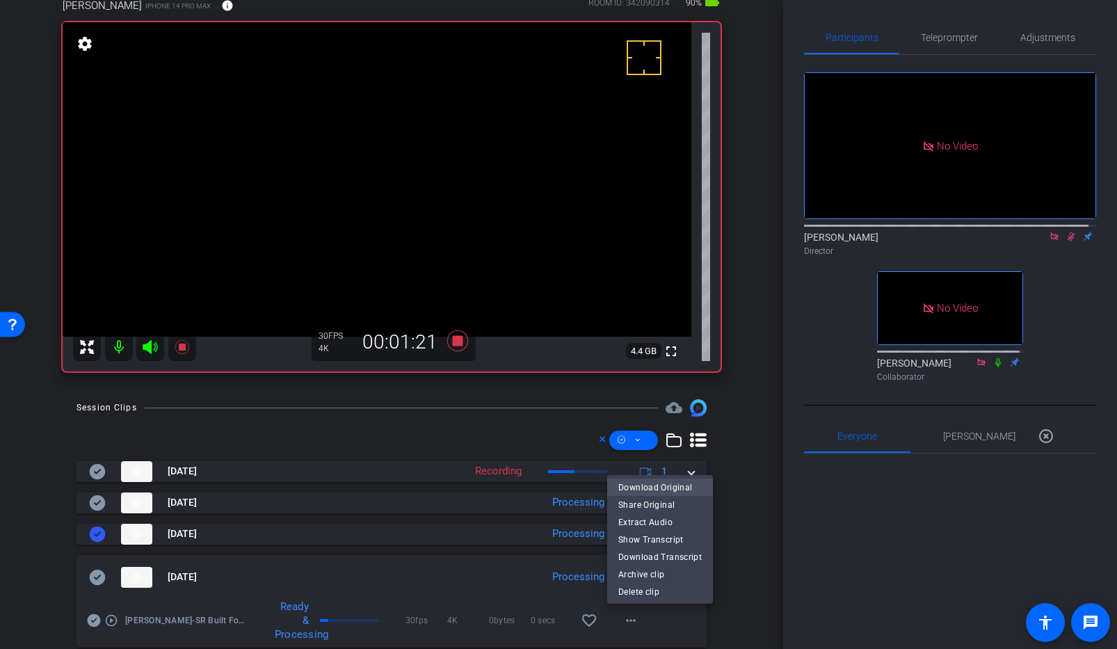
click at [659, 488] on span "Download Original" at bounding box center [659, 487] width 83 height 17
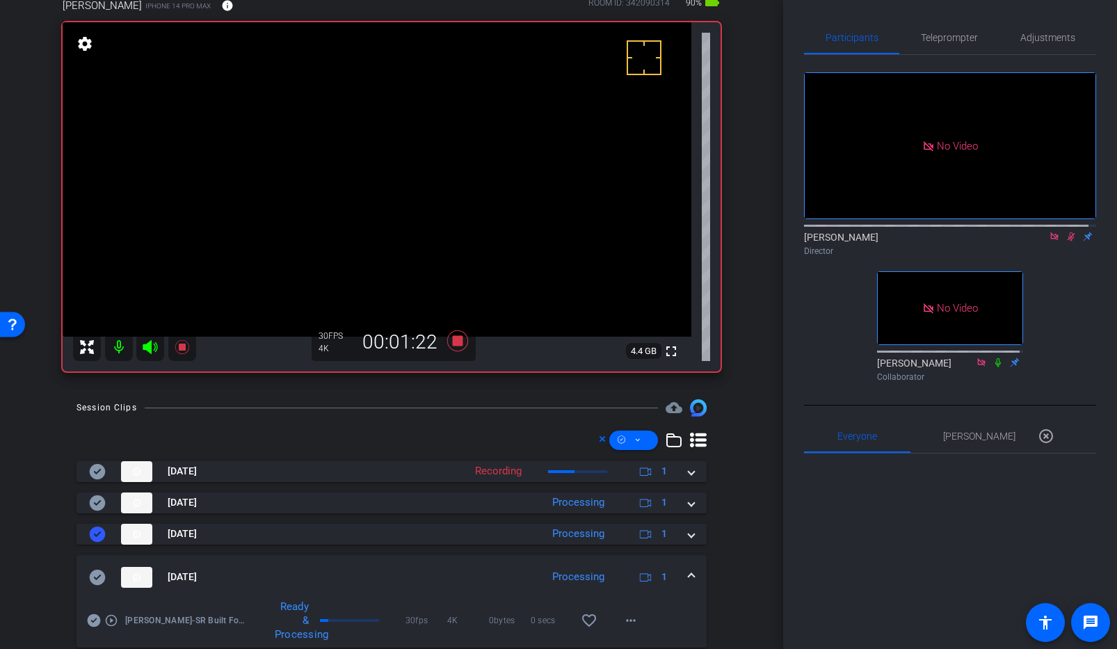
click at [99, 579] on icon at bounding box center [98, 576] width 16 height 15
click at [680, 573] on div "[DATE] Processing 1" at bounding box center [389, 577] width 600 height 21
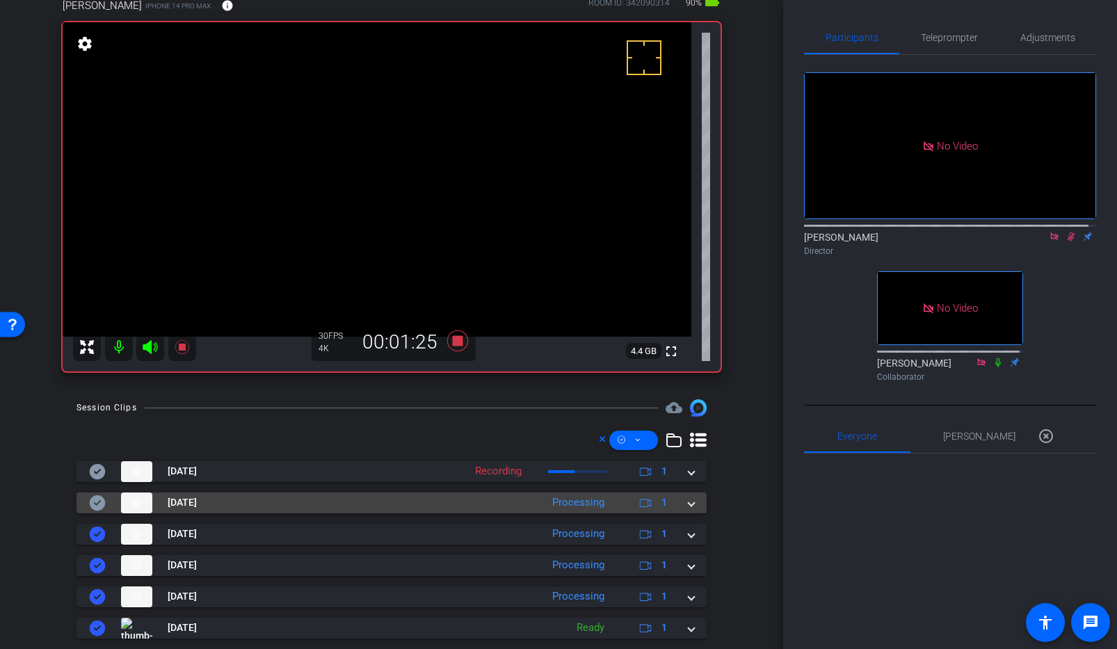
click at [688, 501] on mat-expansion-panel-header "[DATE] Processing 1" at bounding box center [392, 503] width 630 height 21
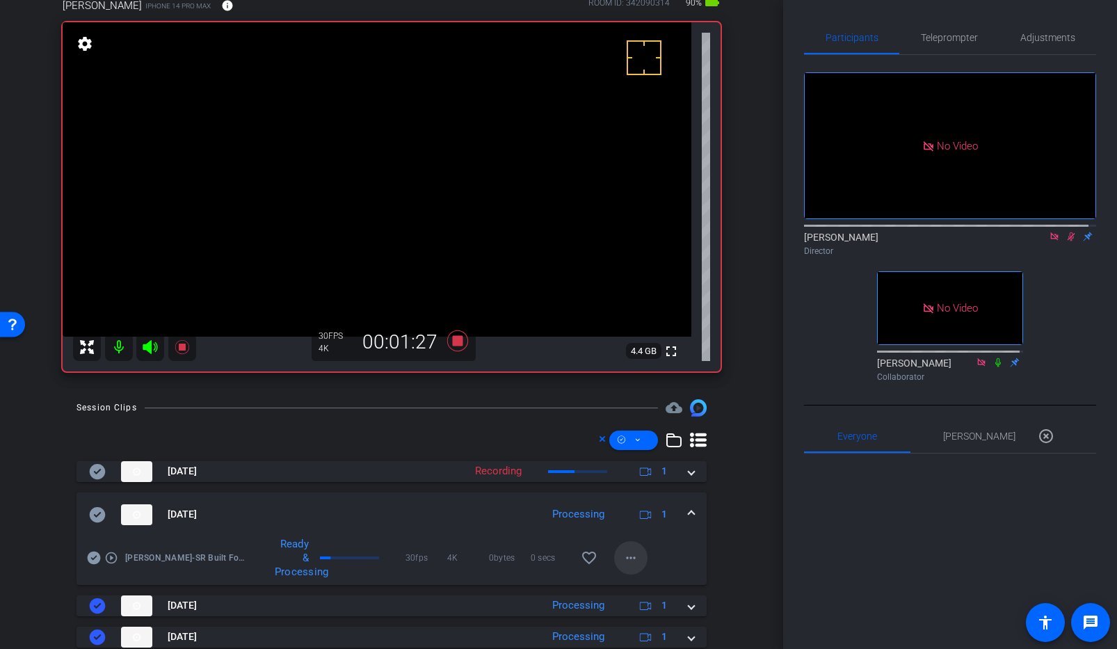
click at [623, 555] on mat-icon "more_horiz" at bounding box center [631, 558] width 17 height 17
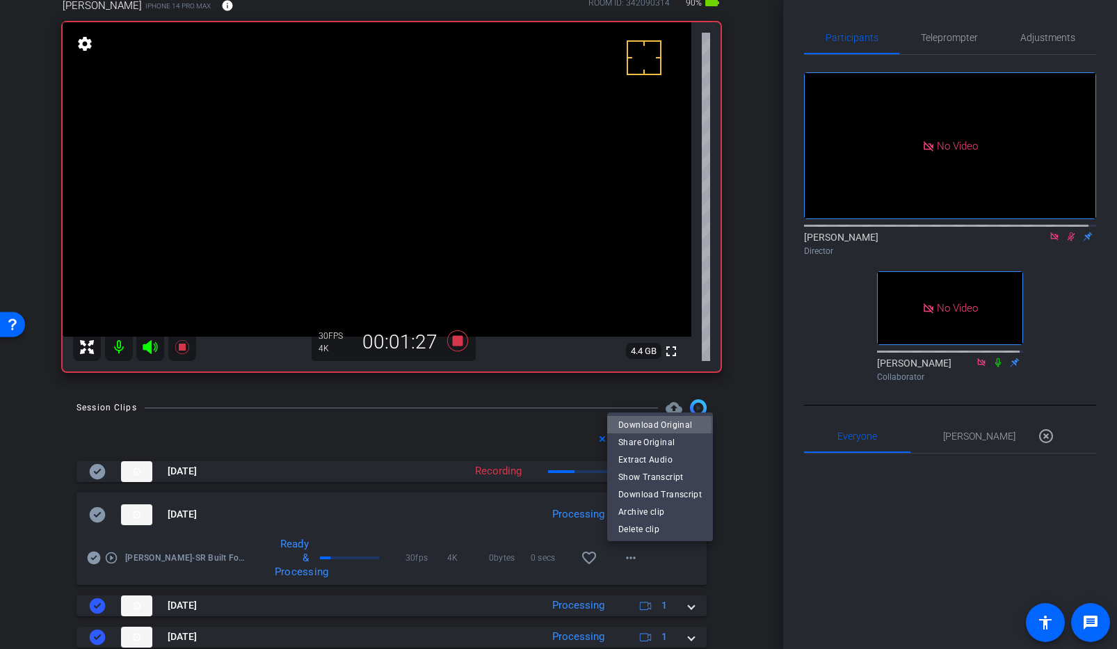
click at [654, 426] on span "Download Original" at bounding box center [659, 424] width 83 height 17
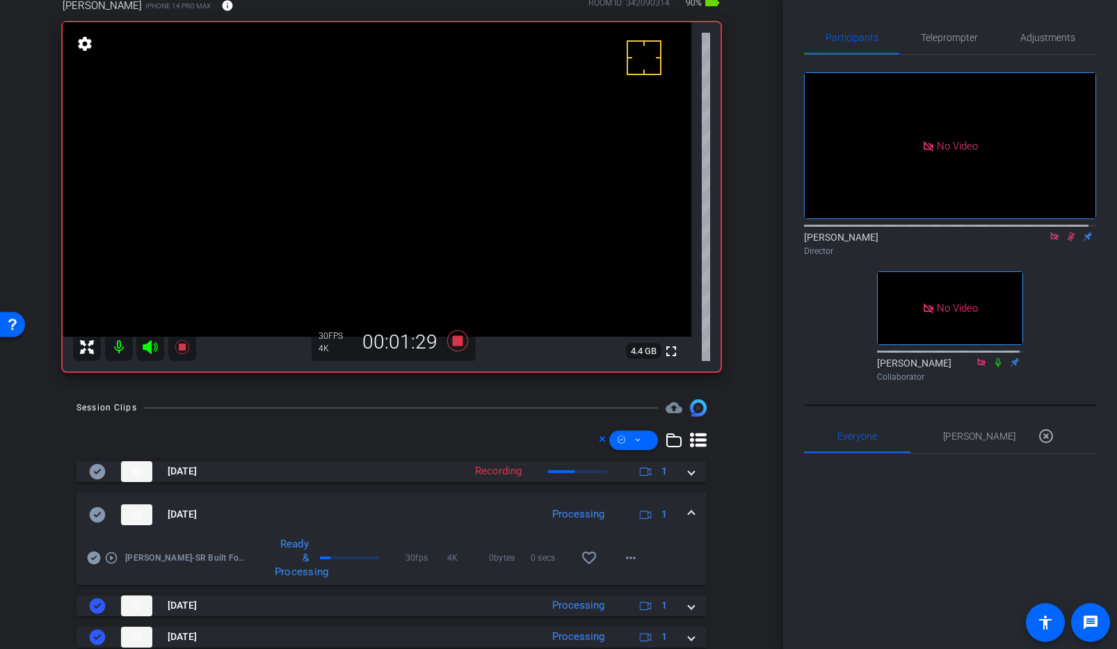
click at [85, 511] on mat-expansion-panel-header "[DATE] Processing 1" at bounding box center [392, 515] width 630 height 45
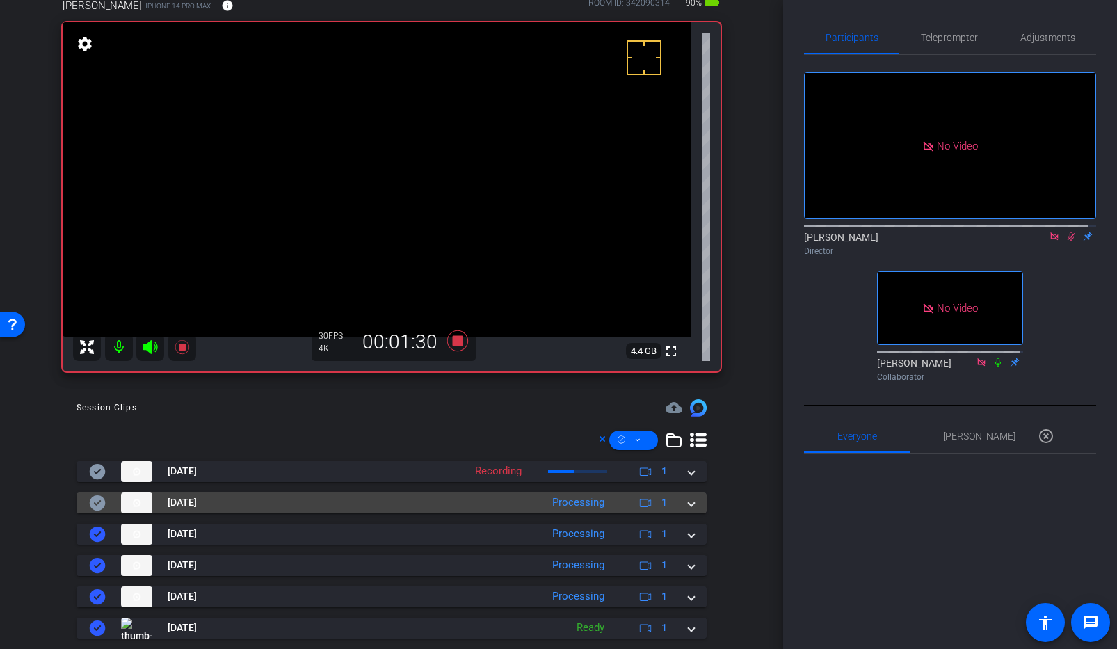
click at [96, 506] on icon at bounding box center [98, 502] width 16 height 15
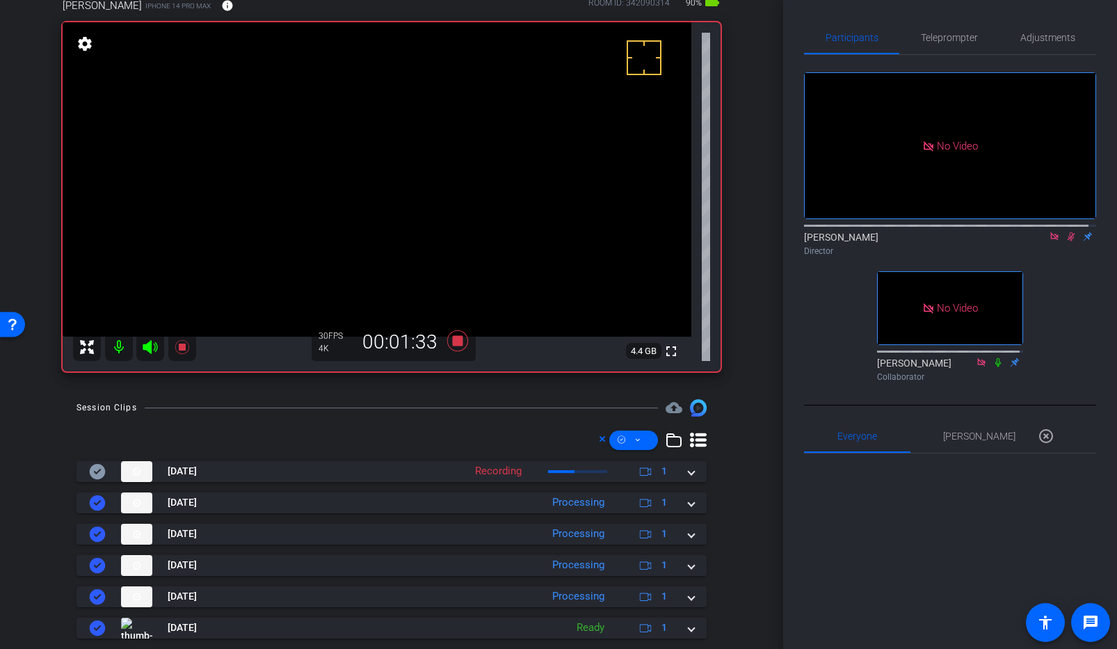
click at [353, 163] on video at bounding box center [377, 179] width 629 height 314
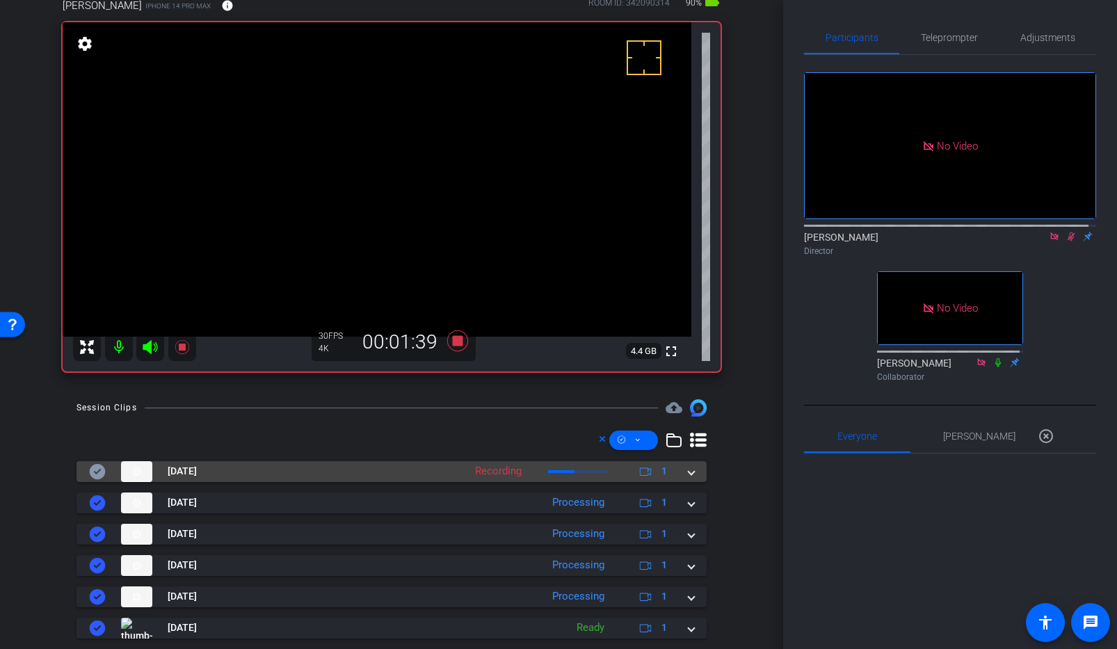
click at [689, 470] on span at bounding box center [692, 471] width 6 height 15
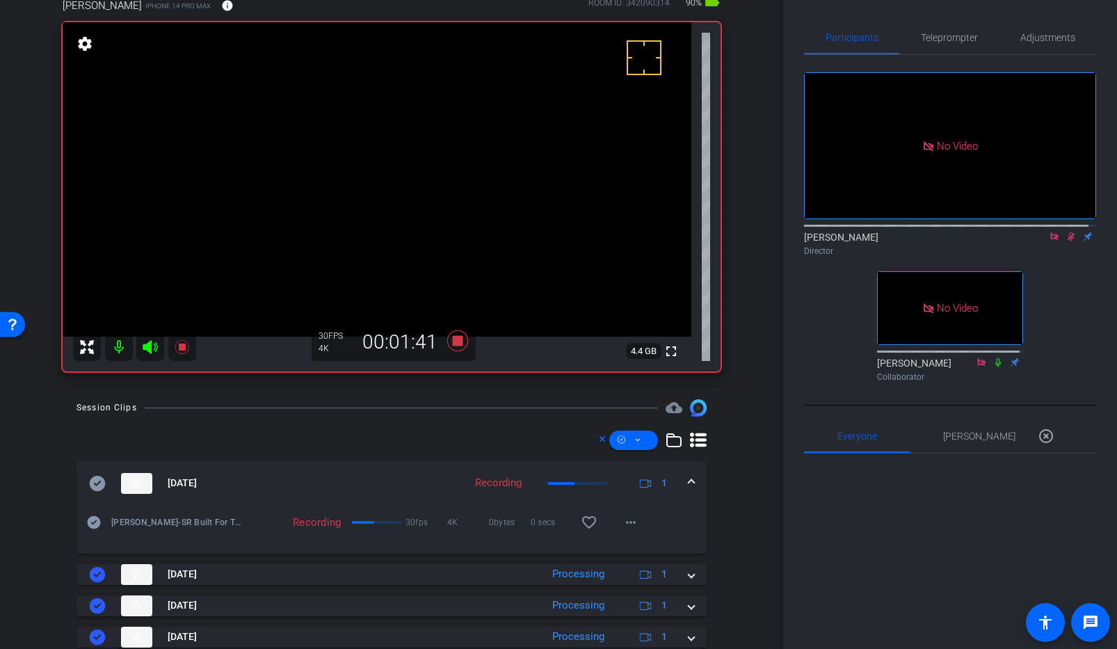
click at [687, 475] on mat-expansion-panel-header "[DATE] Recording 1" at bounding box center [392, 483] width 630 height 45
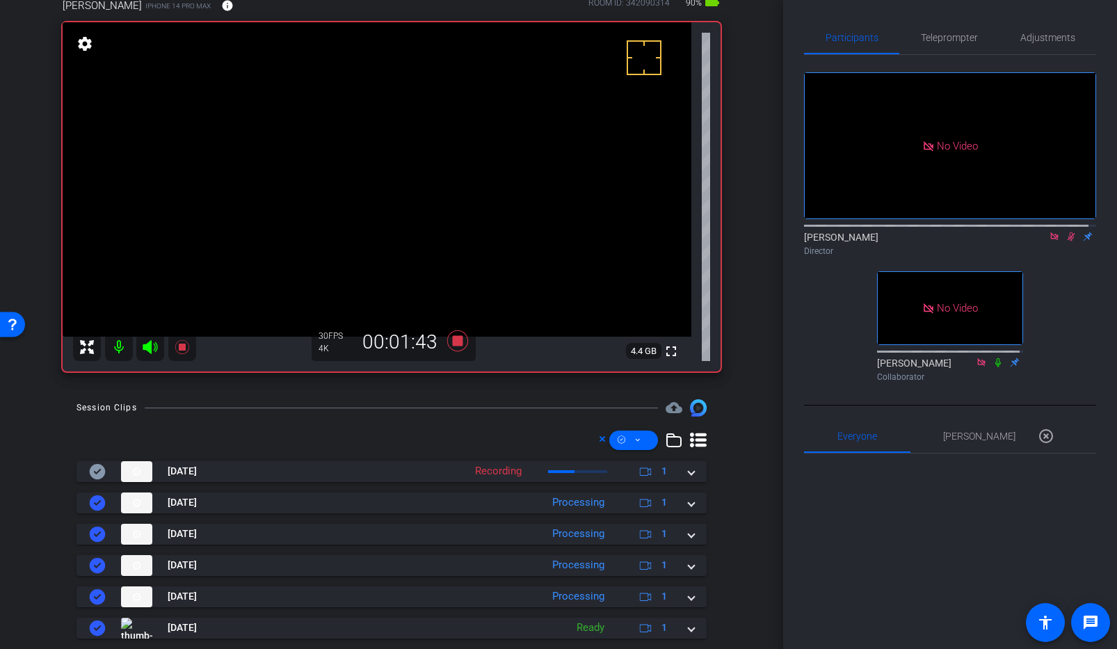
click at [365, 169] on video at bounding box center [377, 179] width 629 height 314
click at [369, 167] on video at bounding box center [377, 179] width 629 height 314
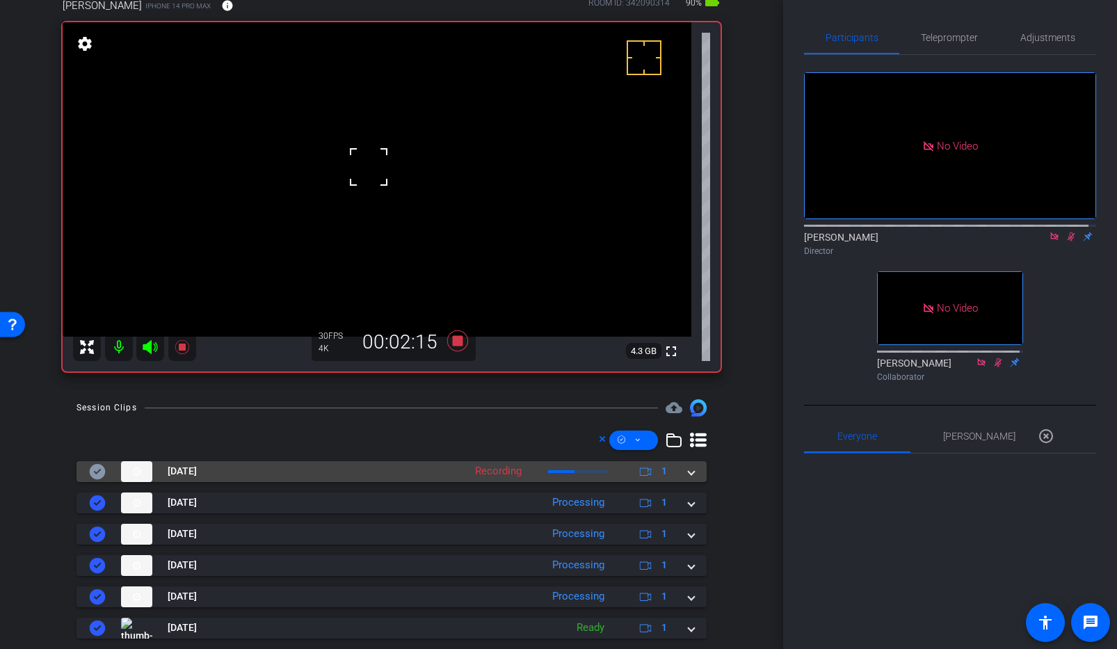
click at [689, 470] on mat-expansion-panel-header "[DATE] Recording 1" at bounding box center [392, 471] width 630 height 21
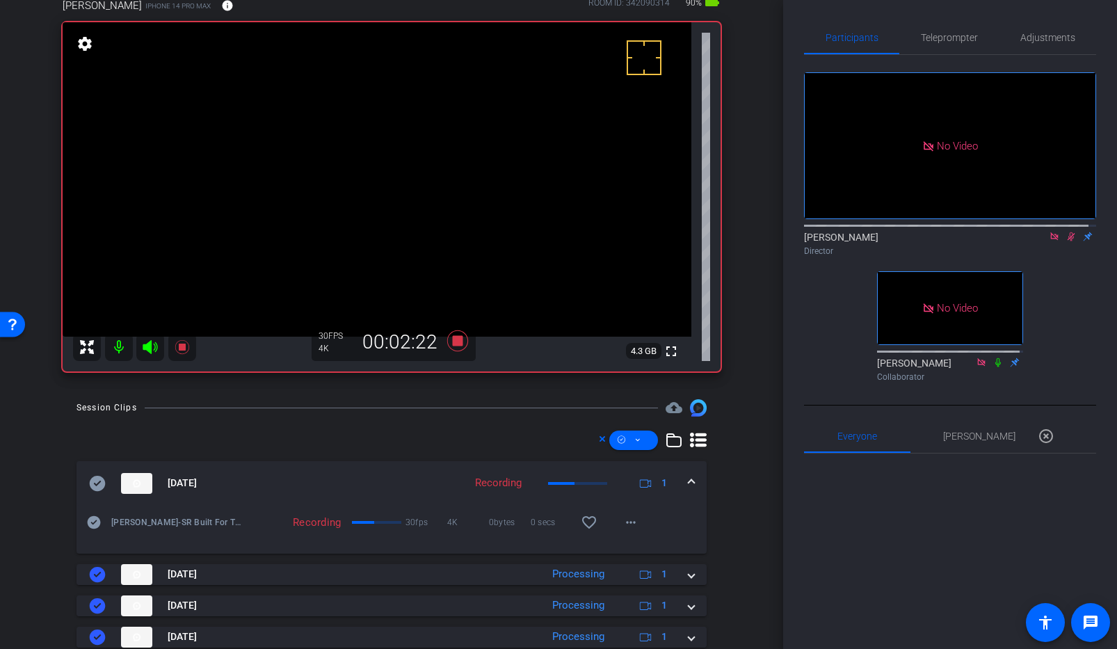
click at [689, 481] on span at bounding box center [692, 483] width 6 height 15
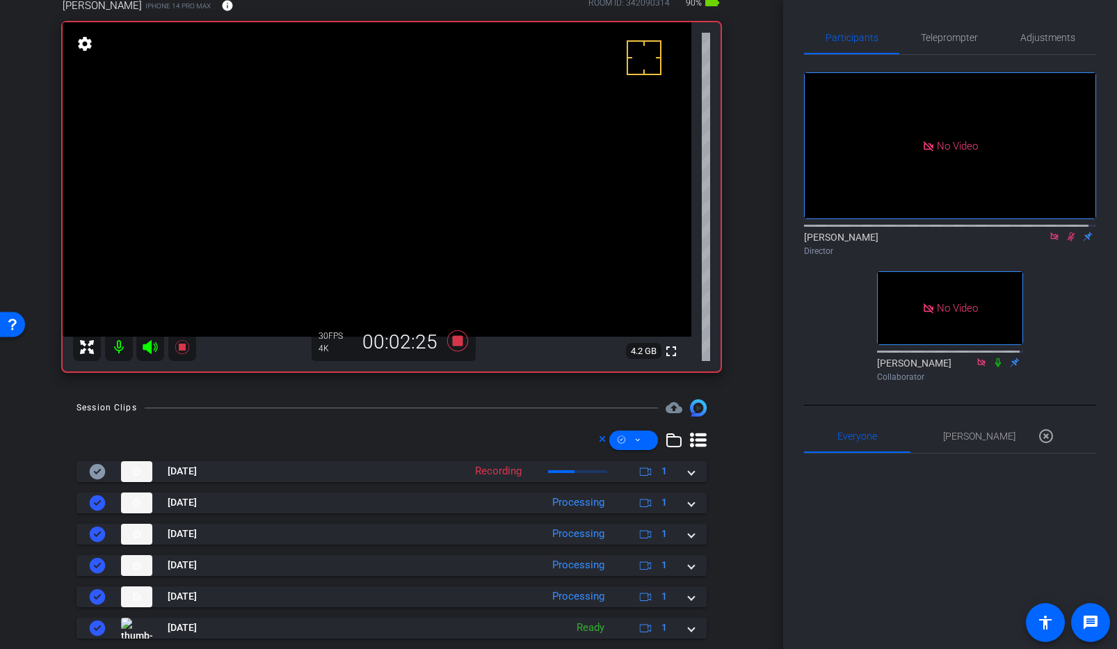
click at [356, 170] on video at bounding box center [377, 179] width 629 height 314
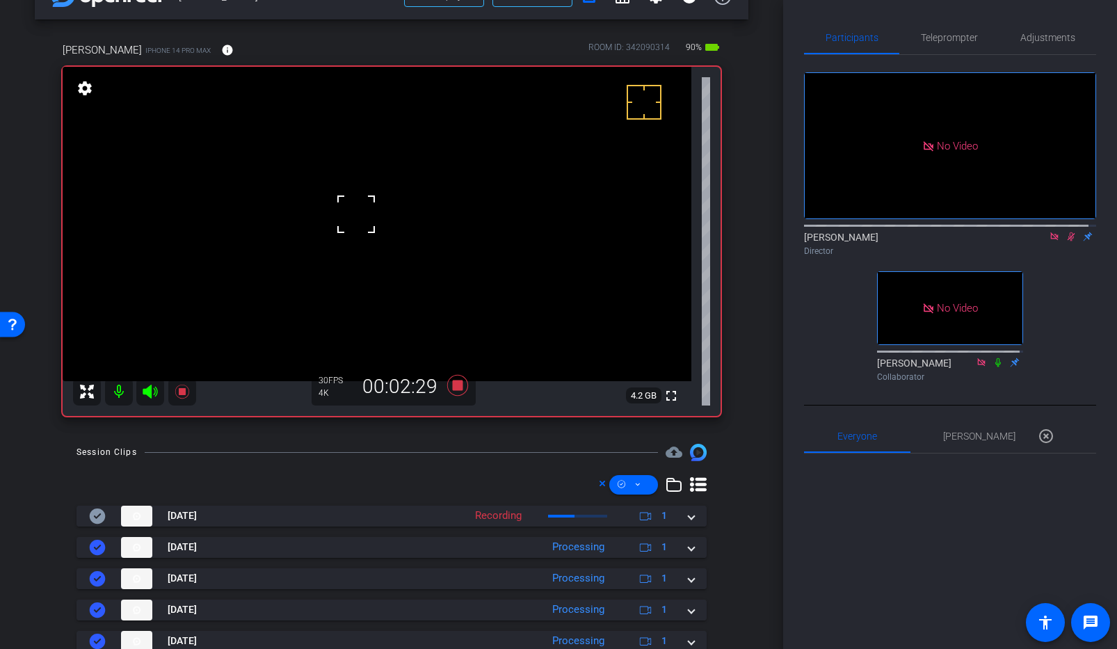
scroll to position [47, 0]
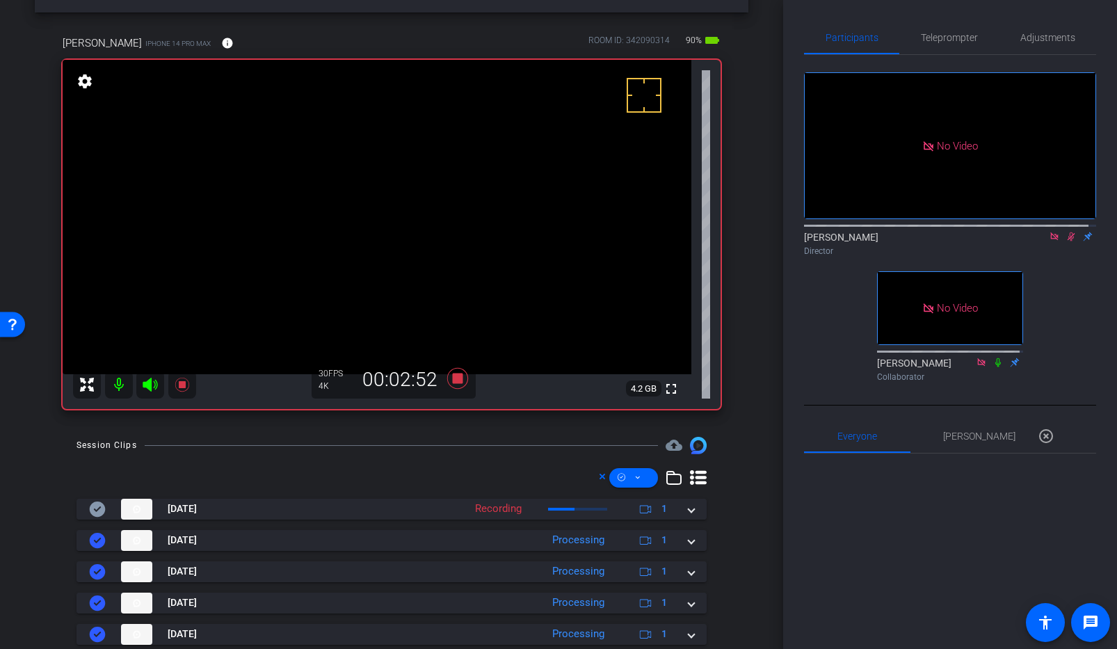
click at [360, 209] on video at bounding box center [377, 217] width 629 height 314
click at [457, 382] on icon at bounding box center [457, 378] width 21 height 21
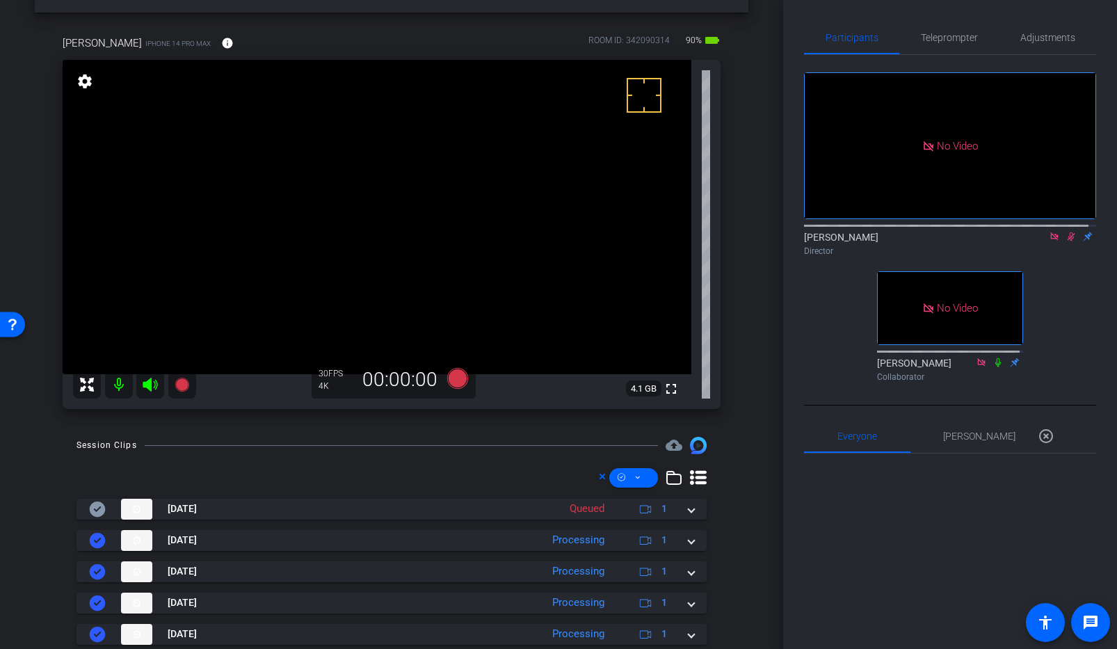
drag, startPoint x: 1064, startPoint y: 251, endPoint x: 1053, endPoint y: 253, distance: 11.9
click at [1066, 241] on icon at bounding box center [1071, 237] width 11 height 10
click at [1049, 241] on icon at bounding box center [1054, 237] width 11 height 10
drag, startPoint x: 1039, startPoint y: 36, endPoint x: 1037, endPoint y: 43, distance: 7.1
click at [1039, 36] on span "Adjustments" at bounding box center [1048, 38] width 55 height 10
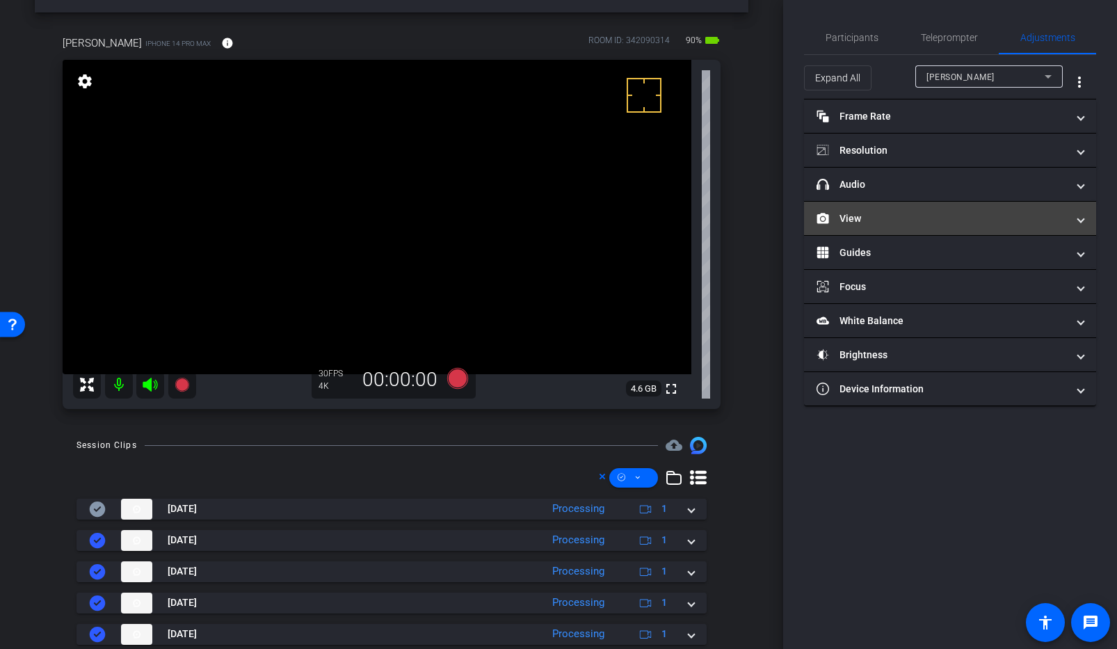
click at [891, 220] on mat-panel-title "View" at bounding box center [942, 218] width 250 height 15
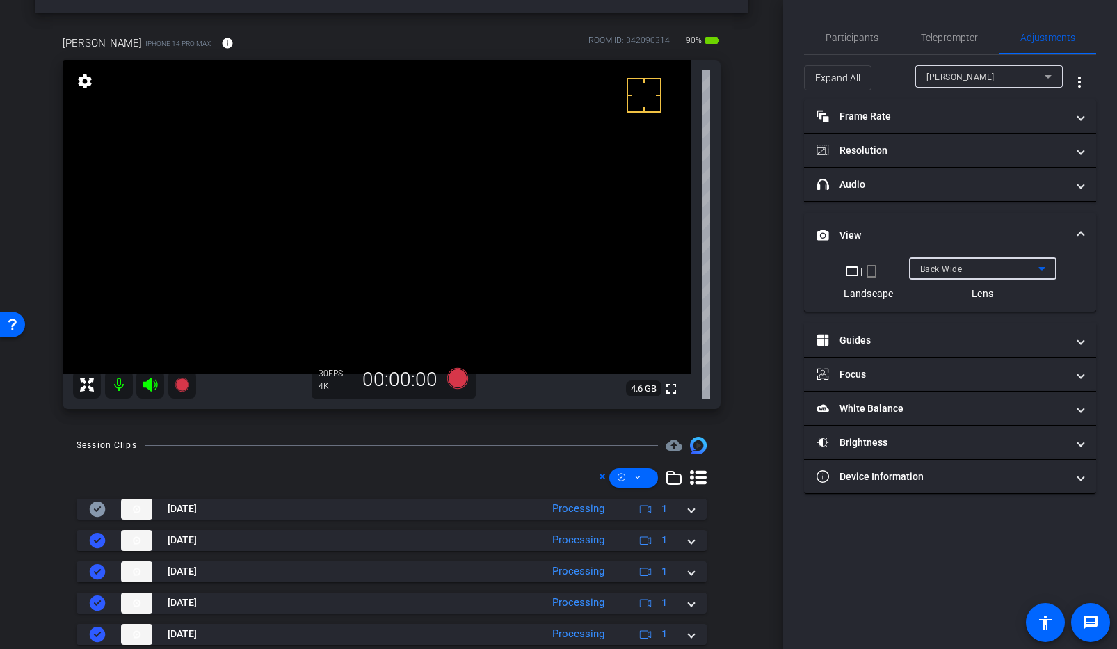
click at [936, 270] on span "Back Wide" at bounding box center [941, 269] width 42 height 10
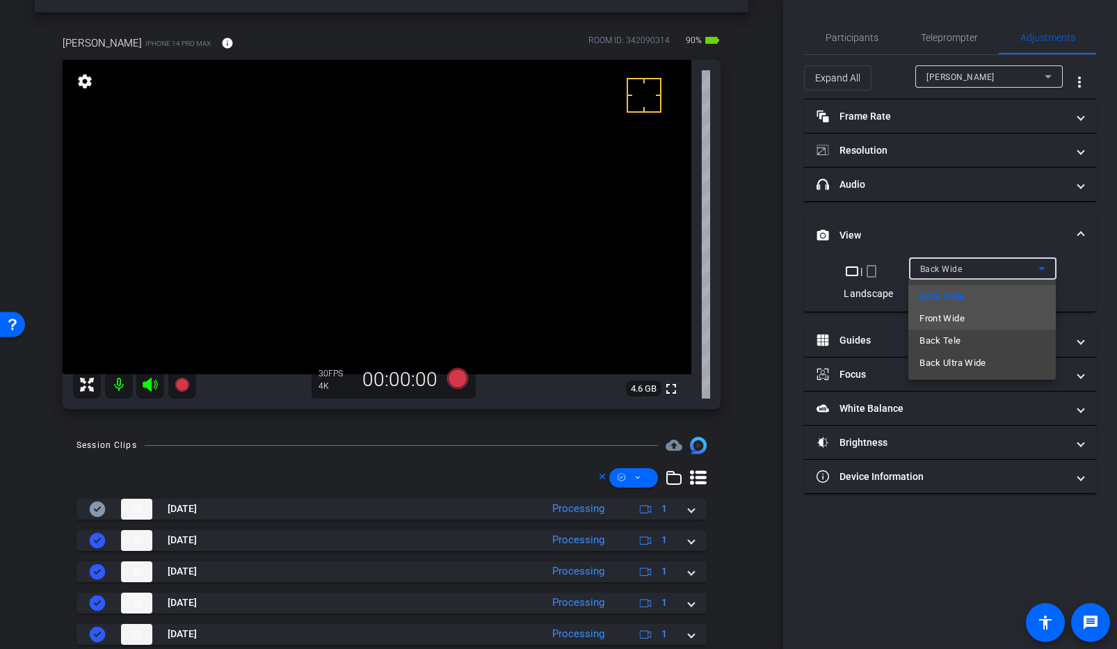
click at [985, 317] on mat-option "Front Wide" at bounding box center [982, 319] width 147 height 22
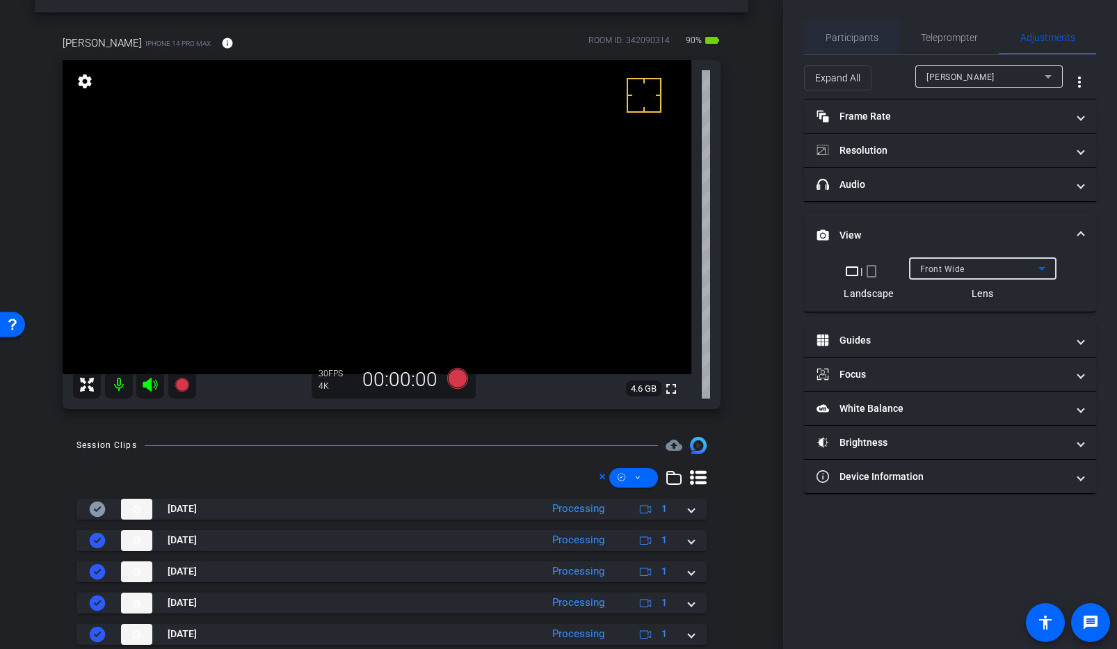
click at [861, 33] on span "Participants" at bounding box center [852, 38] width 53 height 10
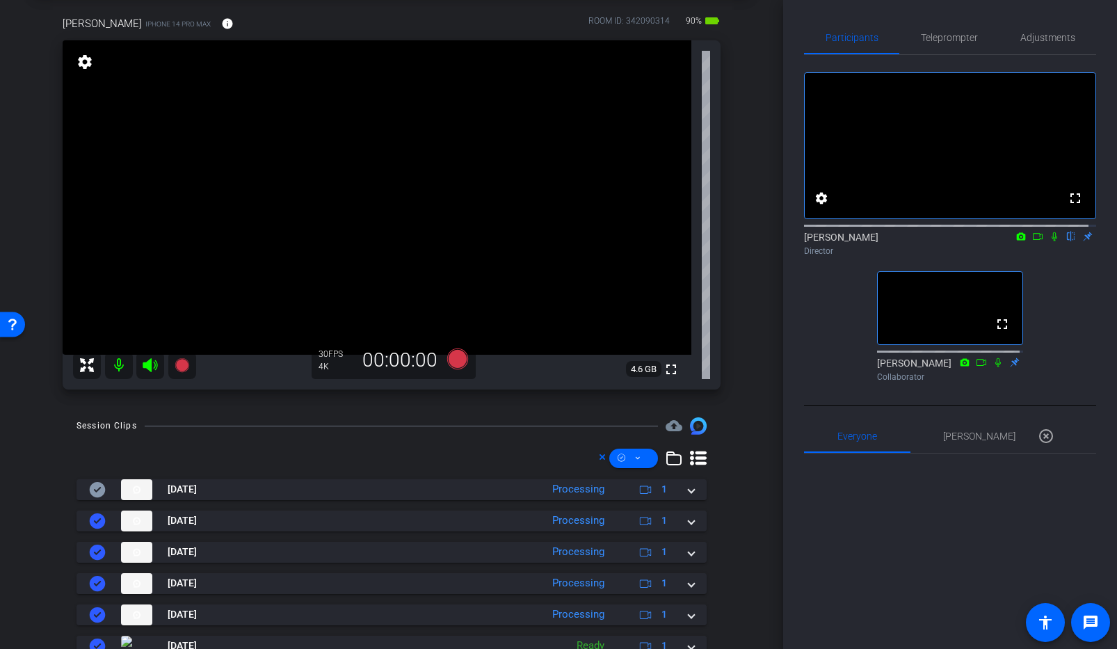
scroll to position [65, 0]
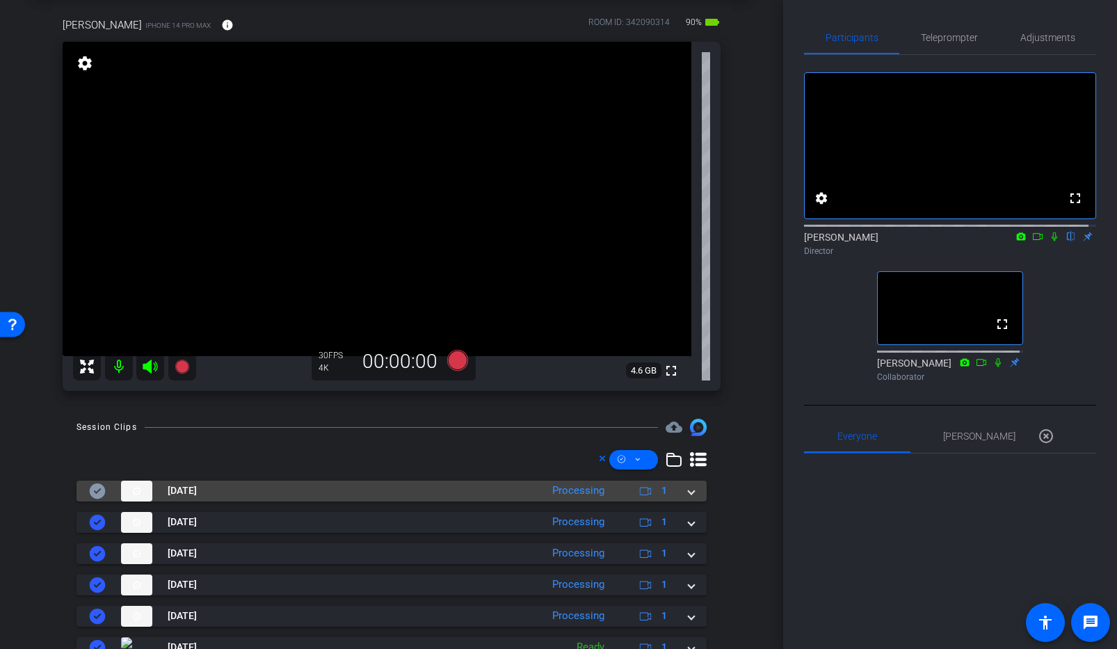
click at [689, 496] on span at bounding box center [692, 491] width 6 height 15
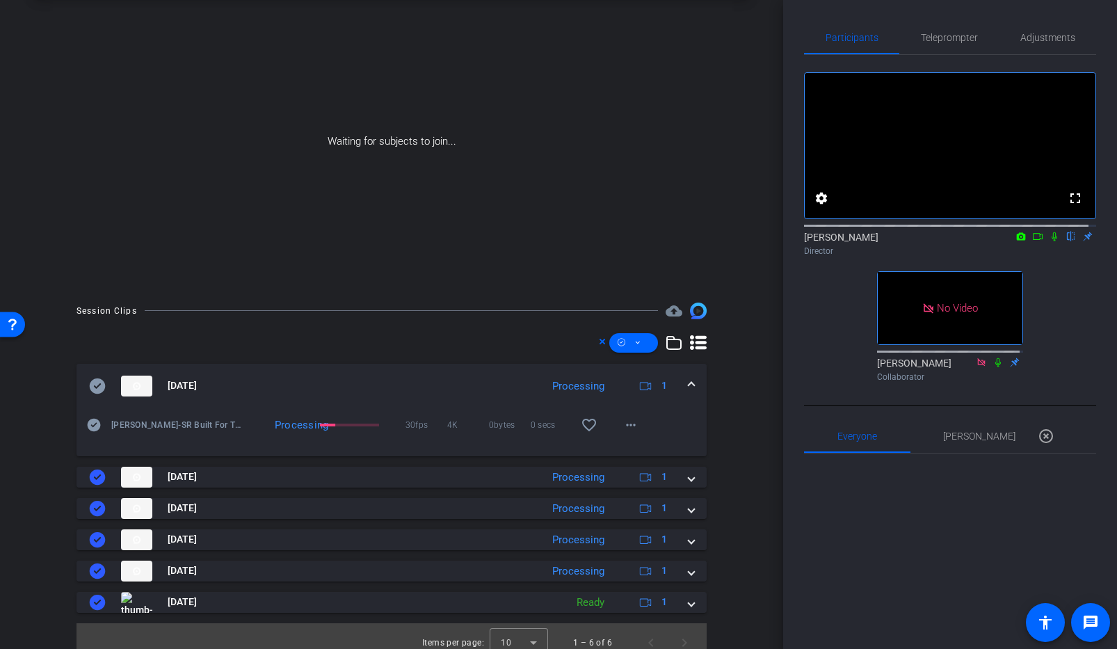
scroll to position [0, 0]
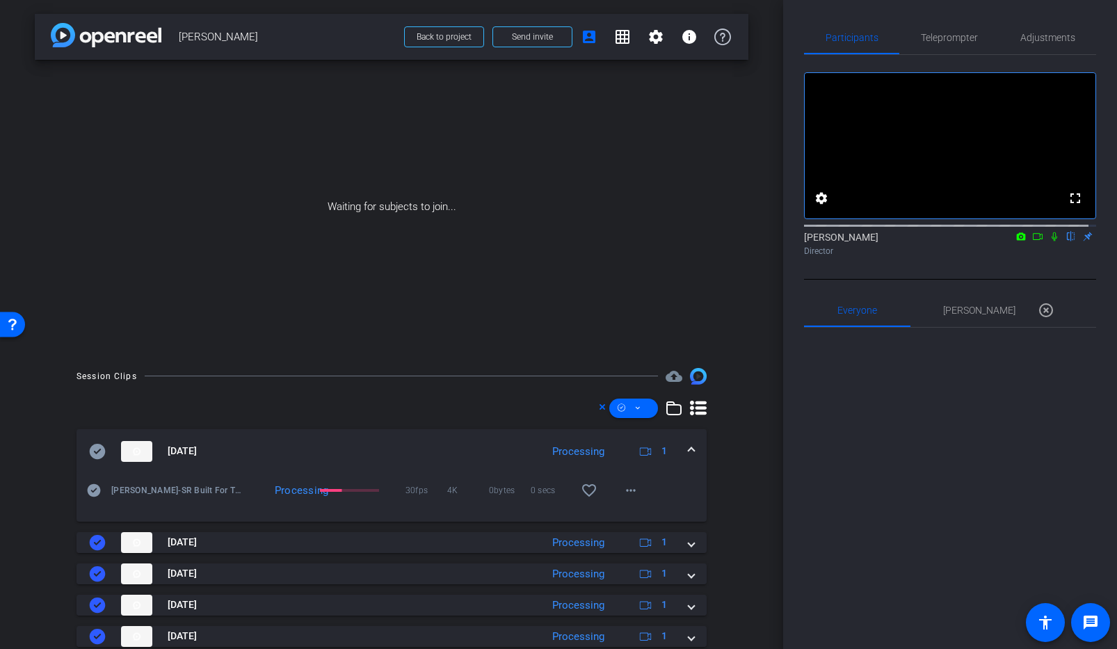
click at [1052, 241] on icon at bounding box center [1055, 236] width 6 height 9
click at [1032, 241] on icon at bounding box center [1037, 237] width 11 height 10
click at [623, 495] on mat-icon "more_horiz" at bounding box center [631, 494] width 17 height 17
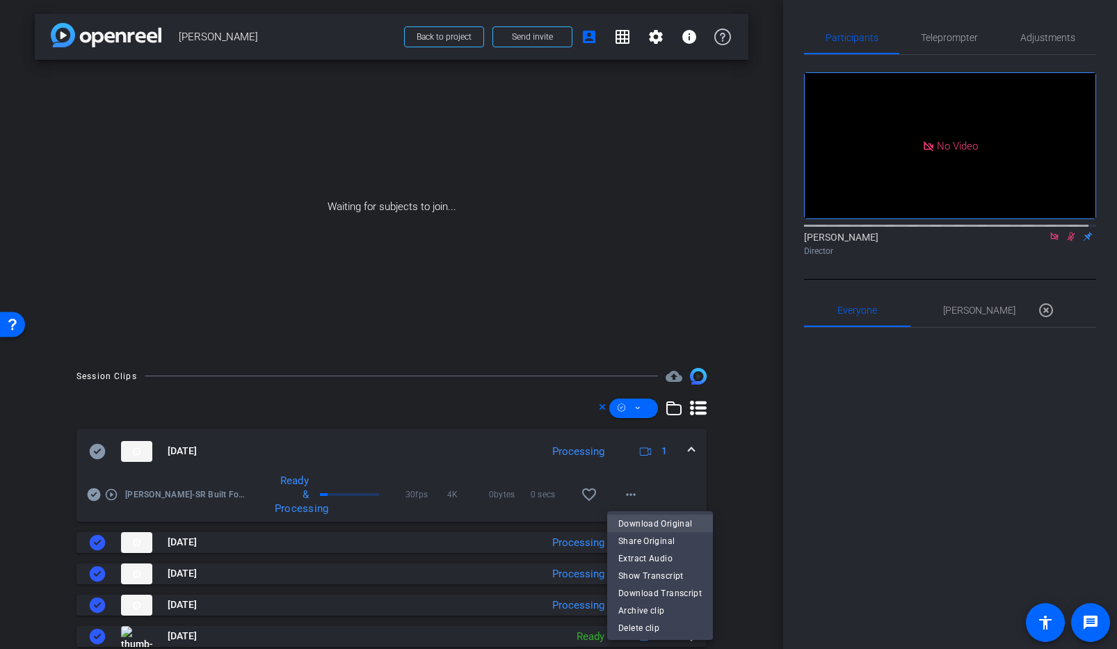
click at [641, 517] on span "Download Original" at bounding box center [659, 524] width 83 height 17
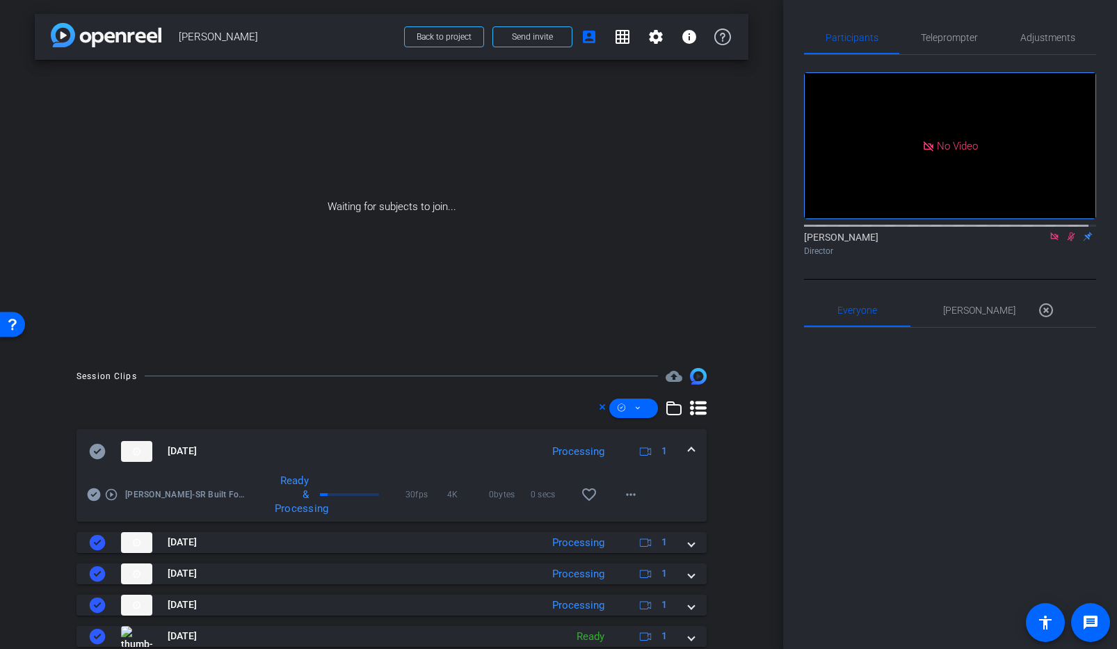
click at [95, 493] on icon at bounding box center [94, 494] width 14 height 17
click at [689, 452] on span at bounding box center [692, 451] width 6 height 15
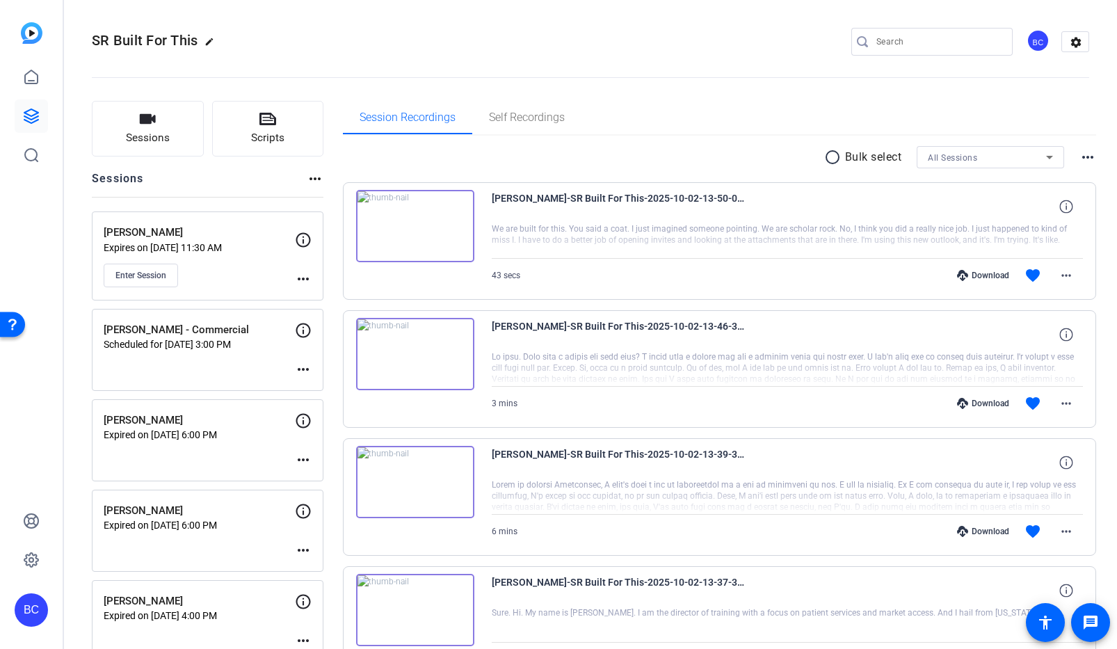
click at [24, 605] on div "BC" at bounding box center [31, 609] width 33 height 33
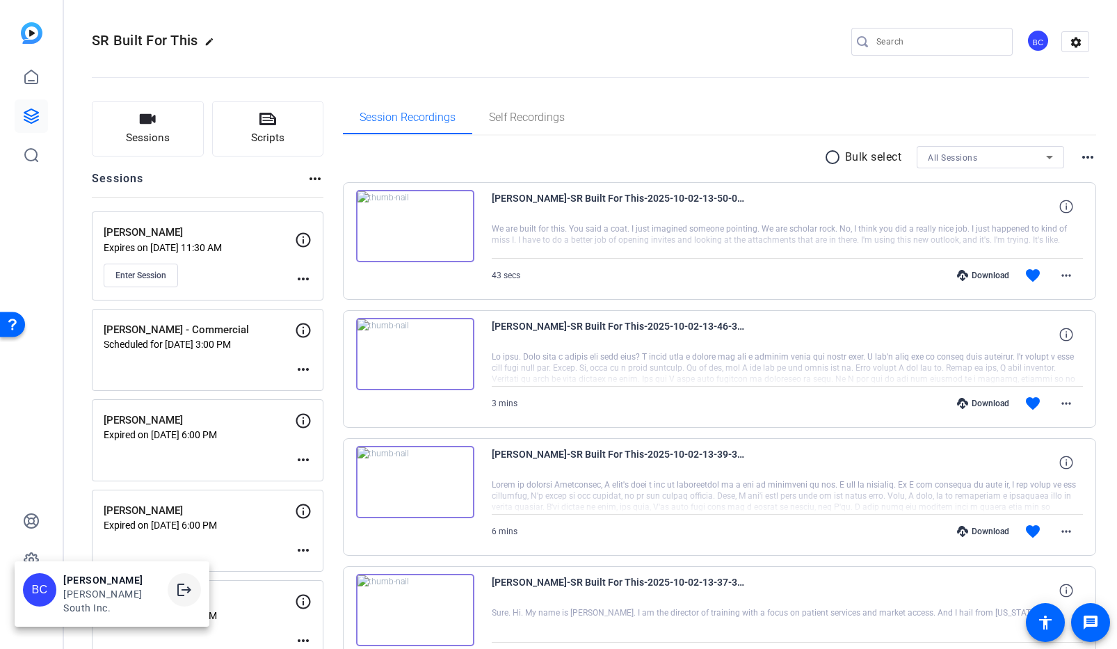
click at [185, 589] on mat-icon "logout" at bounding box center [184, 590] width 17 height 17
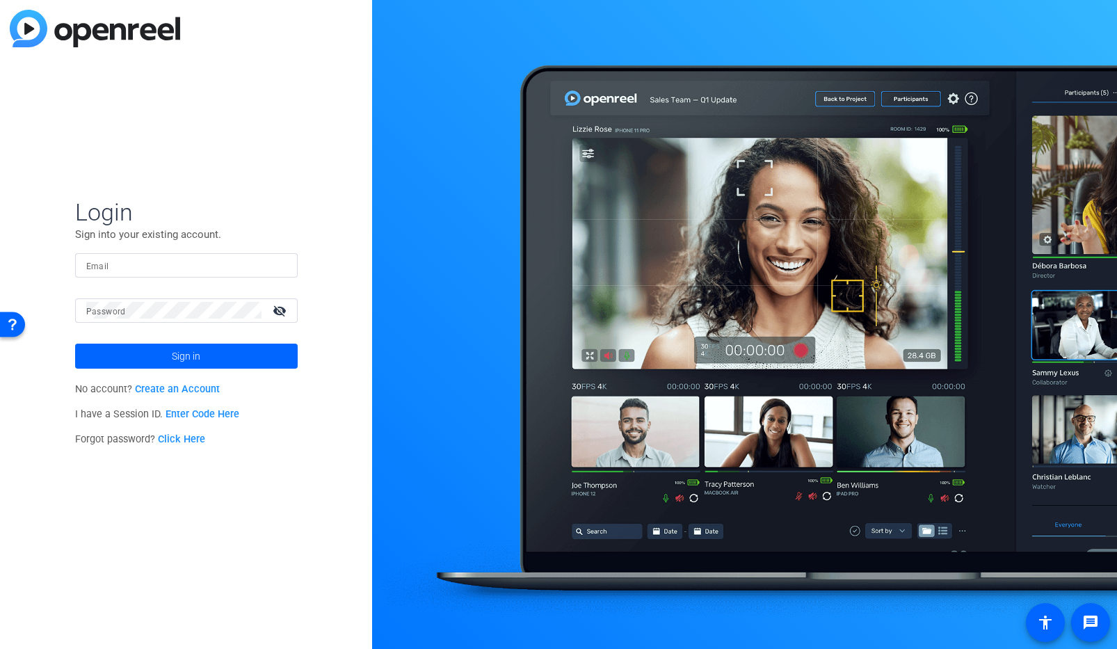
type input "bcurp@broadstreet.com"
